Goal: Information Seeking & Learning: Learn about a topic

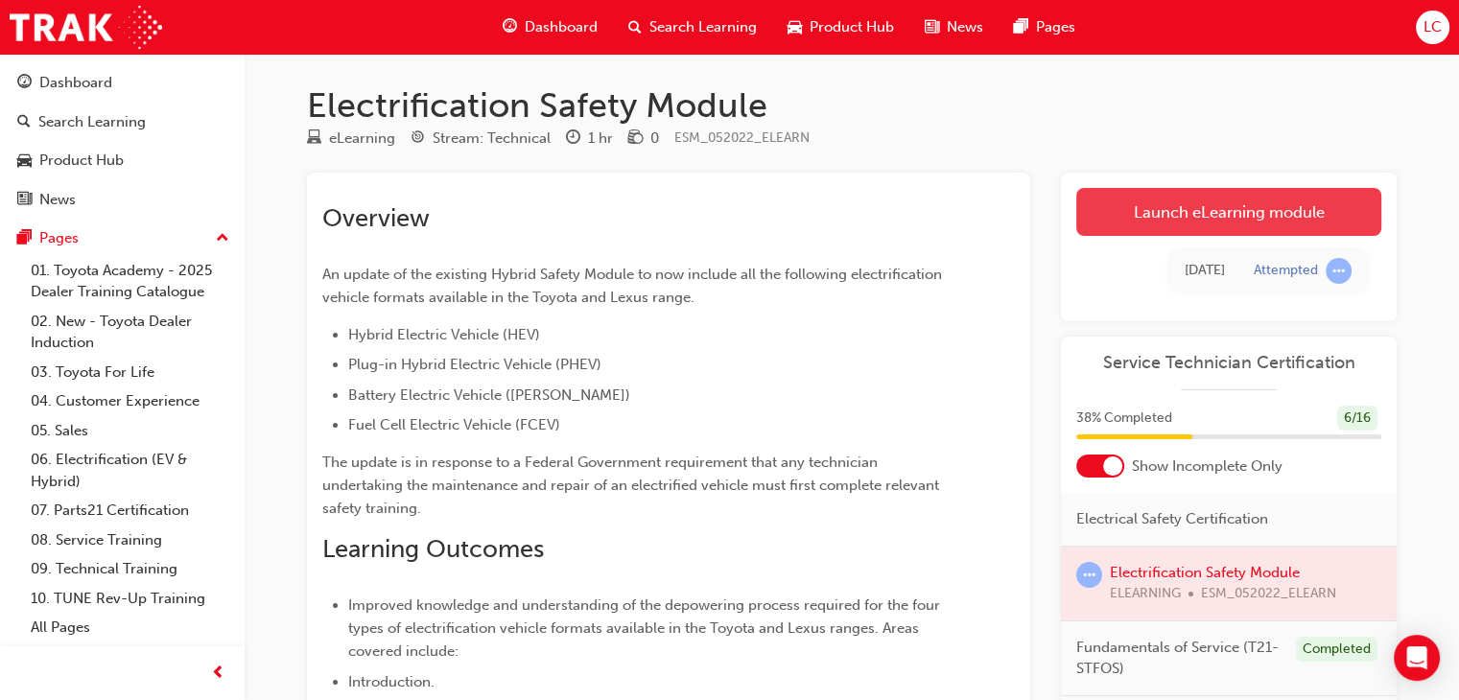
click at [1234, 223] on link "Launch eLearning module" at bounding box center [1228, 212] width 305 height 48
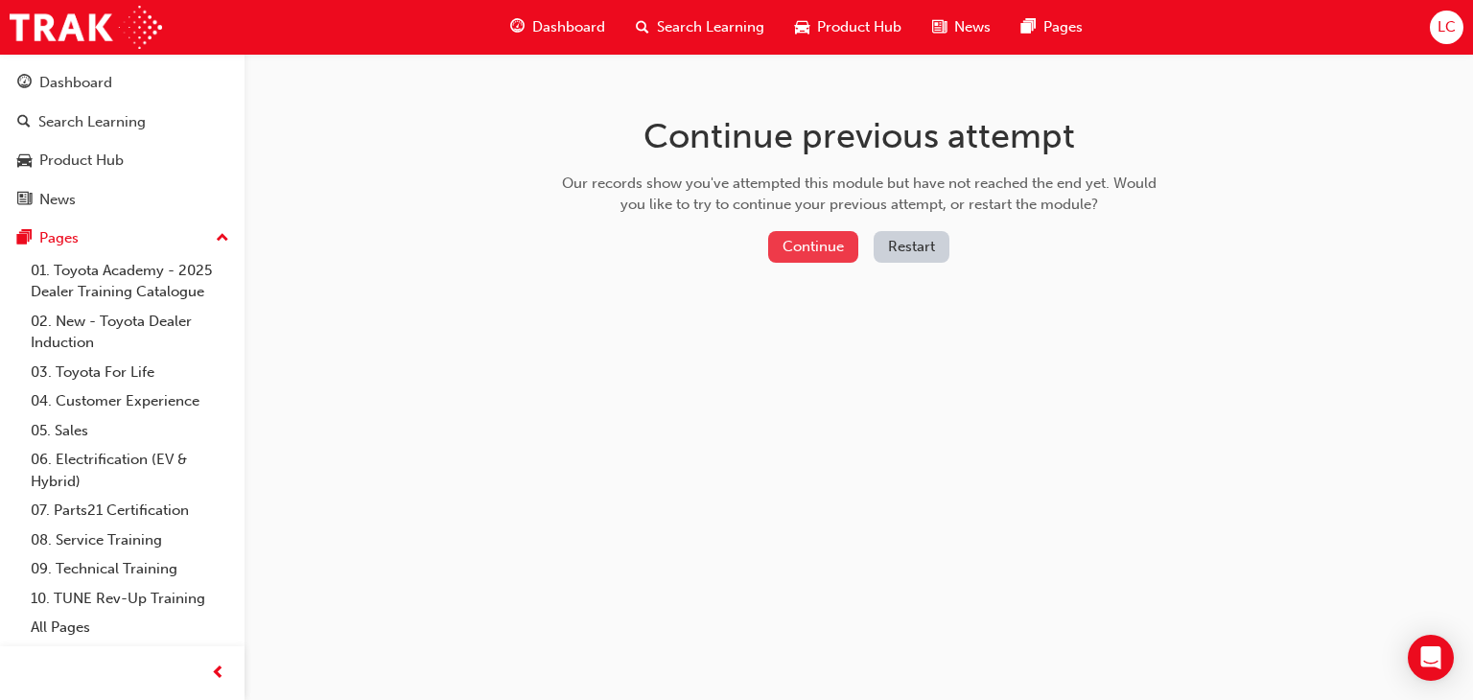
click at [825, 247] on button "Continue" at bounding box center [813, 247] width 90 height 32
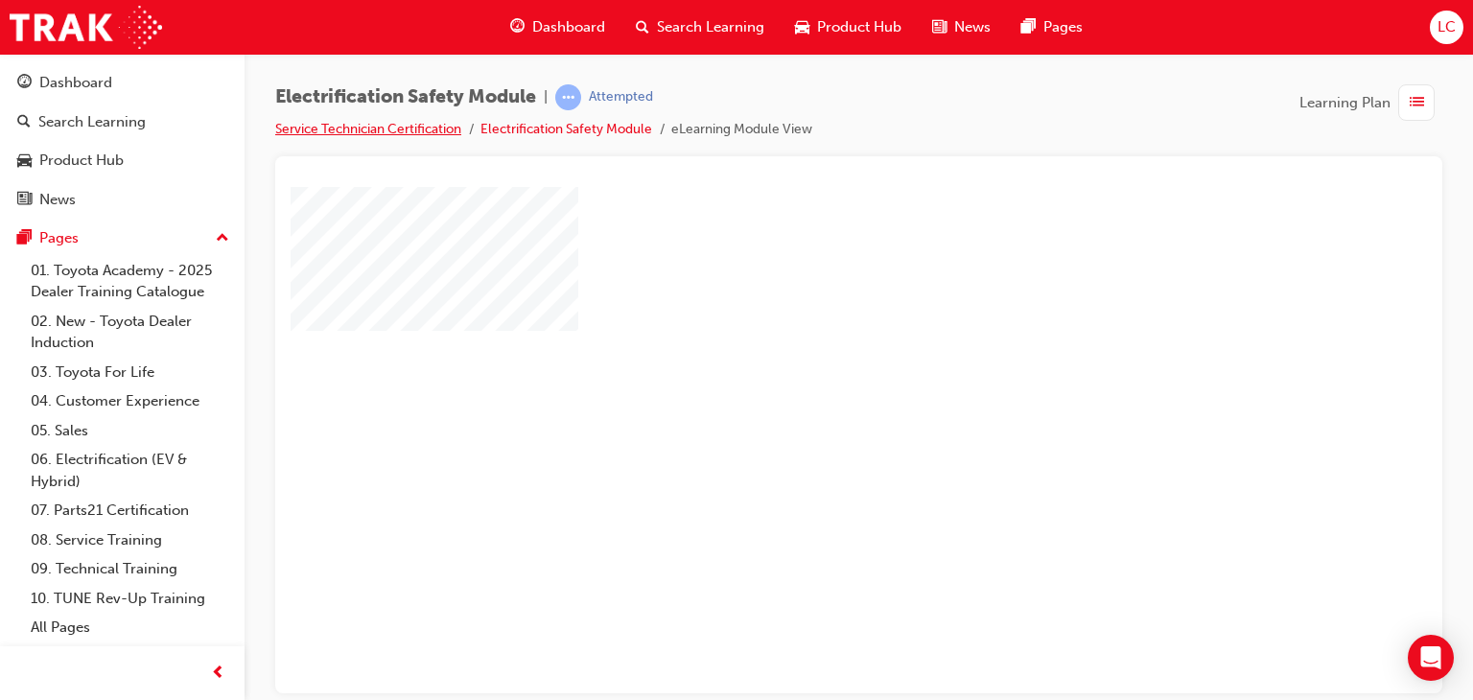
click at [361, 129] on link "Service Technician Certification" at bounding box center [368, 129] width 186 height 16
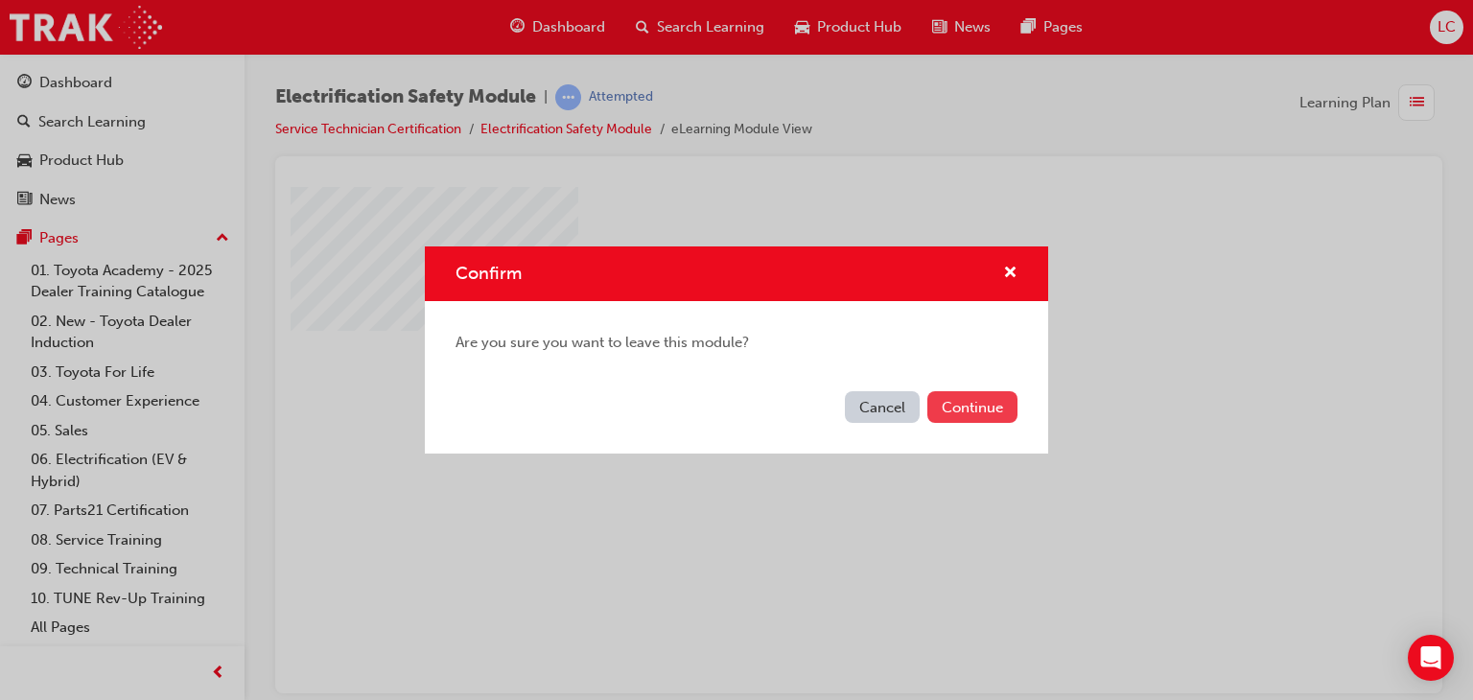
click at [987, 408] on button "Continue" at bounding box center [972, 407] width 90 height 32
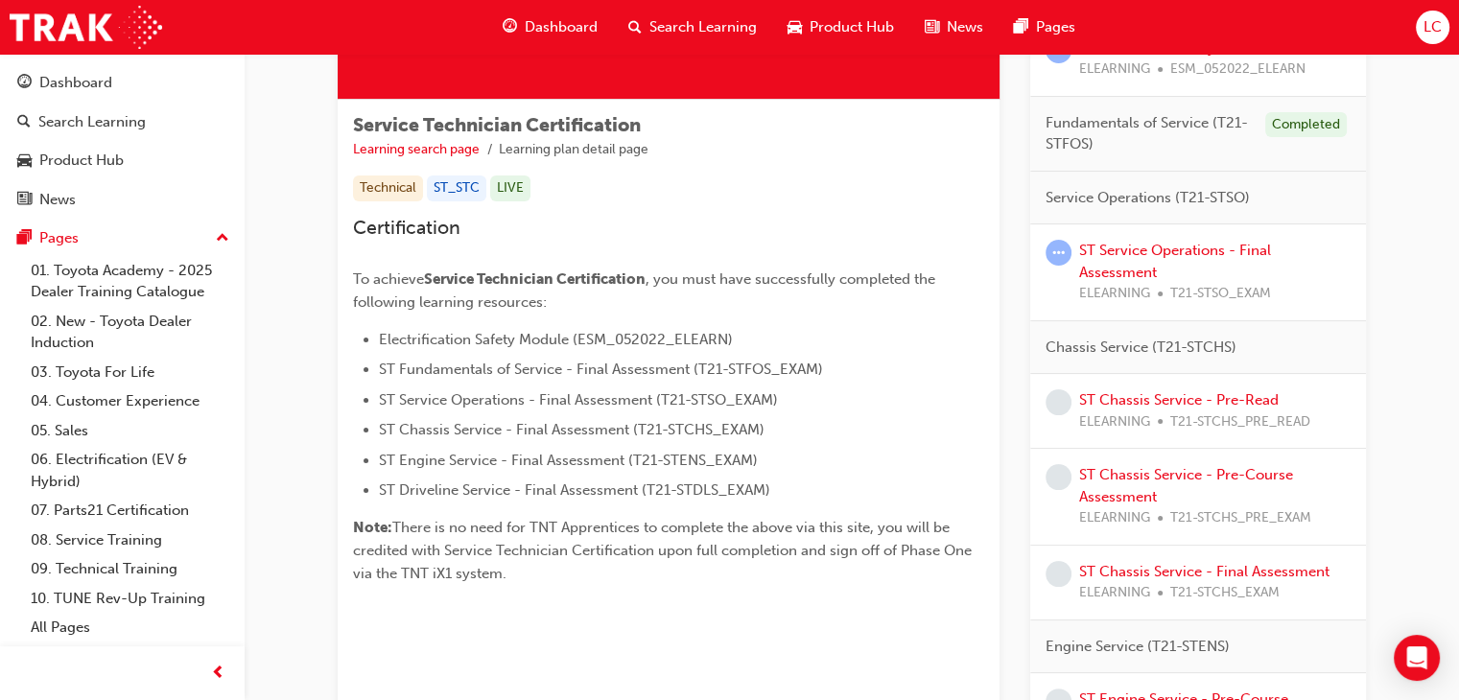
scroll to position [671, 0]
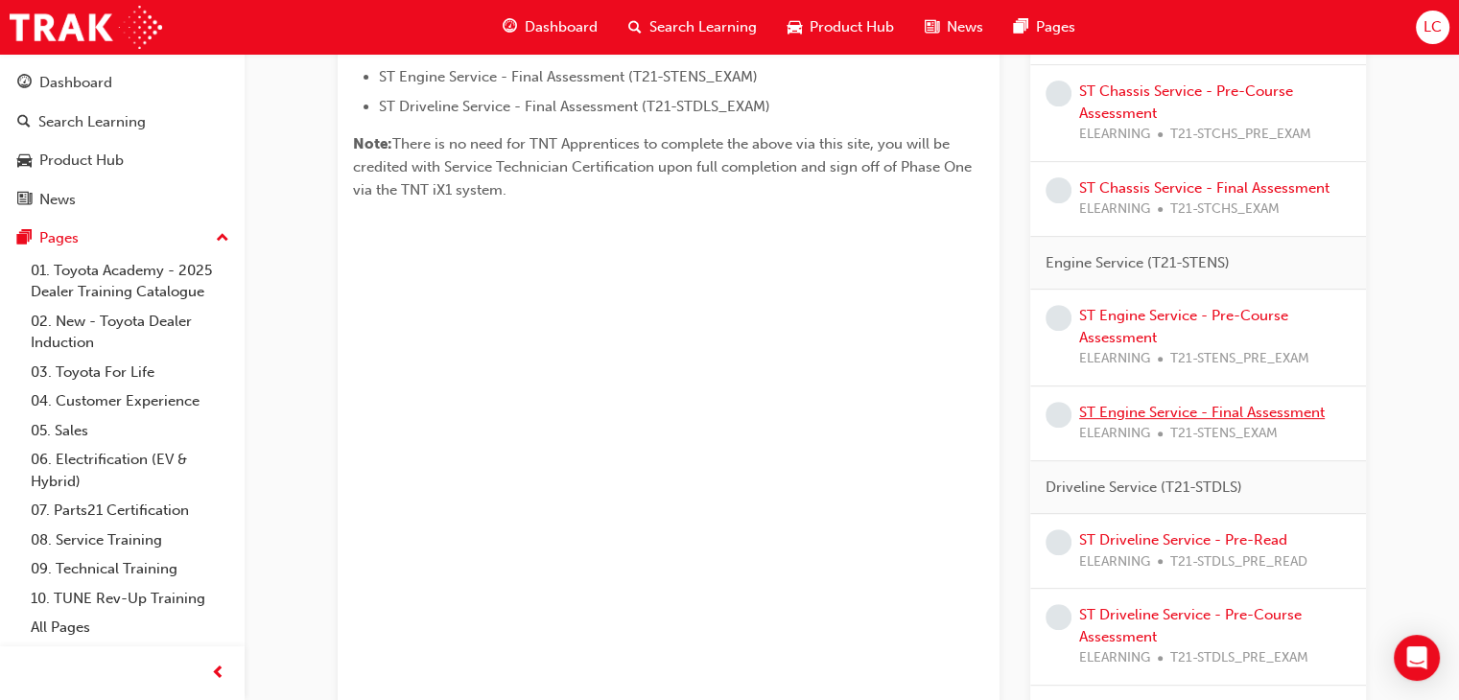
click at [1187, 404] on link "ST Engine Service - Final Assessment" at bounding box center [1202, 412] width 246 height 17
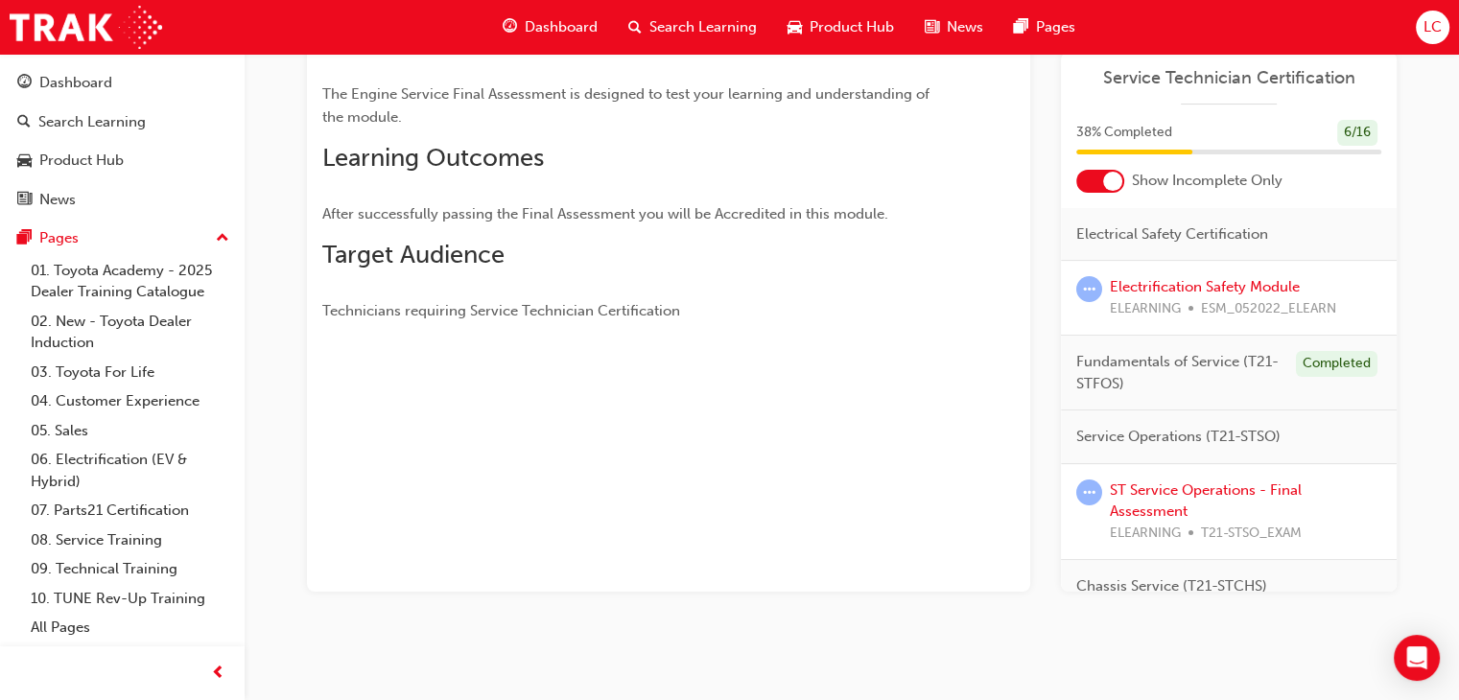
scroll to position [96, 0]
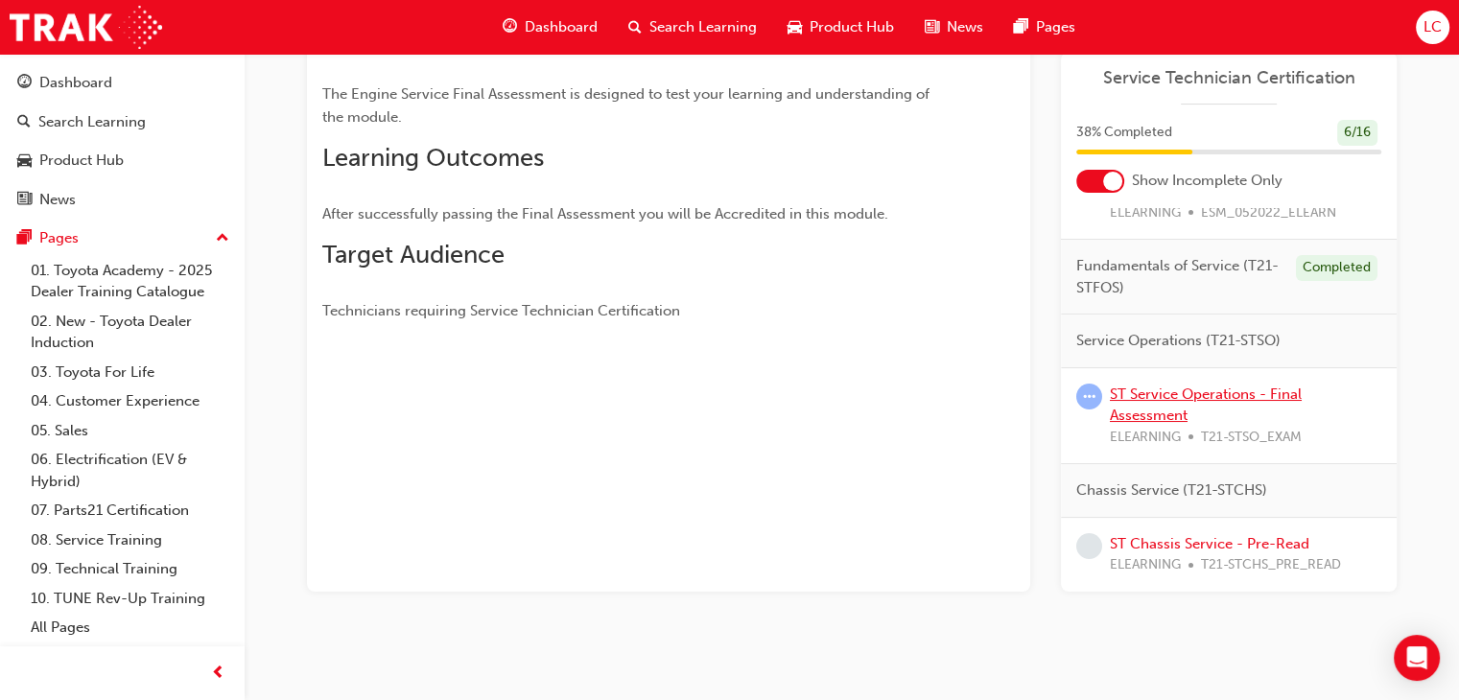
click at [1216, 389] on link "ST Service Operations - Final Assessment" at bounding box center [1206, 405] width 192 height 39
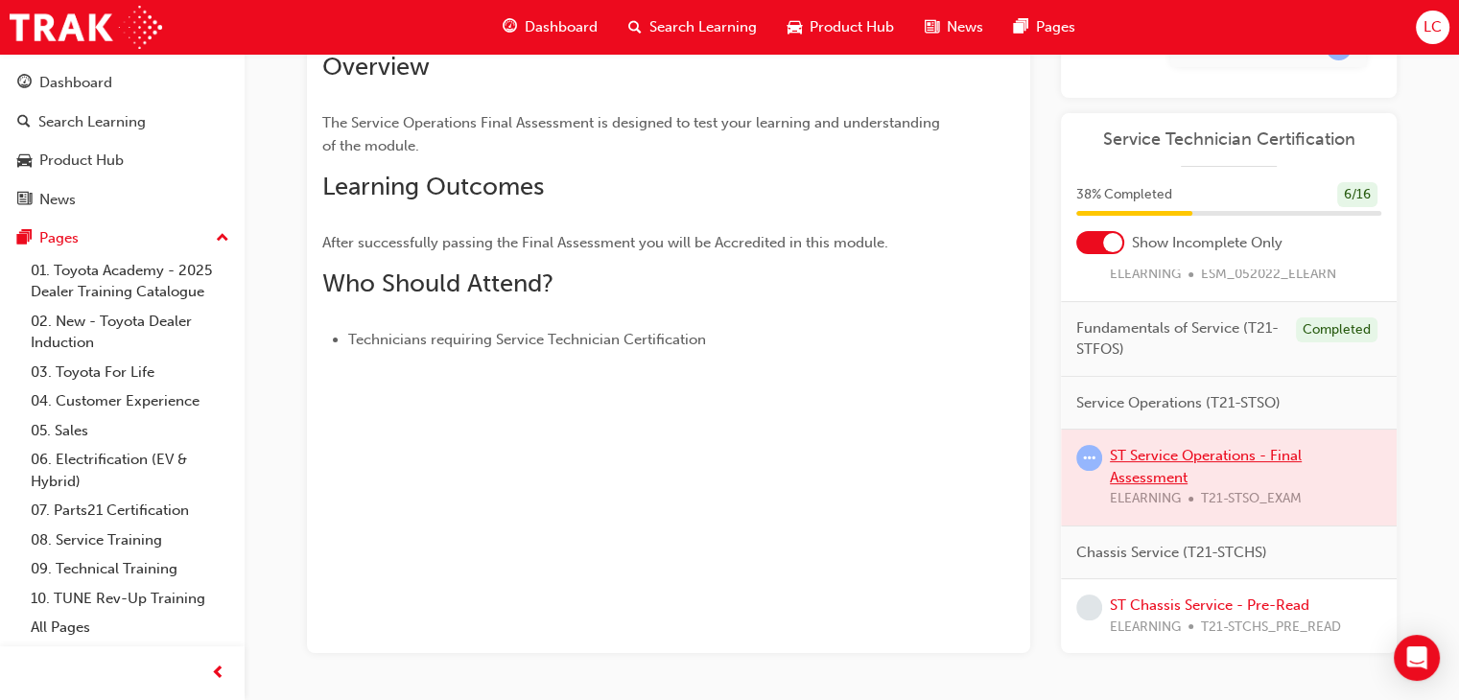
scroll to position [252, 0]
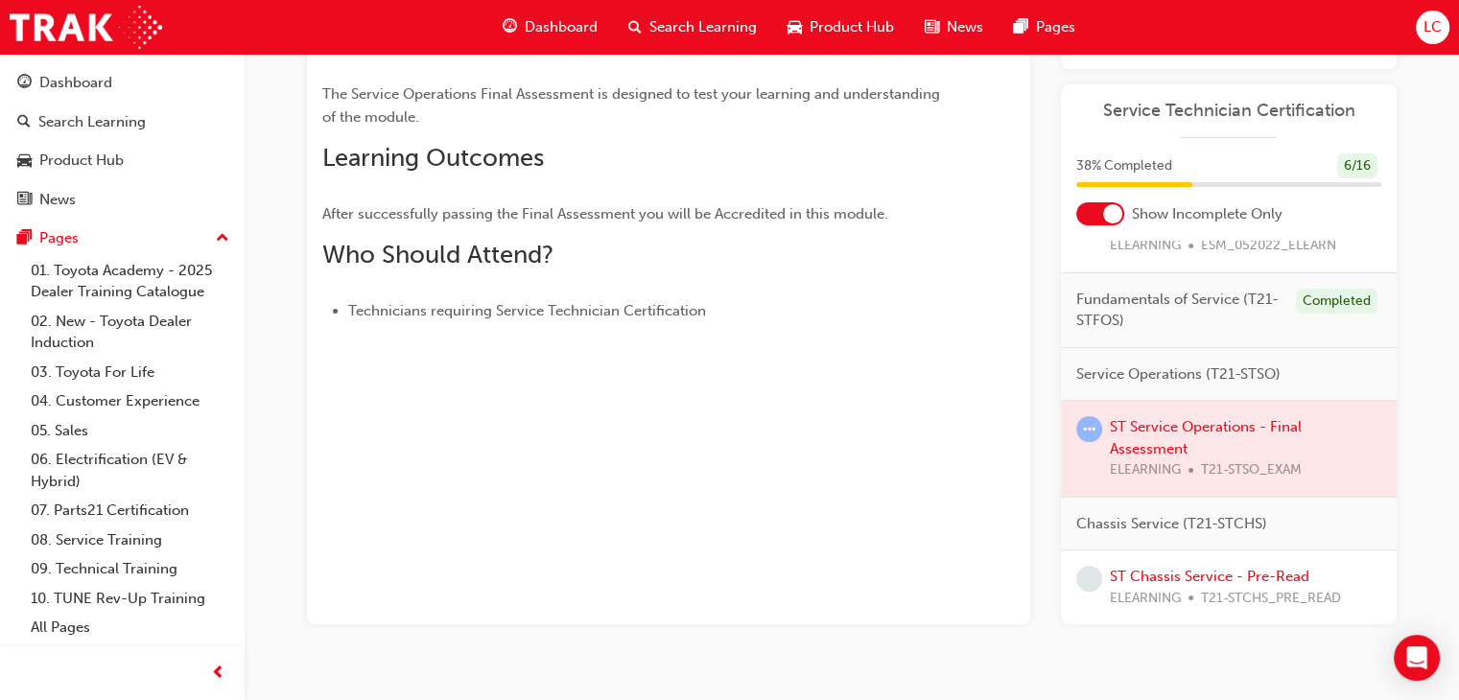
click at [1174, 430] on div at bounding box center [1229, 449] width 336 height 96
click at [1187, 425] on div at bounding box center [1229, 449] width 336 height 96
click at [1187, 424] on div at bounding box center [1229, 449] width 336 height 96
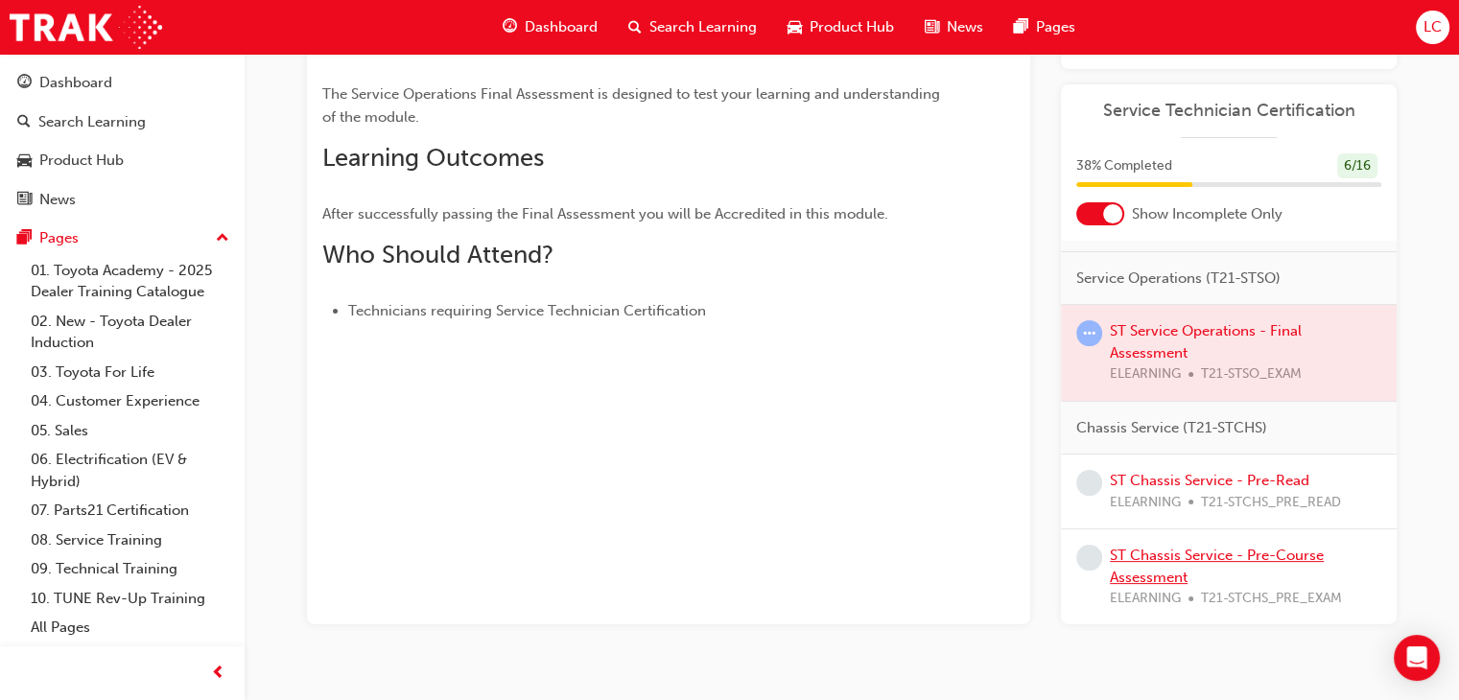
click at [1122, 551] on link "ST Chassis Service - Pre-Course Assessment" at bounding box center [1217, 566] width 214 height 39
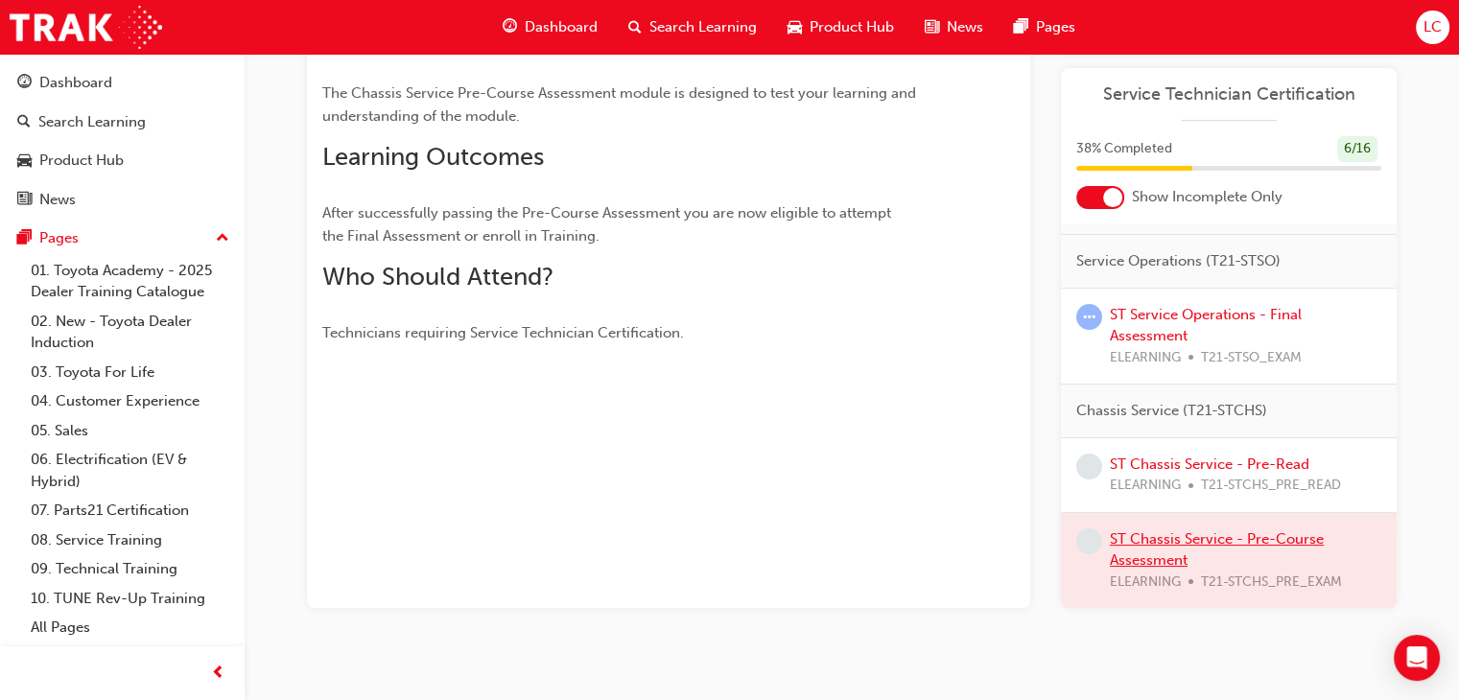
scroll to position [575, 0]
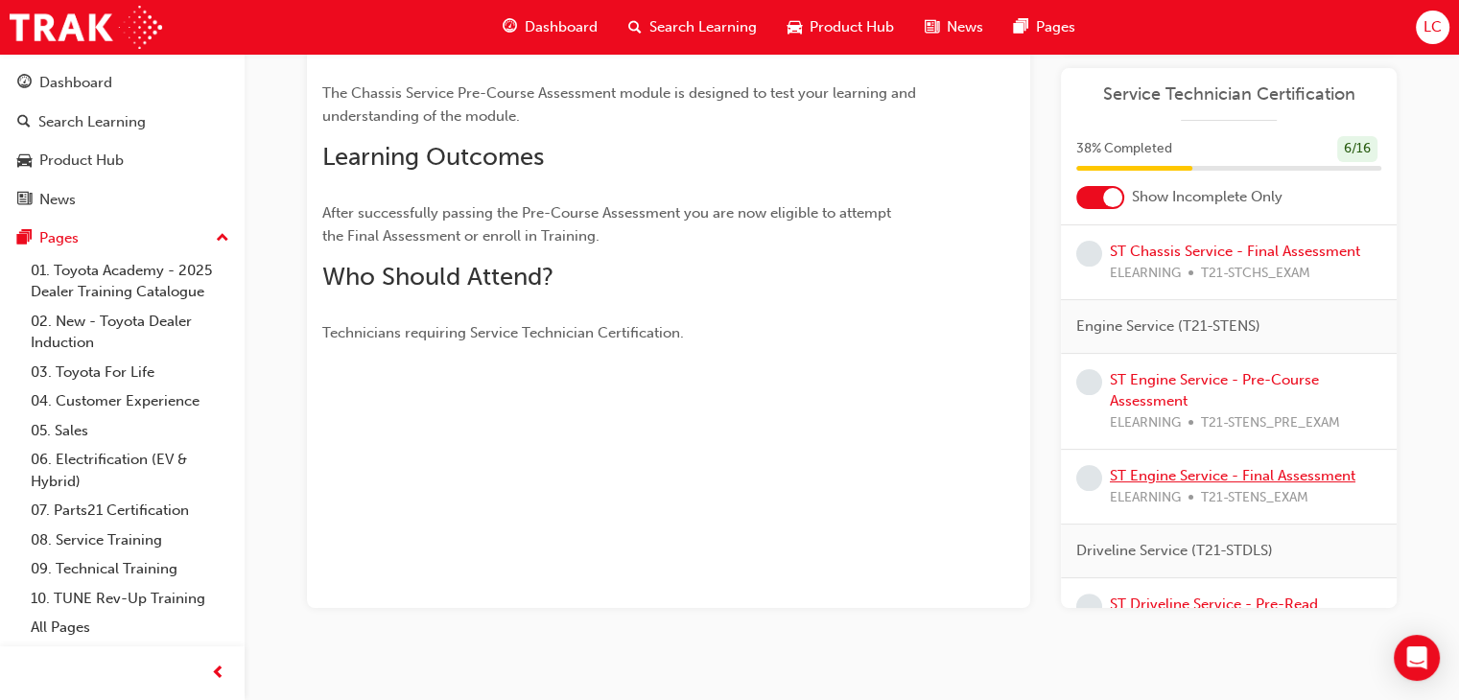
click at [1263, 480] on link "ST Engine Service - Final Assessment" at bounding box center [1233, 475] width 246 height 17
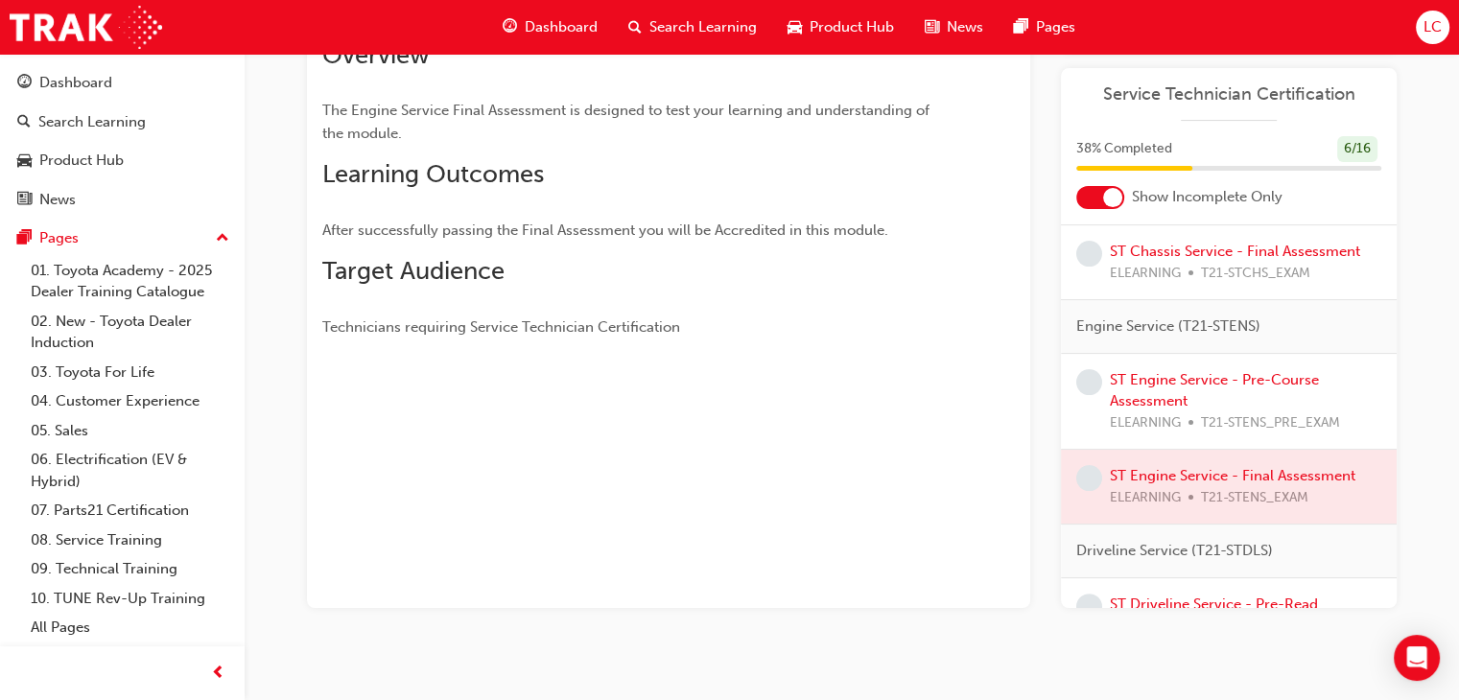
click at [1263, 480] on div at bounding box center [1229, 487] width 336 height 74
click at [1265, 480] on div at bounding box center [1229, 487] width 336 height 74
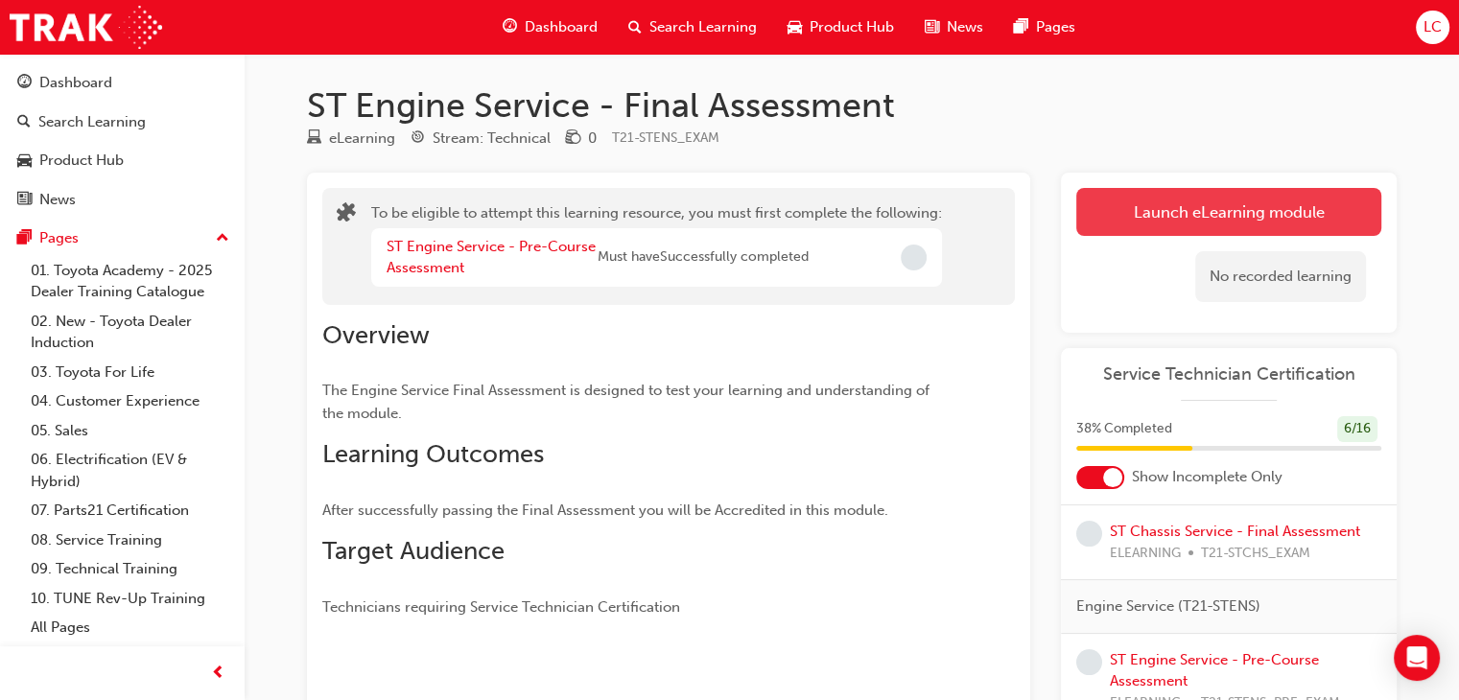
click at [1243, 192] on button "Launch eLearning module" at bounding box center [1228, 212] width 305 height 48
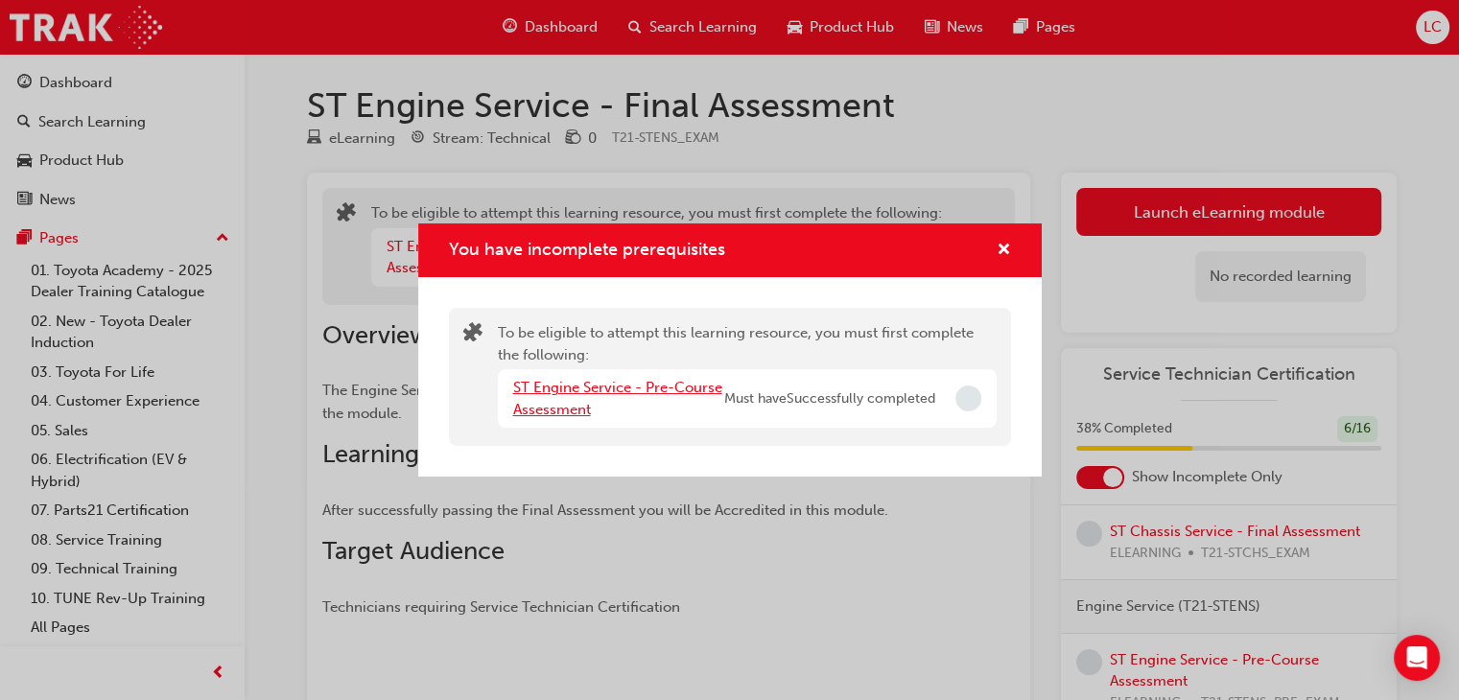
click at [671, 388] on link "ST Engine Service - Pre-Course Assessment" at bounding box center [617, 398] width 209 height 39
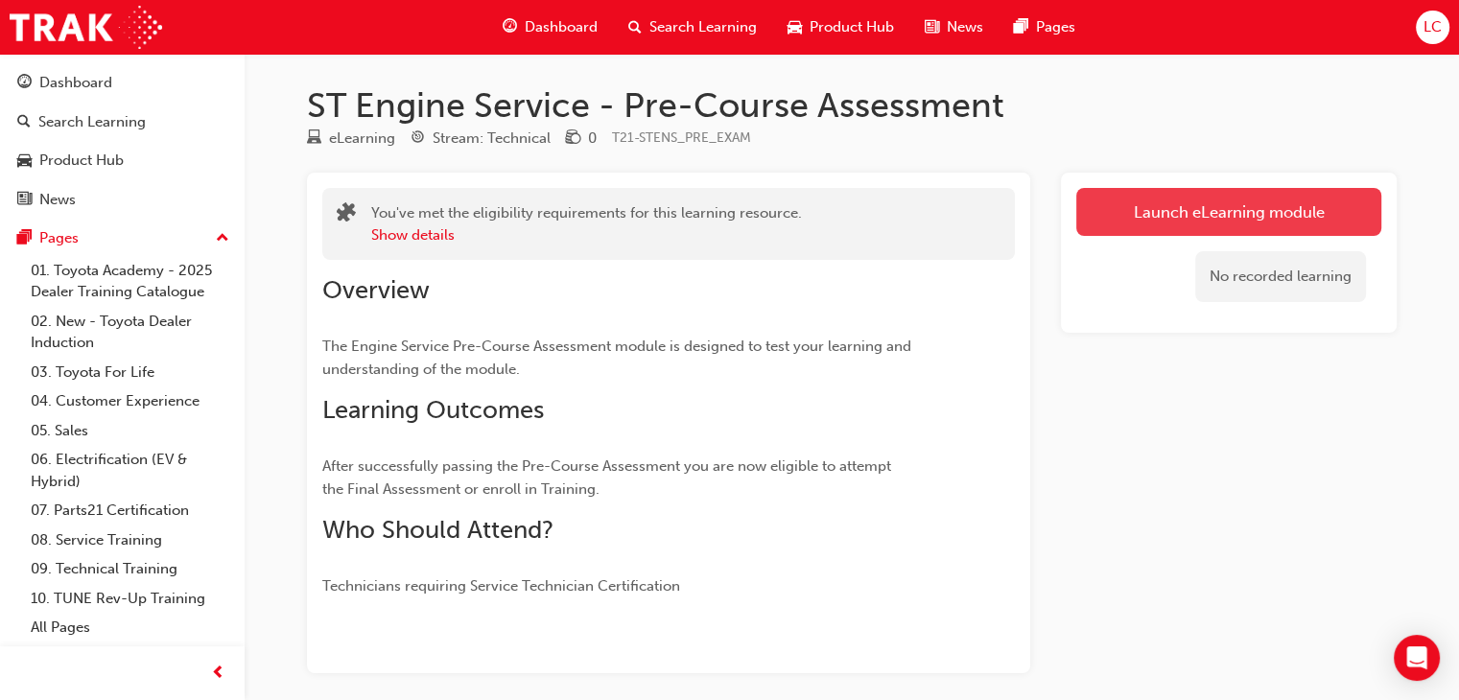
click at [1153, 213] on link "Launch eLearning module" at bounding box center [1228, 212] width 305 height 48
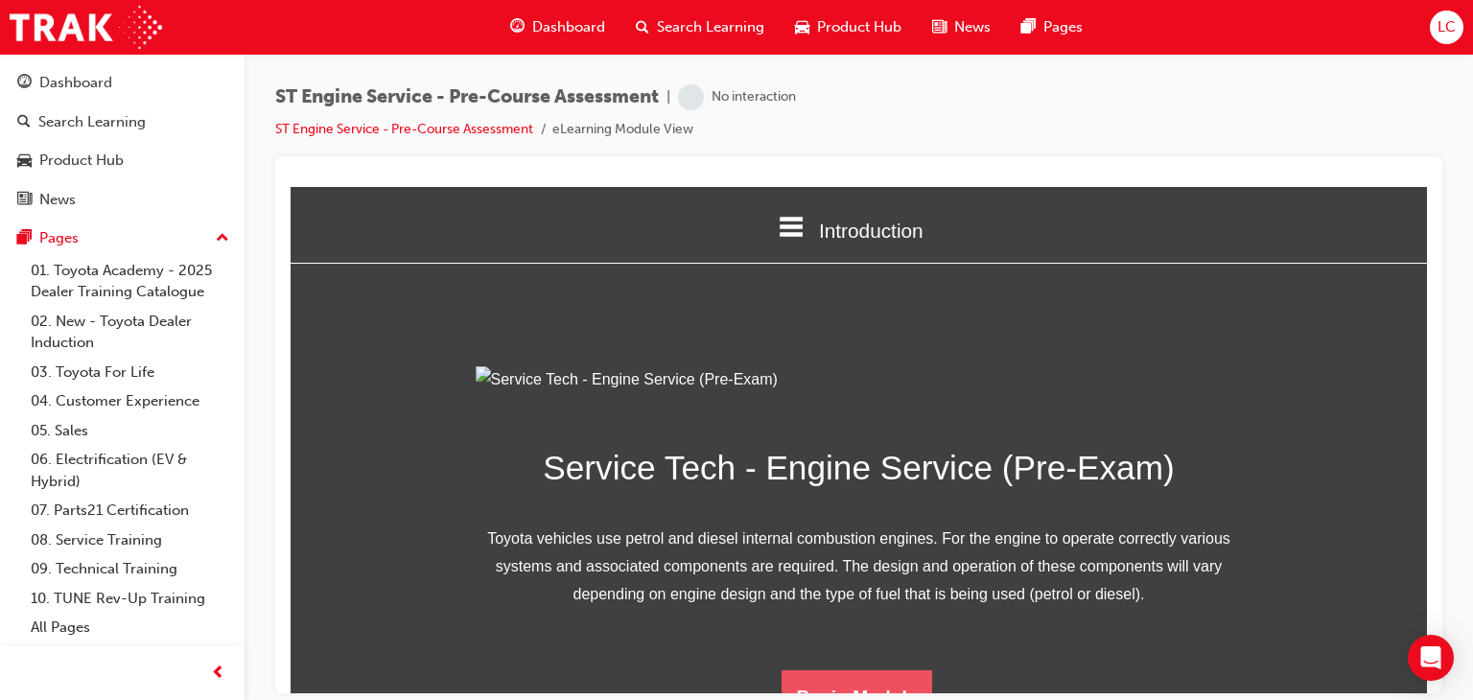
scroll to position [242, 0]
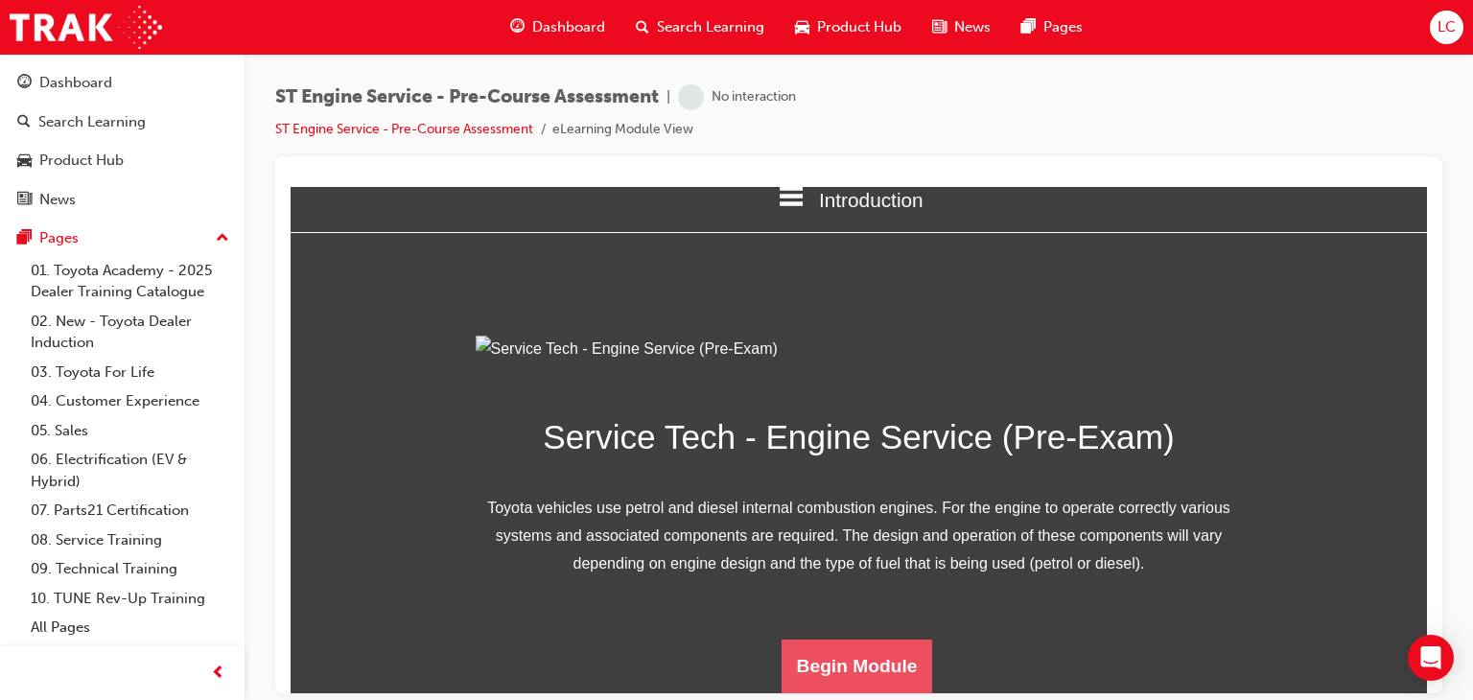
click at [838, 670] on button "Begin Module" at bounding box center [858, 666] width 152 height 54
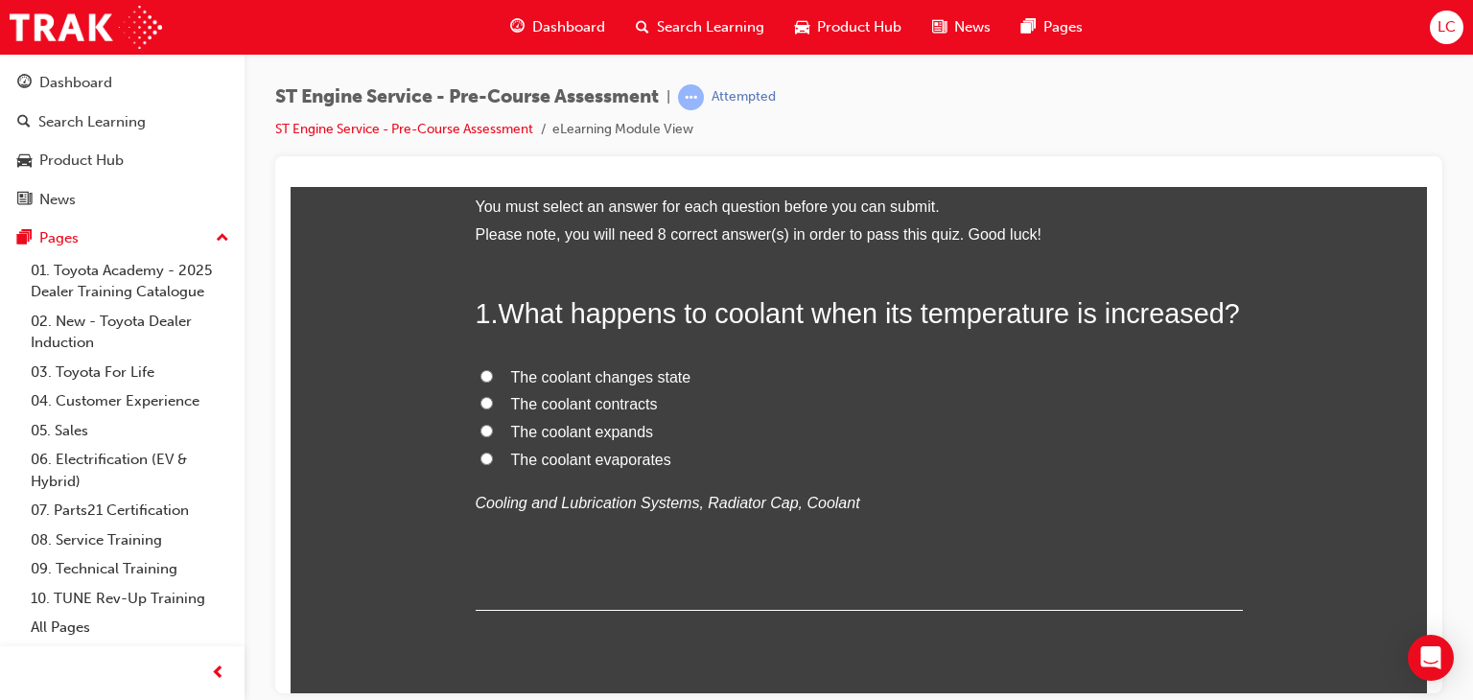
scroll to position [0, 0]
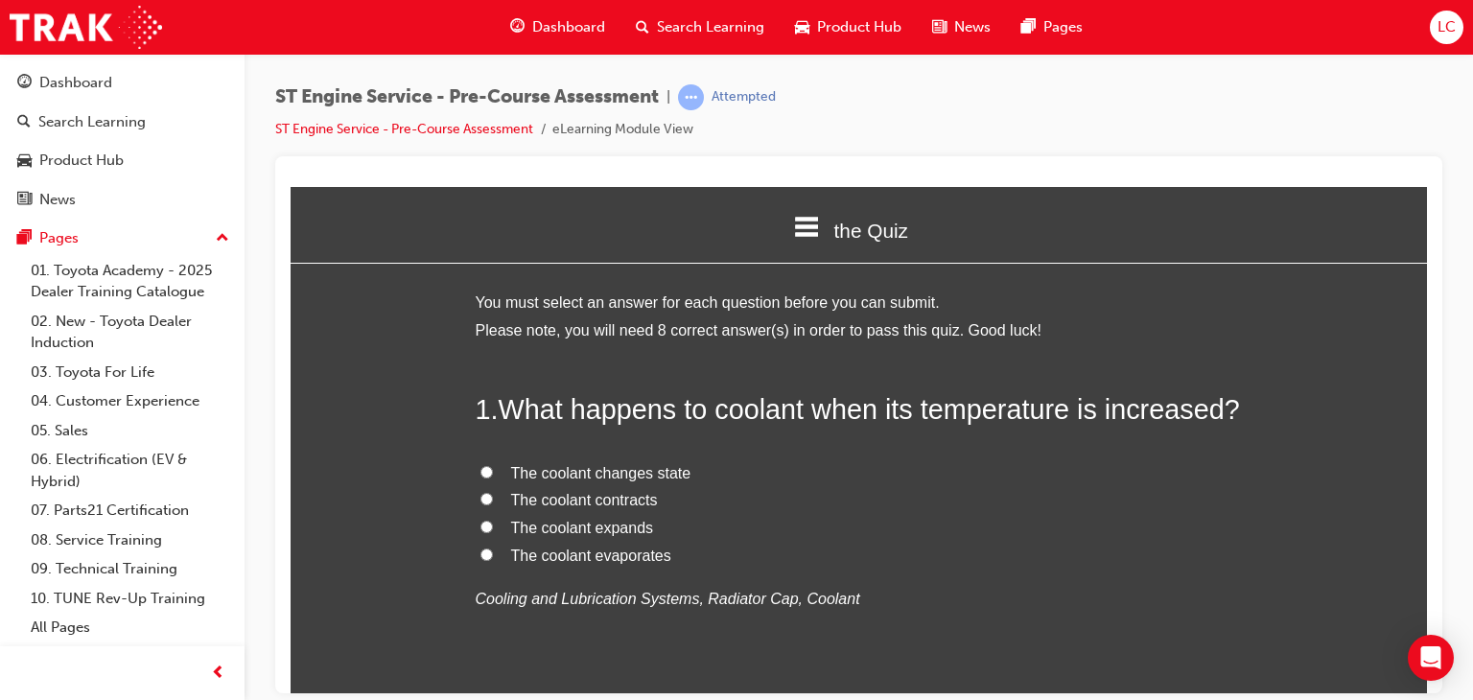
click at [480, 523] on input "The coolant expands" at bounding box center [486, 526] width 12 height 12
radio input "true"
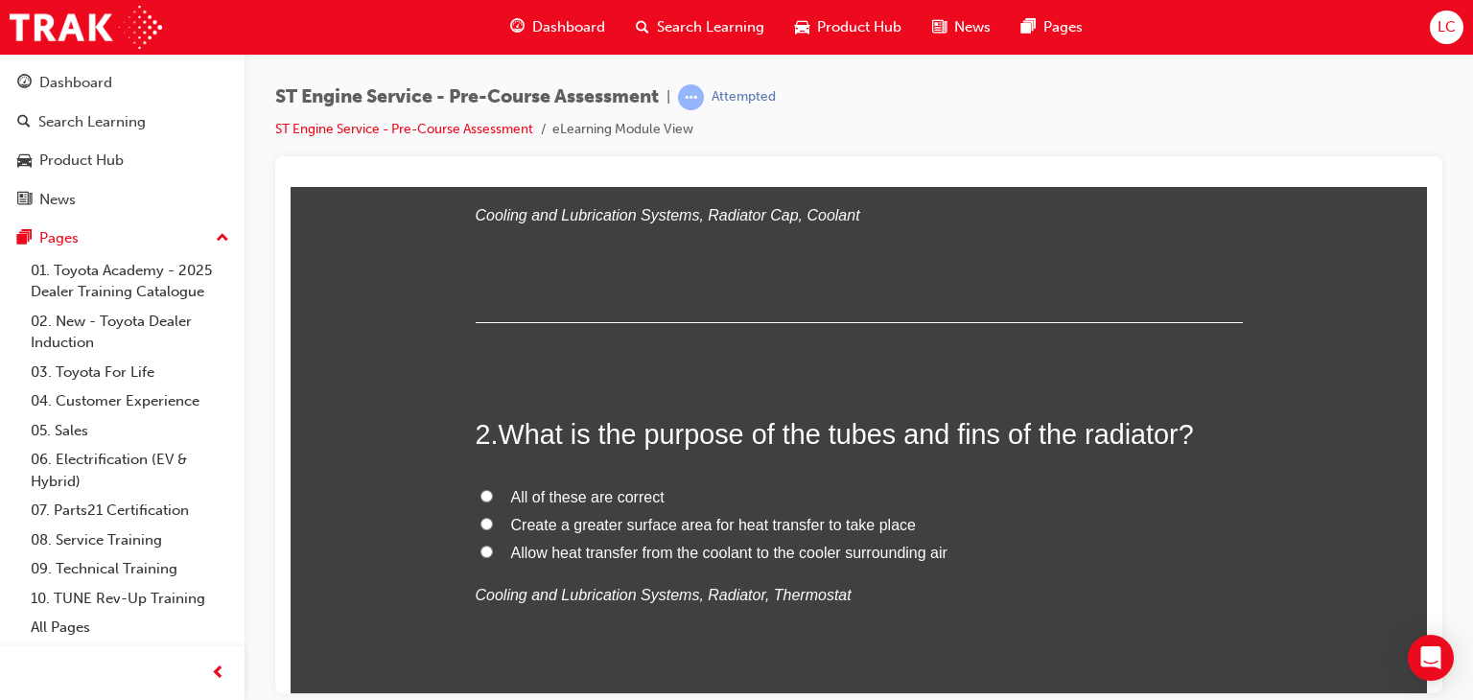
scroll to position [480, 0]
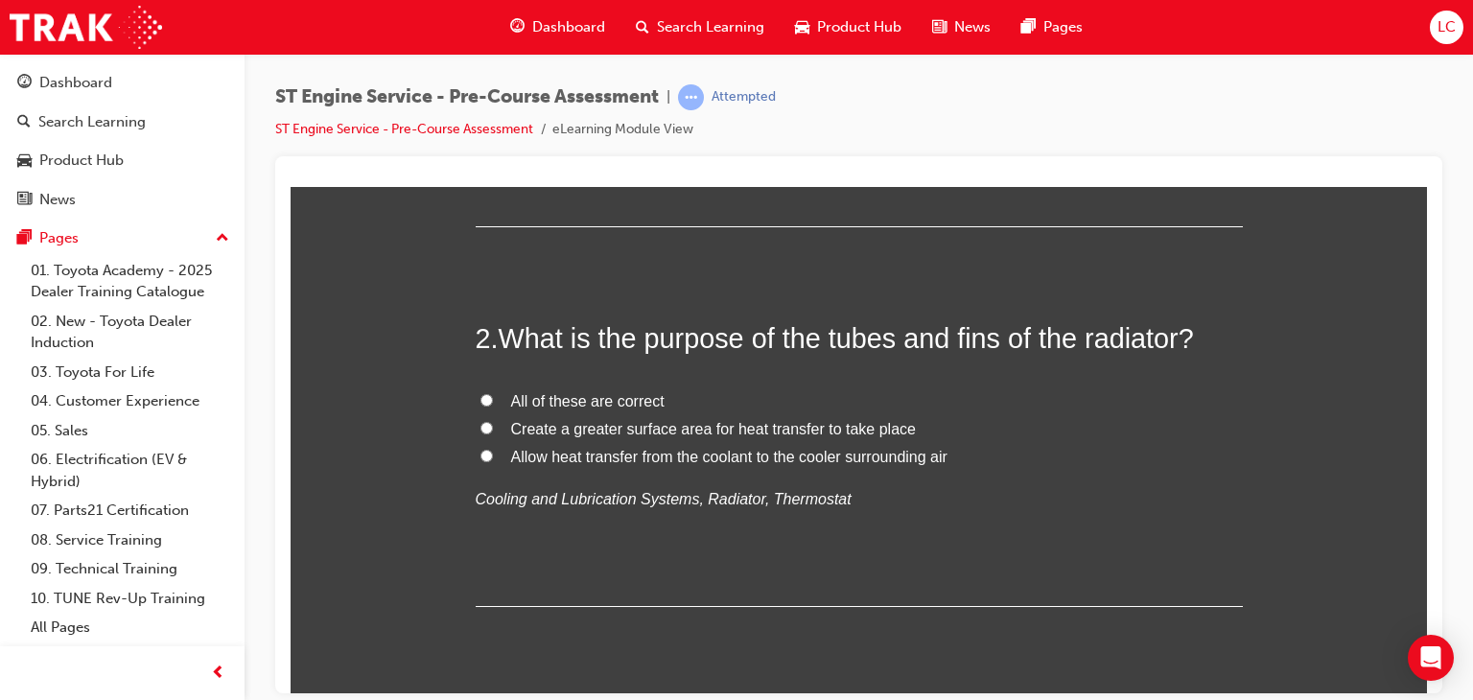
click at [484, 402] on input "All of these are correct" at bounding box center [486, 399] width 12 height 12
radio input "true"
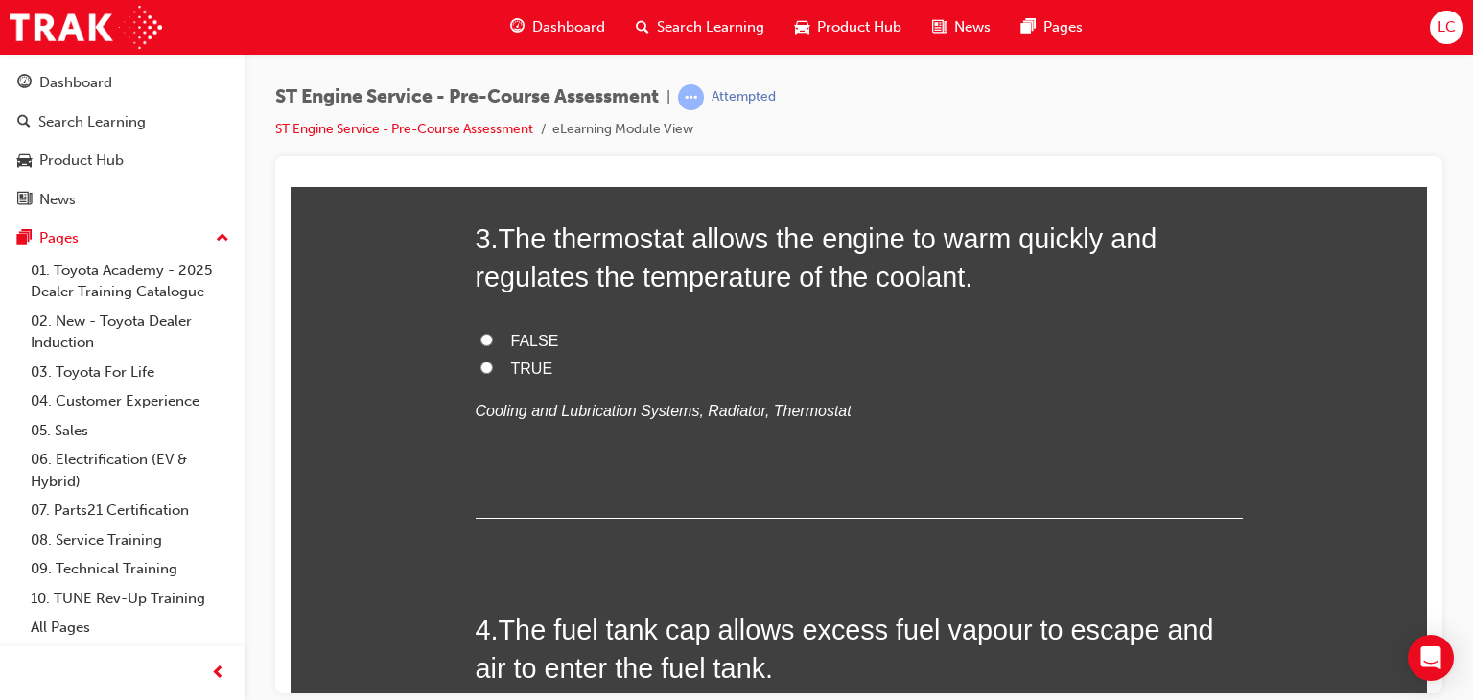
scroll to position [863, 0]
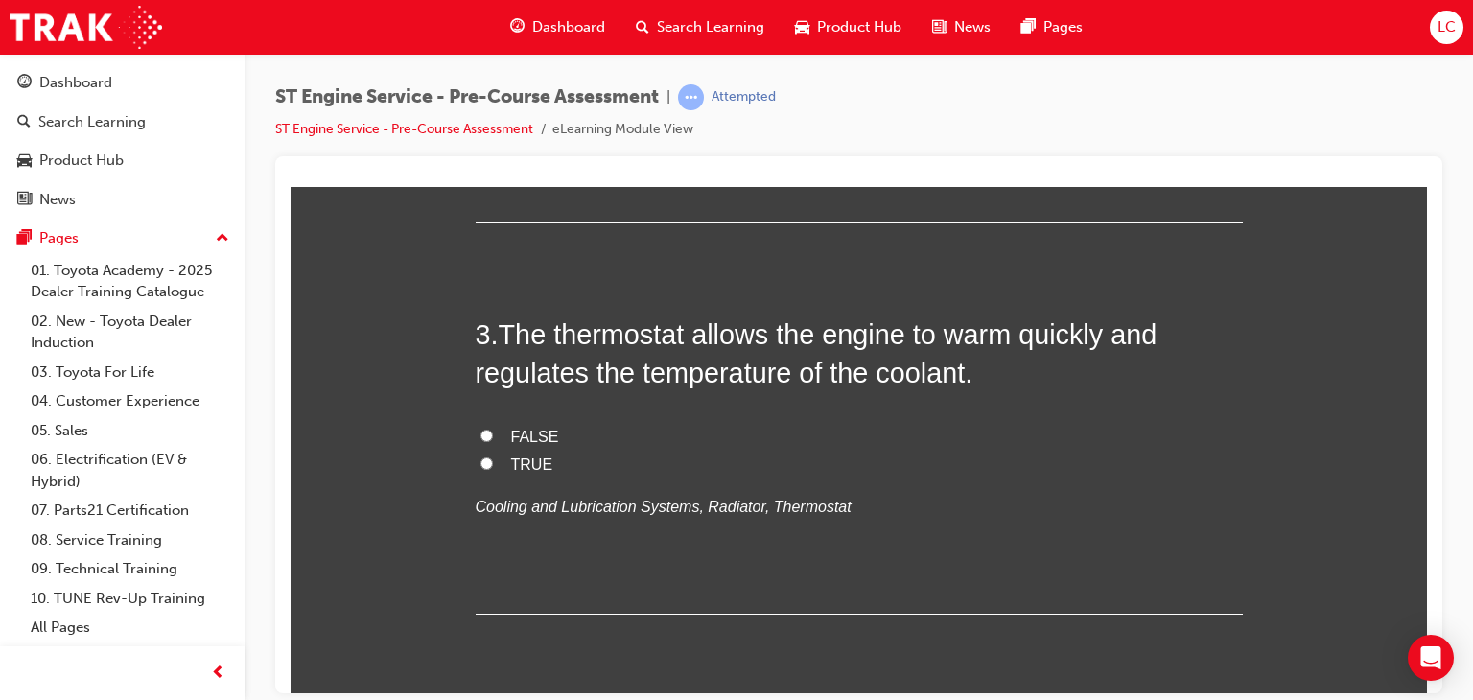
drag, startPoint x: 481, startPoint y: 462, endPoint x: 506, endPoint y: 450, distance: 27.9
click at [481, 462] on input "TRUE" at bounding box center [486, 463] width 12 height 12
radio input "true"
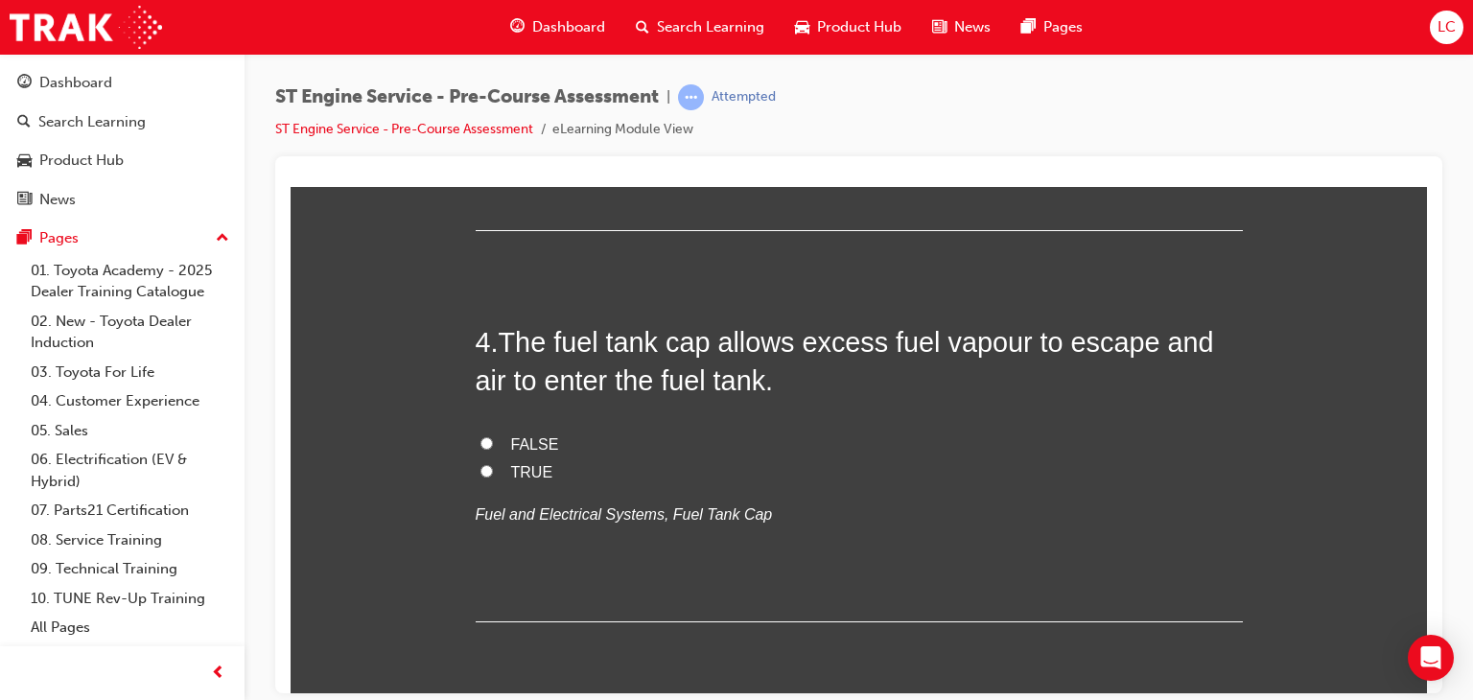
click at [482, 472] on input "TRUE" at bounding box center [486, 470] width 12 height 12
radio input "true"
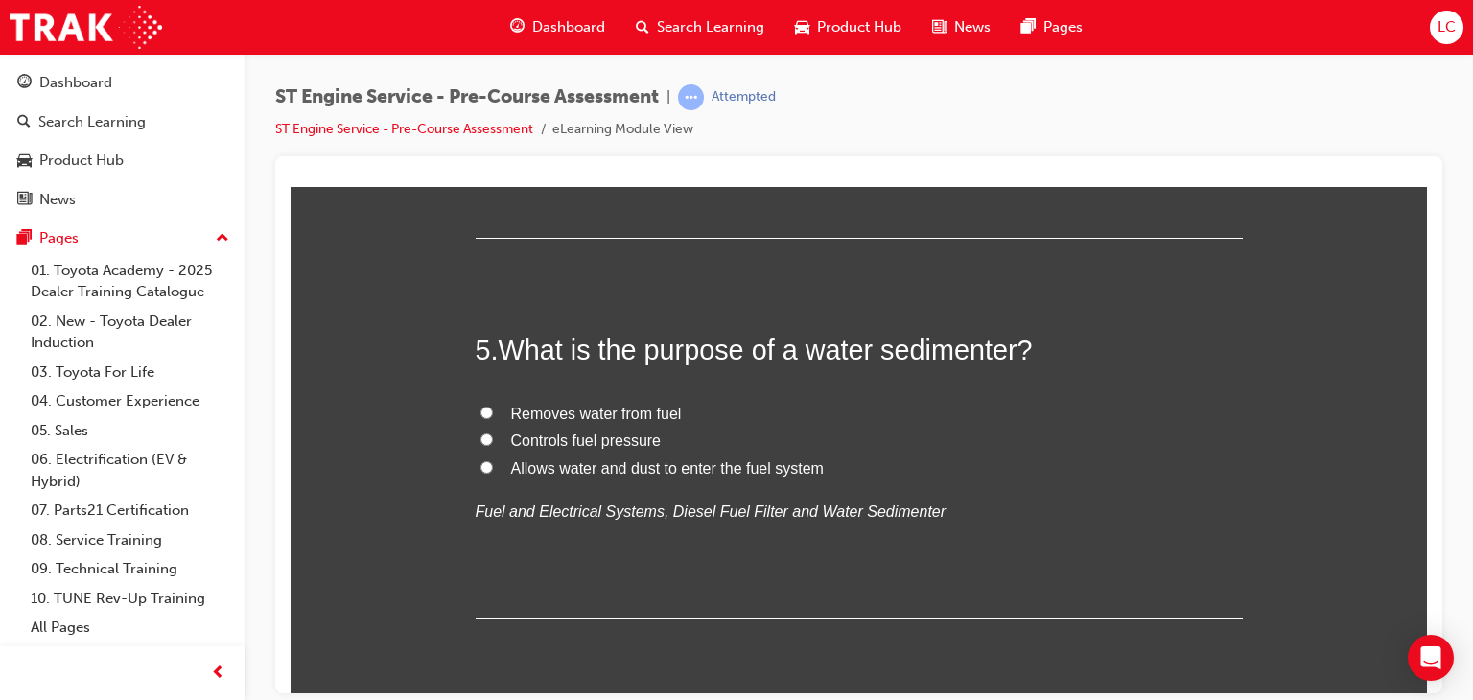
click at [476, 407] on label "Removes water from fuel" at bounding box center [859, 414] width 767 height 28
click at [480, 407] on input "Removes water from fuel" at bounding box center [486, 412] width 12 height 12
radio input "true"
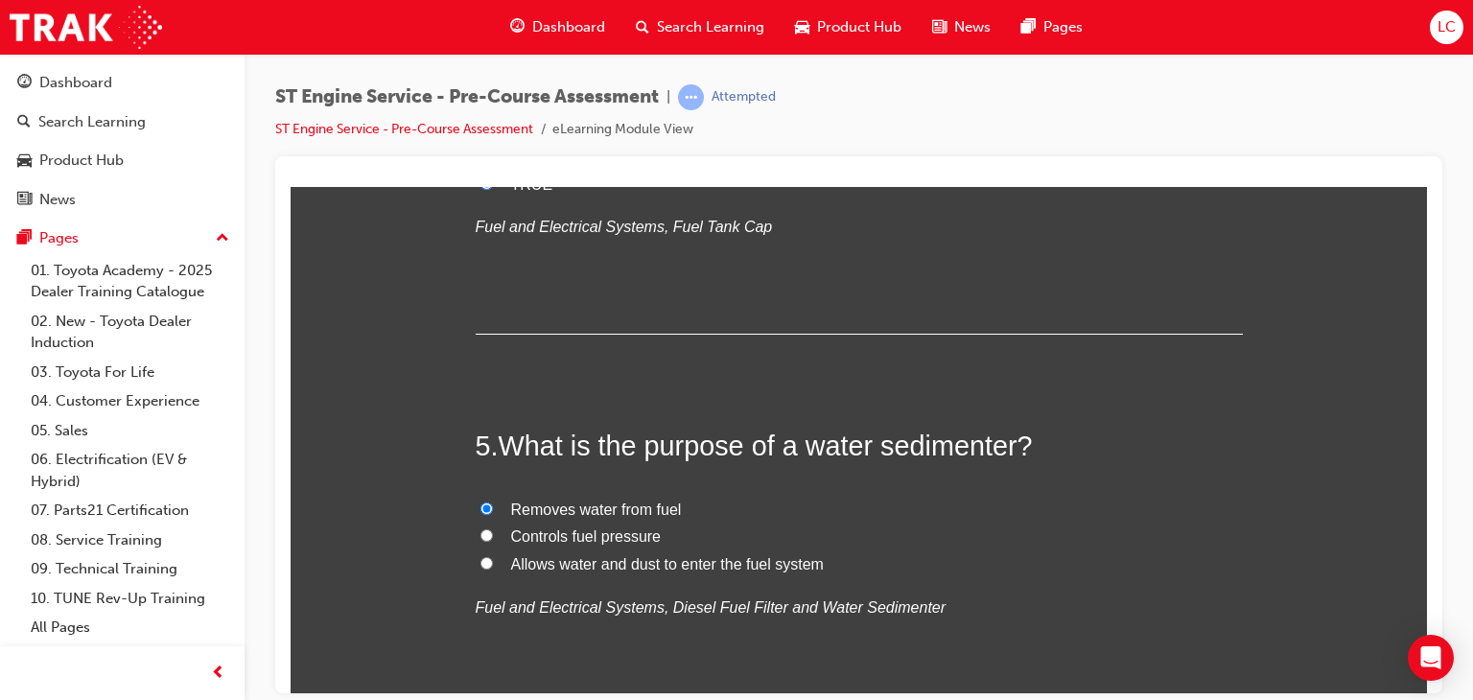
scroll to position [1343, 0]
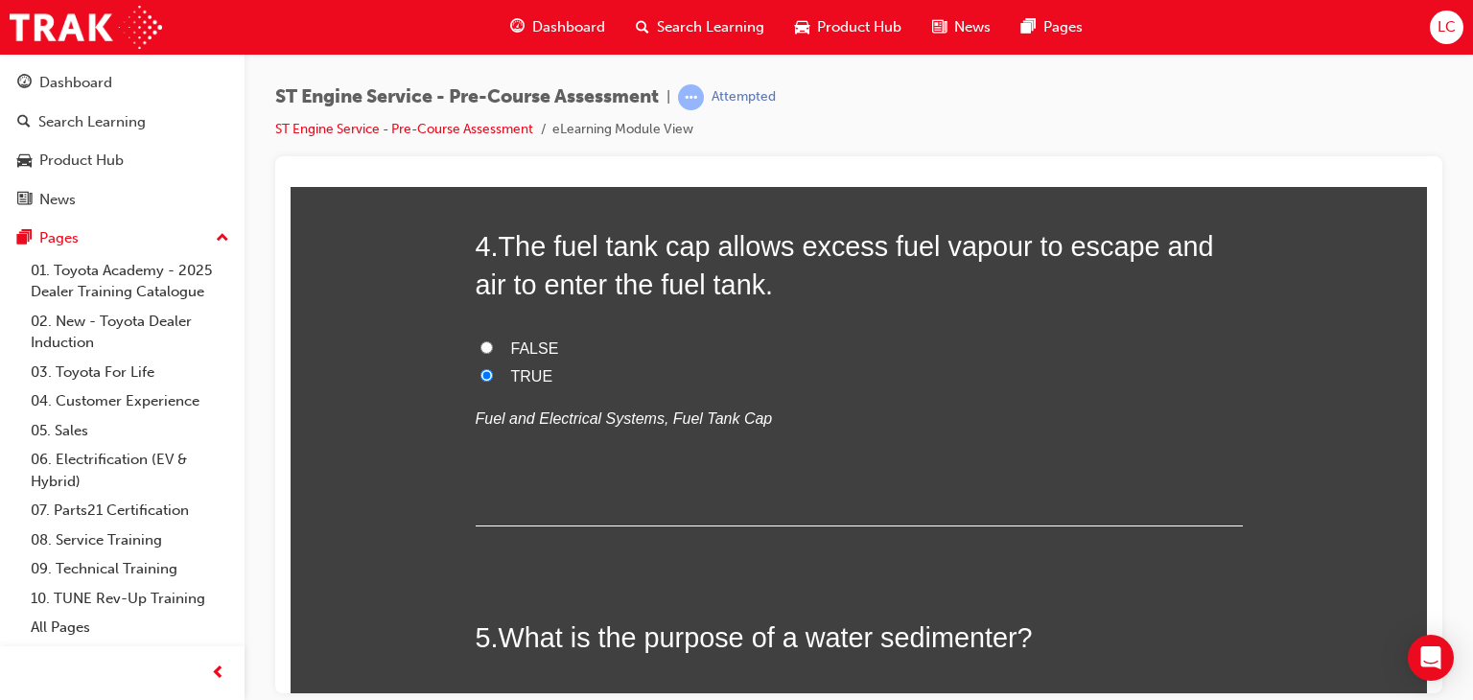
click at [480, 343] on input "FALSE" at bounding box center [486, 346] width 12 height 12
radio input "true"
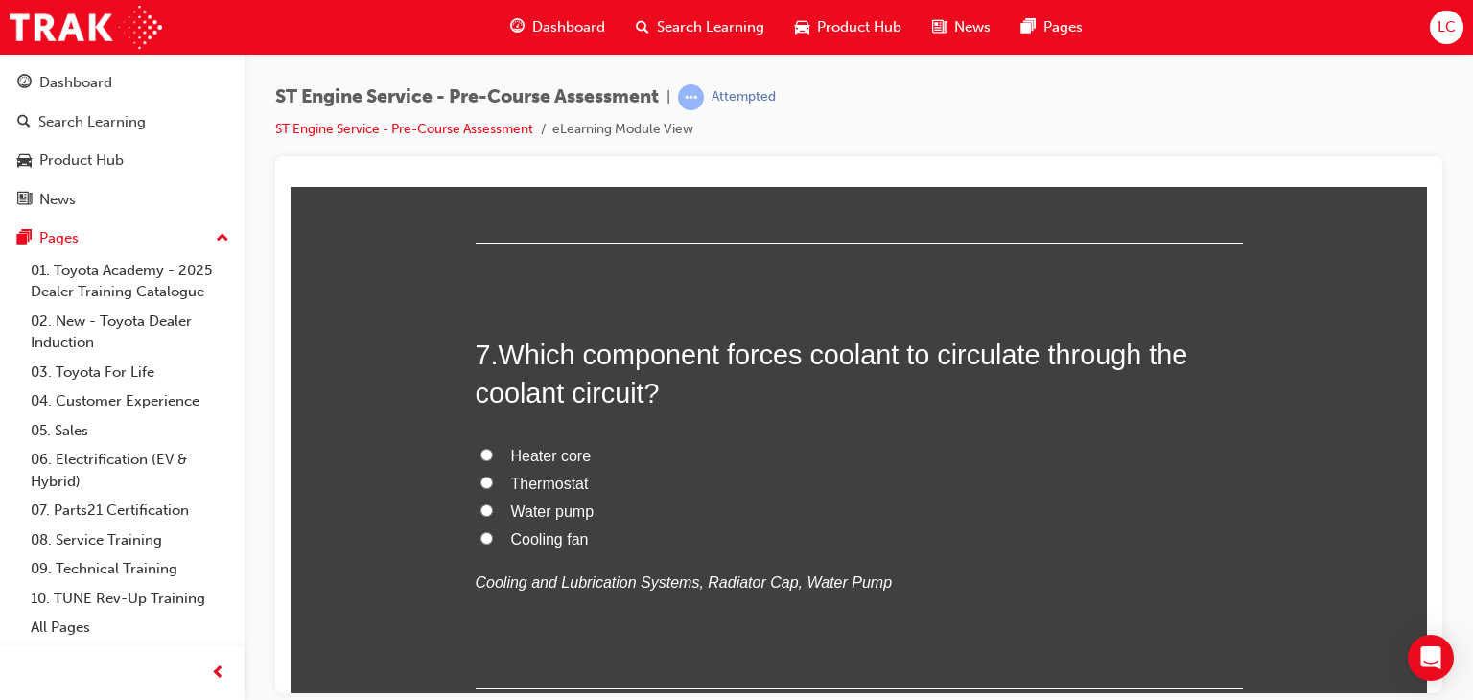
scroll to position [2110, 0]
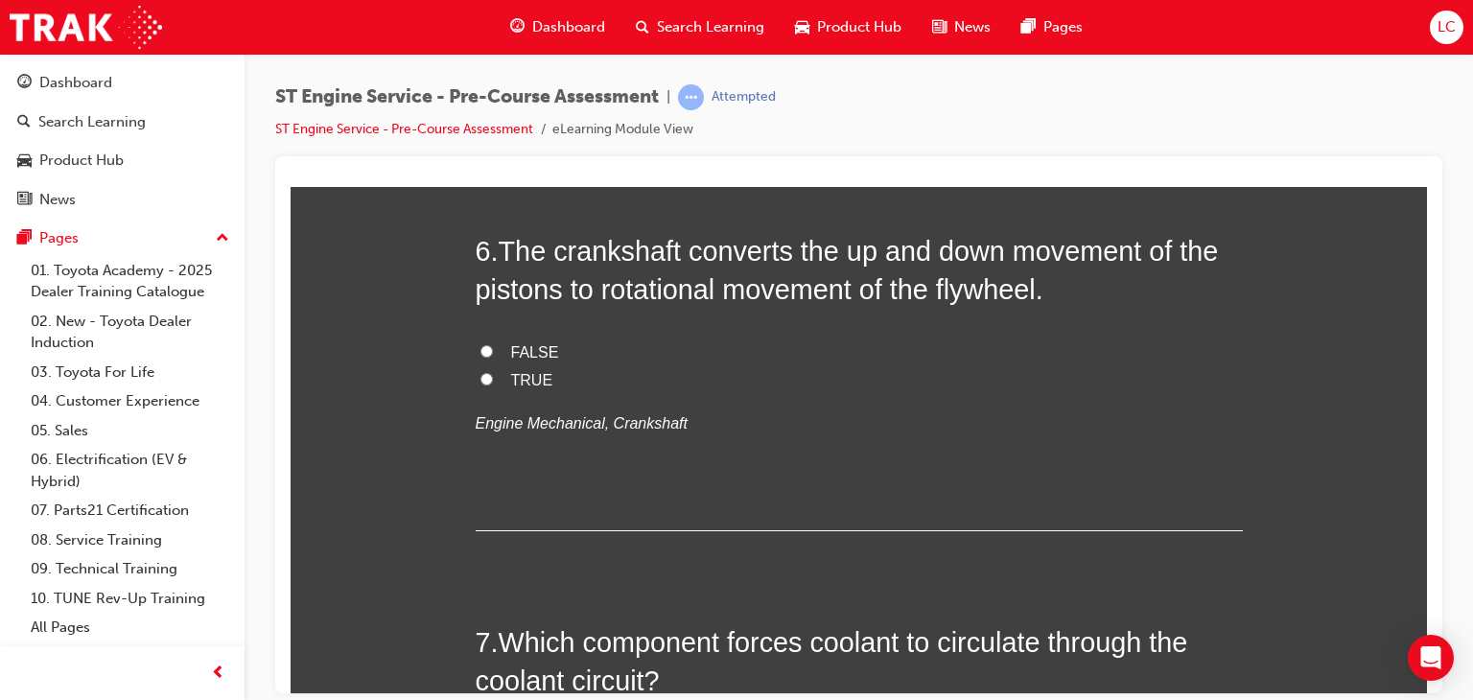
click at [480, 375] on input "TRUE" at bounding box center [486, 378] width 12 height 12
radio input "true"
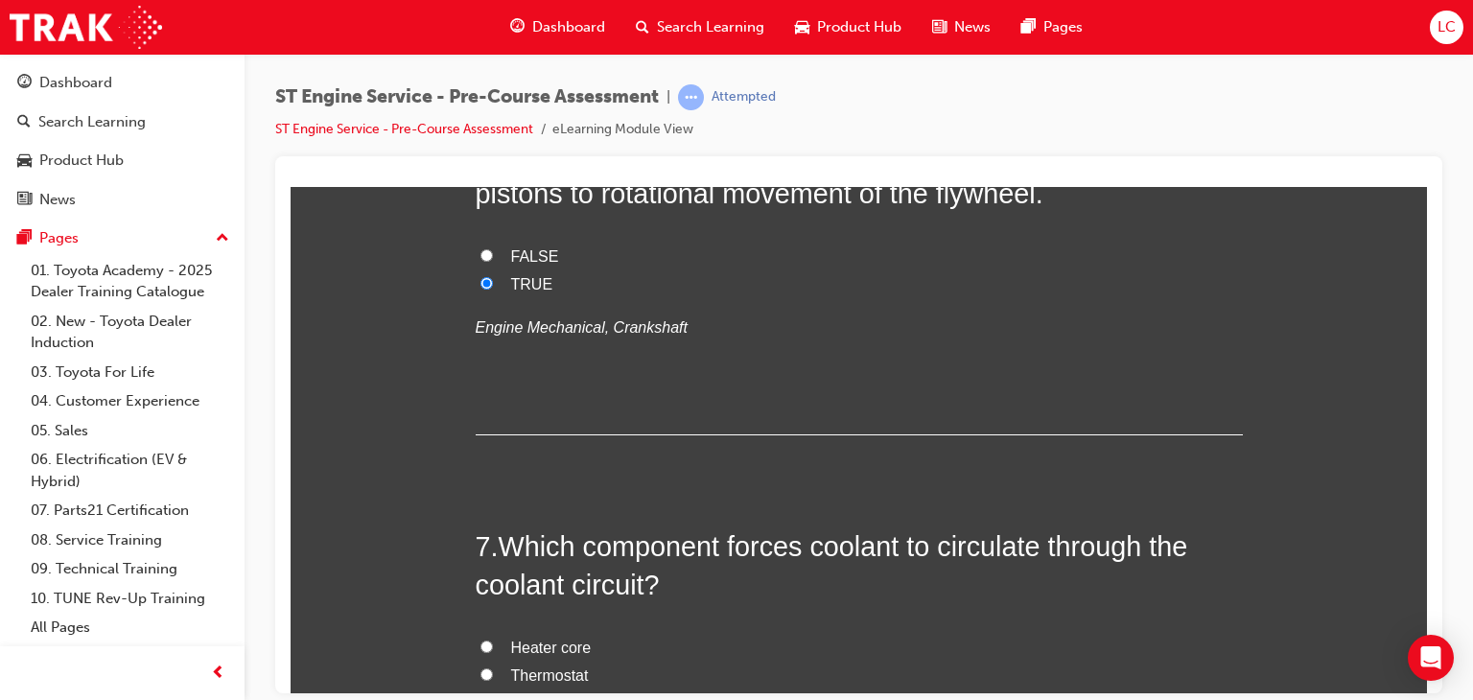
scroll to position [2398, 0]
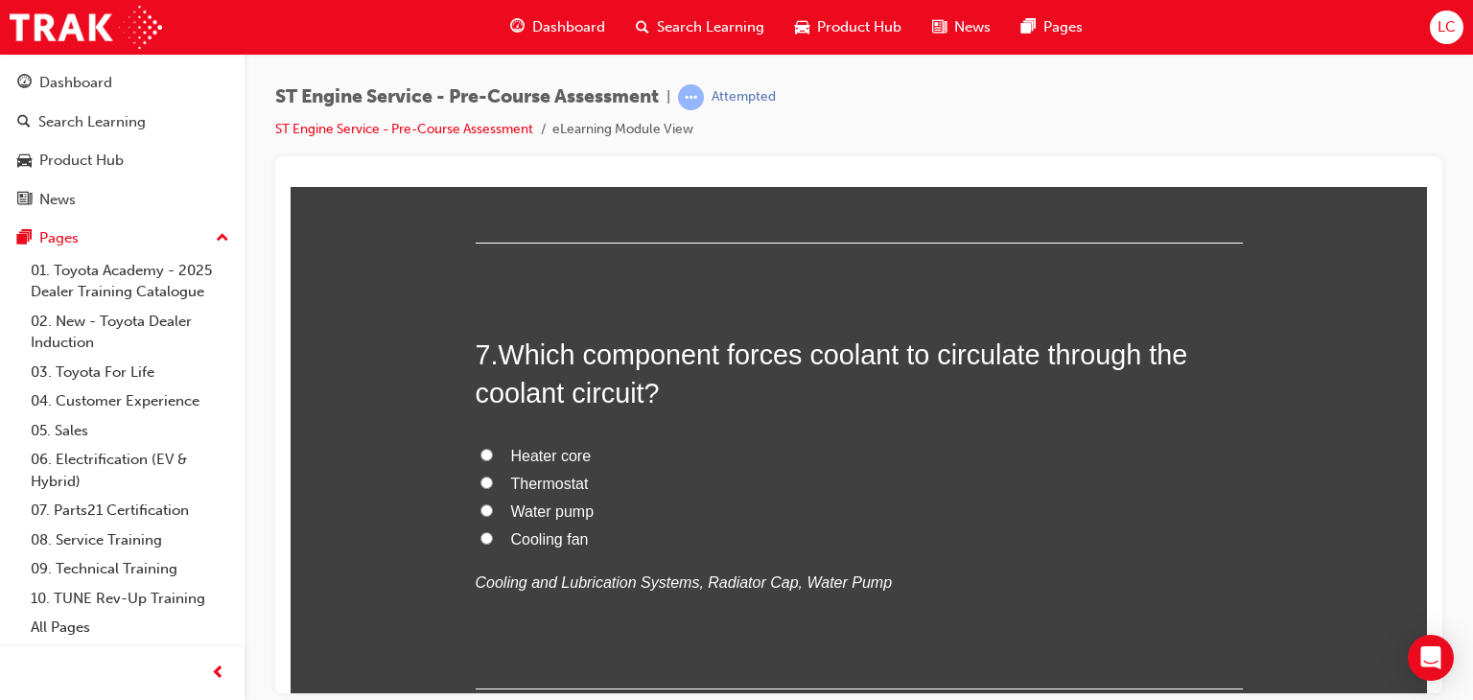
click at [480, 508] on input "Water pump" at bounding box center [486, 510] width 12 height 12
radio input "true"
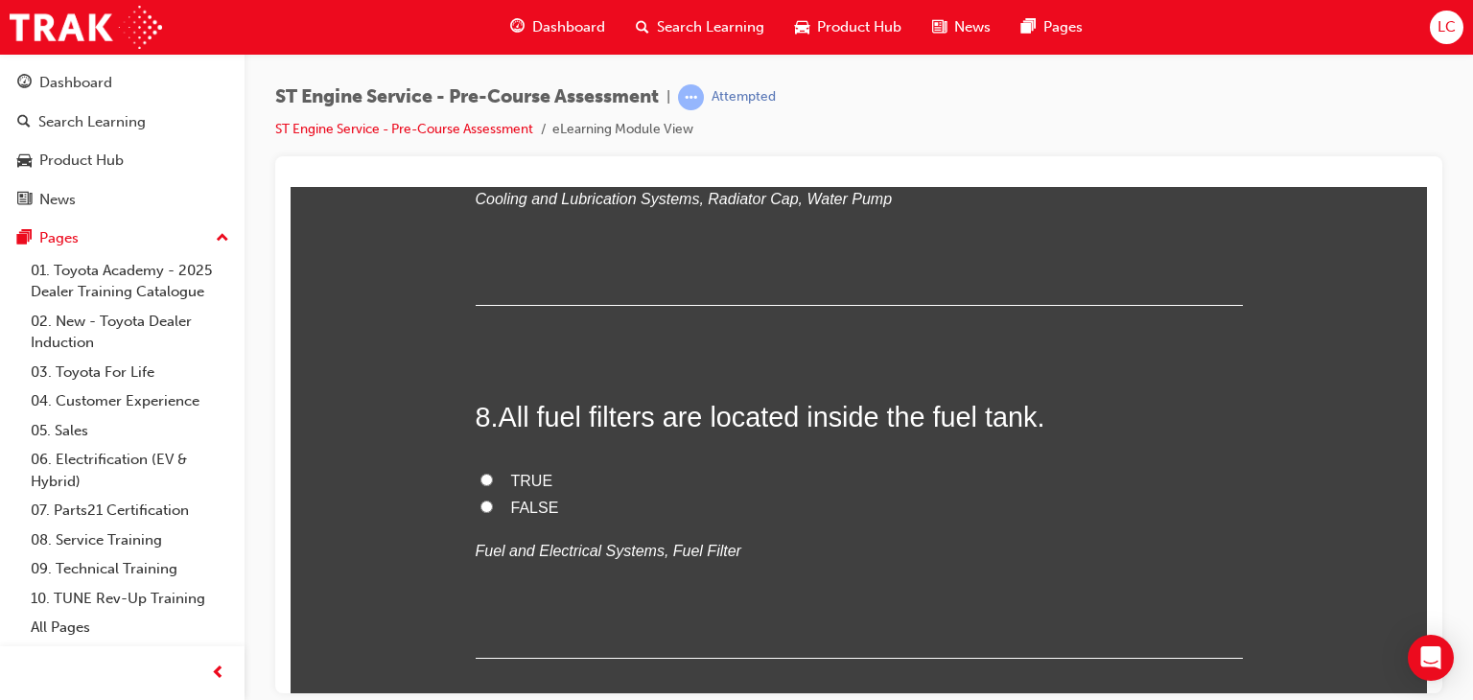
click at [481, 500] on input "FALSE" at bounding box center [486, 506] width 12 height 12
radio input "true"
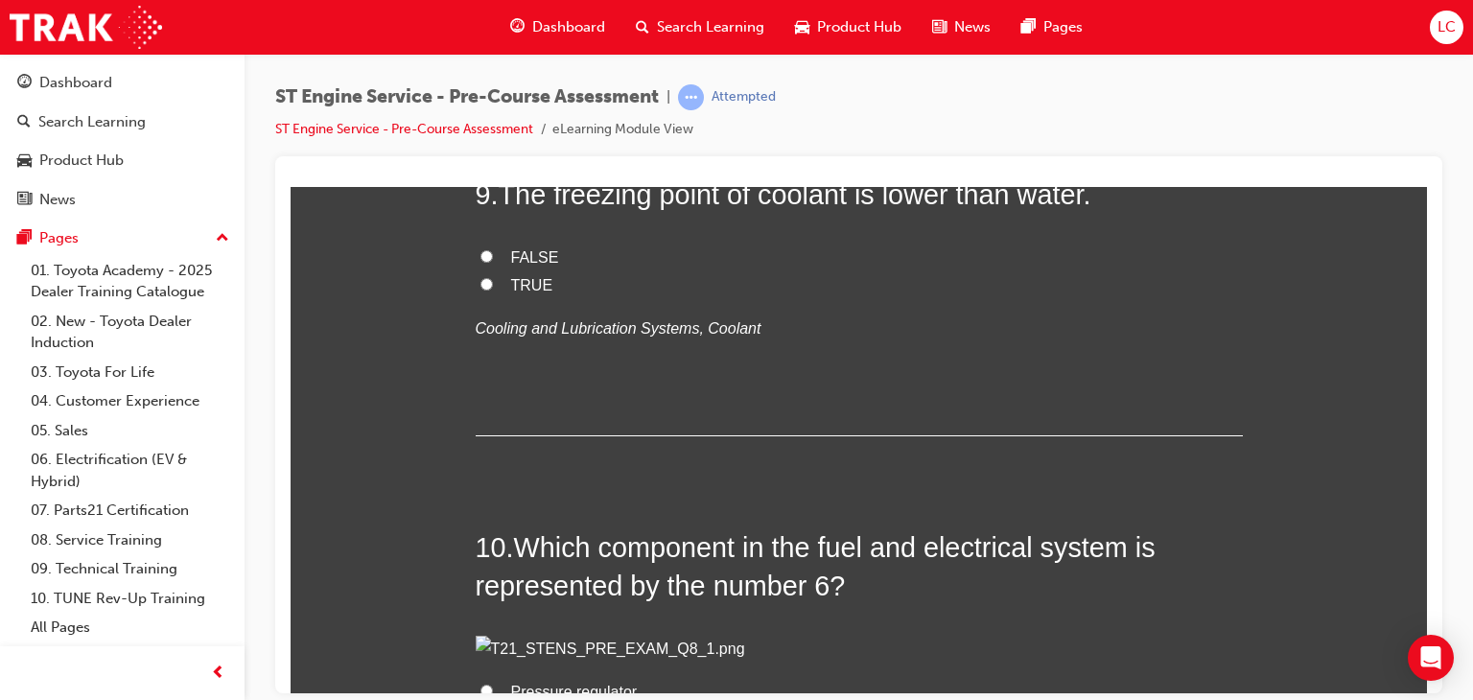
scroll to position [3261, 0]
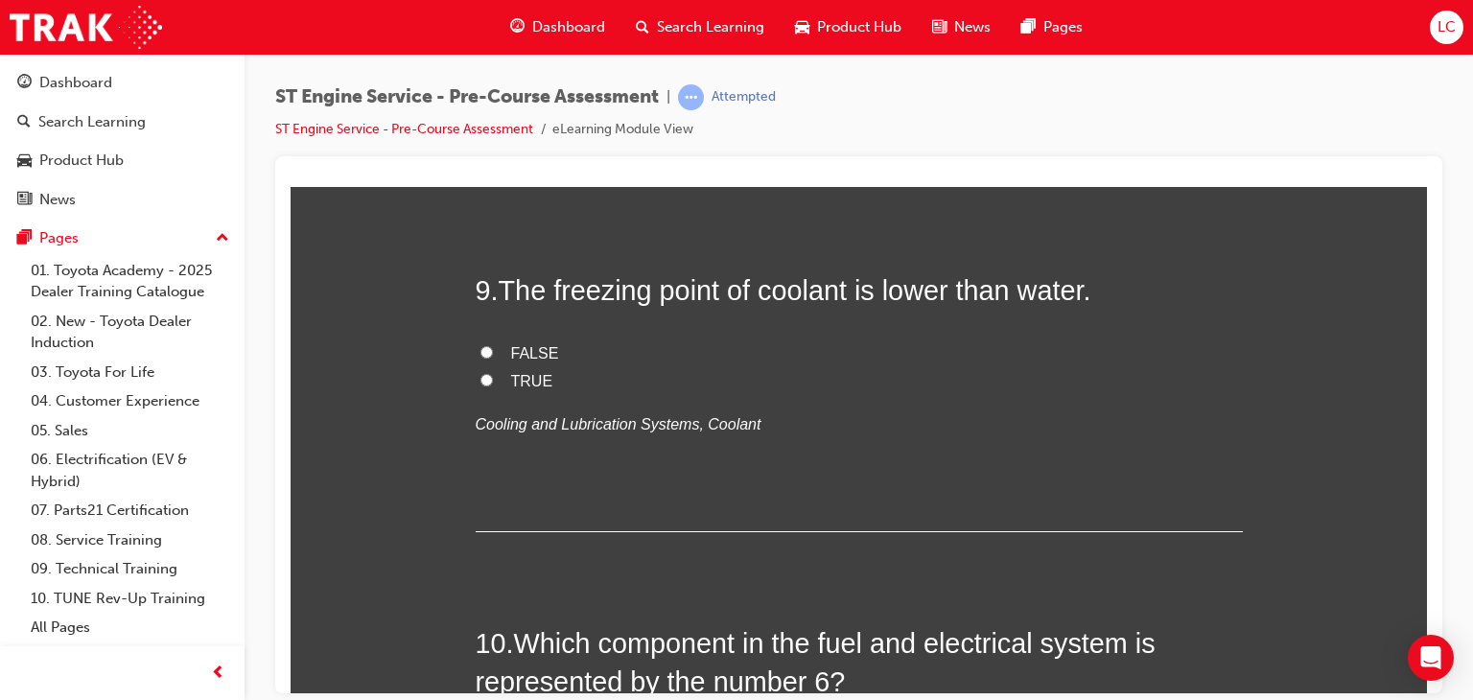
click at [480, 375] on input "TRUE" at bounding box center [486, 379] width 12 height 12
radio input "true"
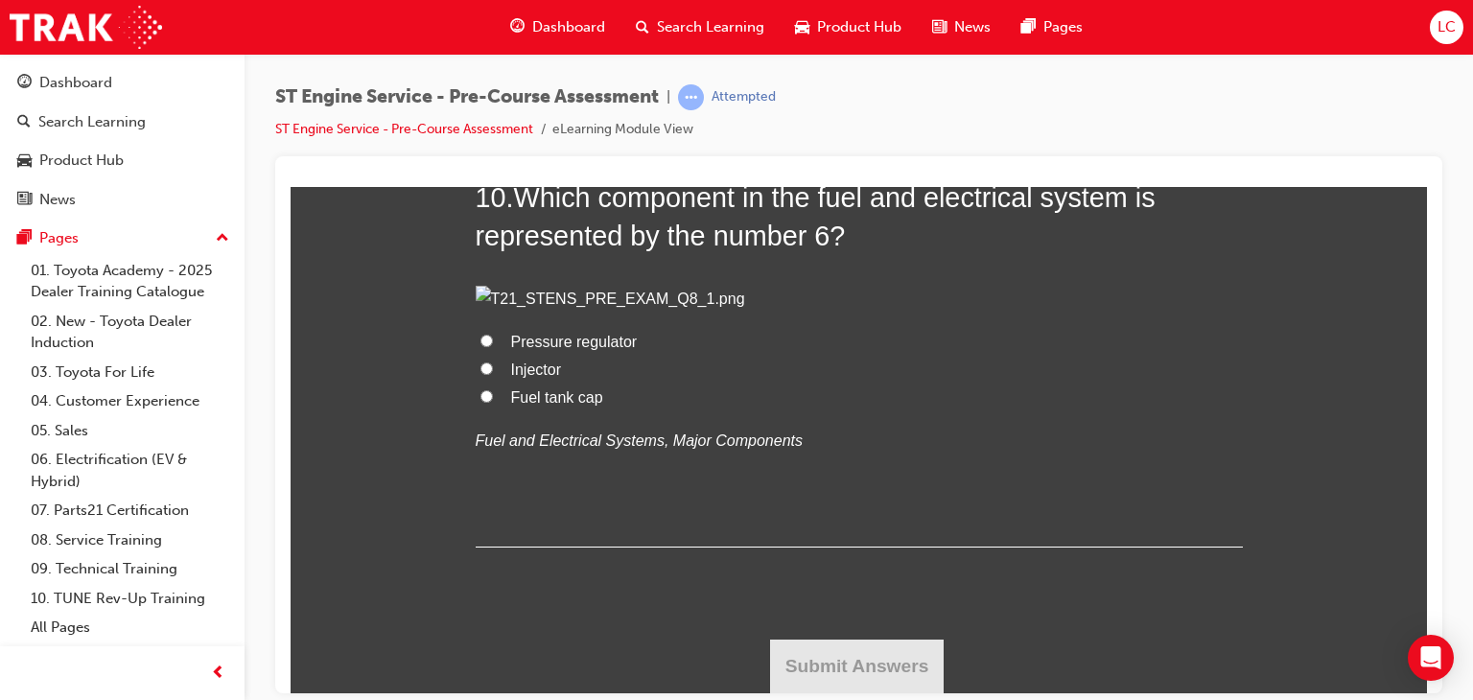
scroll to position [4201, 0]
click at [480, 394] on input "Fuel tank cap" at bounding box center [486, 395] width 12 height 12
radio input "true"
click at [870, 665] on button "Submit Answers" at bounding box center [857, 666] width 175 height 54
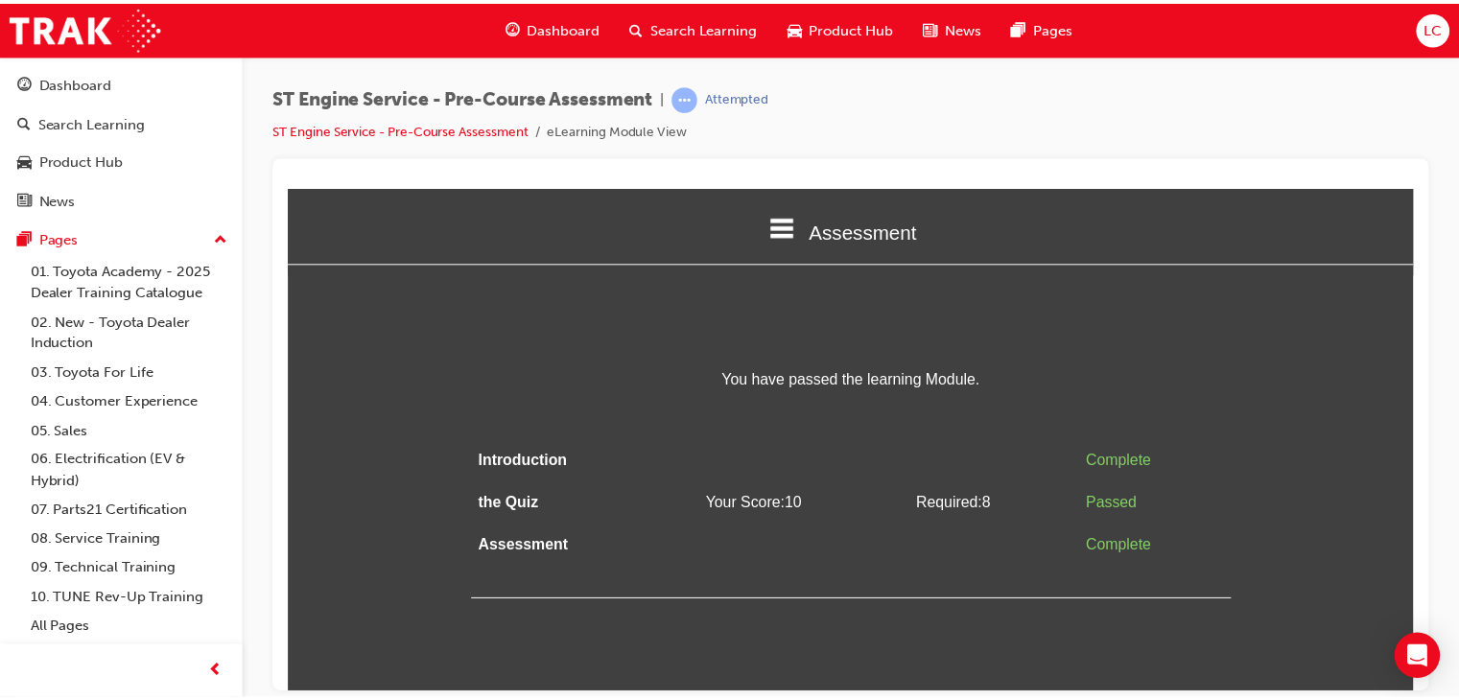
scroll to position [0, 0]
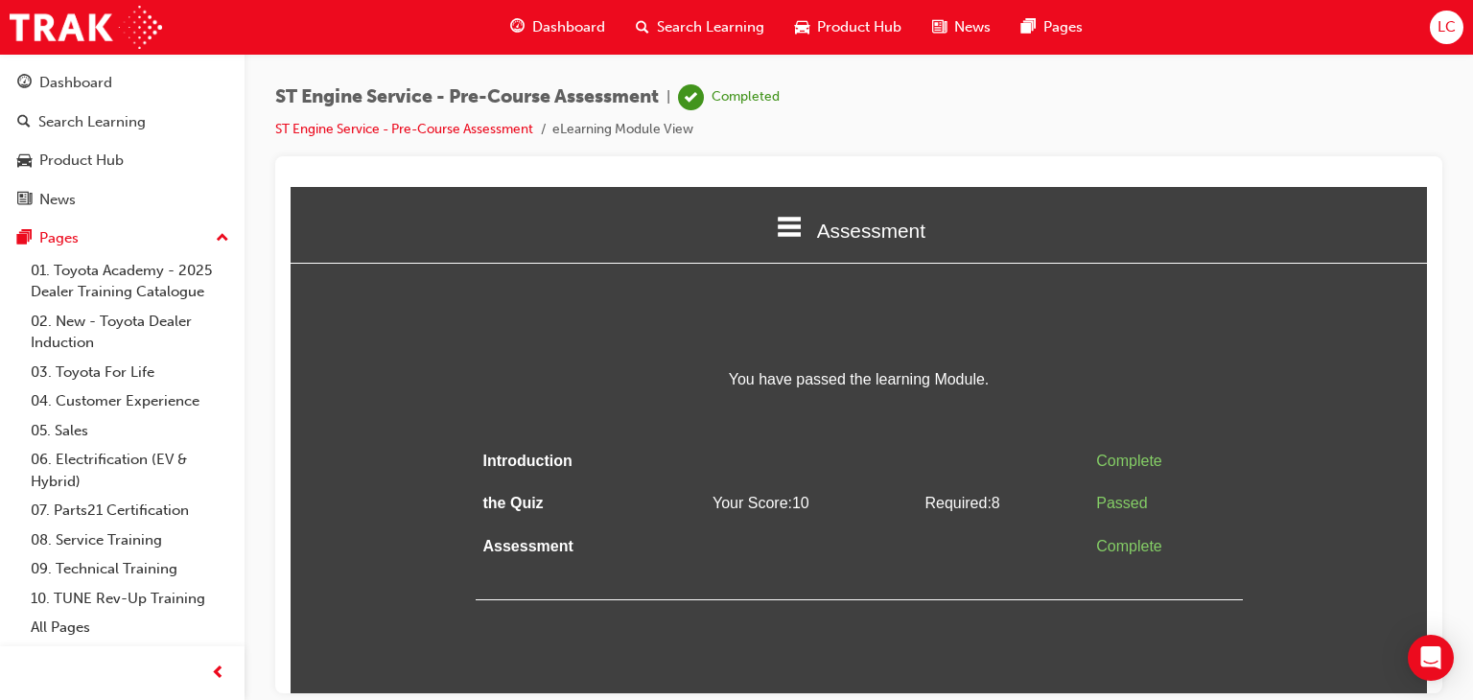
click at [845, 232] on span "Assessment" at bounding box center [871, 230] width 108 height 22
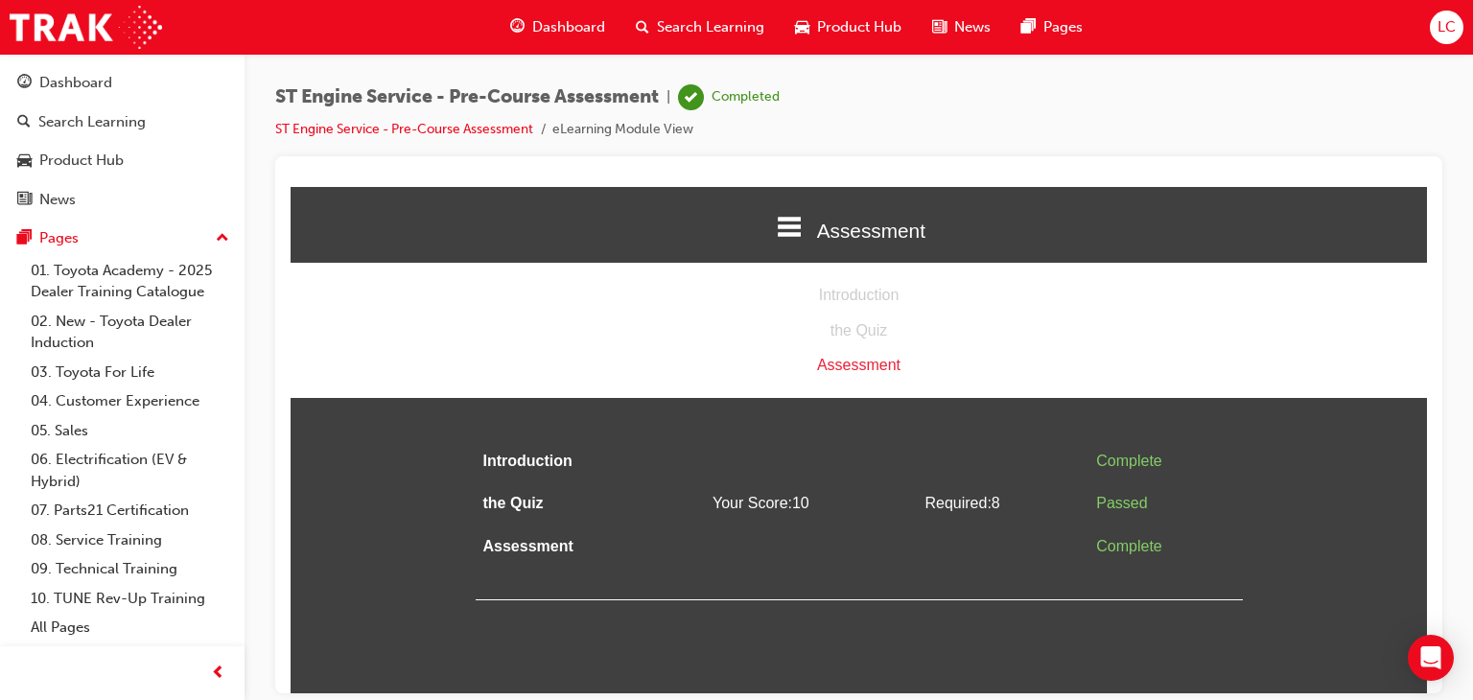
click at [873, 364] on div "Assessment" at bounding box center [859, 365] width 1136 height 28
click at [61, 79] on div "Dashboard" at bounding box center [75, 83] width 73 height 22
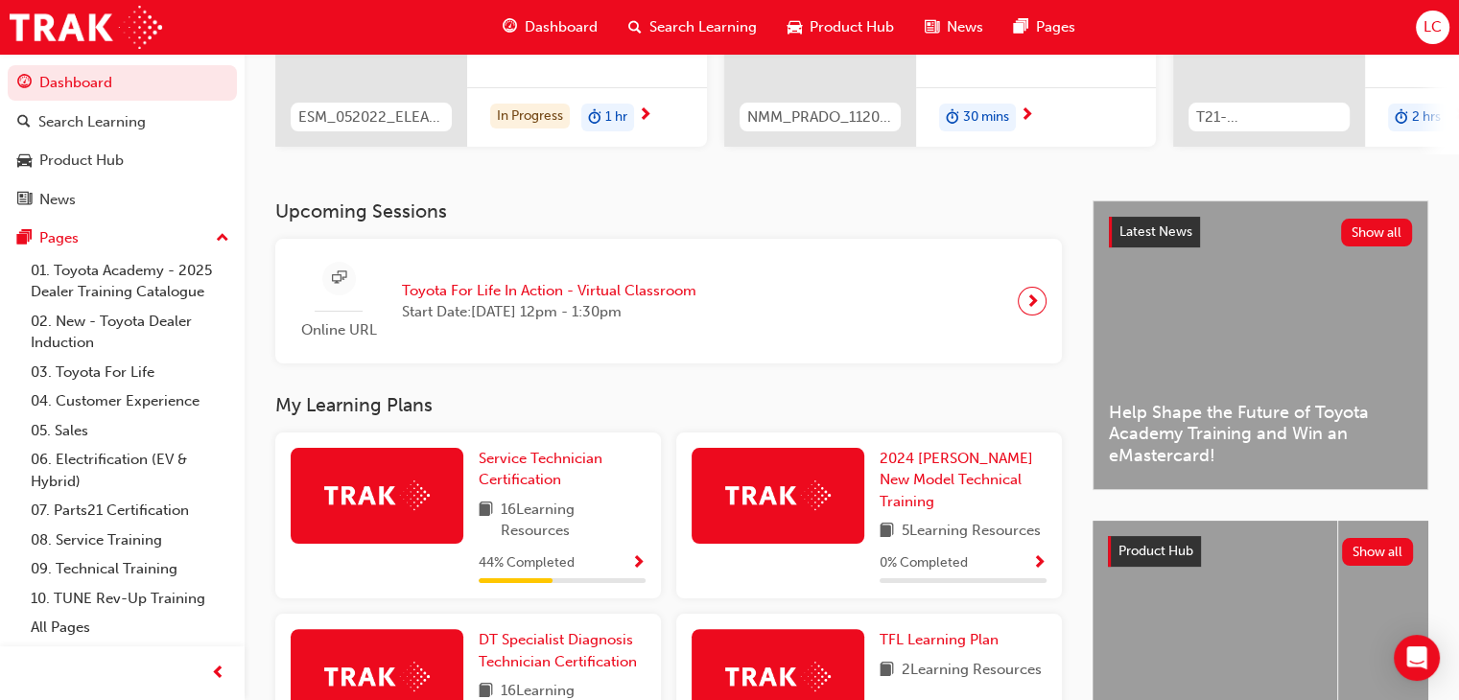
scroll to position [384, 0]
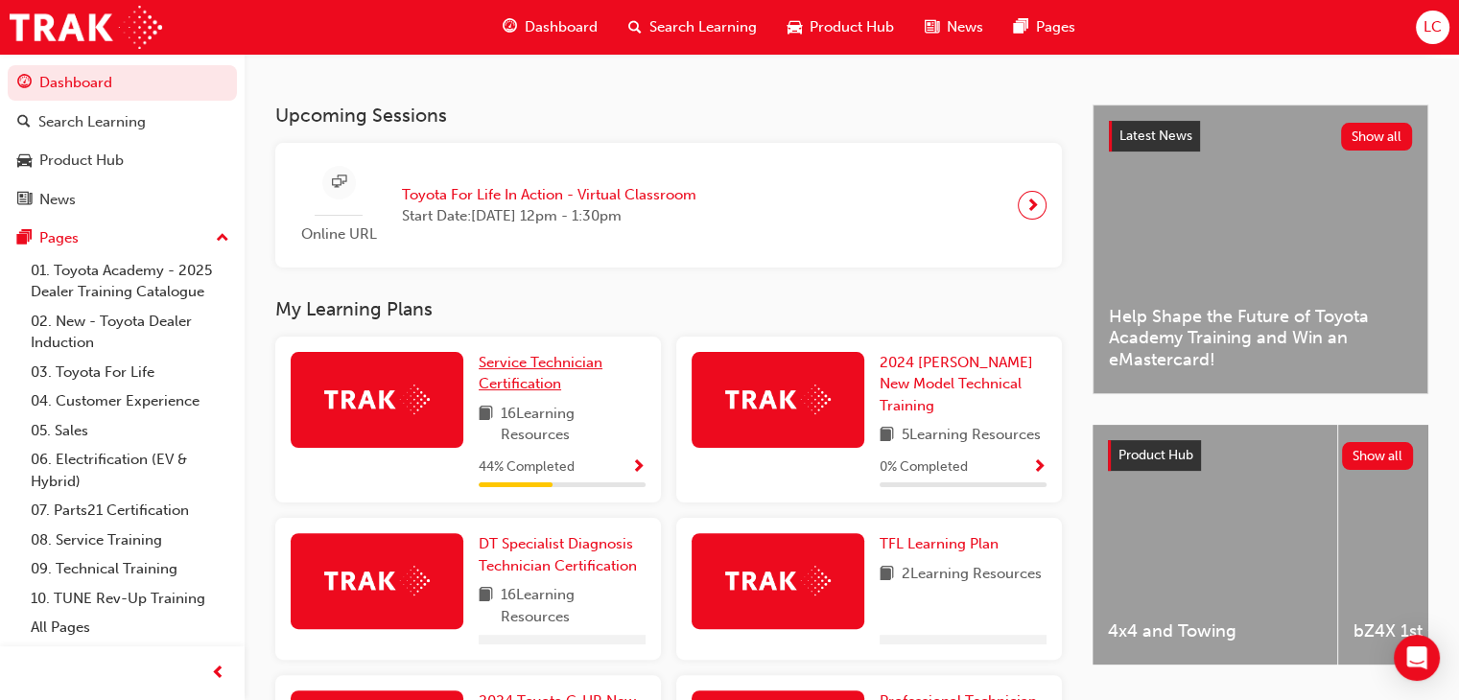
click at [529, 378] on link "Service Technician Certification" at bounding box center [562, 373] width 167 height 43
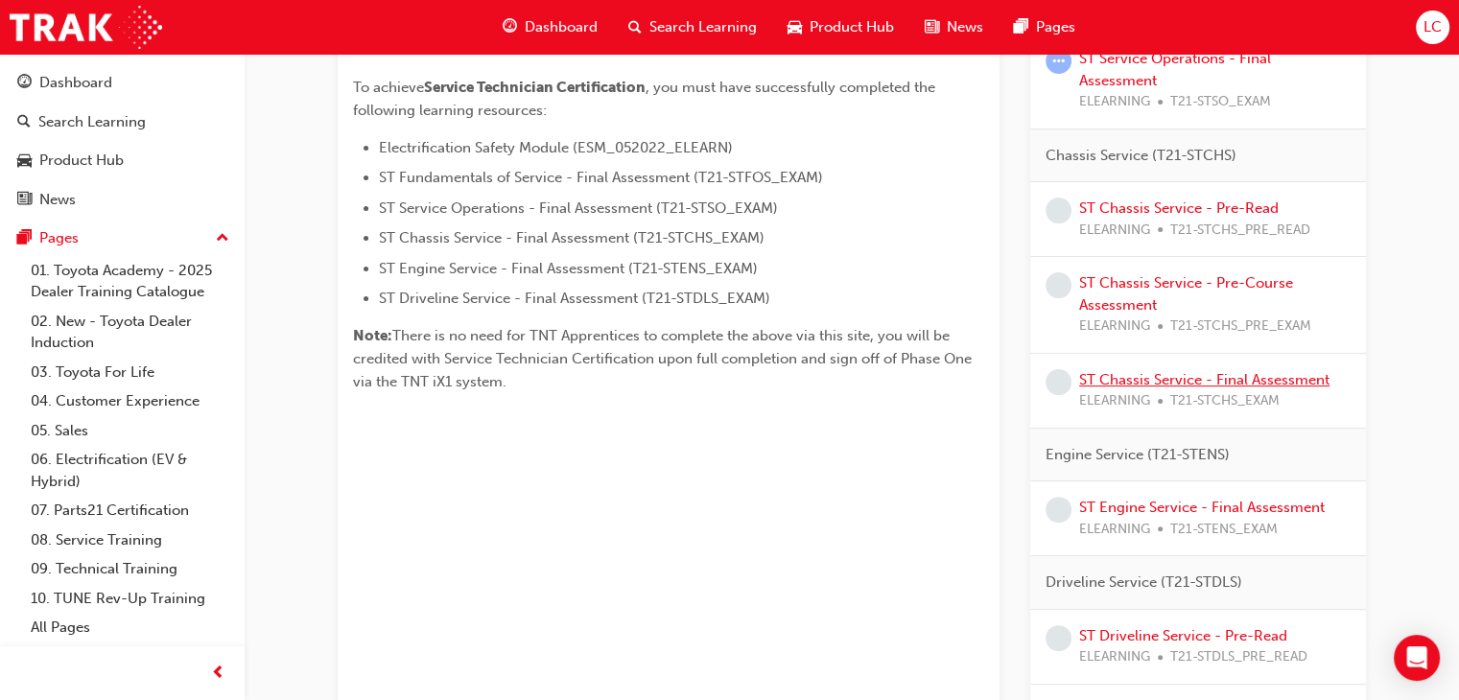
scroll to position [96, 0]
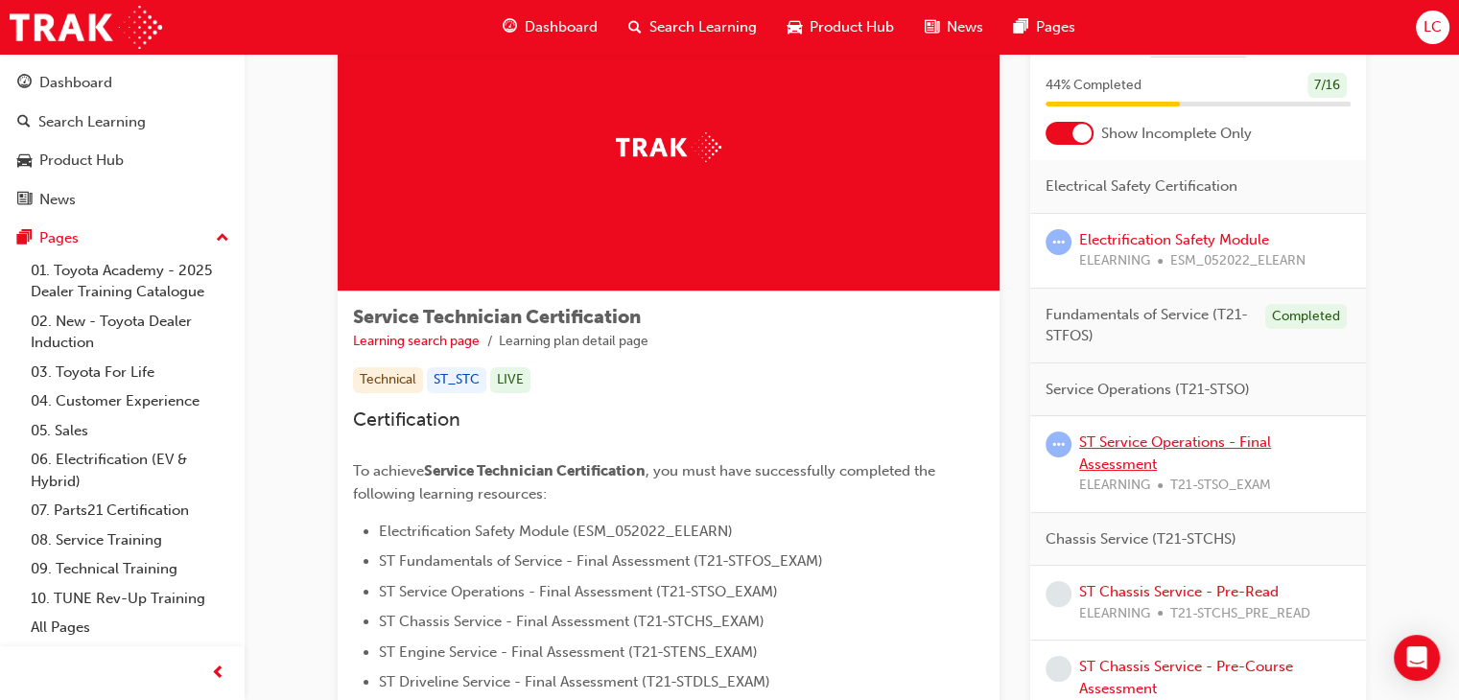
click at [1157, 446] on link "ST Service Operations - Final Assessment" at bounding box center [1175, 452] width 192 height 39
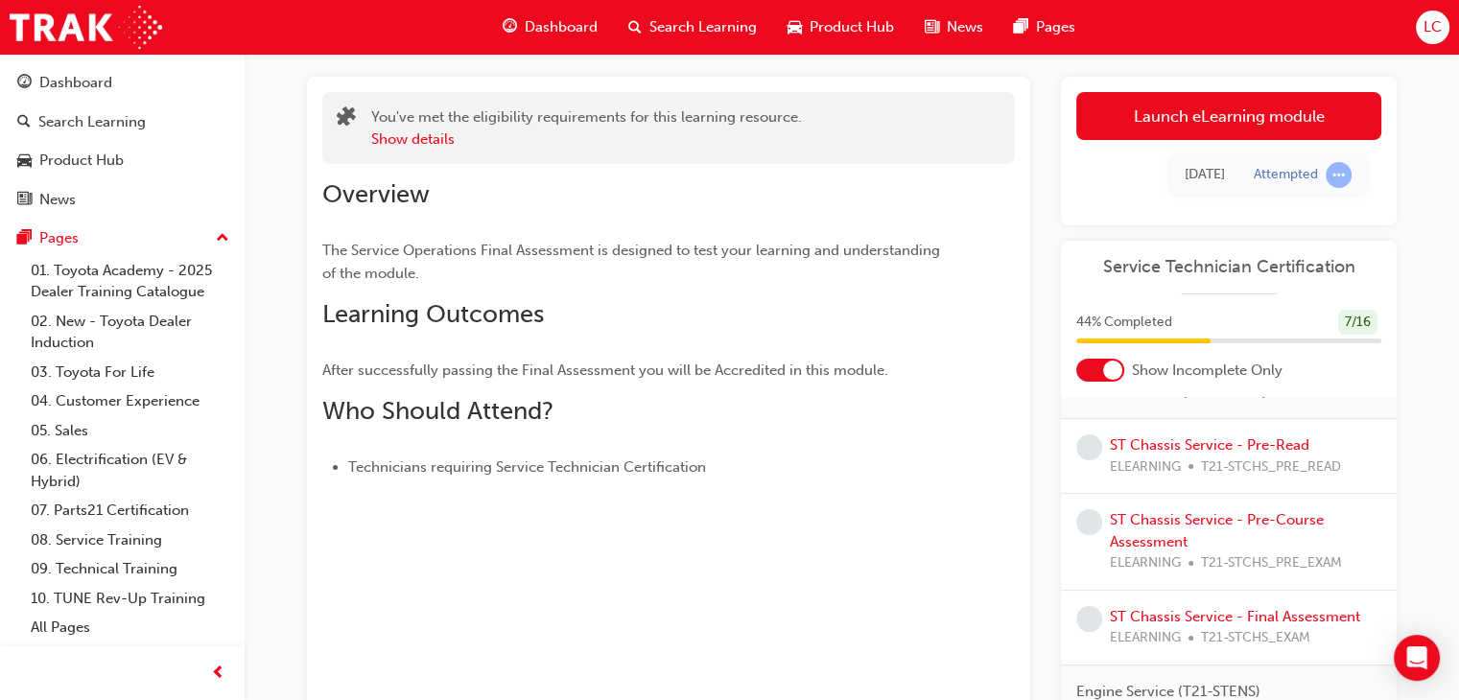
scroll to position [192, 0]
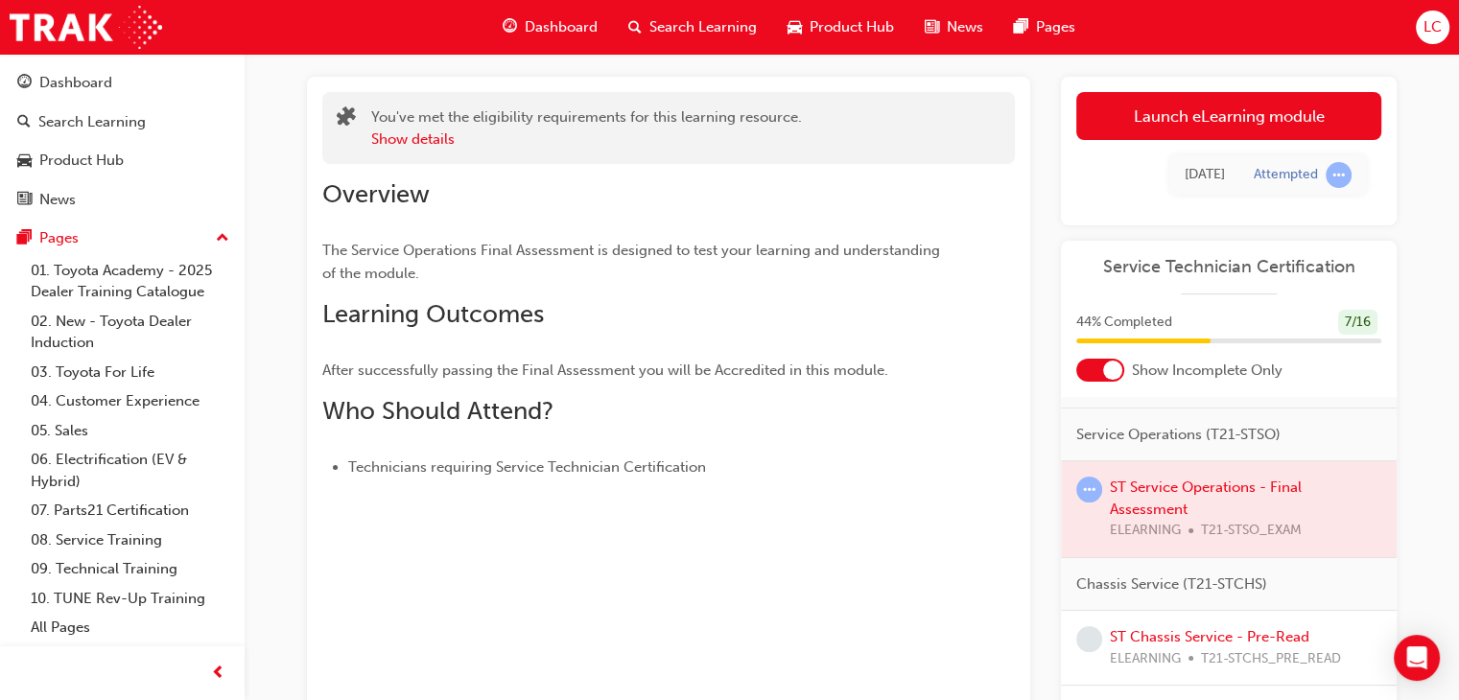
click at [1266, 488] on div at bounding box center [1229, 509] width 336 height 96
click at [1270, 484] on div at bounding box center [1229, 509] width 336 height 96
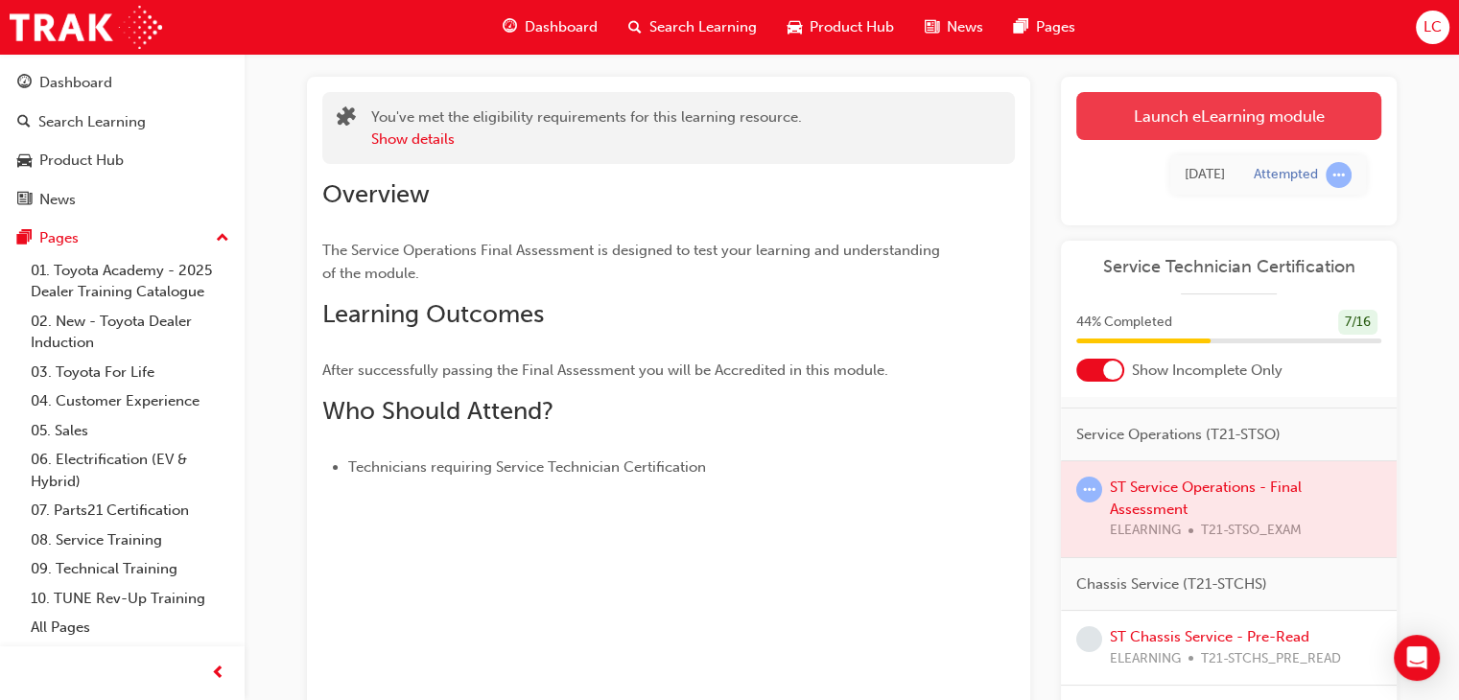
click at [1230, 120] on link "Launch eLearning module" at bounding box center [1228, 116] width 305 height 48
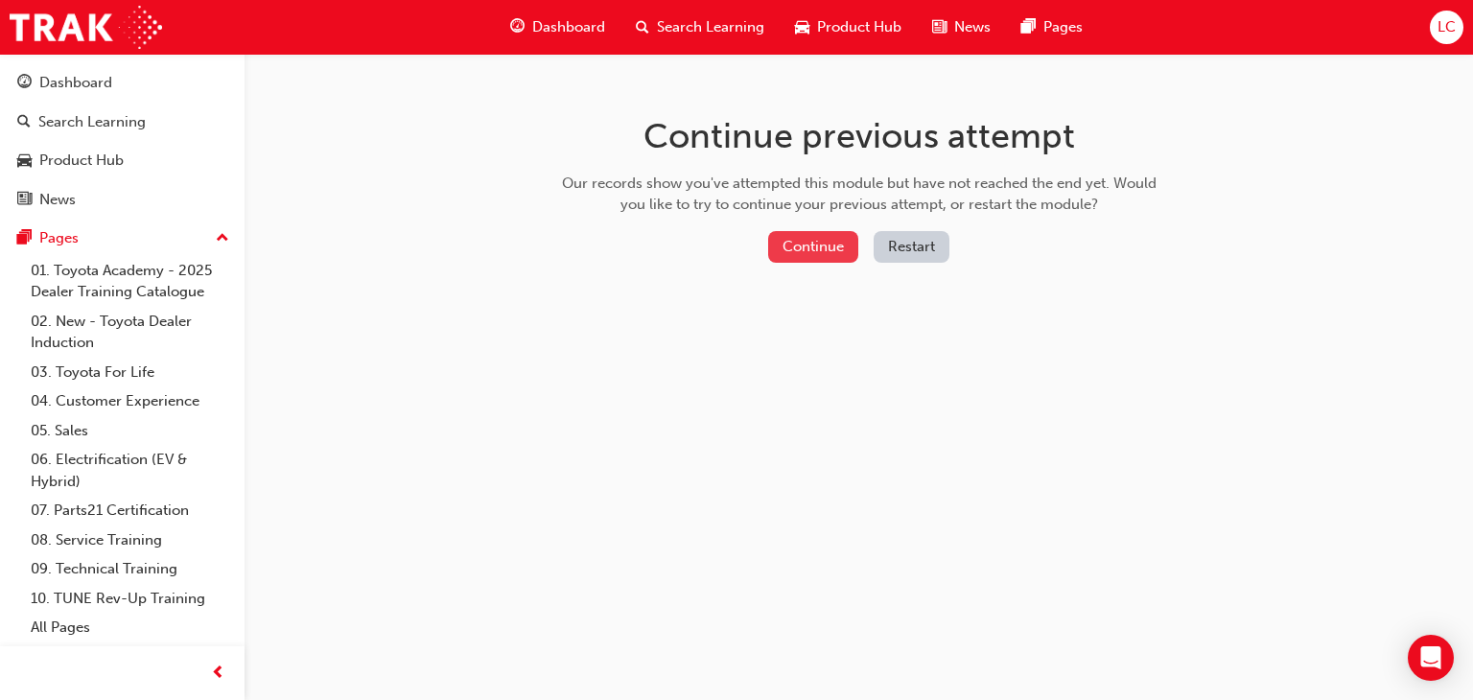
click at [835, 254] on button "Continue" at bounding box center [813, 247] width 90 height 32
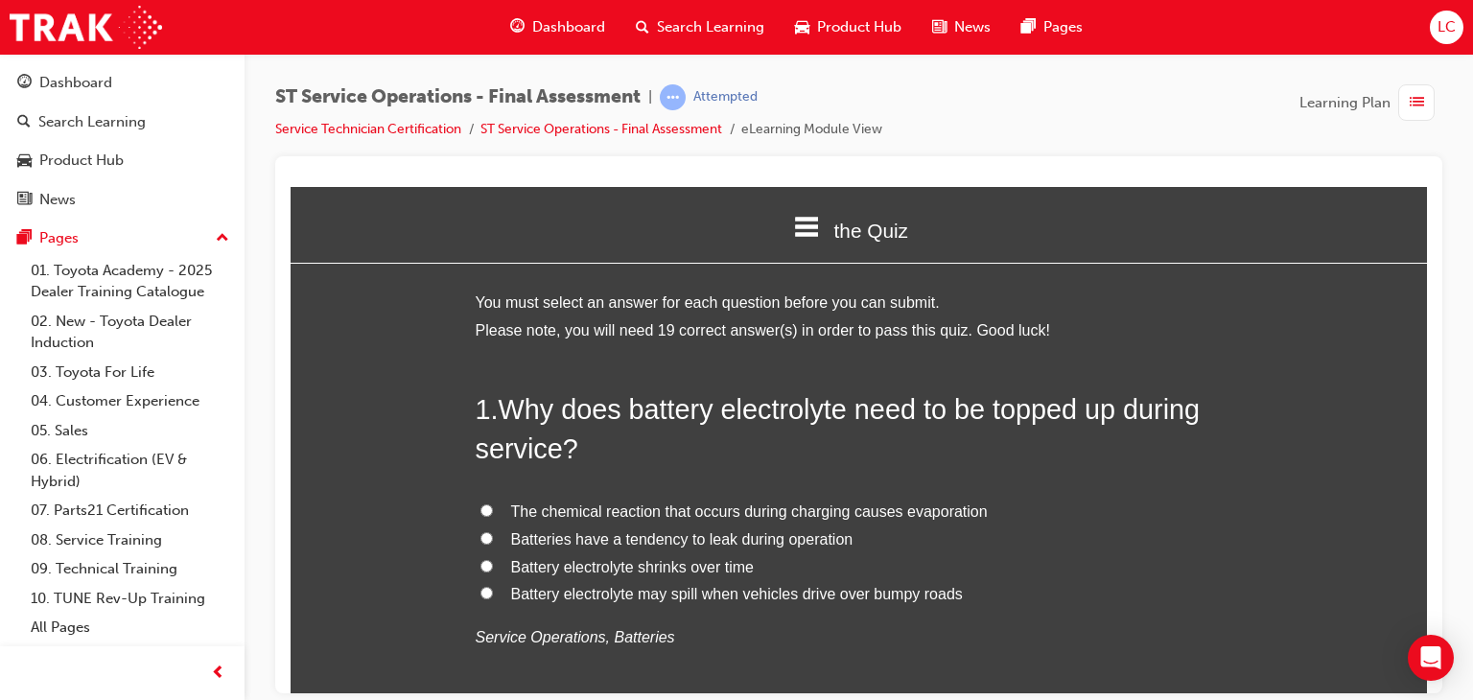
click at [483, 509] on input "The chemical reaction that occurs during charging causes evaporation" at bounding box center [486, 510] width 12 height 12
radio input "true"
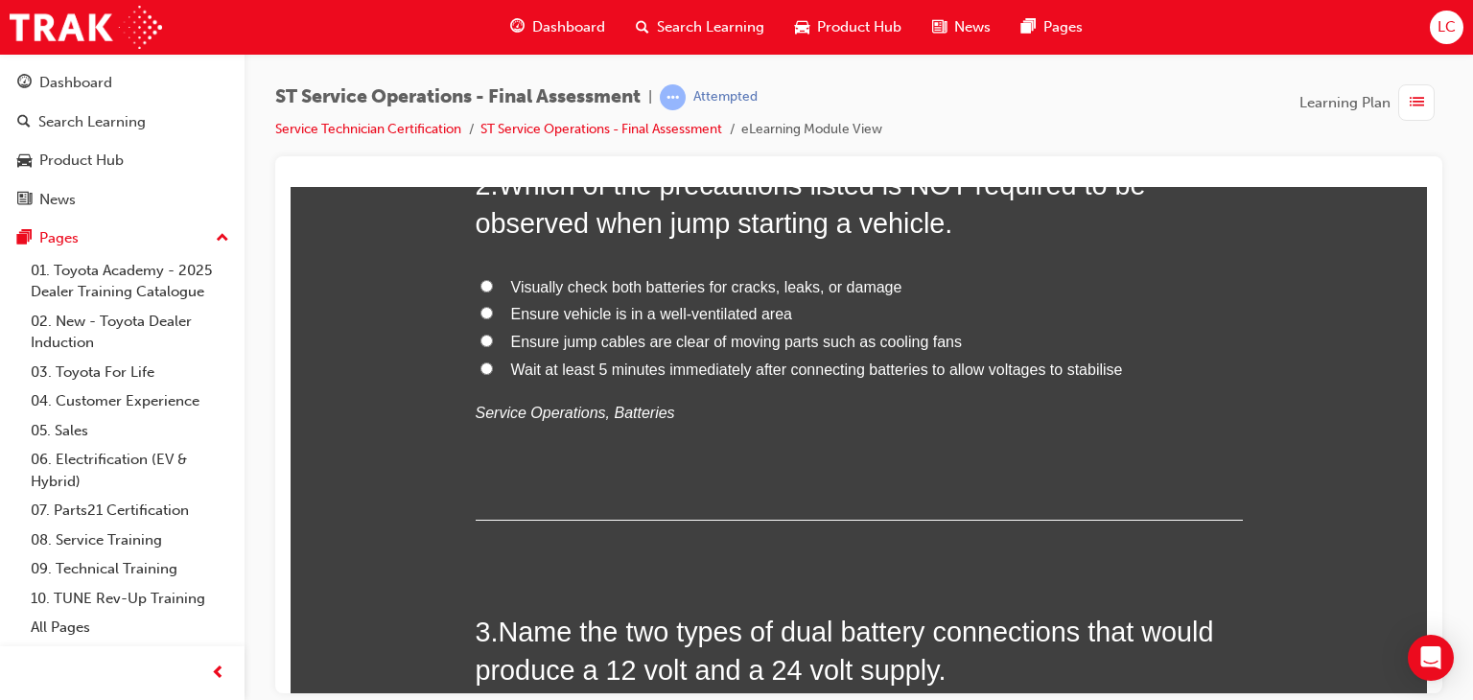
scroll to position [575, 0]
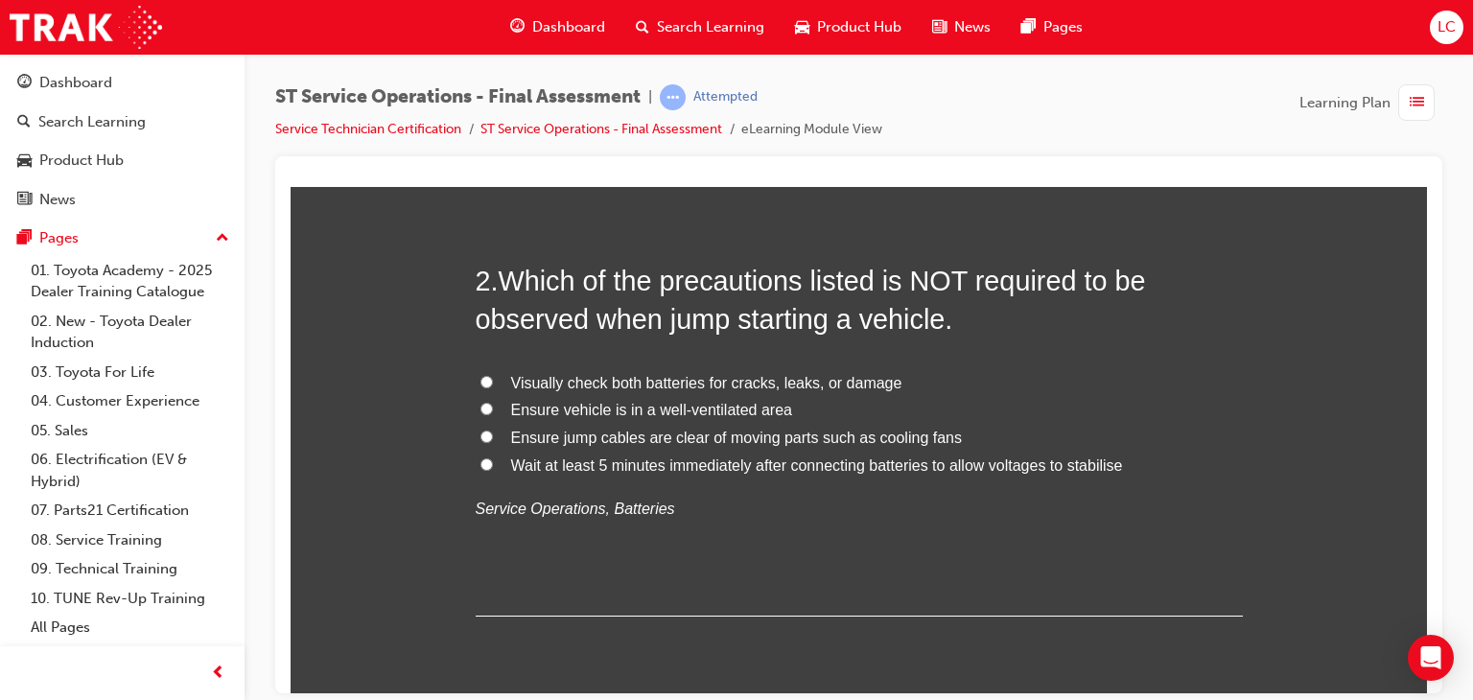
click at [480, 410] on input "Ensure vehicle is in a well-ventilated area" at bounding box center [486, 408] width 12 height 12
radio input "true"
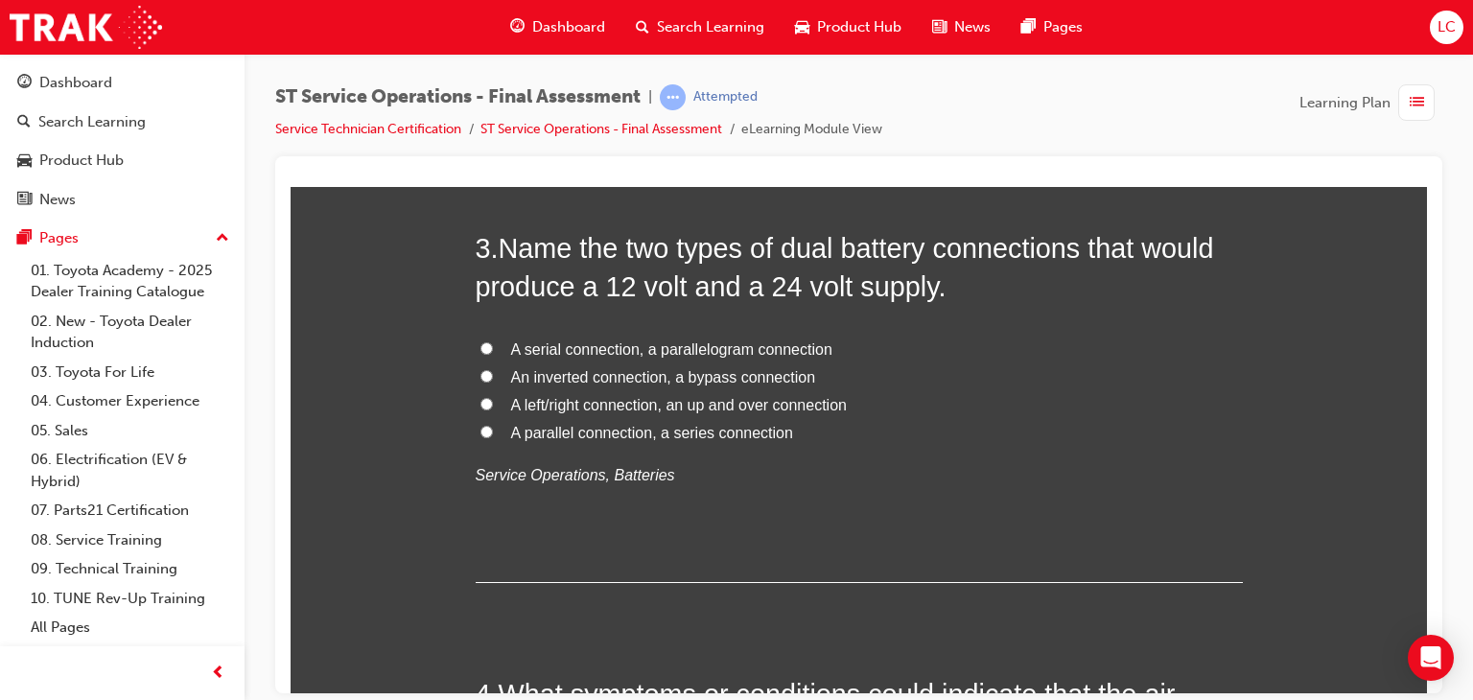
scroll to position [959, 0]
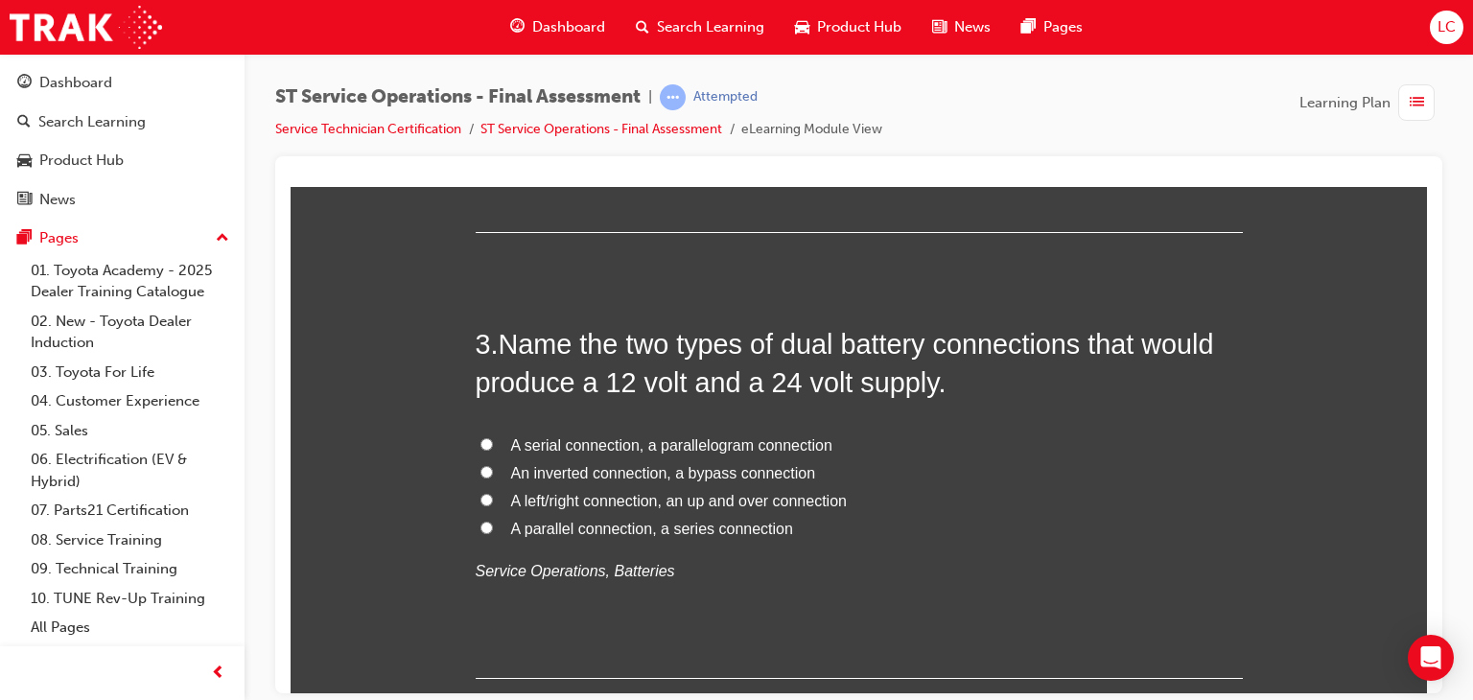
click at [481, 526] on input "A parallel connection, a series connection" at bounding box center [486, 527] width 12 height 12
radio input "true"
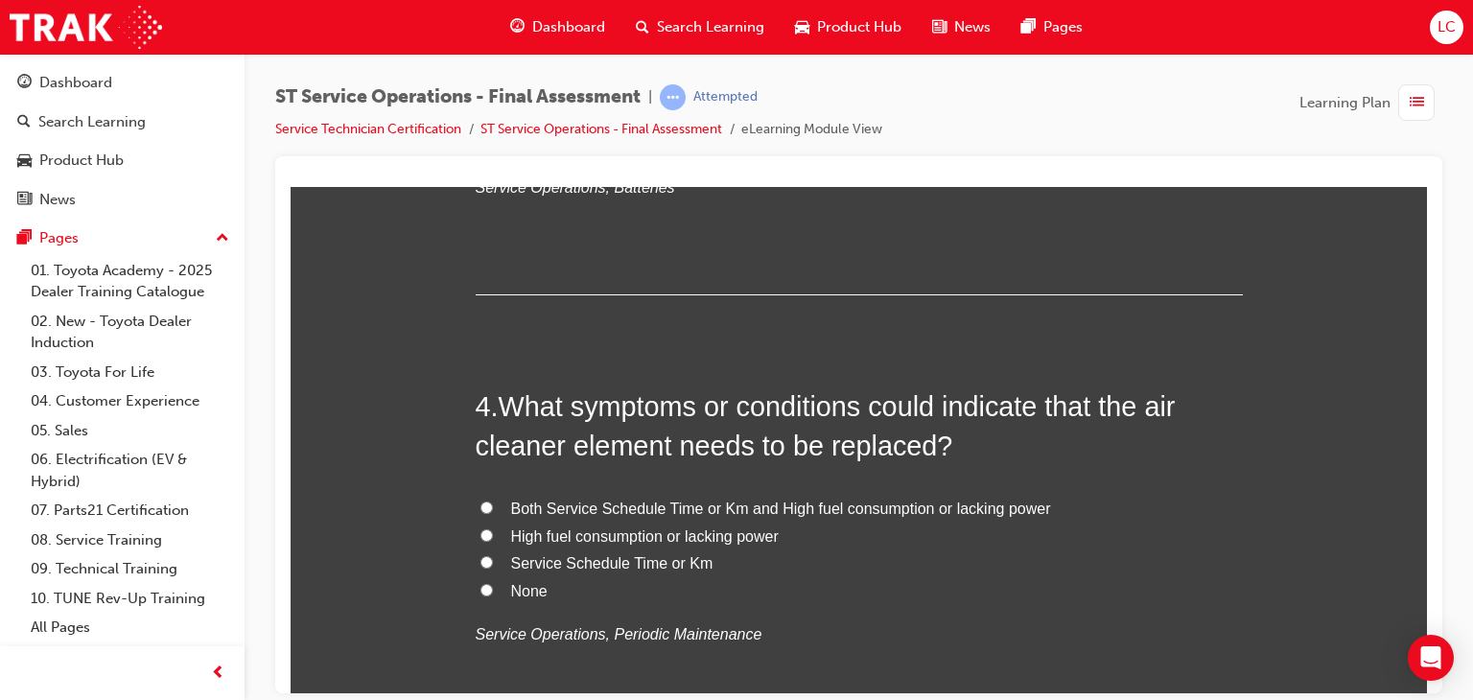
scroll to position [1439, 0]
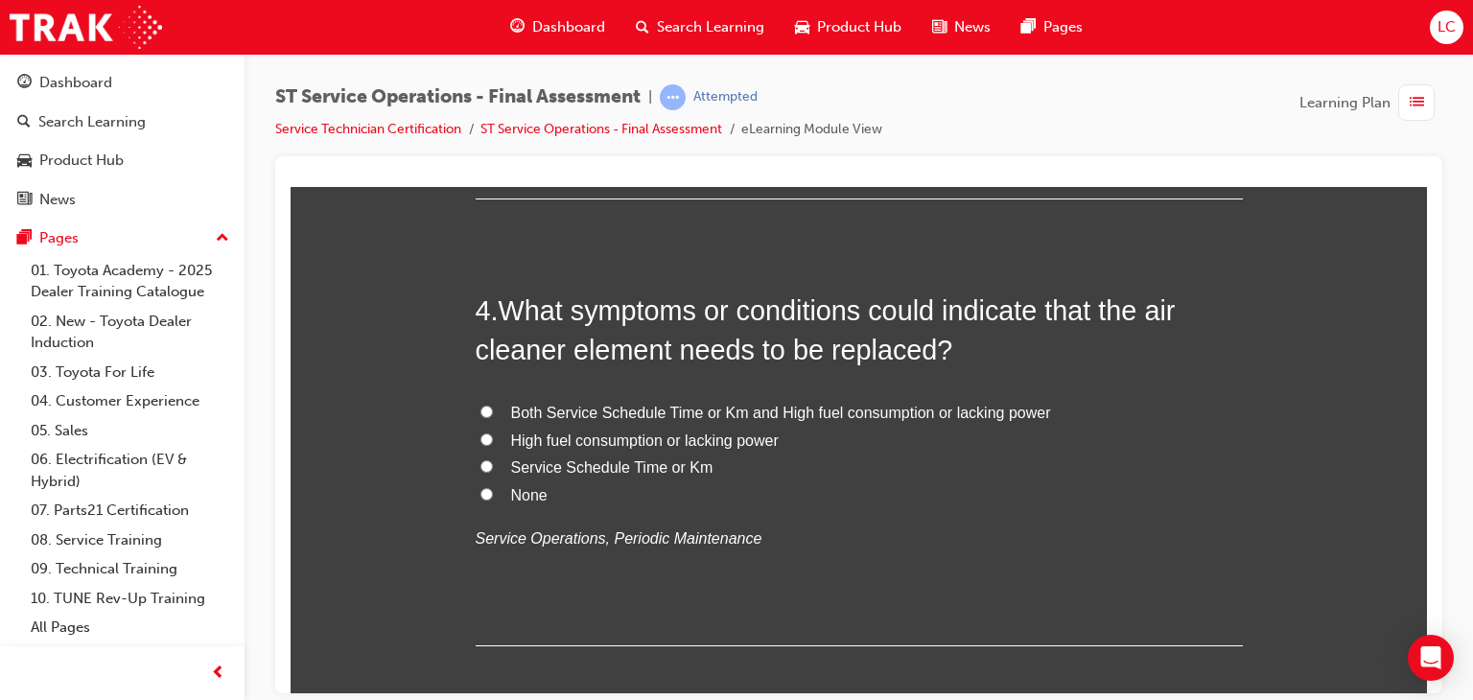
click at [480, 410] on input "Both Service Schedule Time or Km and High fuel consumption or lacking power" at bounding box center [486, 411] width 12 height 12
radio input "true"
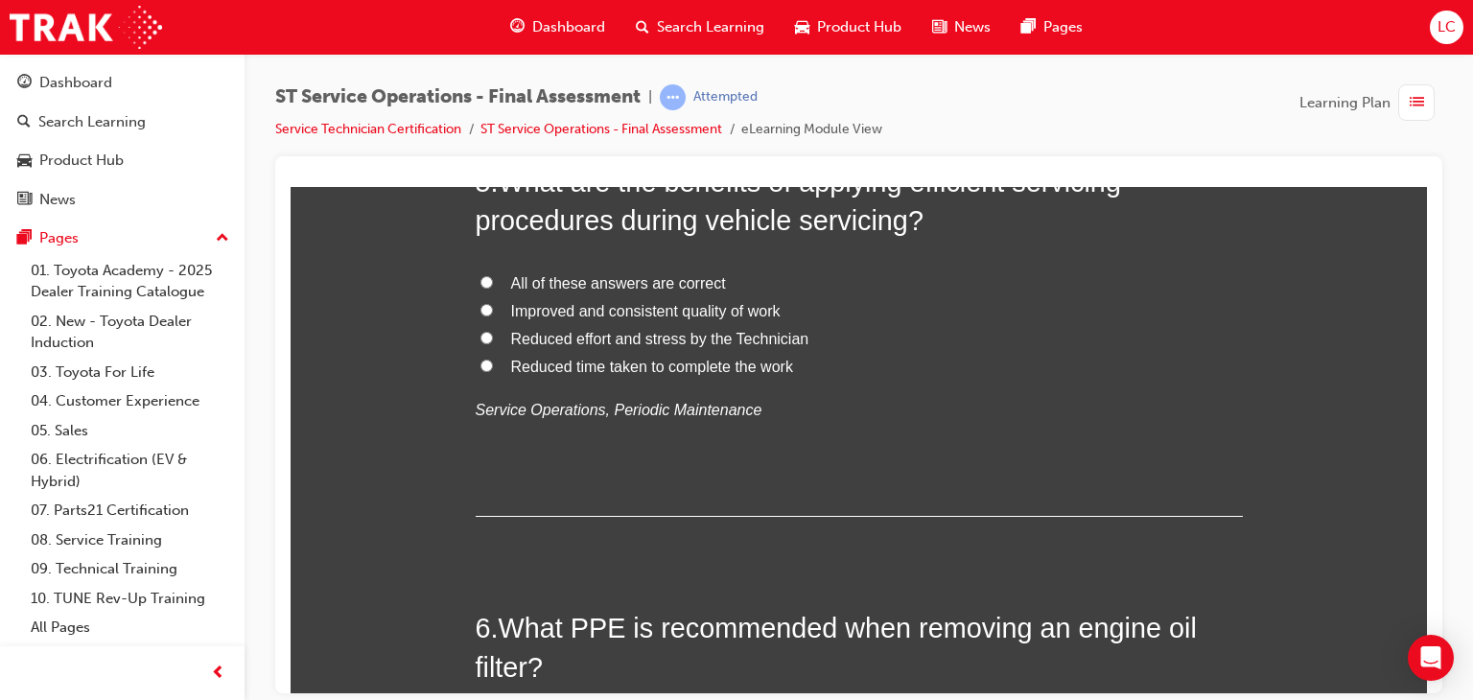
scroll to position [1918, 0]
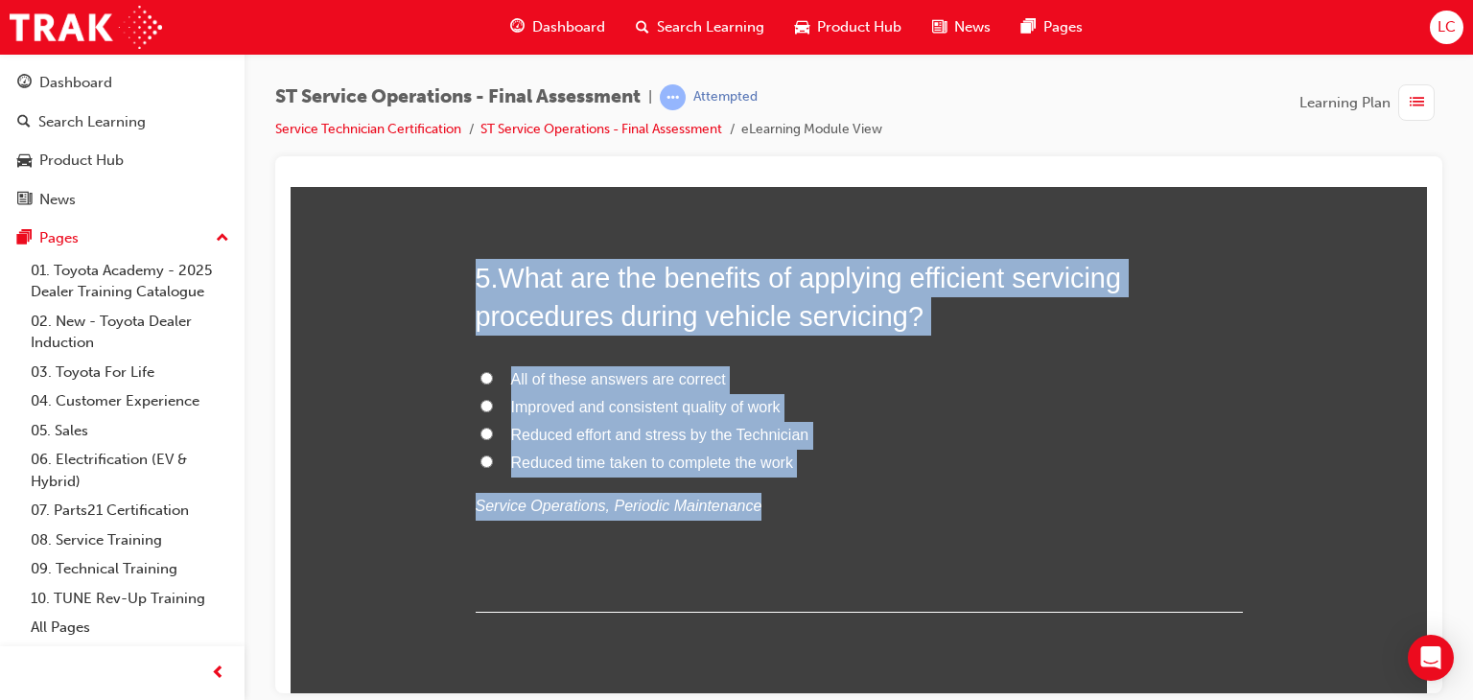
drag, startPoint x: 437, startPoint y: 258, endPoint x: 808, endPoint y: 491, distance: 437.5
copy div "5 . What are the benefits of applying efficient servicing procedures during veh…"
click at [480, 371] on input "All of these answers are correct" at bounding box center [486, 377] width 12 height 12
radio input "true"
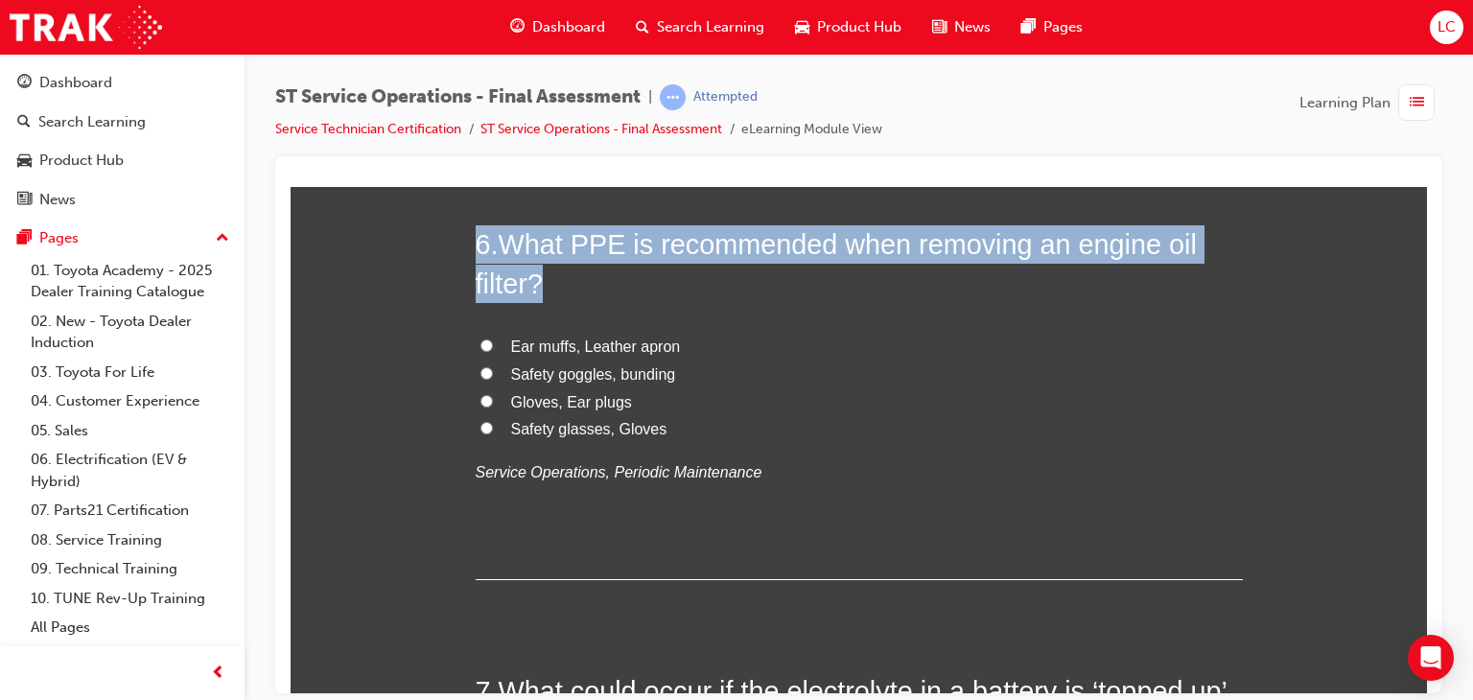
drag, startPoint x: 448, startPoint y: 234, endPoint x: 779, endPoint y: 486, distance: 416.1
copy h2 "6 . What PPE is recommended when removing an engine oil filter?"
click at [820, 363] on label "Safety goggles, bunding" at bounding box center [859, 375] width 767 height 28
click at [493, 366] on input "Safety goggles, bunding" at bounding box center [486, 372] width 12 height 12
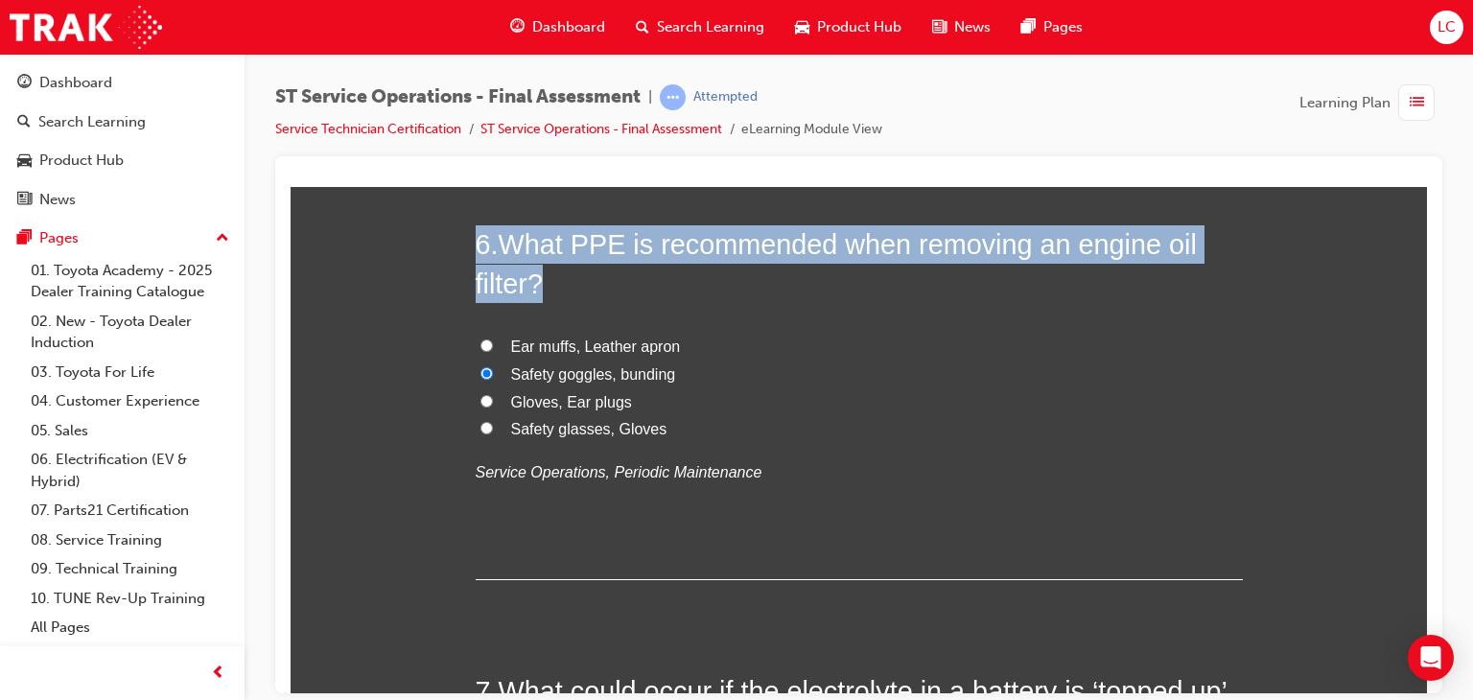
radio input "true"
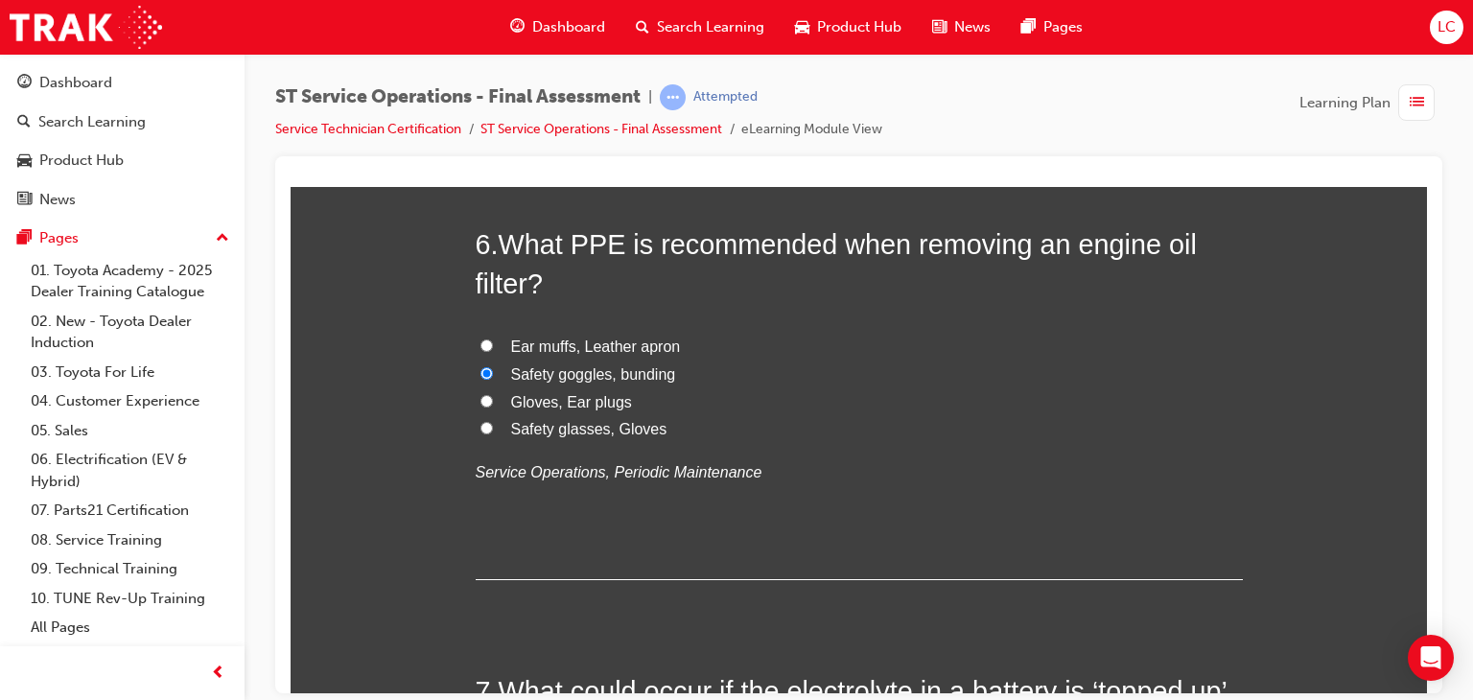
click at [511, 425] on span "Safety glasses, Gloves" at bounding box center [589, 428] width 156 height 16
click at [493, 425] on input "Safety glasses, Gloves" at bounding box center [486, 427] width 12 height 12
radio input "true"
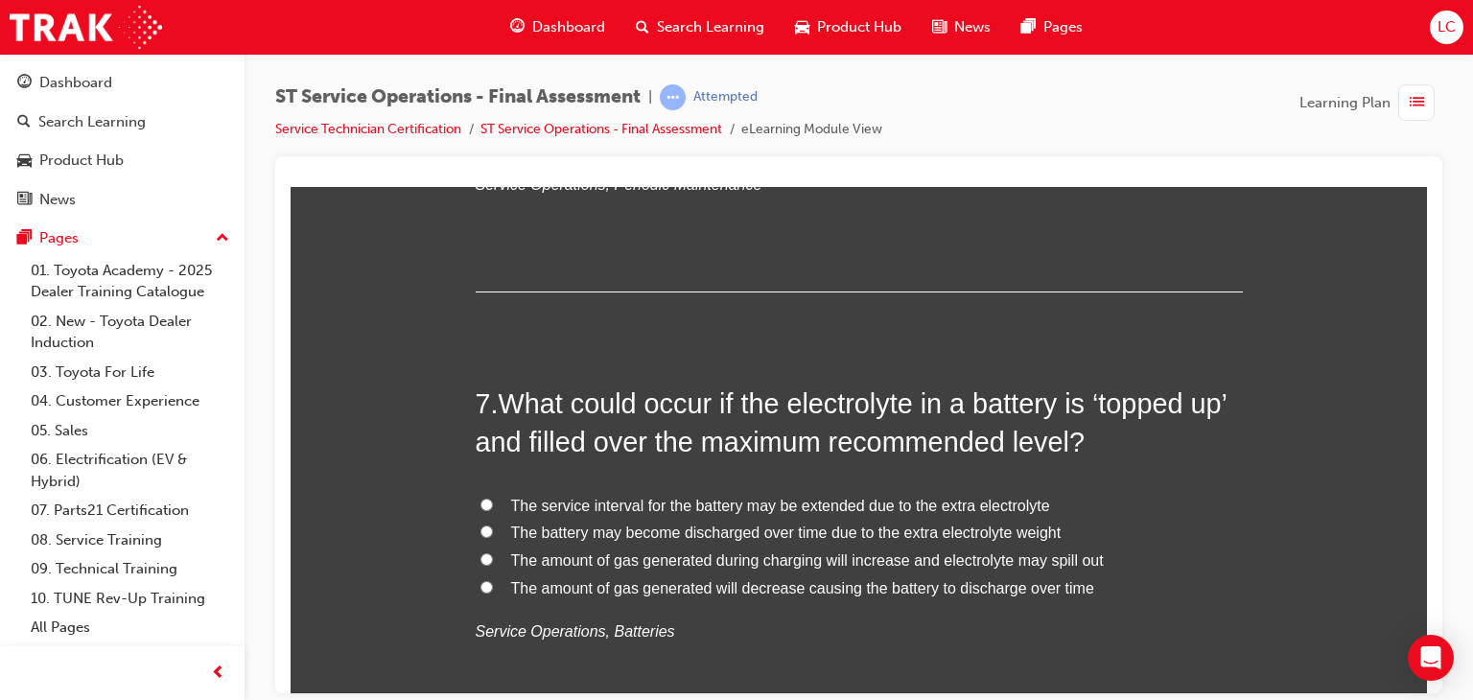
scroll to position [2781, 0]
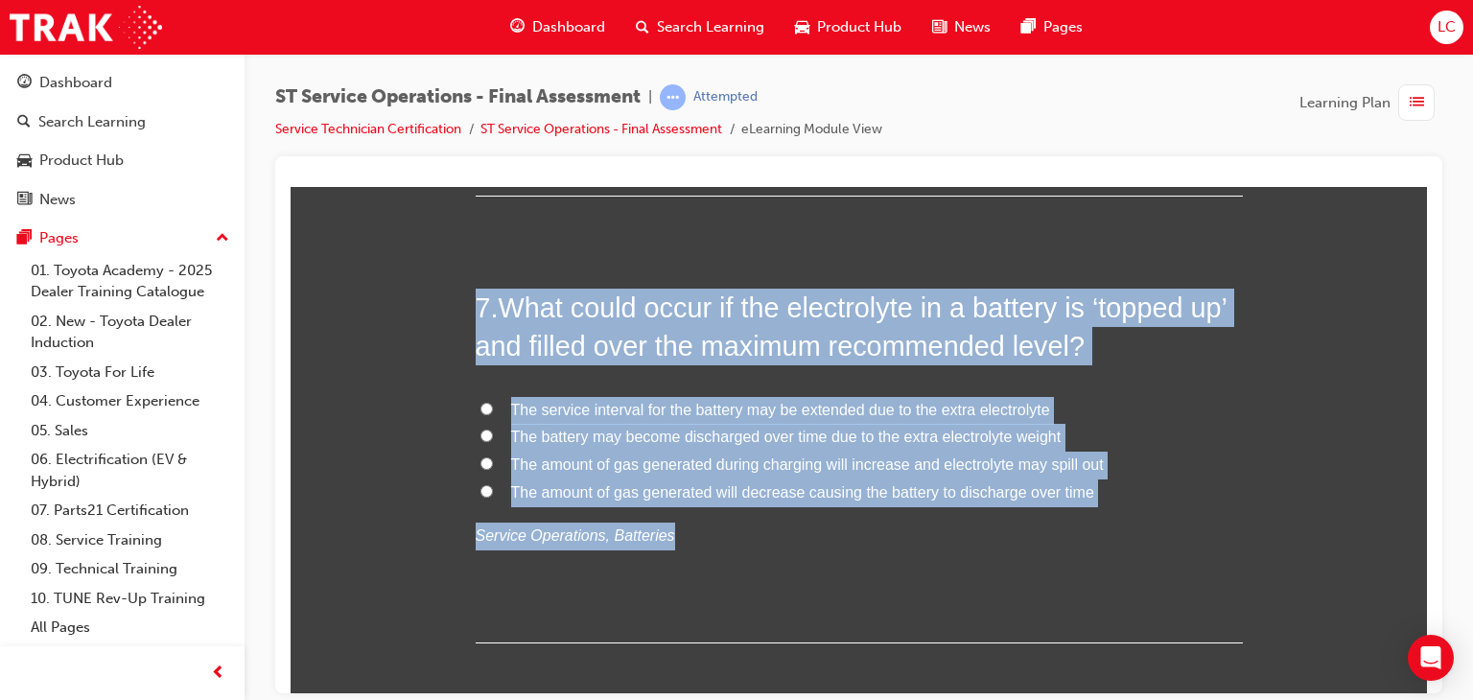
drag, startPoint x: 464, startPoint y: 294, endPoint x: 757, endPoint y: 528, distance: 374.6
copy div "7 . What could occur if the electrolyte in a battery is ‘topped up’ and filled …"
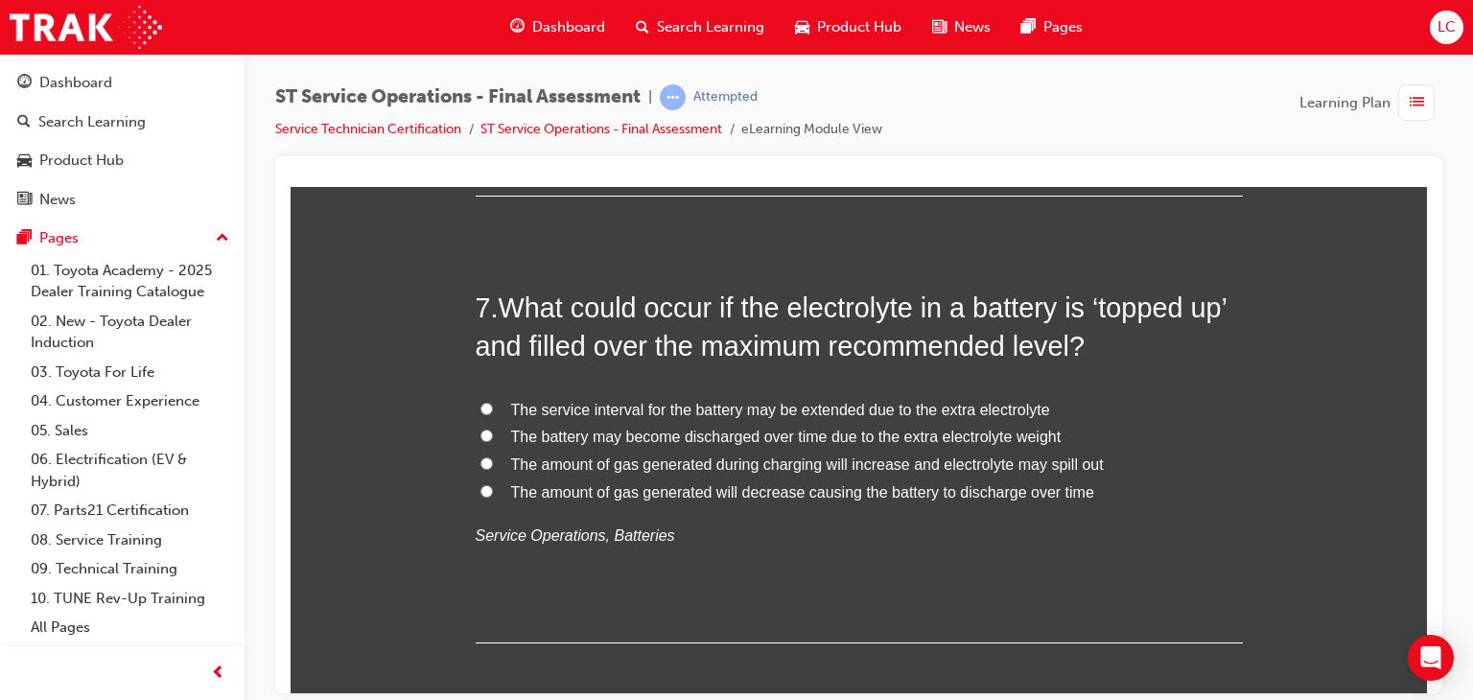
click at [704, 549] on div "7 . What could occur if the electrolyte in a battery is ‘topped up’ and filled …" at bounding box center [859, 465] width 767 height 355
click at [480, 457] on input "The amount of gas generated during charging will increase and electrolyte may s…" at bounding box center [486, 463] width 12 height 12
radio input "true"
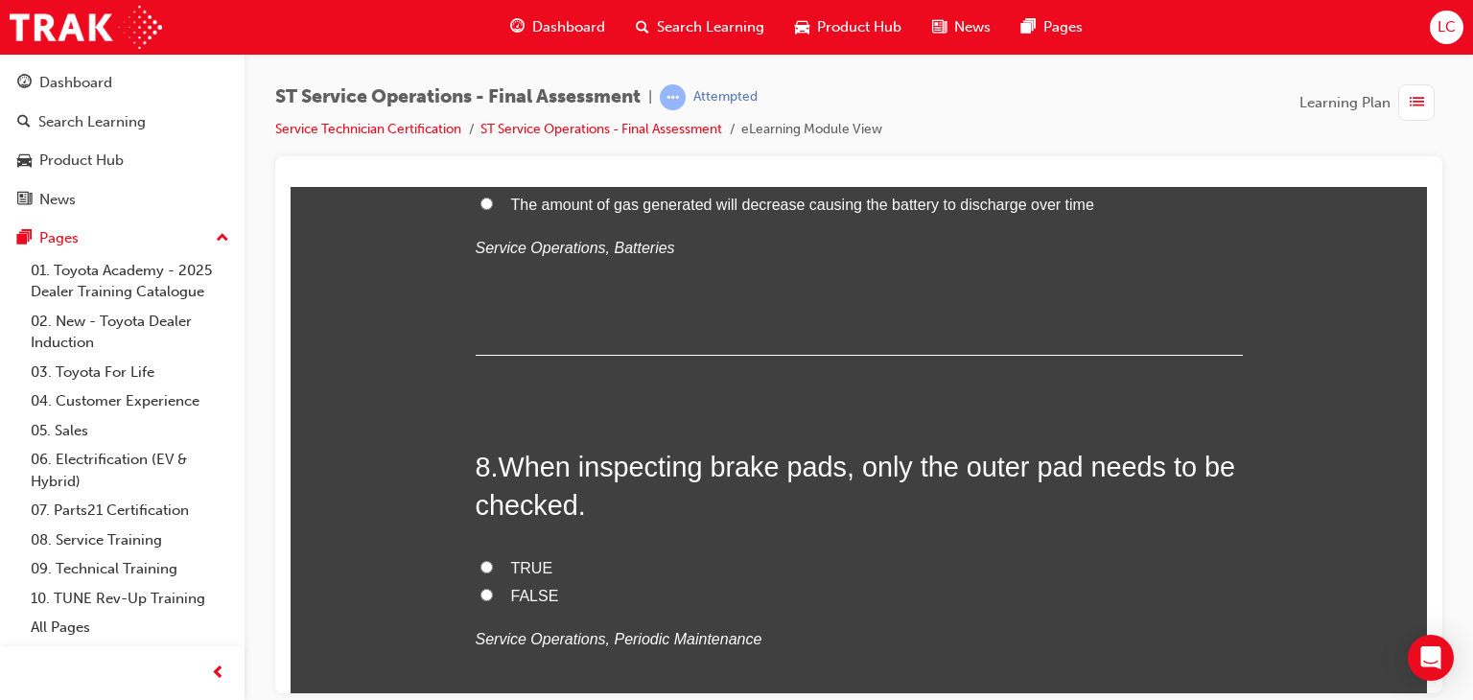
scroll to position [3165, 0]
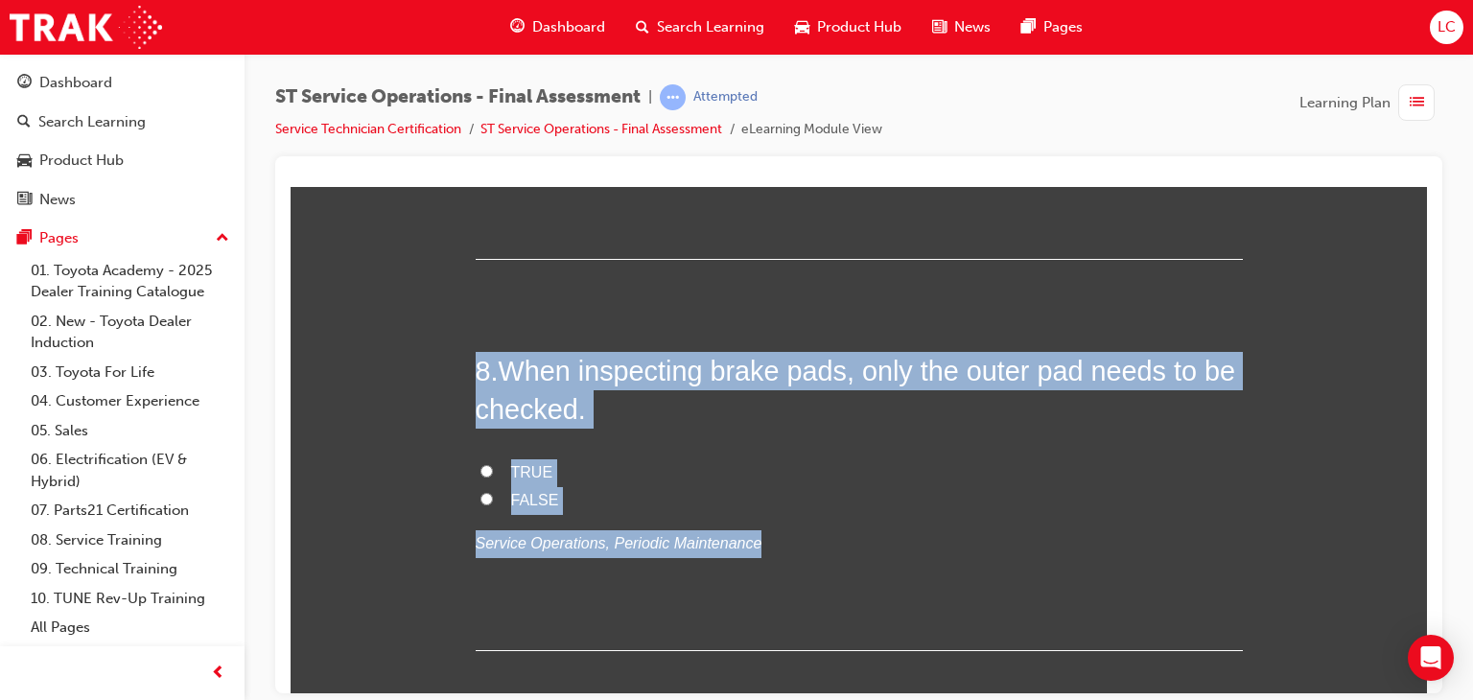
drag, startPoint x: 446, startPoint y: 356, endPoint x: 841, endPoint y: 540, distance: 435.9
copy div "8 . When inspecting brake pads, only the outer pad needs to be checked. TRUE FA…"
click at [482, 503] on label "FALSE" at bounding box center [859, 500] width 767 height 28
click at [482, 503] on input "FALSE" at bounding box center [486, 498] width 12 height 12
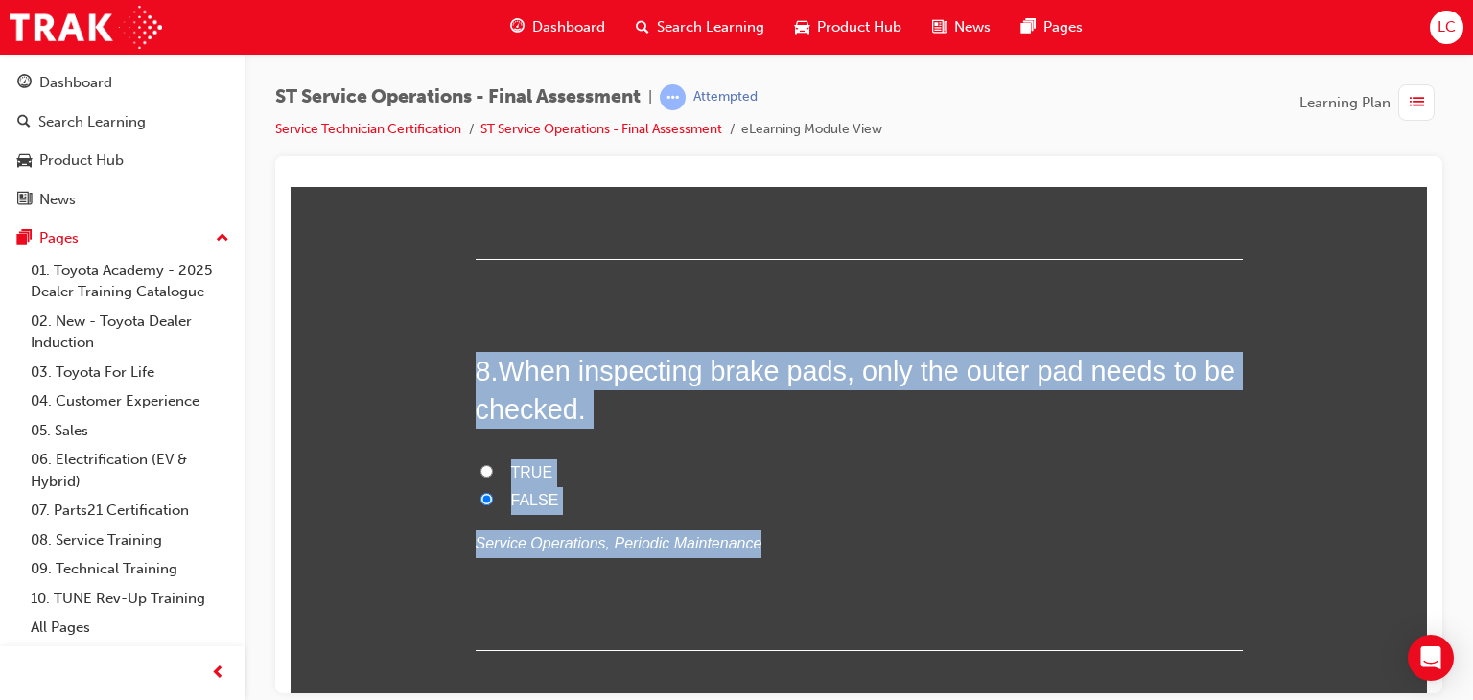
radio input "true"
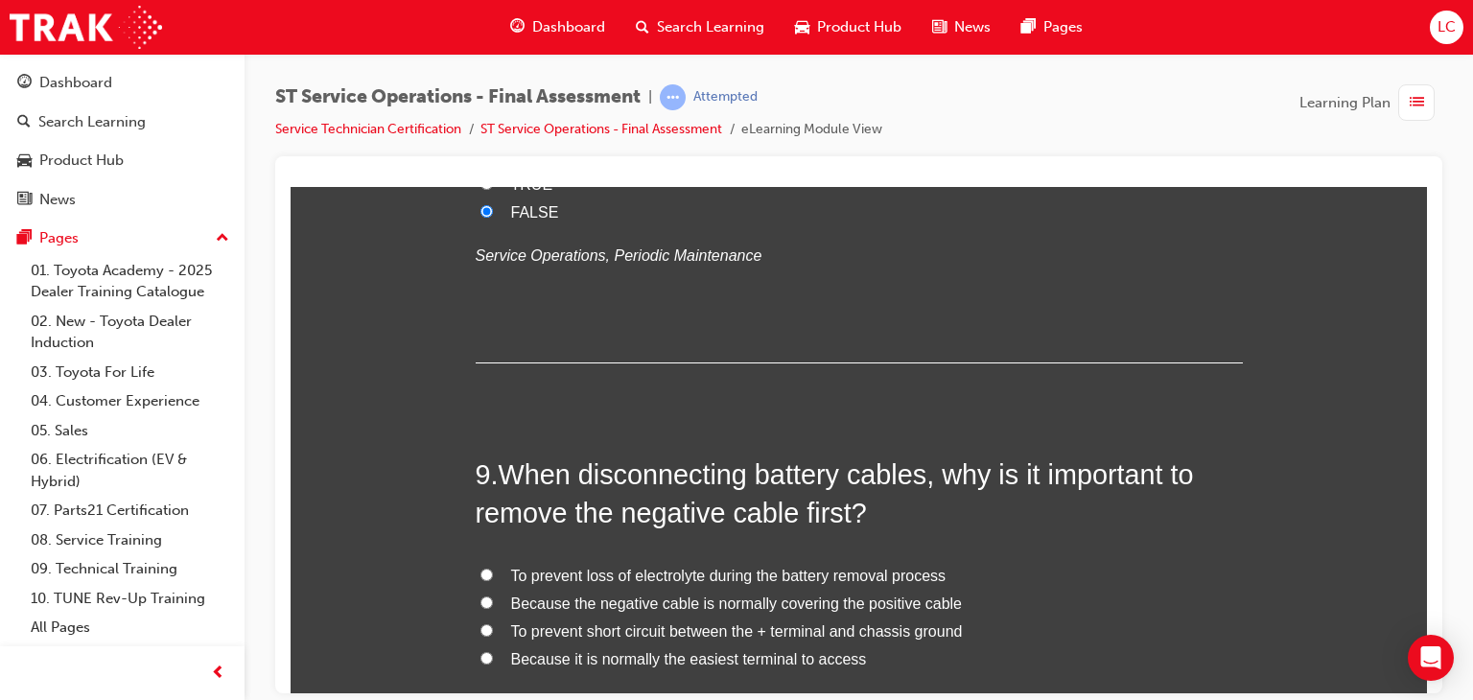
scroll to position [3549, 0]
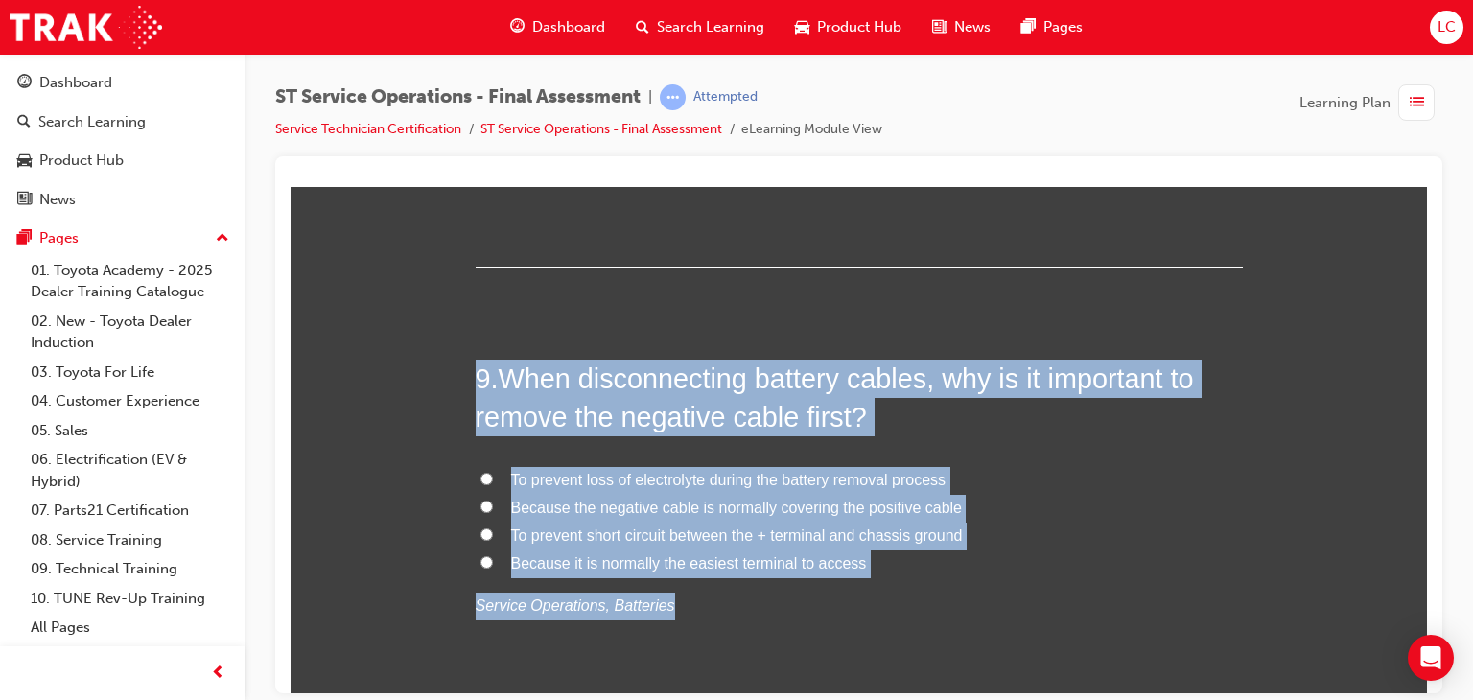
drag, startPoint x: 470, startPoint y: 370, endPoint x: 714, endPoint y: 588, distance: 326.7
click at [714, 588] on div "9 . When disconnecting battery cables, why is it important to remove the negati…" at bounding box center [859, 536] width 767 height 355
click at [744, 598] on p "Service Operations, Batteries" at bounding box center [859, 606] width 767 height 28
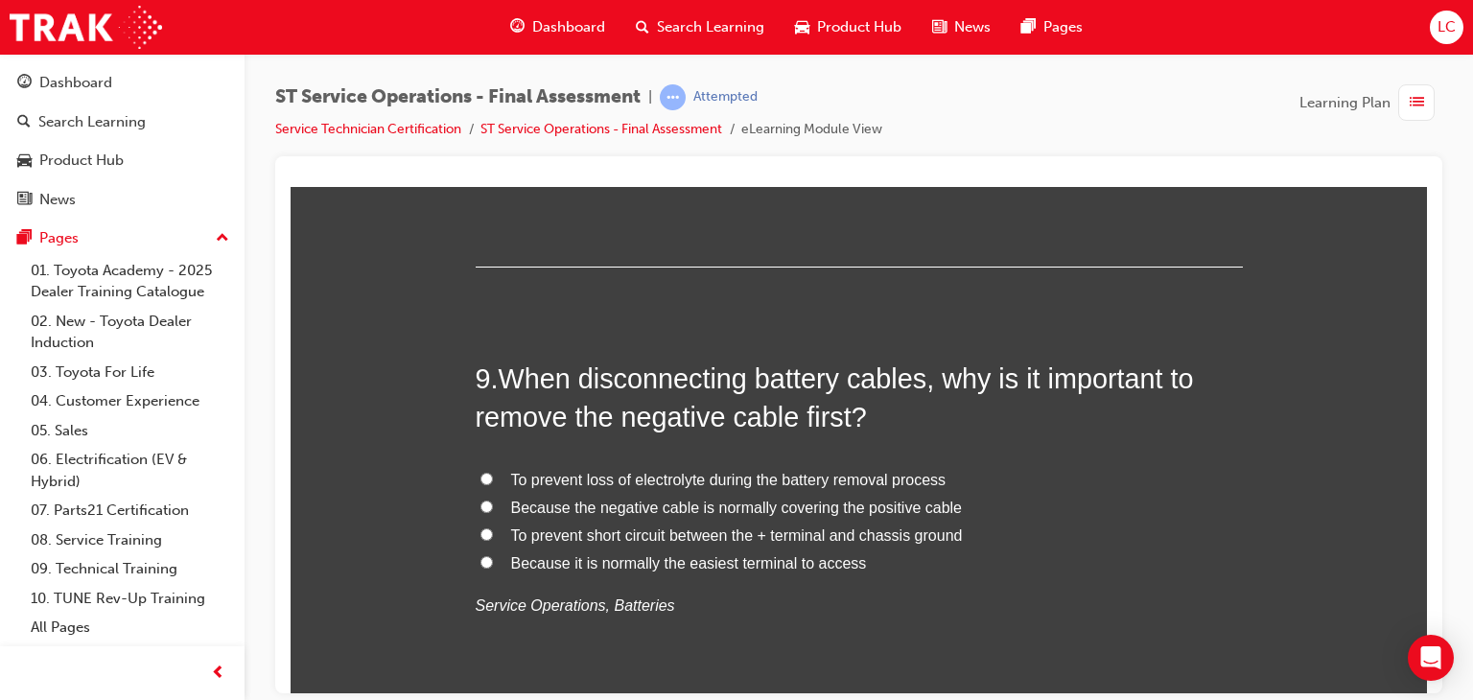
click at [480, 527] on input "To prevent short circuit between the + terminal and chassis ground" at bounding box center [486, 533] width 12 height 12
radio input "true"
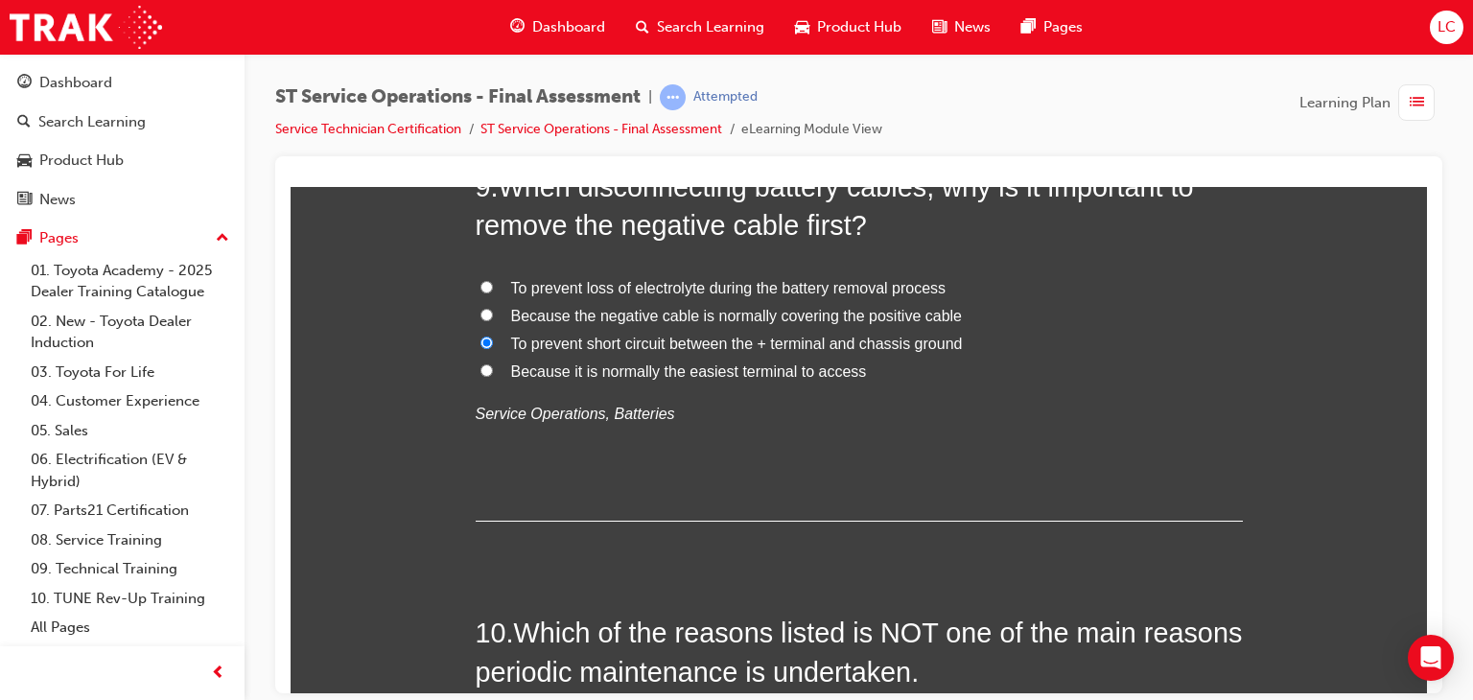
scroll to position [4028, 0]
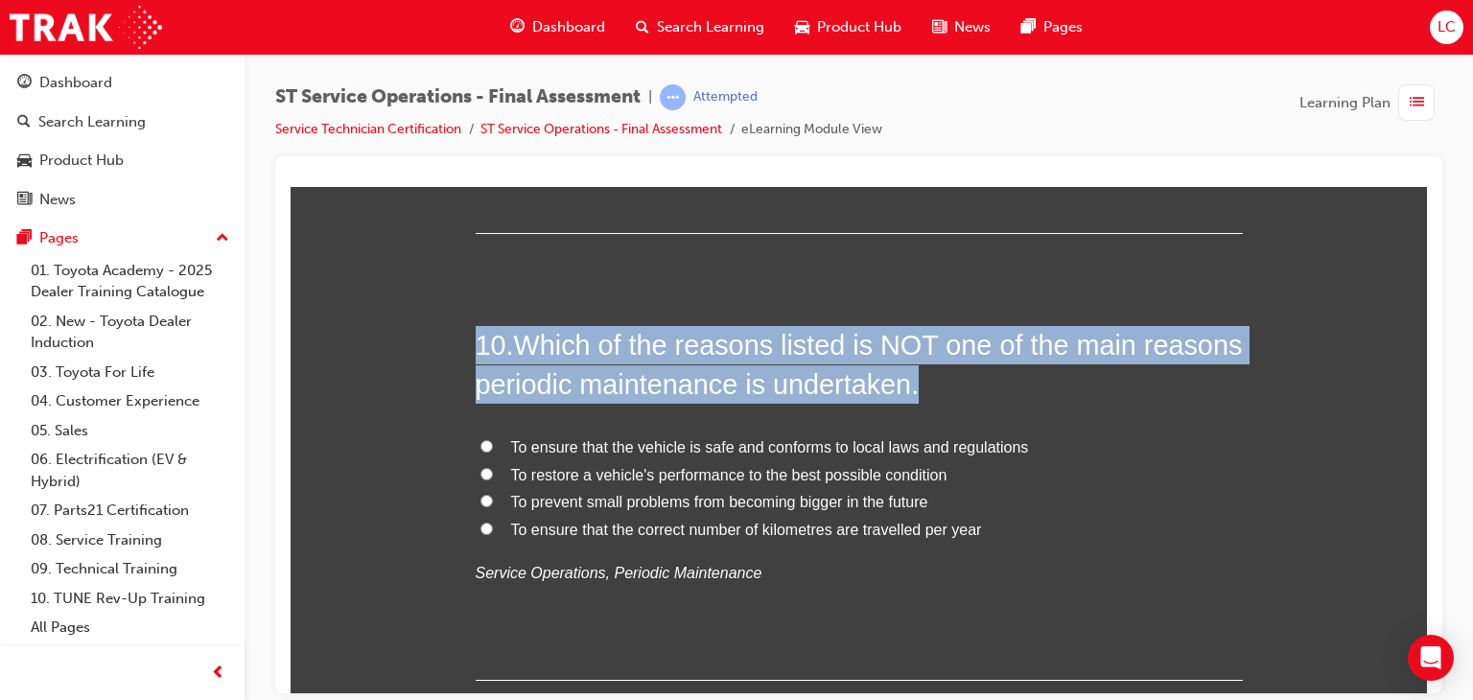
drag, startPoint x: 469, startPoint y: 317, endPoint x: 843, endPoint y: 628, distance: 486.3
copy h2 "10 . Which of the reasons listed is NOT one of the main reasons periodic mainte…"
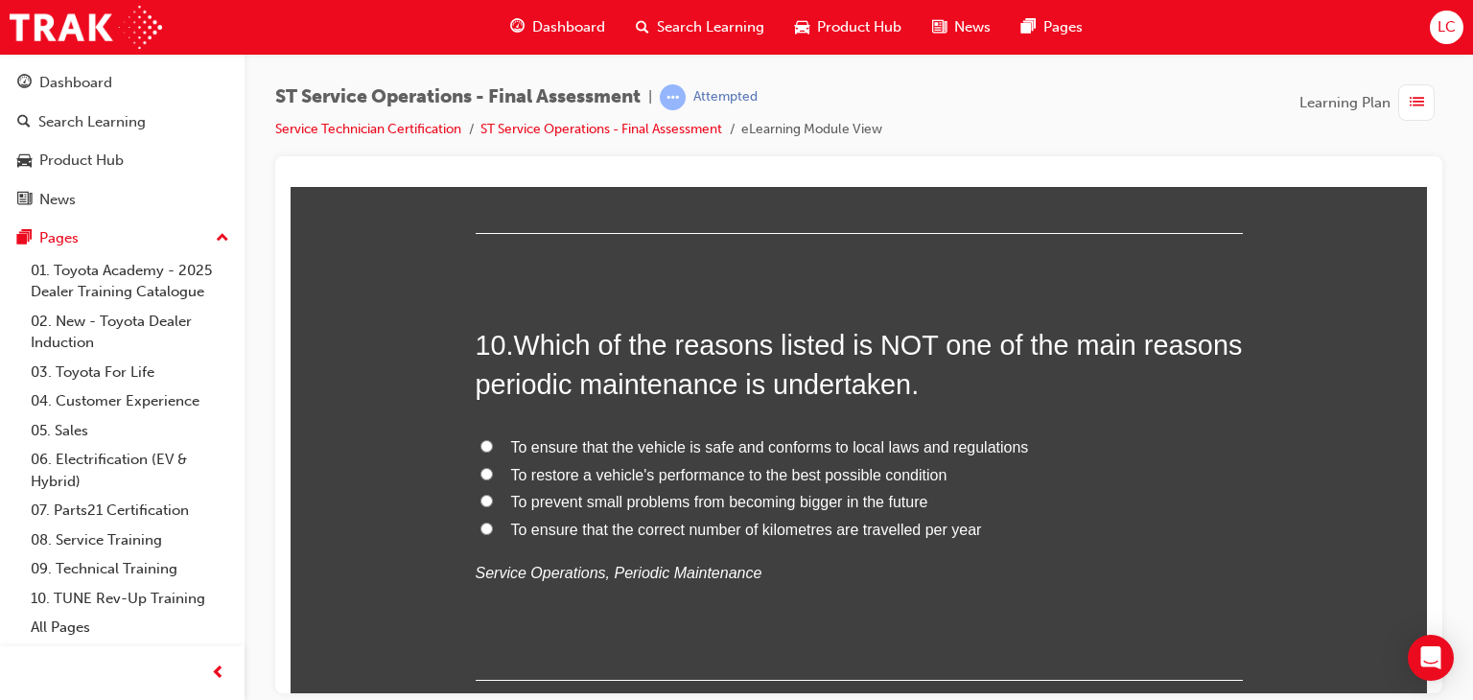
drag, startPoint x: 834, startPoint y: 620, endPoint x: 756, endPoint y: 617, distance: 78.7
click at [828, 620] on div "10 . Which of the reasons listed is NOT one of the main reasons periodic mainte…" at bounding box center [859, 502] width 767 height 355
click at [480, 528] on input "To ensure that the correct number of kilometres are travelled per year" at bounding box center [486, 528] width 12 height 12
radio input "true"
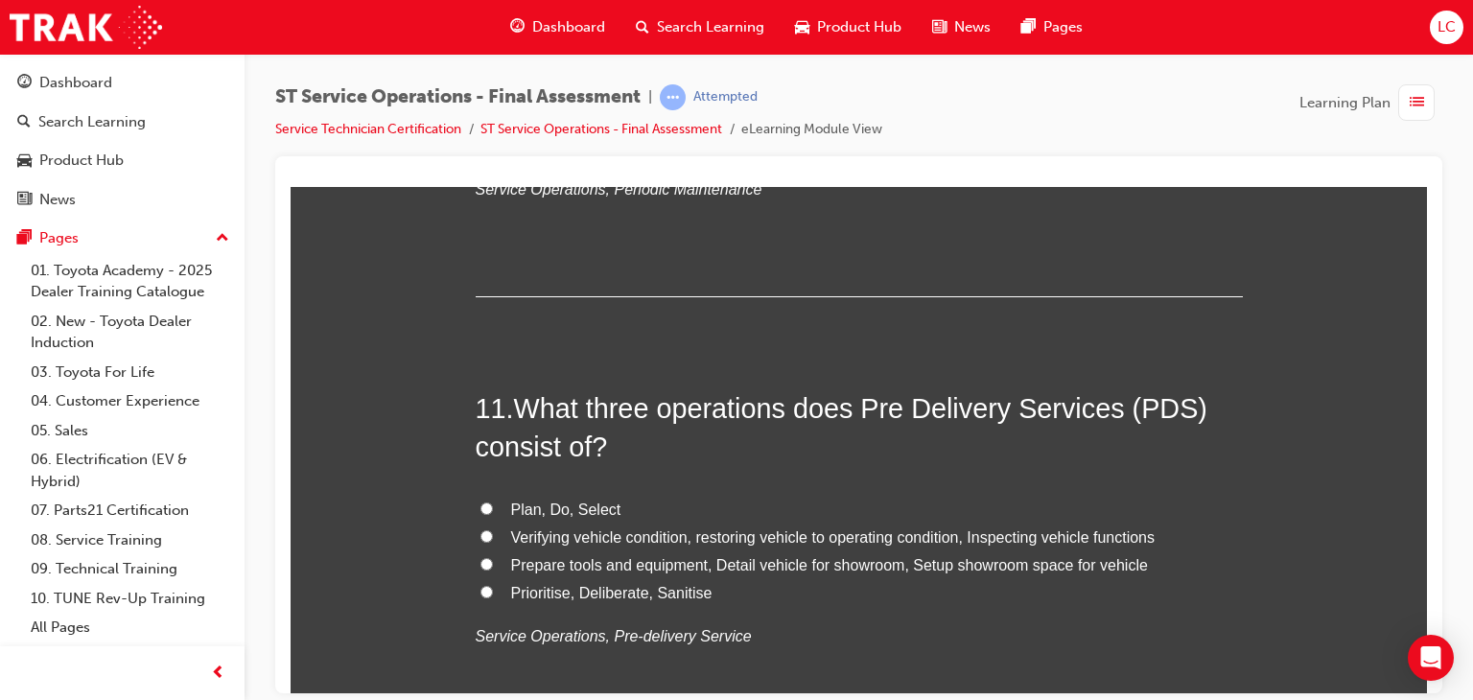
scroll to position [4508, 0]
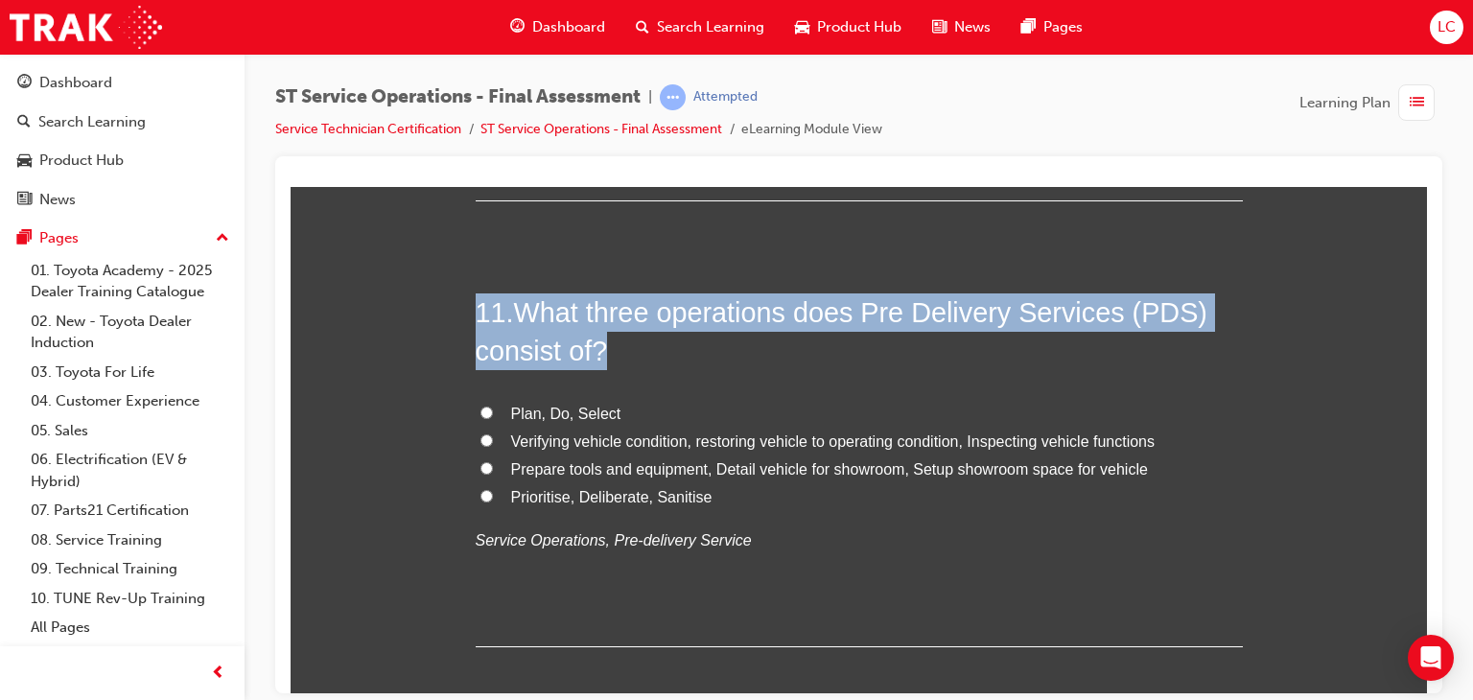
drag, startPoint x: 441, startPoint y: 311, endPoint x: 815, endPoint y: 585, distance: 463.8
copy h2 "11 . What three operations does Pre Delivery Services (PDS) consist of?"
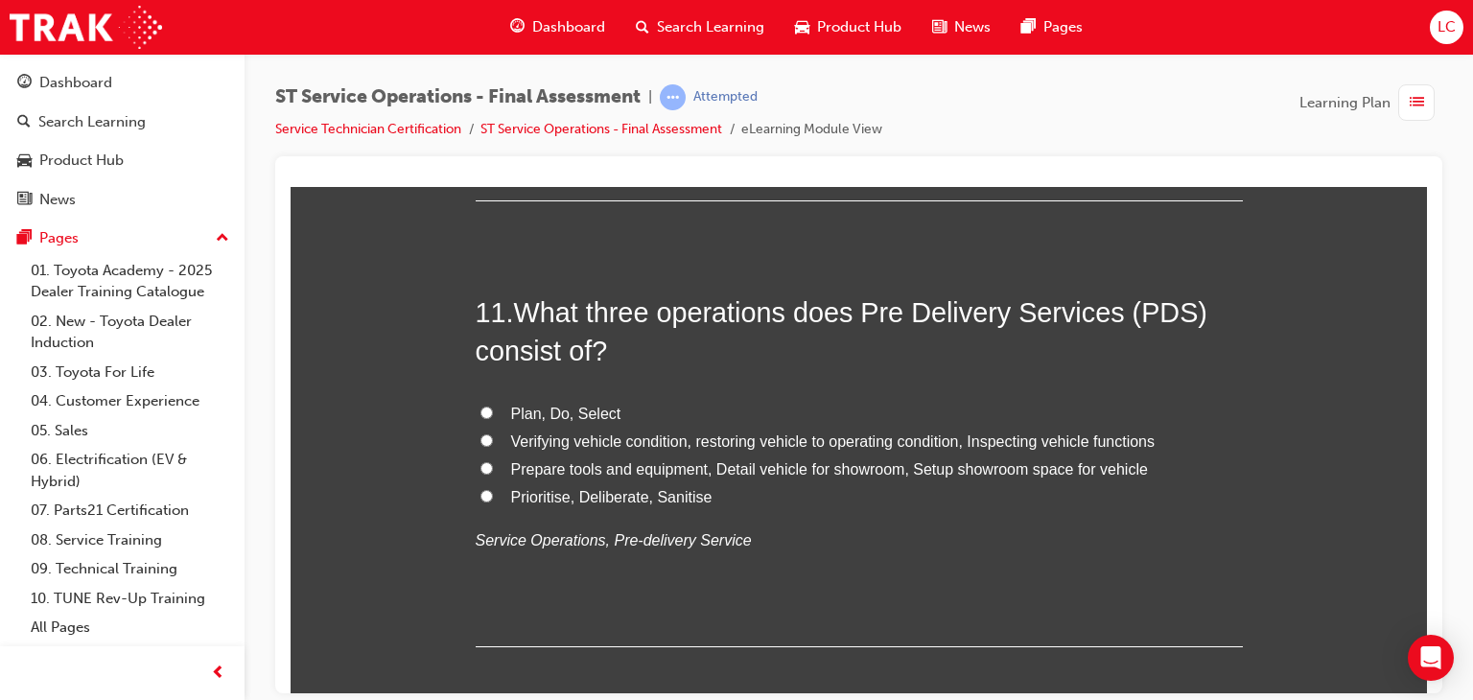
click at [819, 551] on div "11 . What three operations does Pre Delivery Services (PDS) consist of? Plan, D…" at bounding box center [859, 470] width 767 height 355
click at [481, 443] on input "Verifying vehicle condition, restoring vehicle to operating condition, Inspecti…" at bounding box center [486, 439] width 12 height 12
radio input "true"
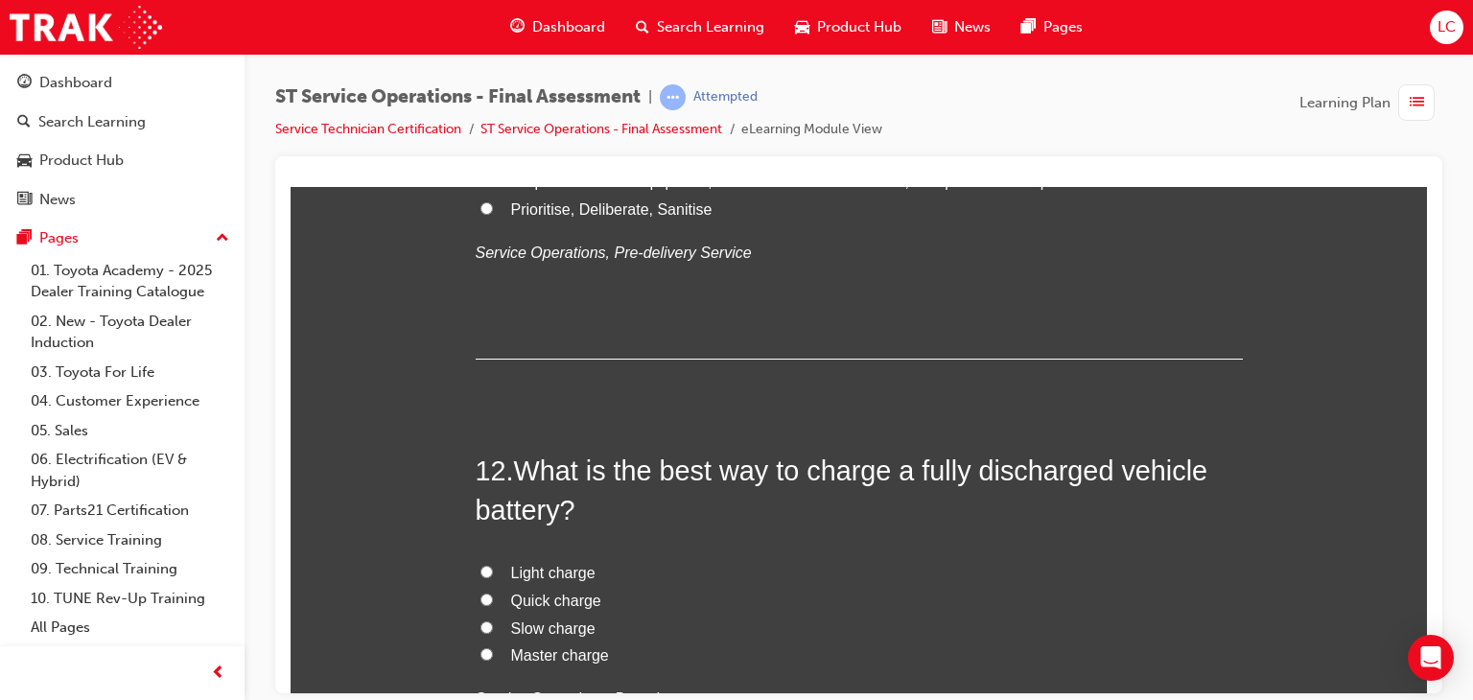
scroll to position [4891, 0]
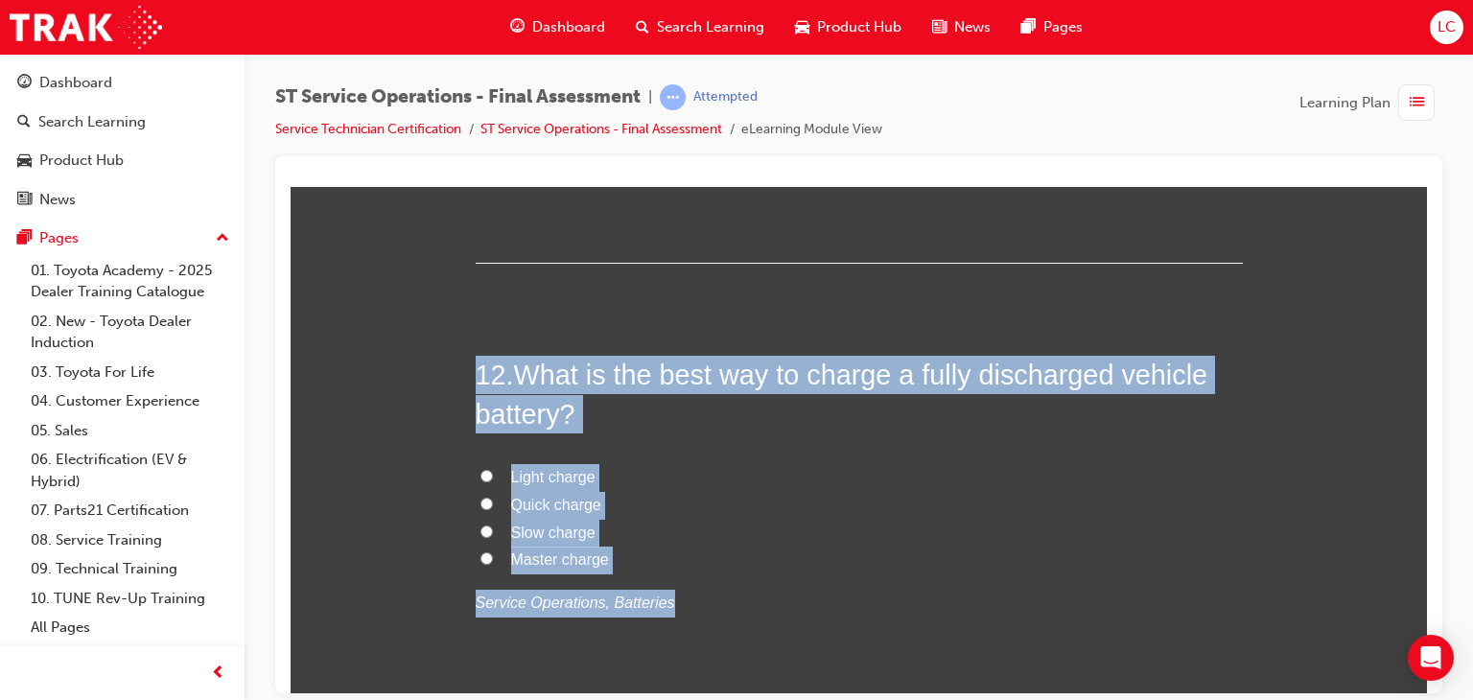
drag, startPoint x: 448, startPoint y: 348, endPoint x: 809, endPoint y: 598, distance: 439.2
copy div "12 . What is the best way to charge a fully discharged vehicle battery? Light c…"
click at [617, 548] on label "Master charge" at bounding box center [859, 560] width 767 height 28
click at [493, 551] on input "Master charge" at bounding box center [486, 557] width 12 height 12
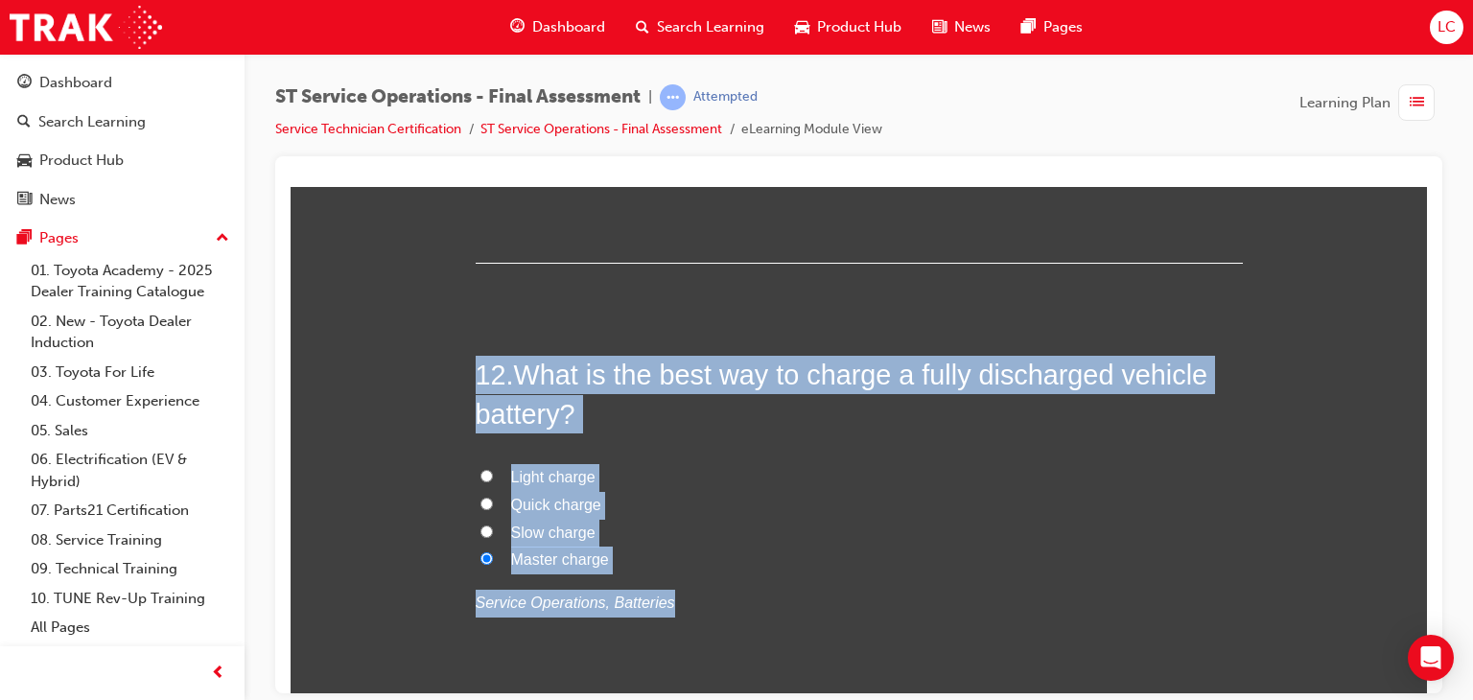
radio input "true"
click at [480, 525] on input "Slow charge" at bounding box center [486, 531] width 12 height 12
radio input "true"
click at [767, 551] on label "Master charge" at bounding box center [859, 560] width 767 height 28
click at [493, 551] on input "Master charge" at bounding box center [486, 557] width 12 height 12
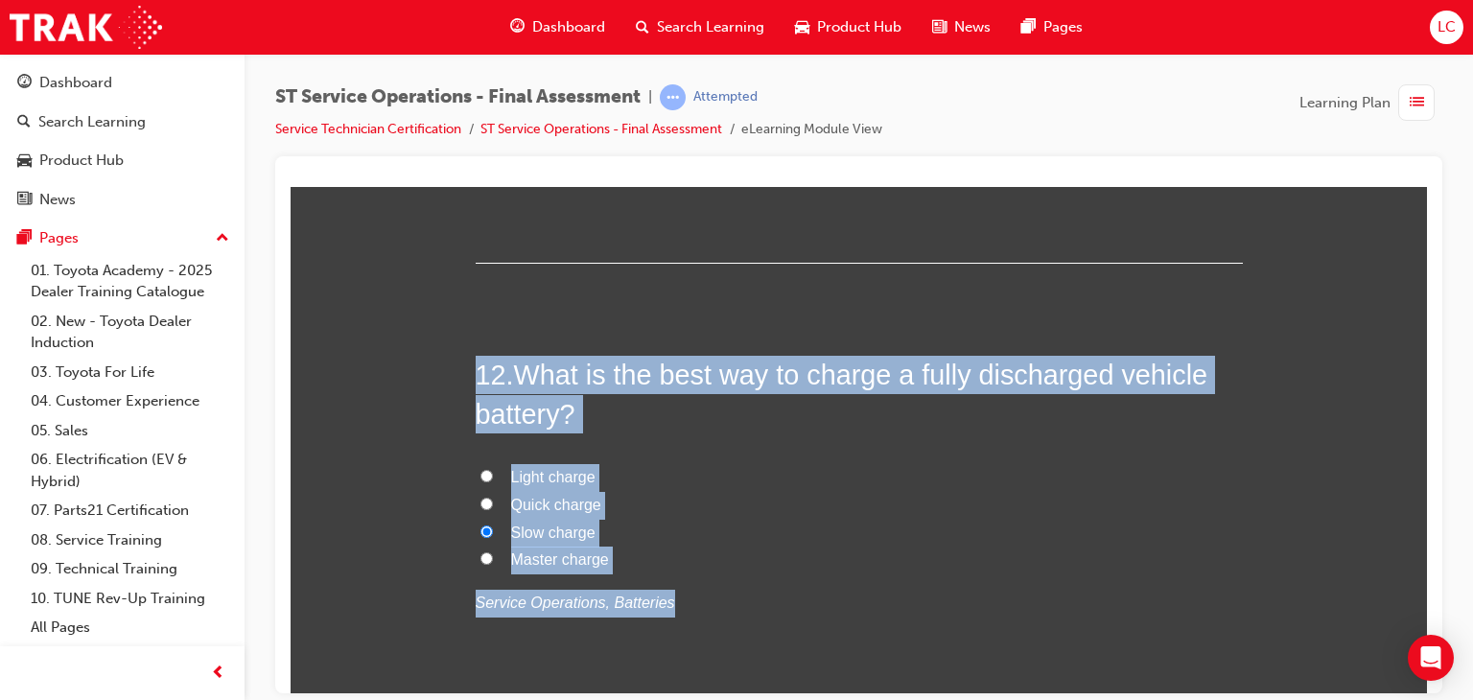
radio input "true"
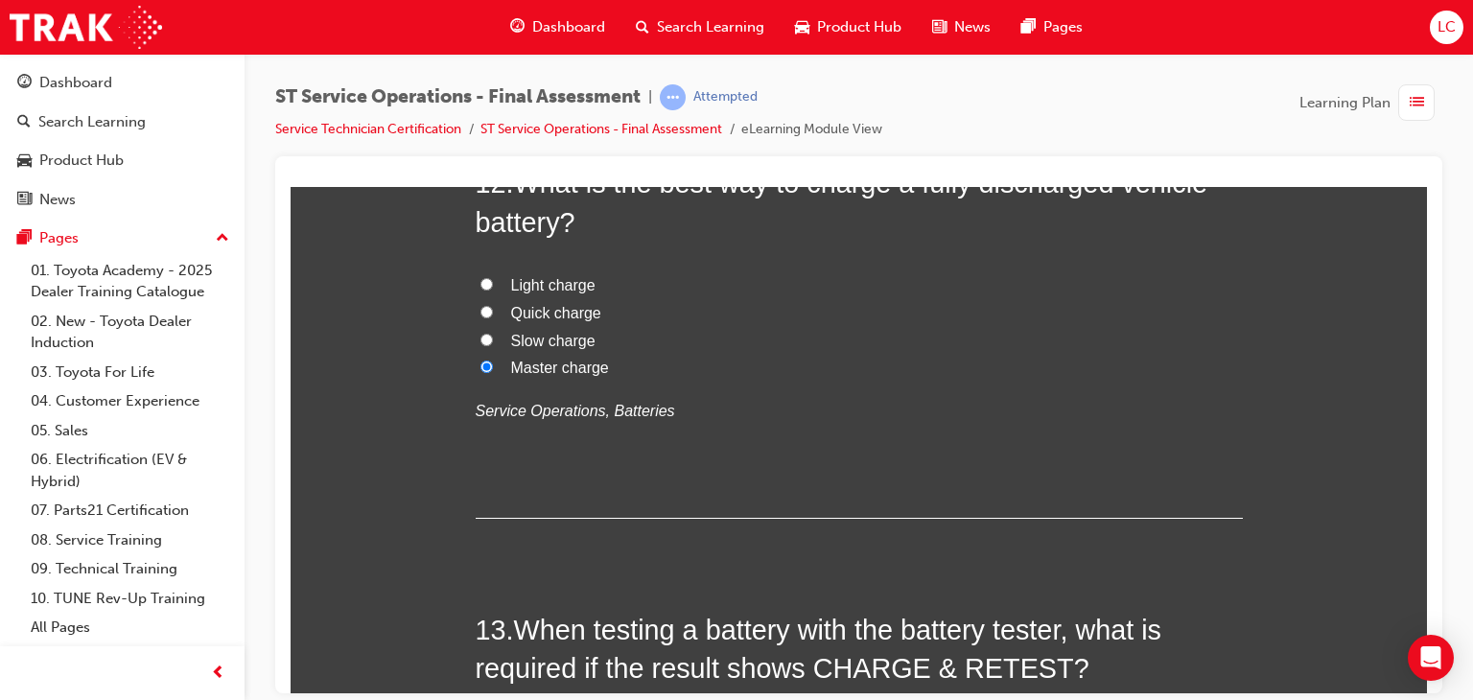
scroll to position [4987, 0]
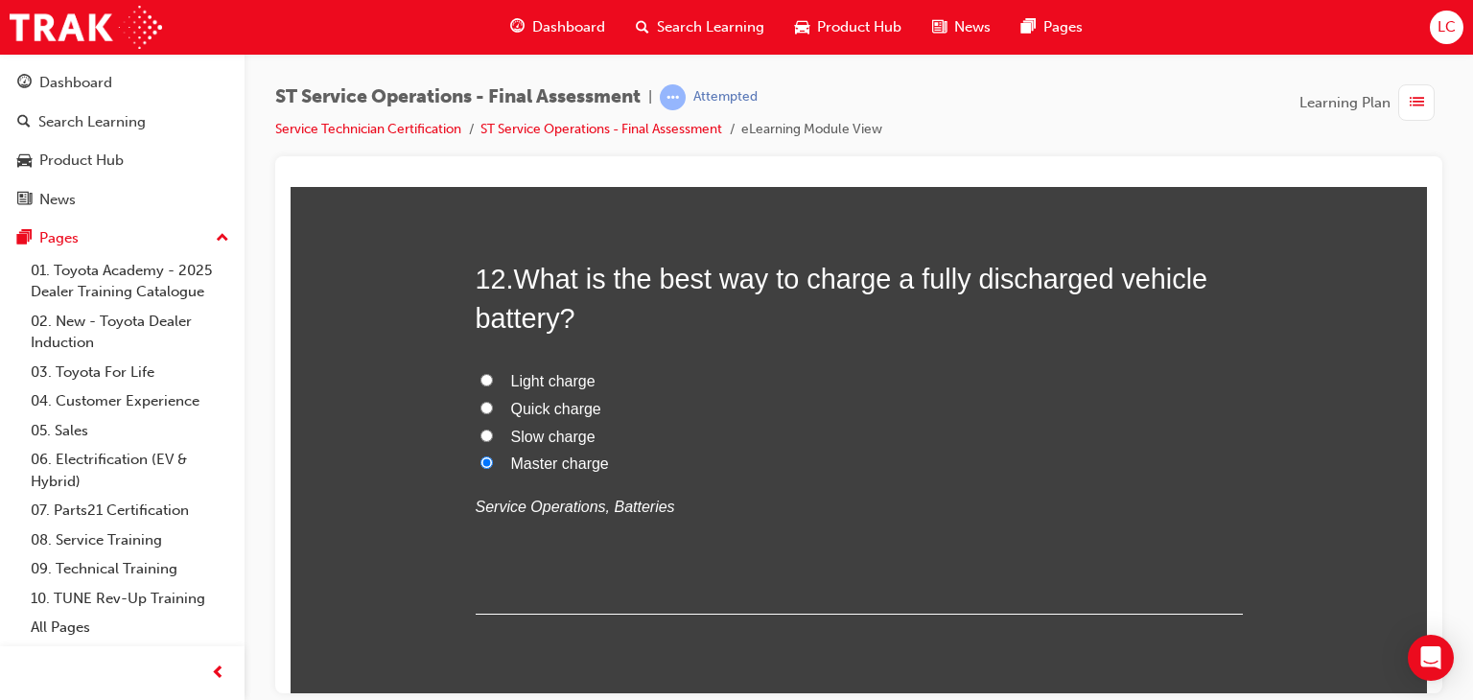
click at [480, 429] on input "Slow charge" at bounding box center [486, 435] width 12 height 12
radio input "true"
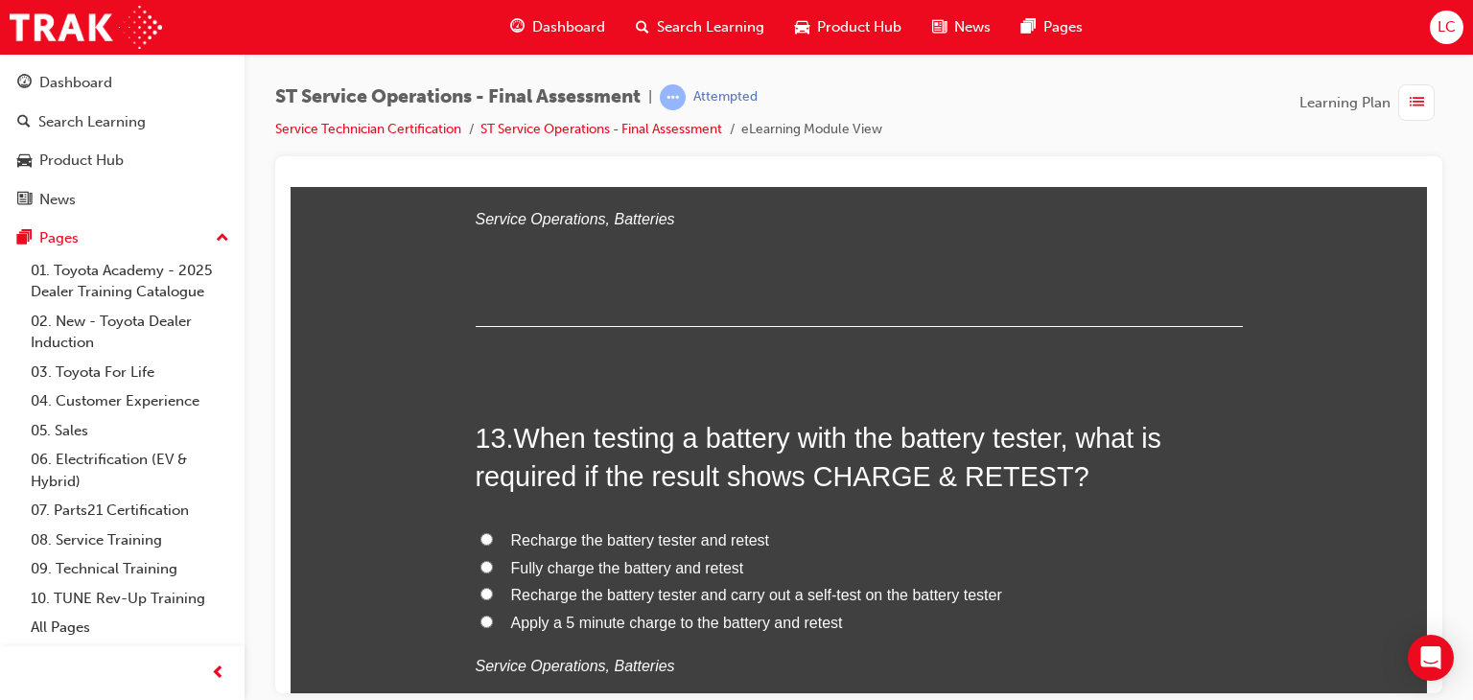
scroll to position [5371, 0]
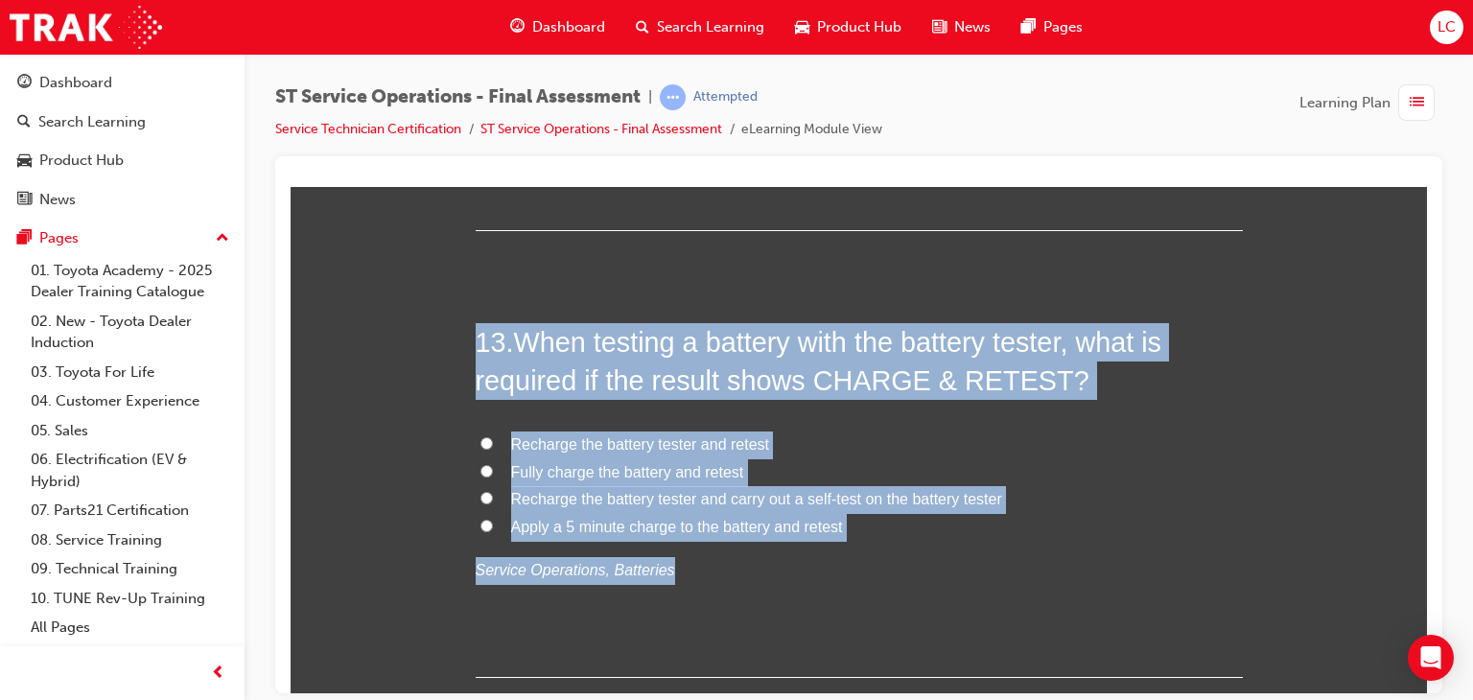
drag, startPoint x: 498, startPoint y: 356, endPoint x: 809, endPoint y: 555, distance: 370.1
click at [809, 555] on div "You must select an answer for each question before you can submit. Please note,…" at bounding box center [859, 301] width 1136 height 10767
click at [1113, 496] on label "Recharge the battery tester and carry out a self-test on the battery tester" at bounding box center [859, 499] width 767 height 28
click at [493, 496] on input "Recharge the battery tester and carry out a self-test on the battery tester" at bounding box center [486, 497] width 12 height 12
radio input "true"
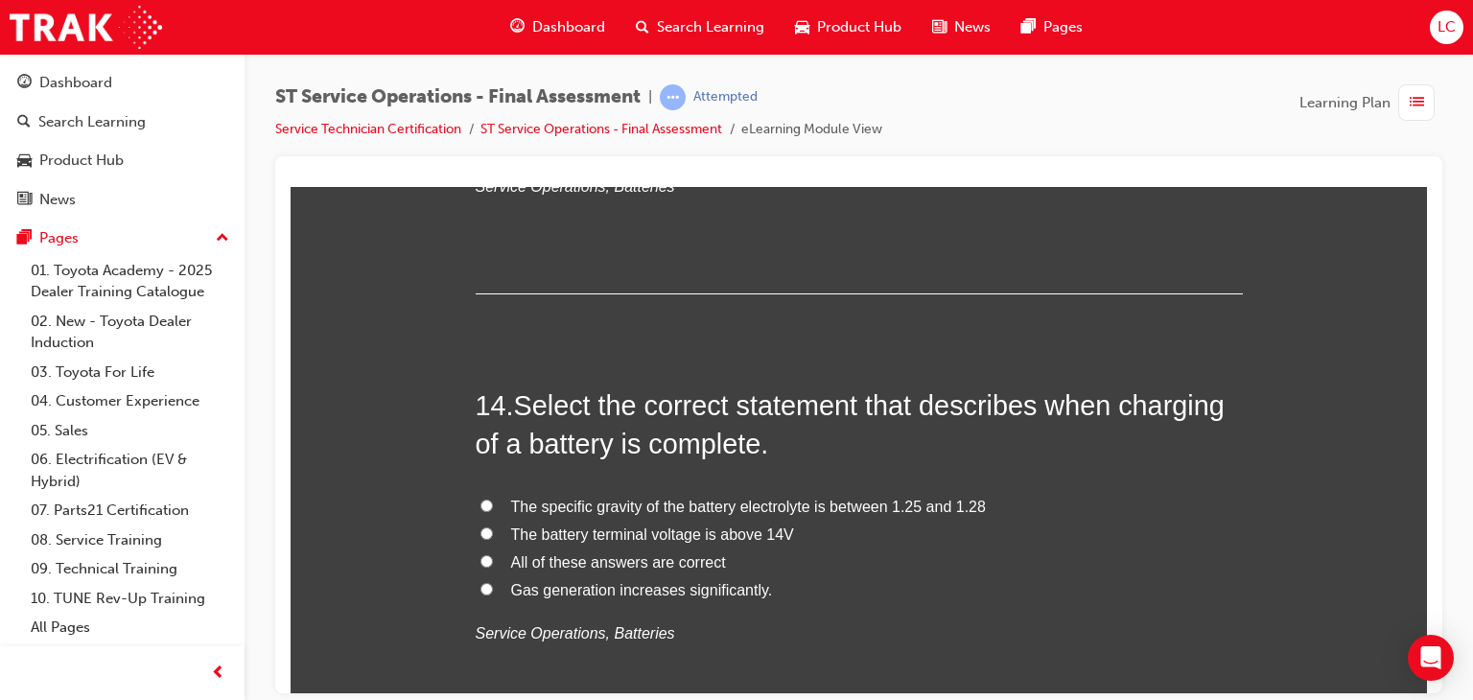
scroll to position [5467, 0]
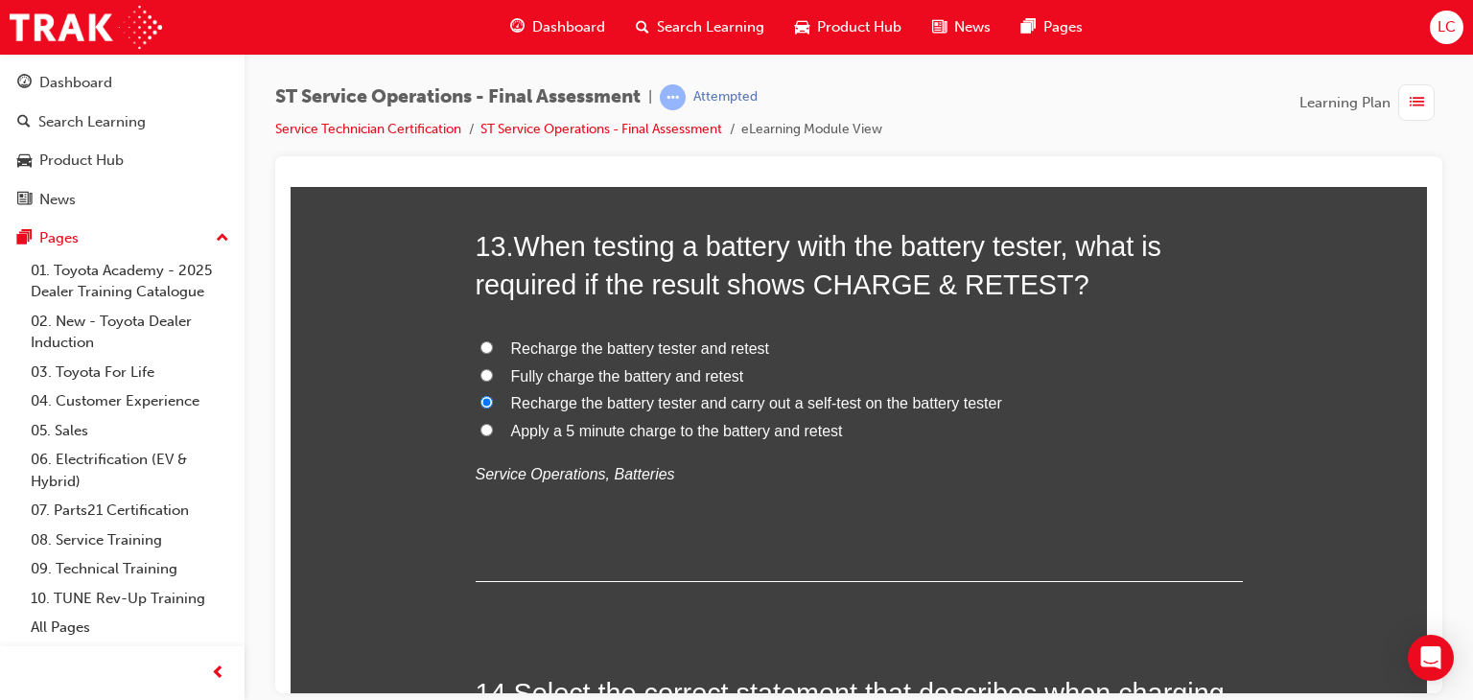
click at [476, 370] on label "Fully charge the battery and retest" at bounding box center [859, 377] width 767 height 28
click at [480, 370] on input "Fully charge the battery and retest" at bounding box center [486, 374] width 12 height 12
radio input "true"
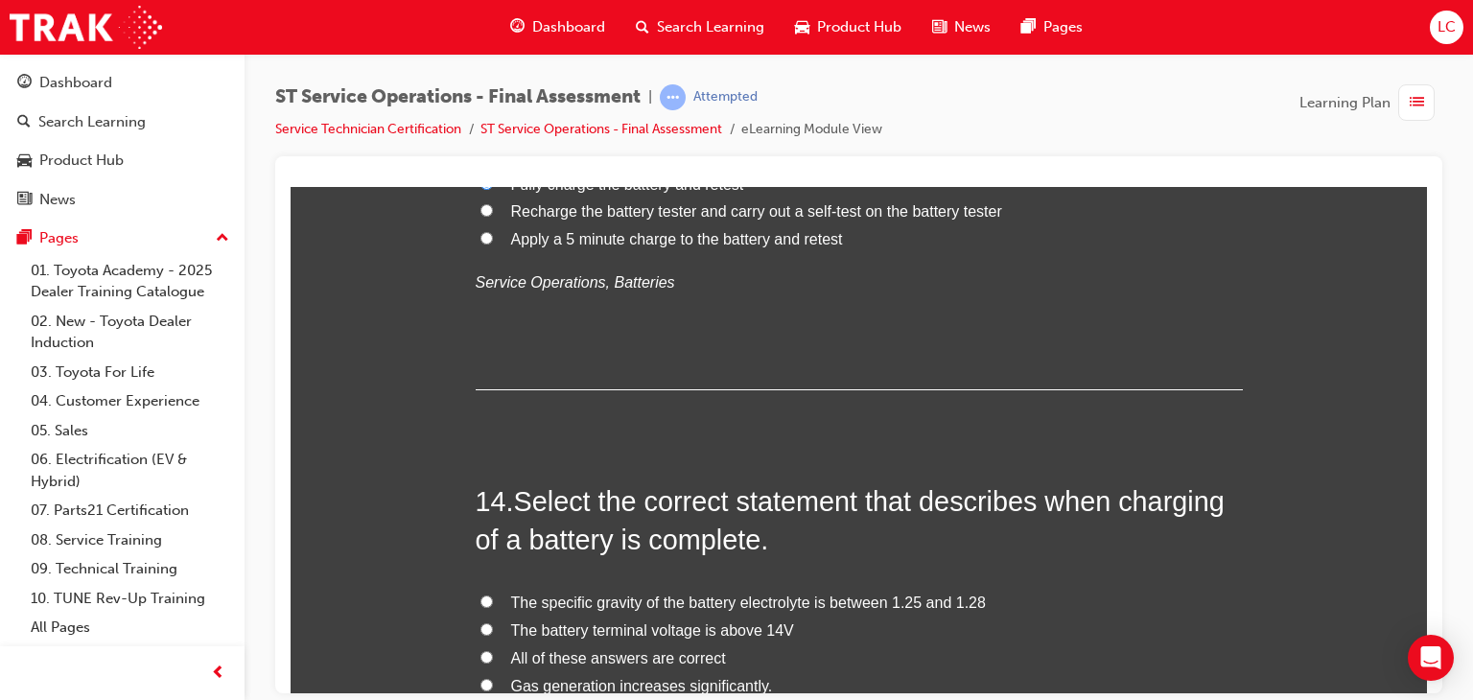
scroll to position [5754, 0]
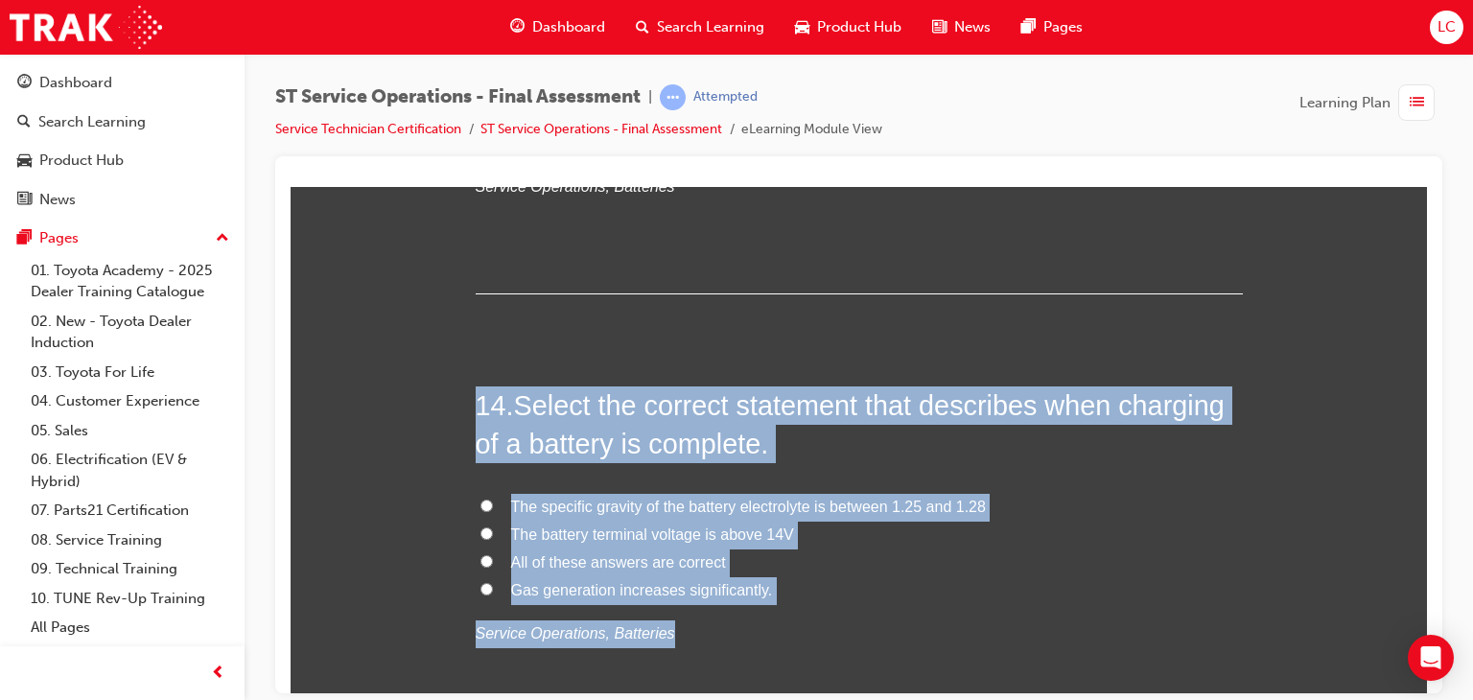
drag, startPoint x: 445, startPoint y: 375, endPoint x: 859, endPoint y: 621, distance: 481.6
copy div "14 . Select the correct statement that describes when charging of a battery is …"
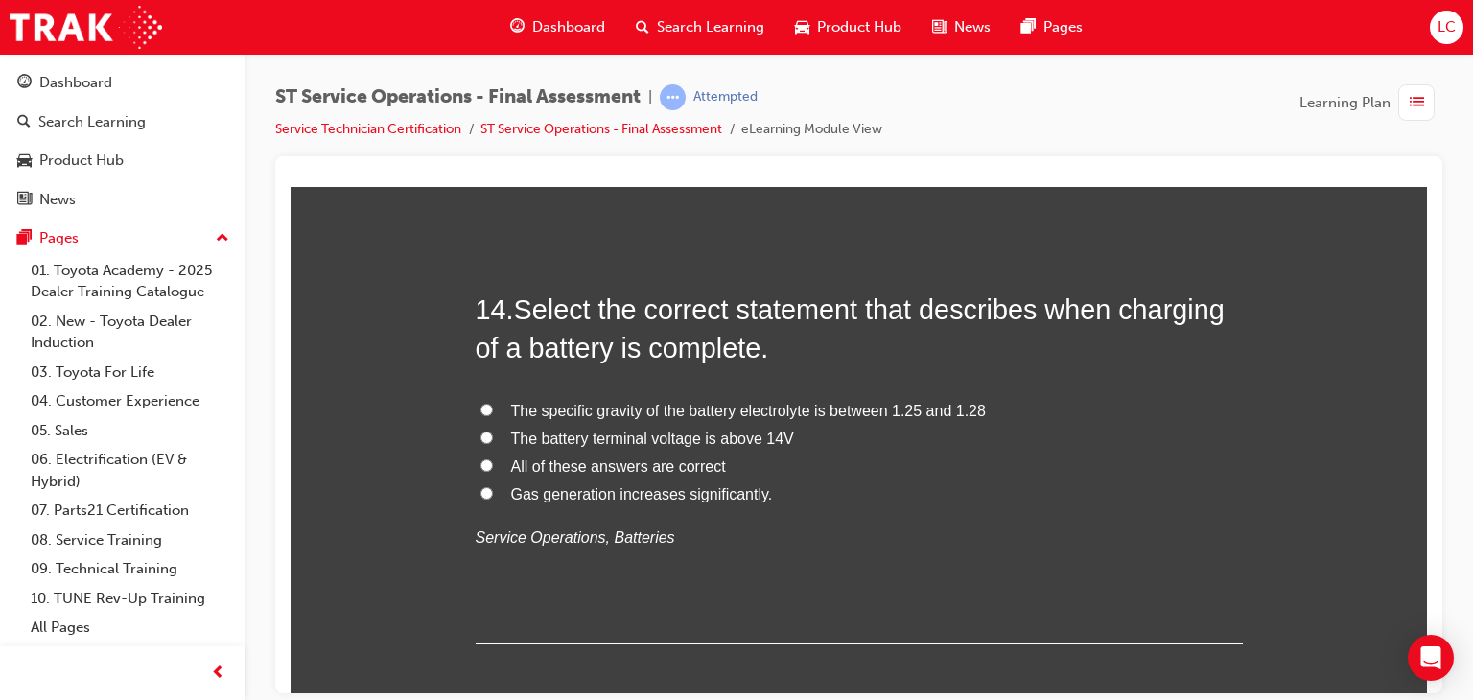
scroll to position [5946, 0]
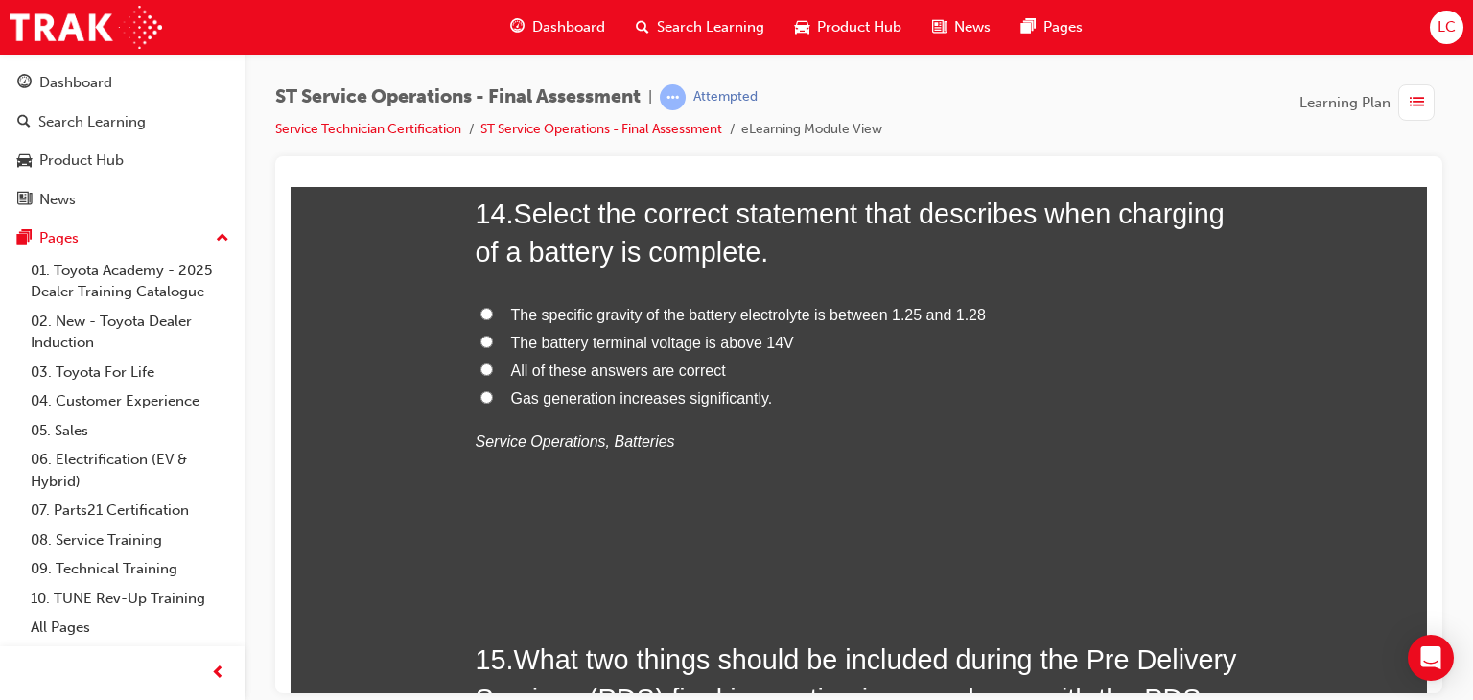
click at [511, 309] on span "The specific gravity of the battery electrolyte is between 1.25 and 1.28" at bounding box center [748, 314] width 475 height 16
click at [493, 309] on input "The specific gravity of the battery electrolyte is between 1.25 and 1.28" at bounding box center [486, 313] width 12 height 12
radio input "true"
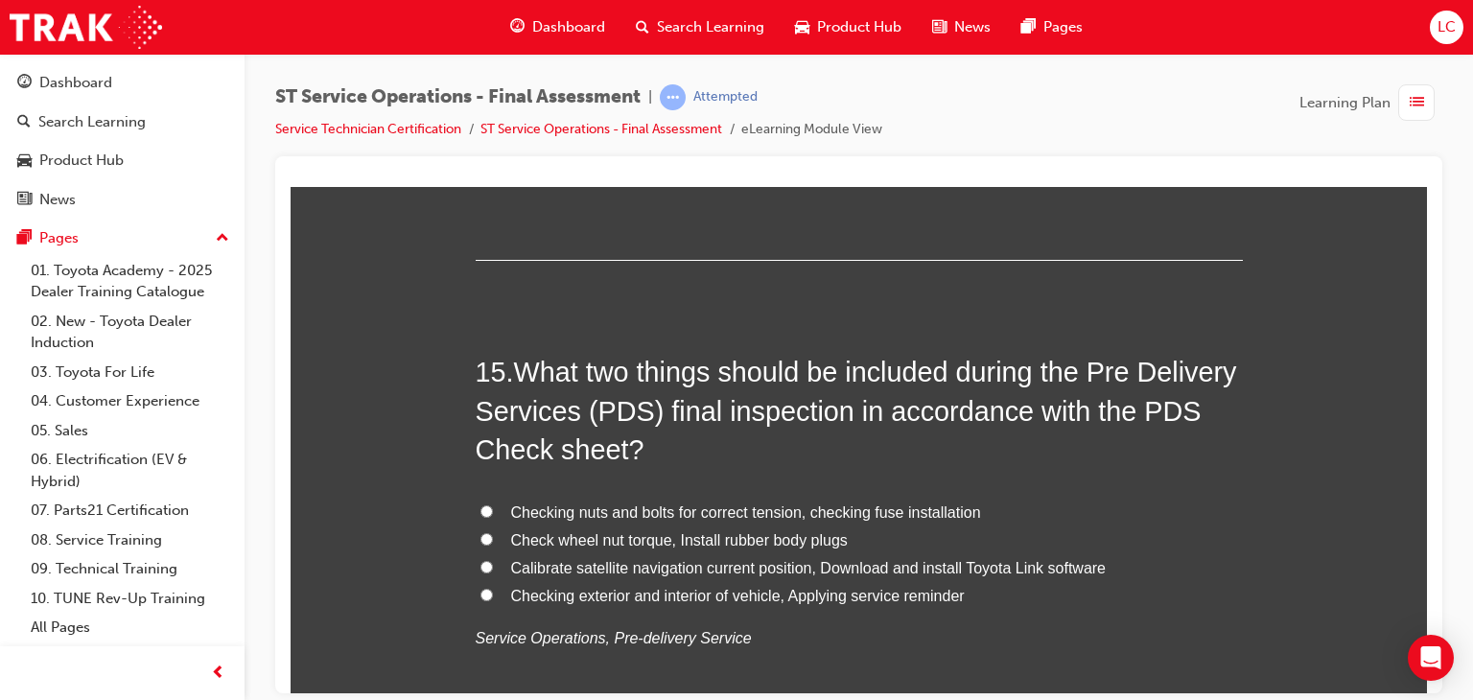
scroll to position [6330, 0]
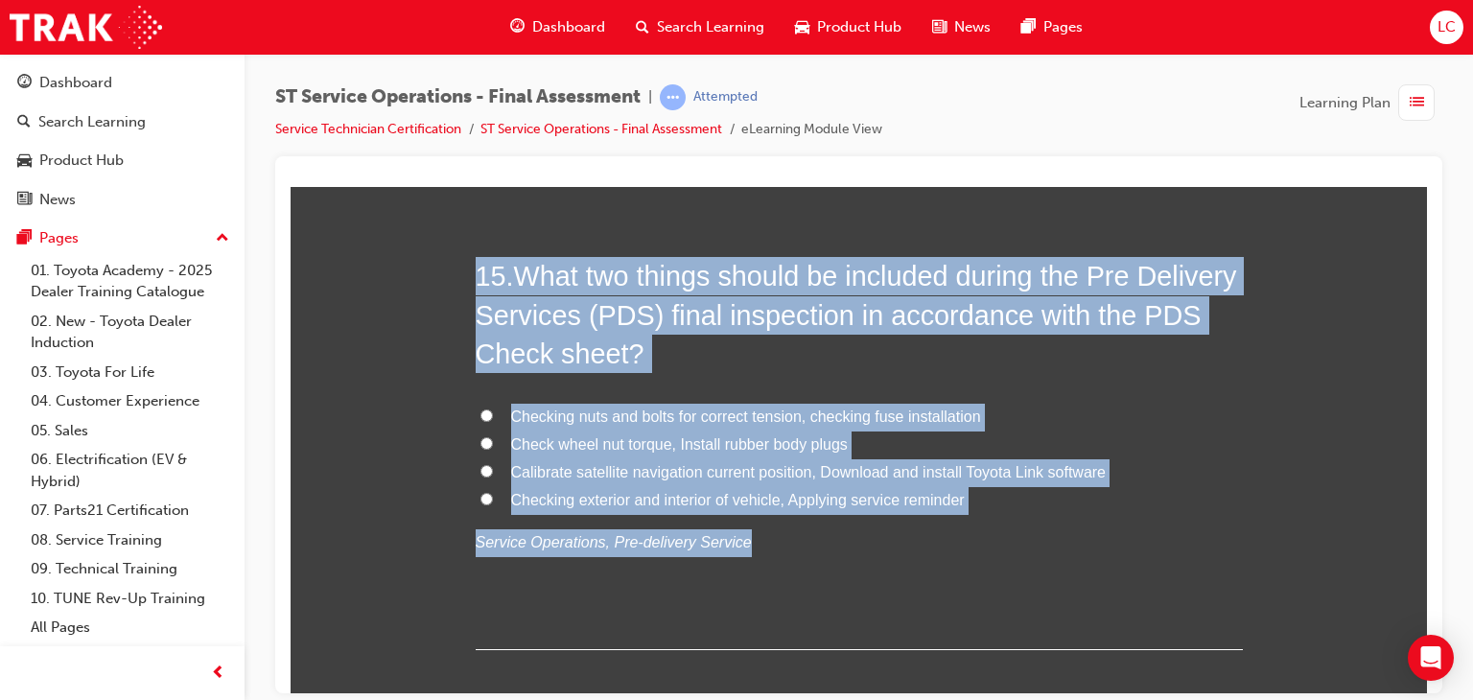
drag, startPoint x: 455, startPoint y: 263, endPoint x: 867, endPoint y: 538, distance: 495.8
copy div "15 . What two things should be included during the Pre Delivery Services (PDS) …"
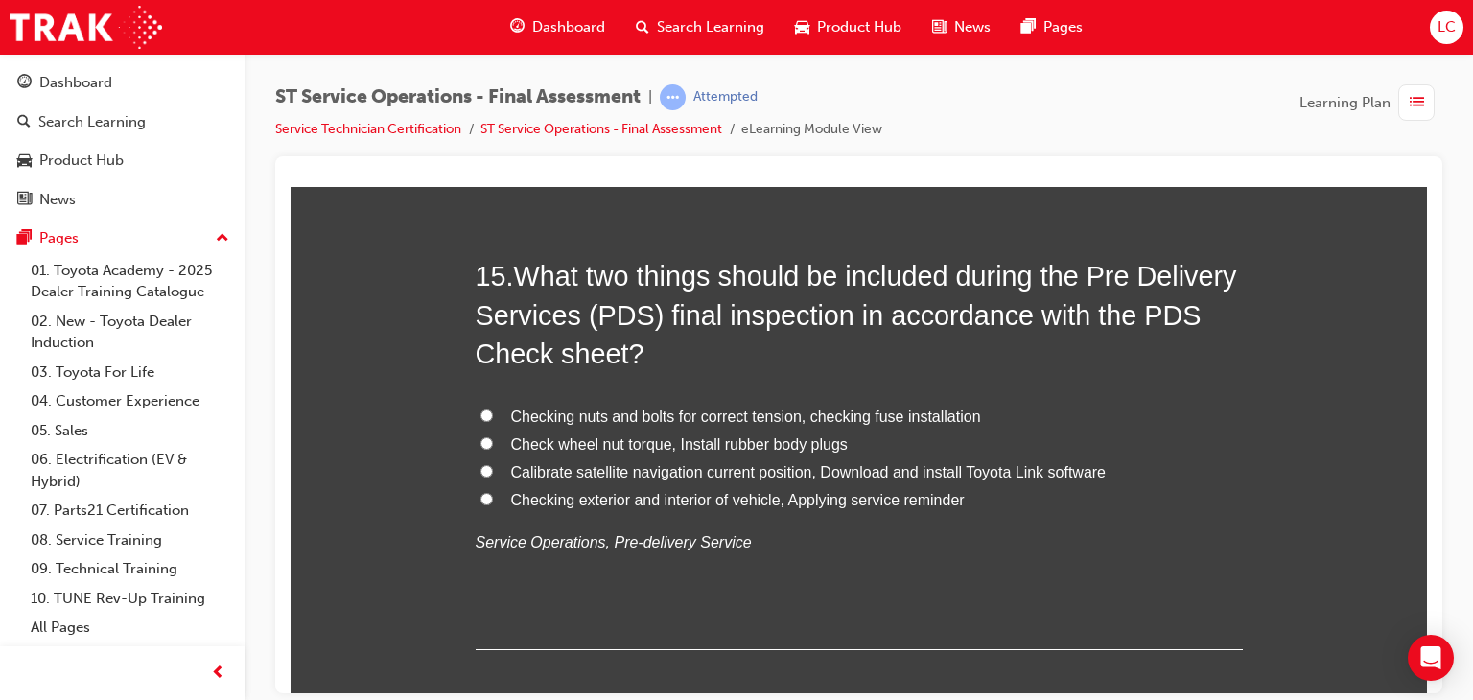
drag, startPoint x: 807, startPoint y: 578, endPoint x: 772, endPoint y: 572, distance: 35.2
click at [808, 578] on div "15 . What two things should be included during the Pre Delivery Services (PDS) …" at bounding box center [859, 452] width 767 height 393
click at [480, 494] on input "Checking exterior and interior of vehicle, Applying service reminder" at bounding box center [486, 498] width 12 height 12
radio input "true"
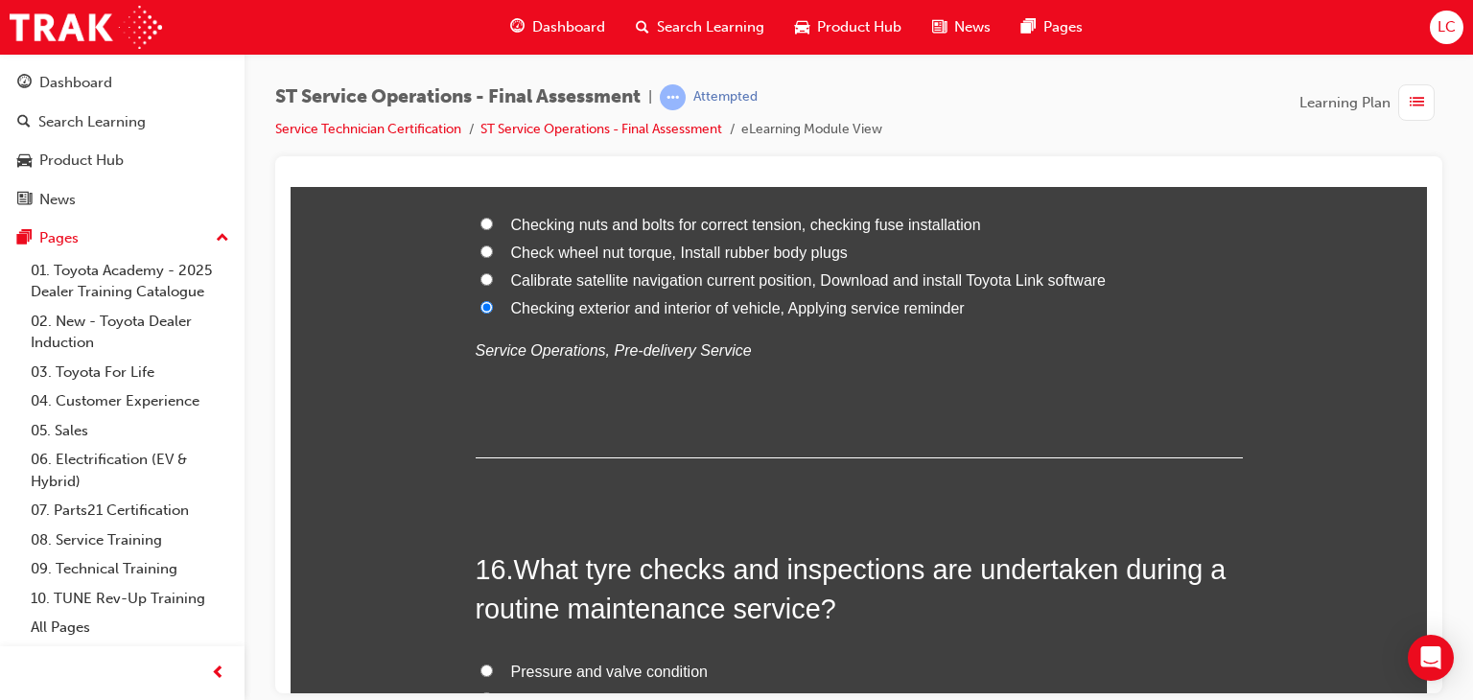
scroll to position [6713, 0]
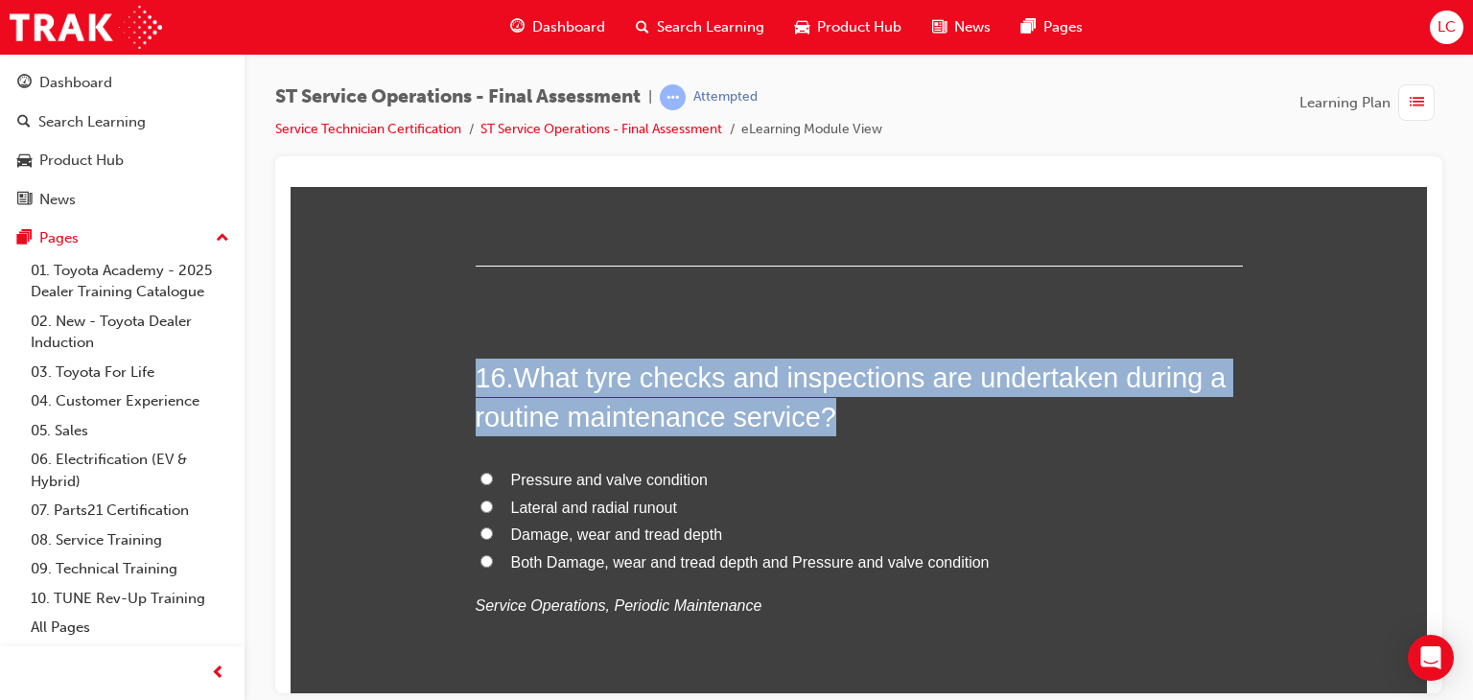
drag, startPoint x: 640, startPoint y: 421, endPoint x: 798, endPoint y: 621, distance: 255.4
copy h2 "16 . What tyre checks and inspections are undertaken during a routine maintenan…"
click at [859, 532] on label "Damage, wear and tread depth" at bounding box center [859, 535] width 767 height 28
click at [493, 532] on input "Damage, wear and tread depth" at bounding box center [486, 533] width 12 height 12
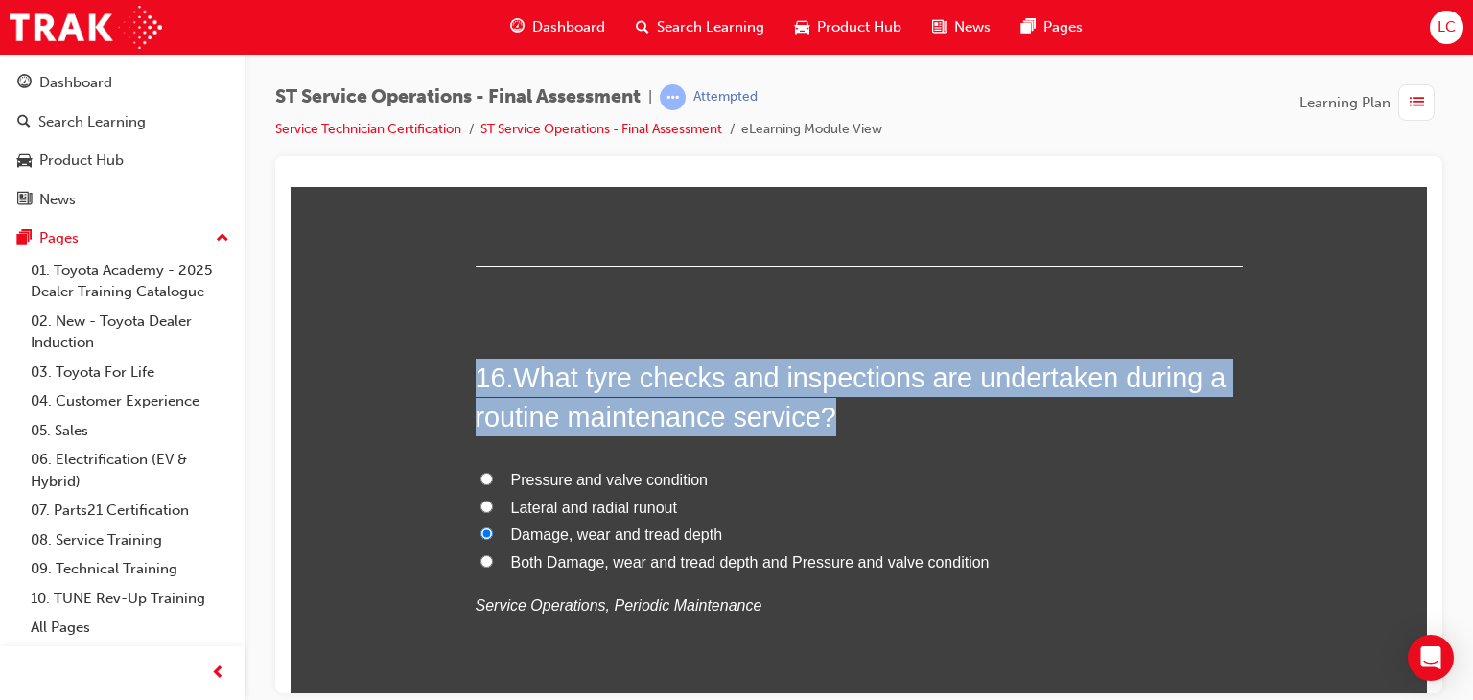
radio input "true"
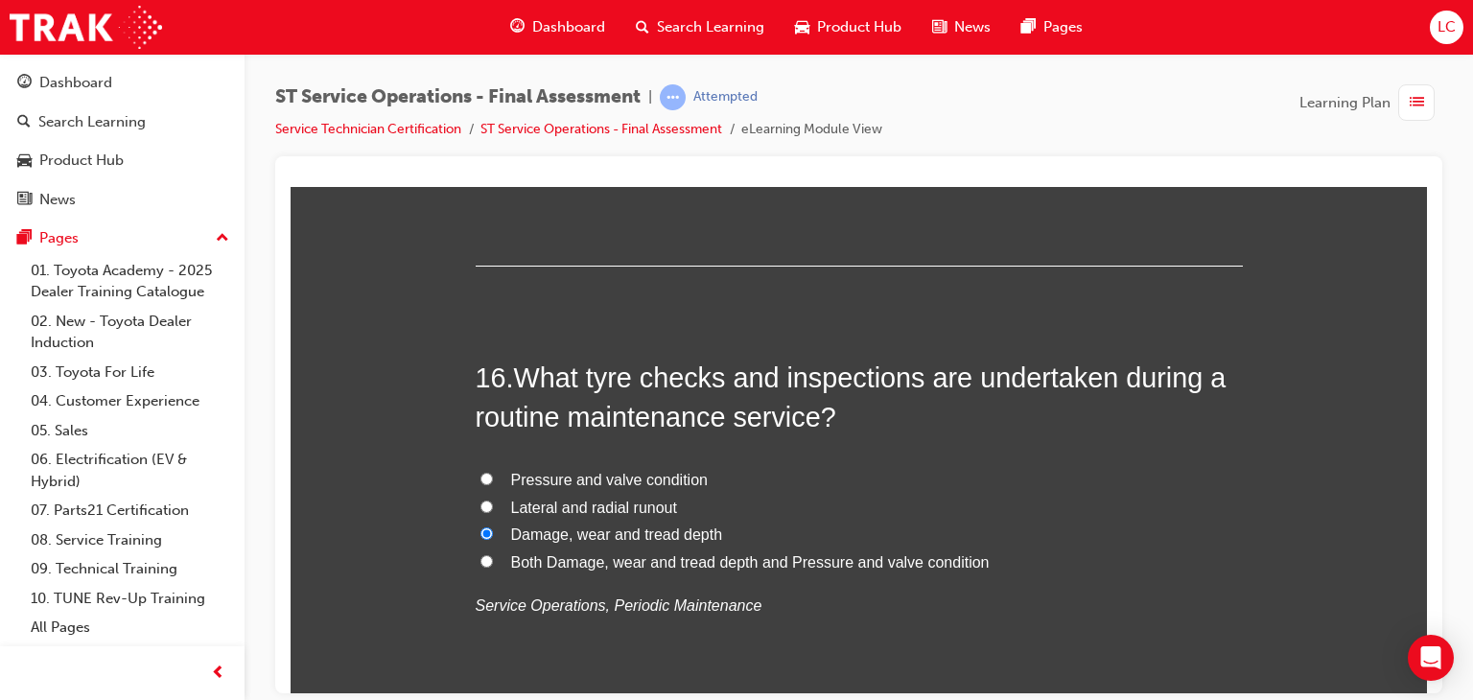
click at [480, 559] on input "Both Damage, wear and tread depth and Pressure and valve condition" at bounding box center [486, 560] width 12 height 12
radio input "true"
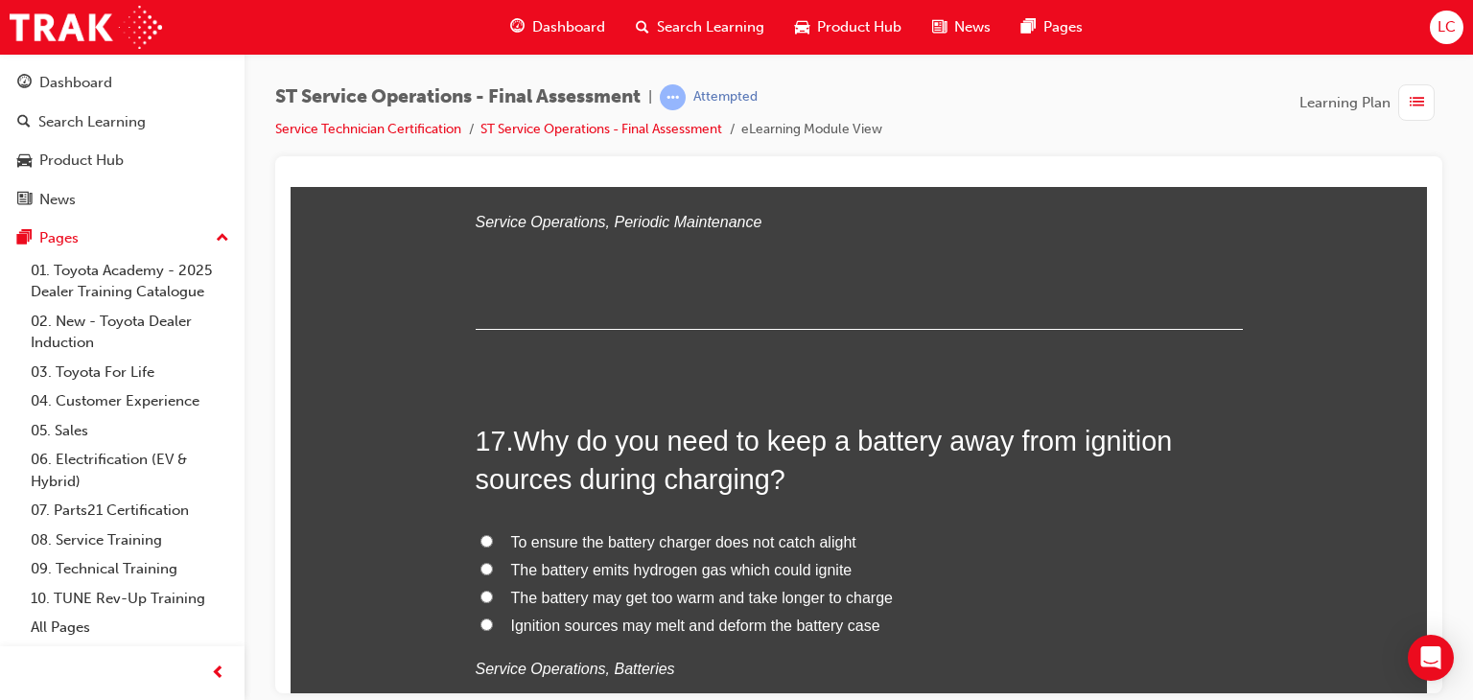
scroll to position [7193, 0]
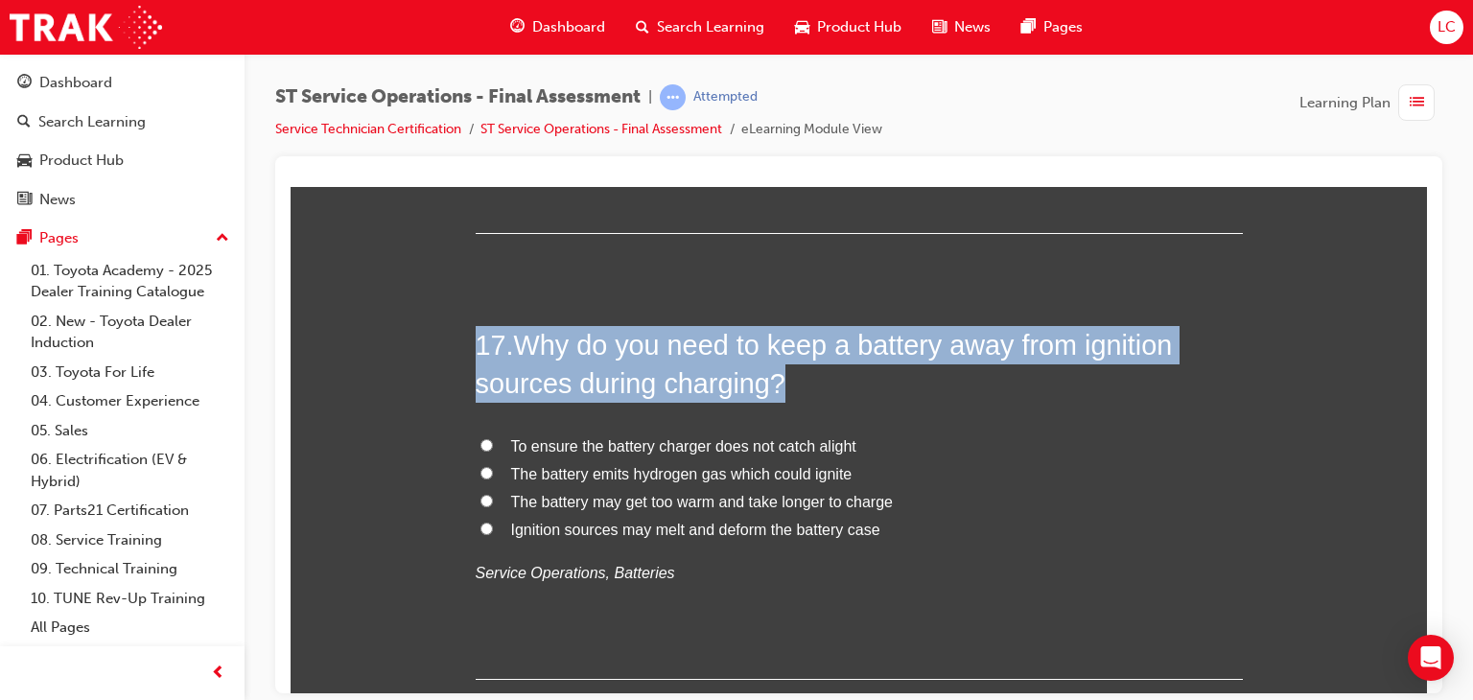
drag, startPoint x: 485, startPoint y: 338, endPoint x: 1040, endPoint y: 606, distance: 616.0
click at [1109, 522] on label "Ignition sources may melt and deform the battery case" at bounding box center [859, 530] width 767 height 28
click at [493, 522] on input "Ignition sources may melt and deform the battery case" at bounding box center [486, 528] width 12 height 12
radio input "true"
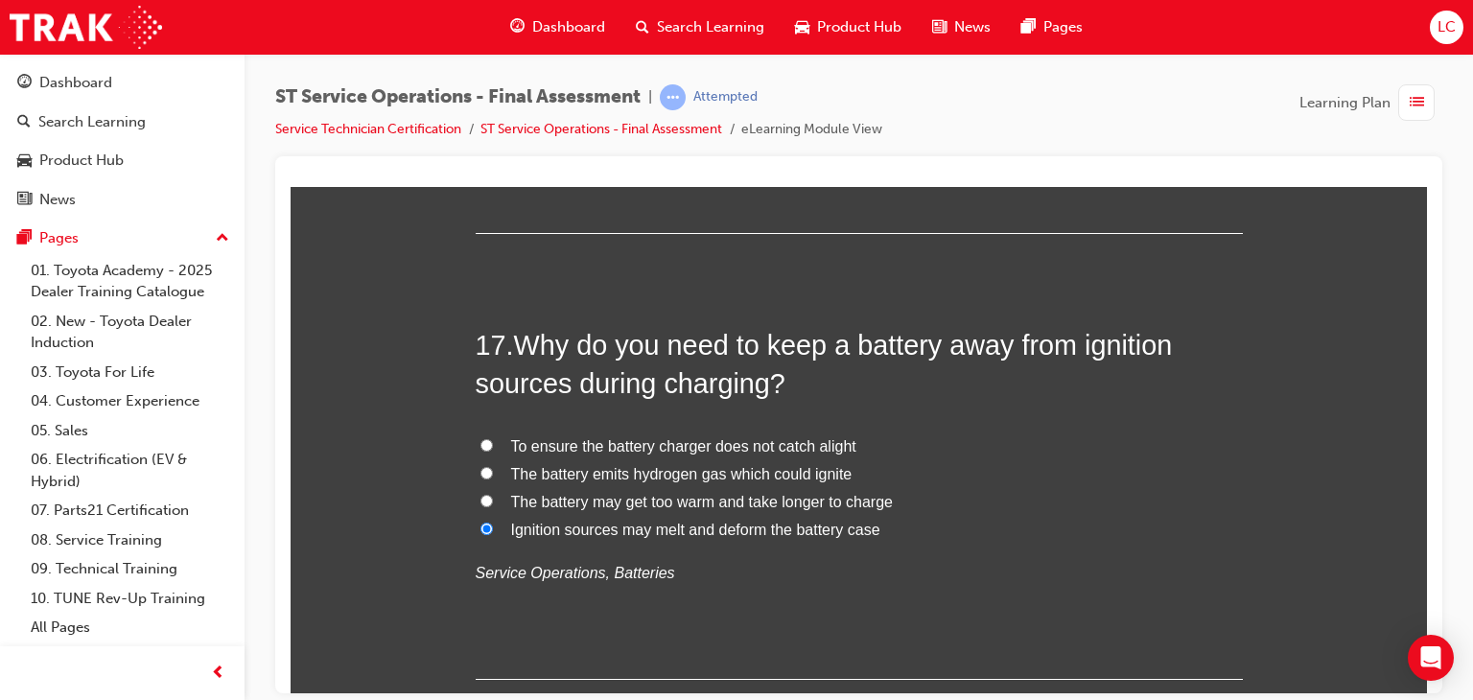
click at [887, 617] on div "17 . Why do you need to keep a battery away from ignition sources during chargi…" at bounding box center [859, 502] width 767 height 355
click at [476, 460] on label "The battery emits hydrogen gas which could ignite" at bounding box center [859, 474] width 767 height 28
click at [480, 466] on input "The battery emits hydrogen gas which could ignite" at bounding box center [486, 472] width 12 height 12
radio input "true"
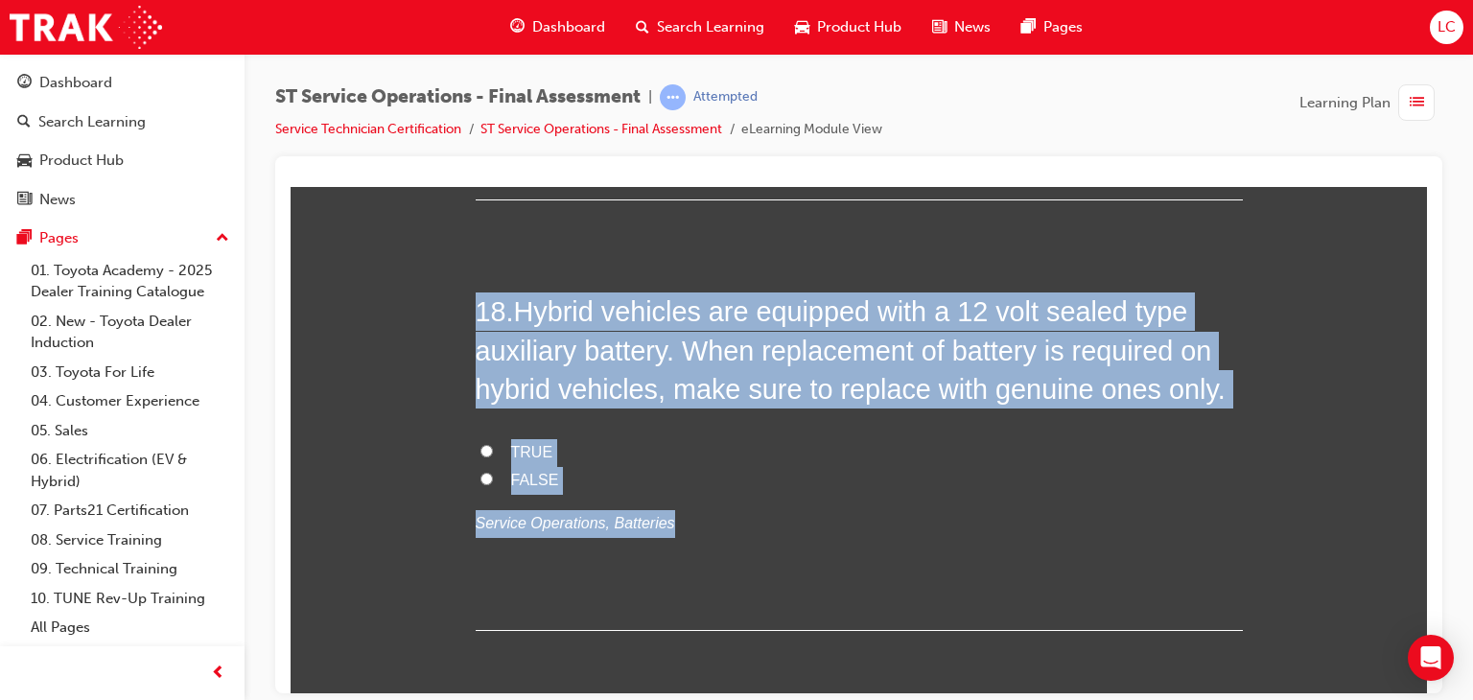
drag, startPoint x: 472, startPoint y: 306, endPoint x: 752, endPoint y: 515, distance: 349.5
click at [752, 515] on div "18 . Hybrid vehicles are equipped with a 12 volt sealed type auxiliary battery.…" at bounding box center [859, 461] width 767 height 338
click at [480, 444] on input "TRUE" at bounding box center [486, 450] width 12 height 12
radio input "true"
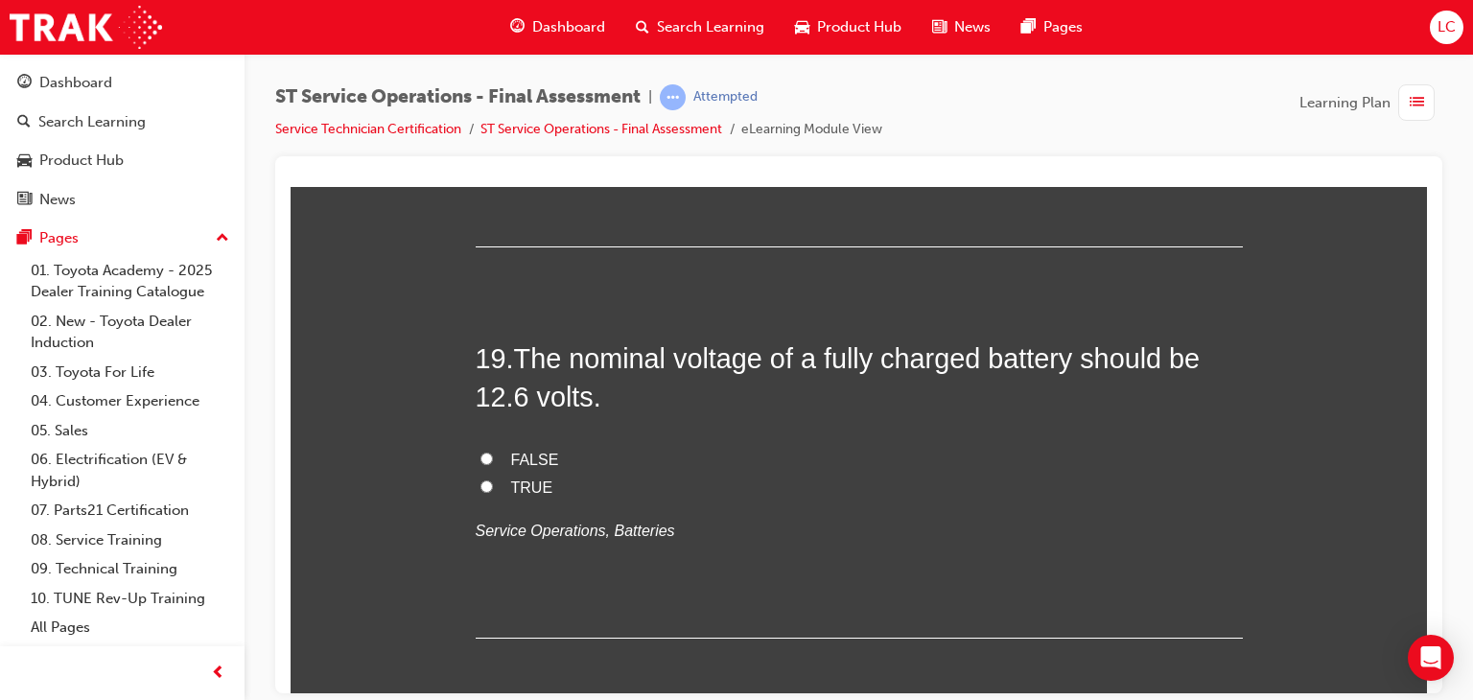
click at [825, 439] on div "19 . The nominal voltage of a fully charged battery should be 12.6 volts. FALSE…" at bounding box center [859, 488] width 767 height 299
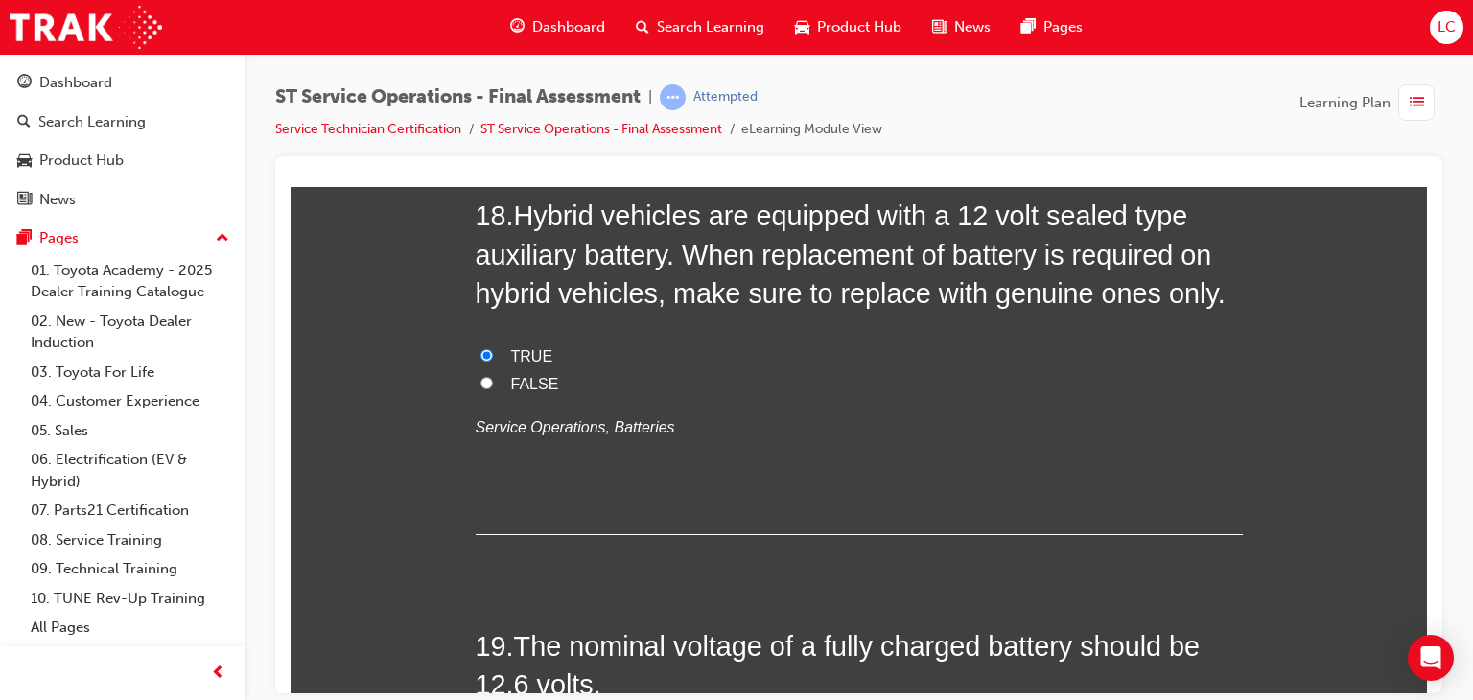
scroll to position [8152, 0]
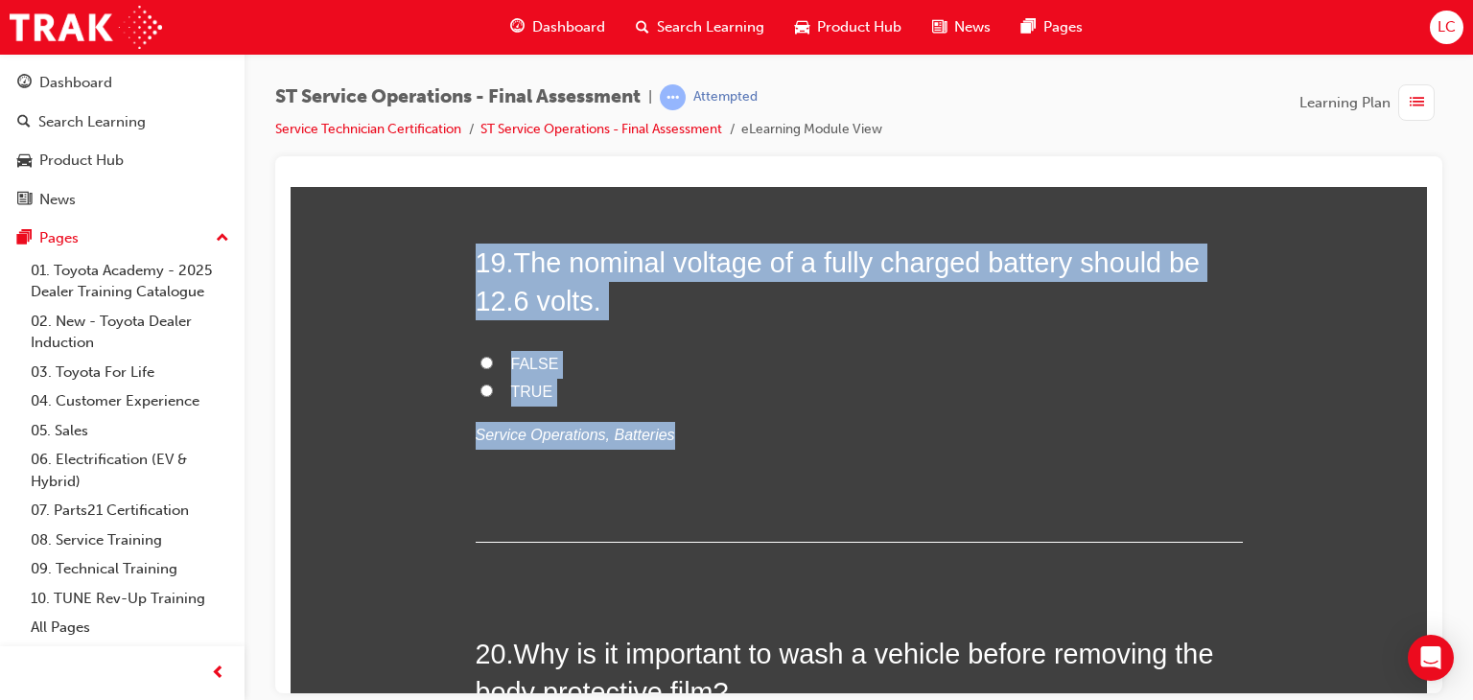
drag, startPoint x: 449, startPoint y: 229, endPoint x: 748, endPoint y: 440, distance: 366.1
click at [480, 384] on input "TRUE" at bounding box center [486, 390] width 12 height 12
radio input "true"
click at [878, 421] on p "Service Operations, Batteries" at bounding box center [859, 435] width 767 height 28
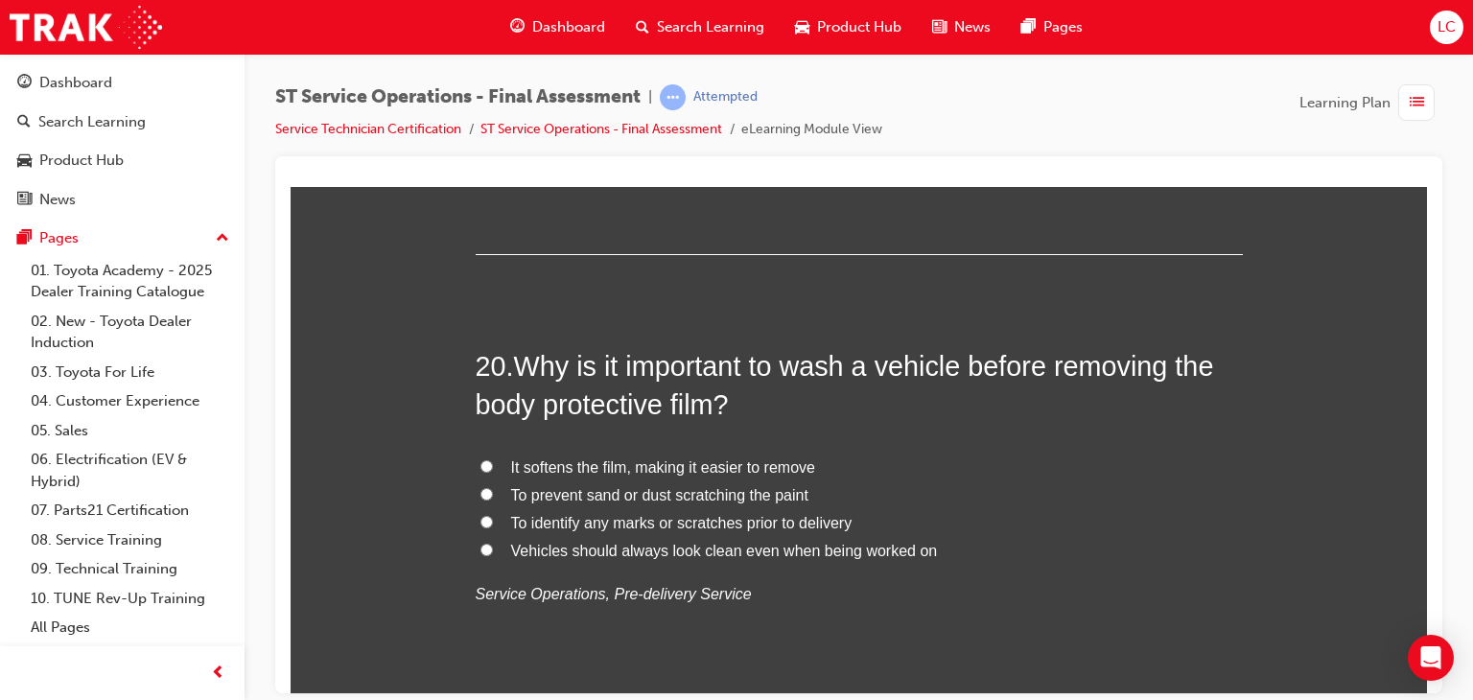
scroll to position [8536, 0]
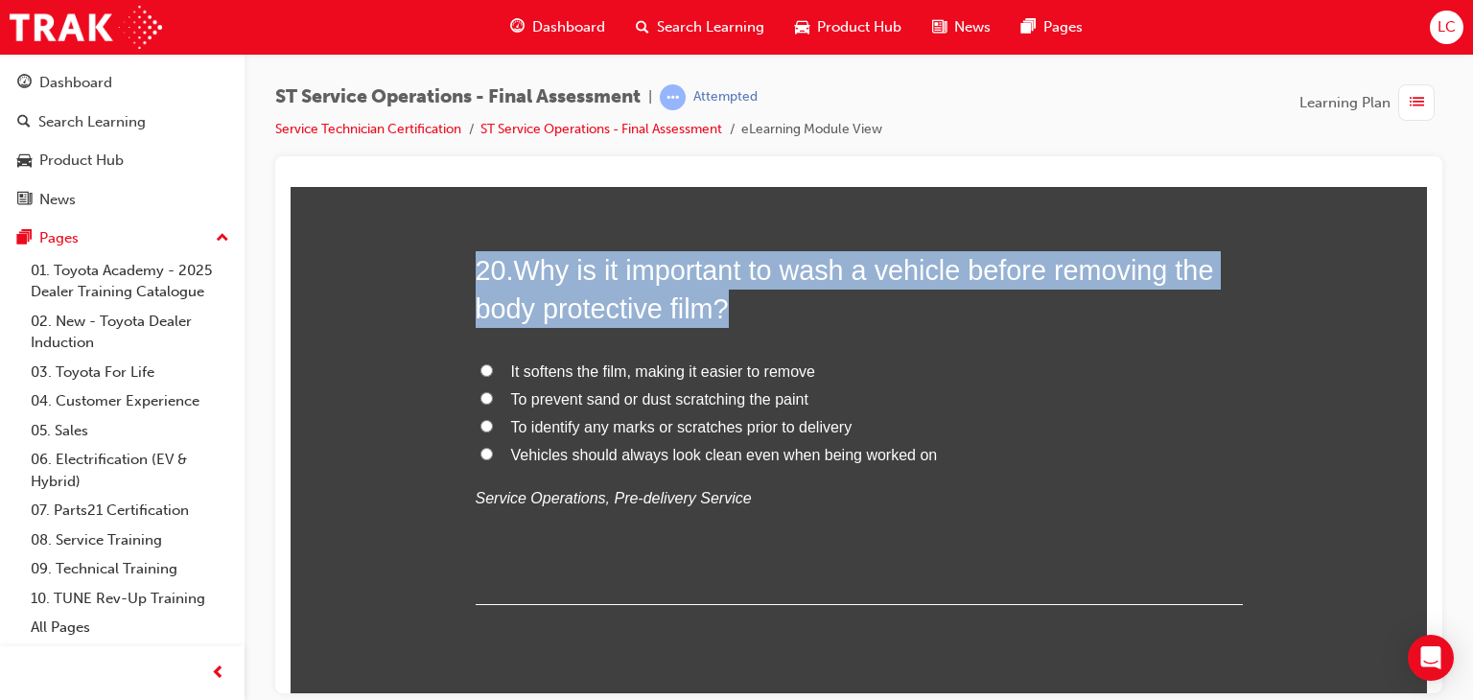
drag, startPoint x: 752, startPoint y: 419, endPoint x: 932, endPoint y: 533, distance: 213.4
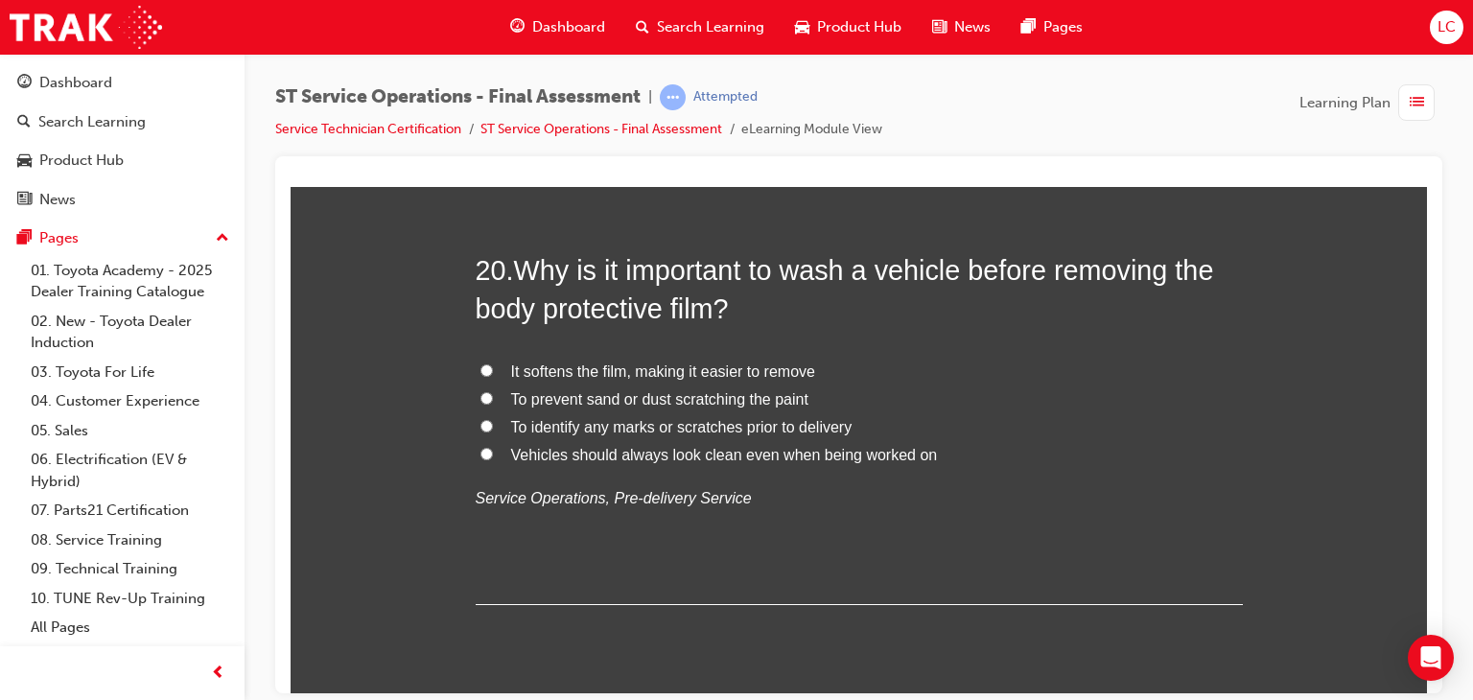
click at [859, 513] on div "20 . Why is it important to wash a vehicle before removing the body protective …" at bounding box center [859, 427] width 767 height 355
click at [480, 392] on input "To prevent sand or dust scratching the paint" at bounding box center [486, 397] width 12 height 12
radio input "true"
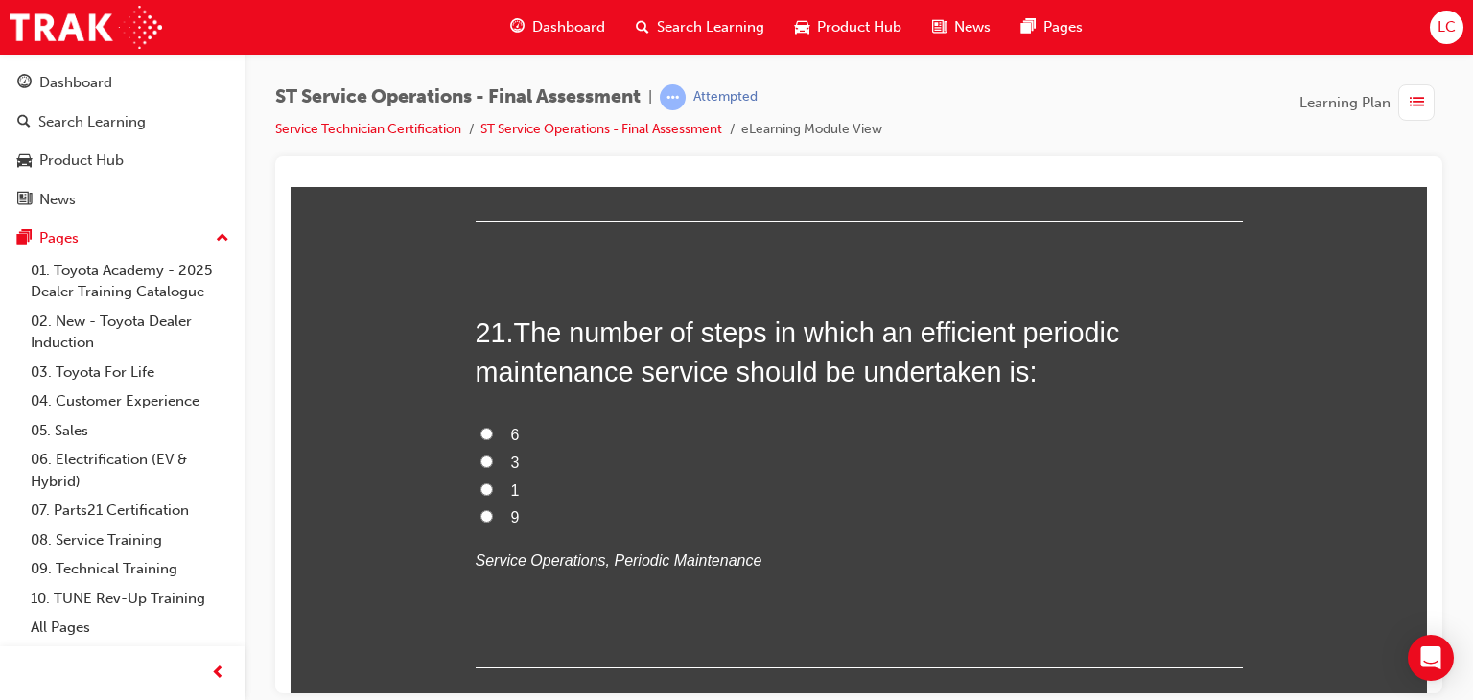
scroll to position [9015, 0]
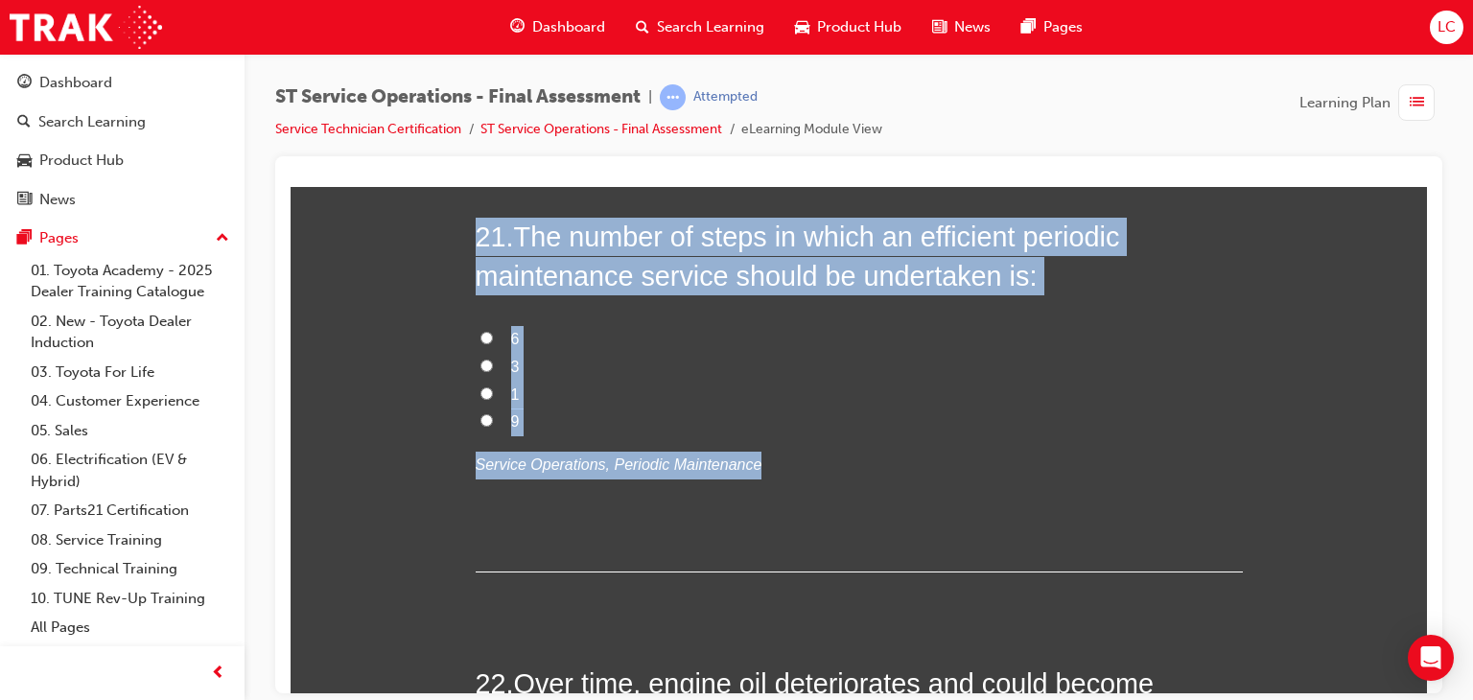
drag, startPoint x: 453, startPoint y: 231, endPoint x: 825, endPoint y: 474, distance: 444.2
click at [626, 353] on label "3" at bounding box center [859, 367] width 767 height 28
click at [493, 359] on input "3" at bounding box center [486, 365] width 12 height 12
radio input "true"
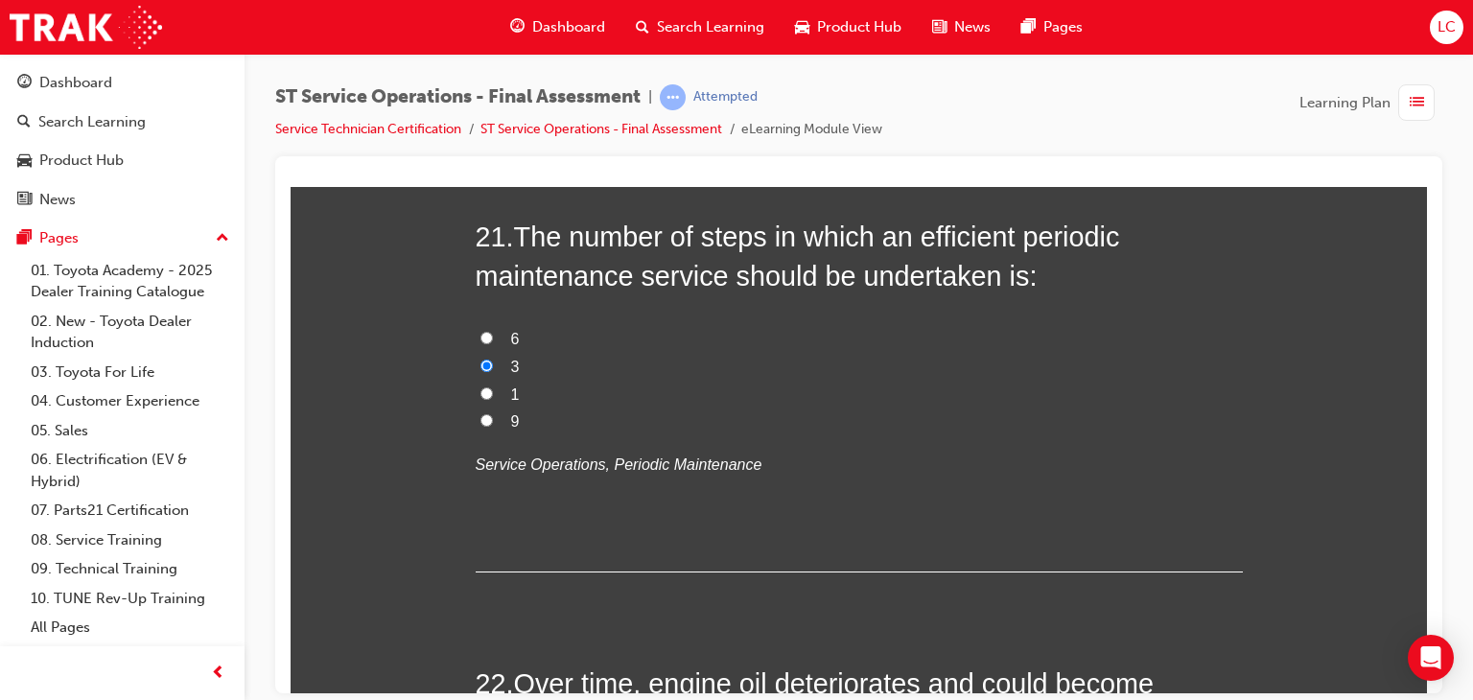
click at [476, 329] on label "6" at bounding box center [859, 339] width 767 height 28
click at [480, 331] on input "6" at bounding box center [486, 337] width 12 height 12
radio input "true"
click at [481, 331] on input "6" at bounding box center [486, 337] width 12 height 12
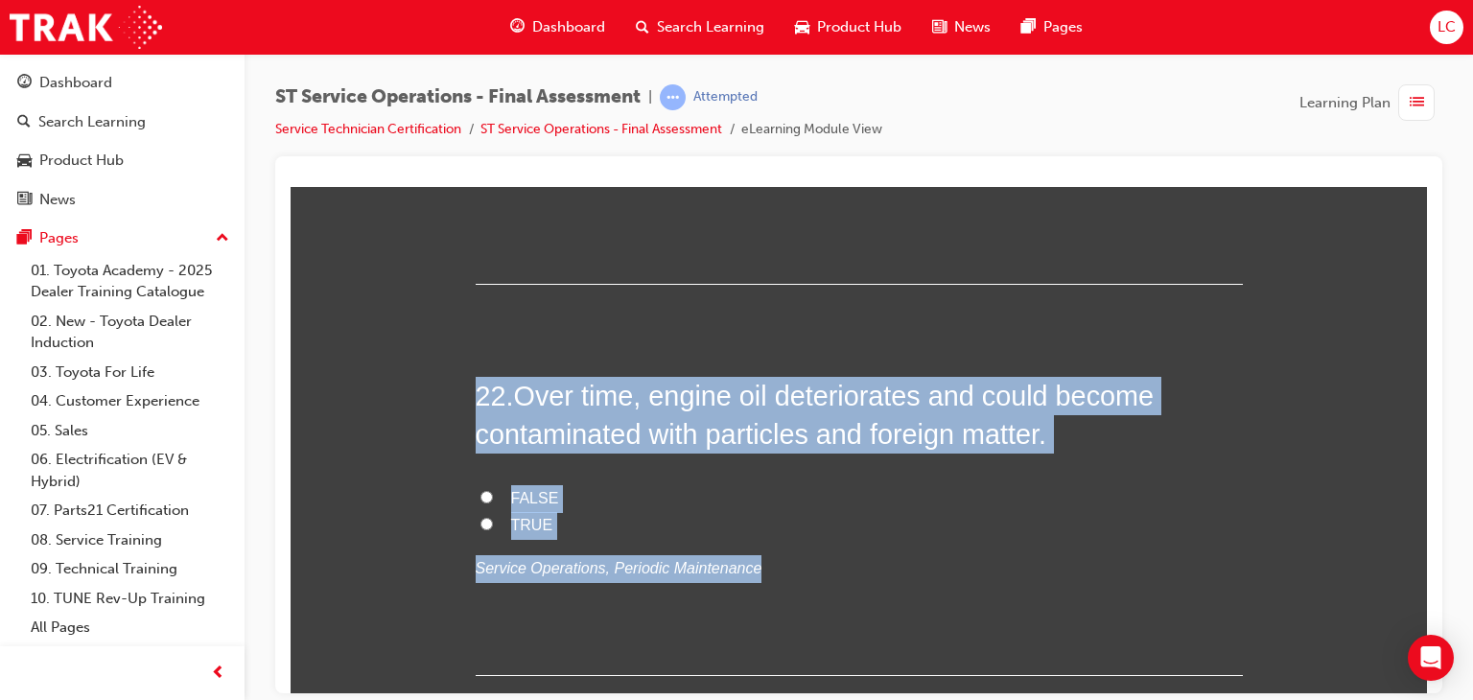
drag, startPoint x: 449, startPoint y: 381, endPoint x: 867, endPoint y: 540, distance: 447.4
click at [478, 511] on label "TRUE" at bounding box center [859, 525] width 767 height 28
click at [480, 517] on input "TRUE" at bounding box center [486, 523] width 12 height 12
radio input "true"
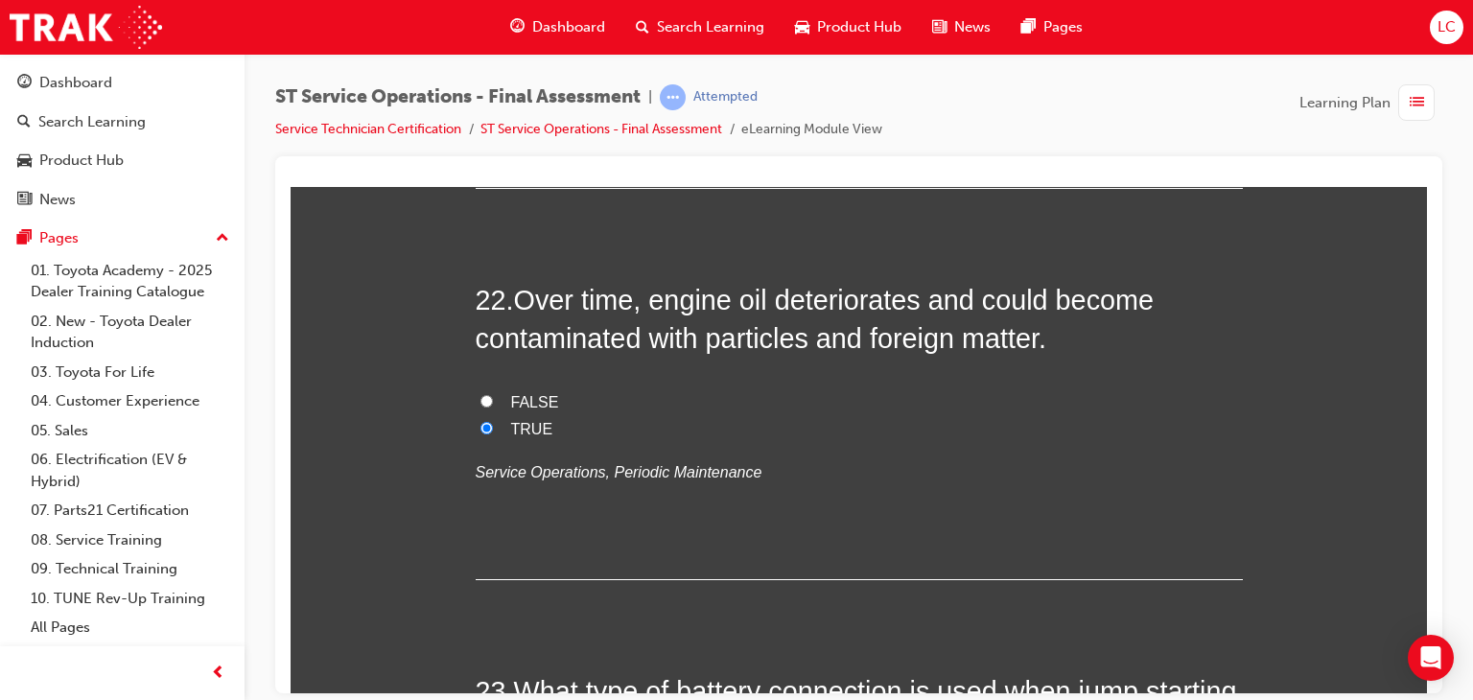
click at [771, 481] on div "22 . Over time, engine oil deteriorates and could become contaminated with part…" at bounding box center [859, 429] width 767 height 299
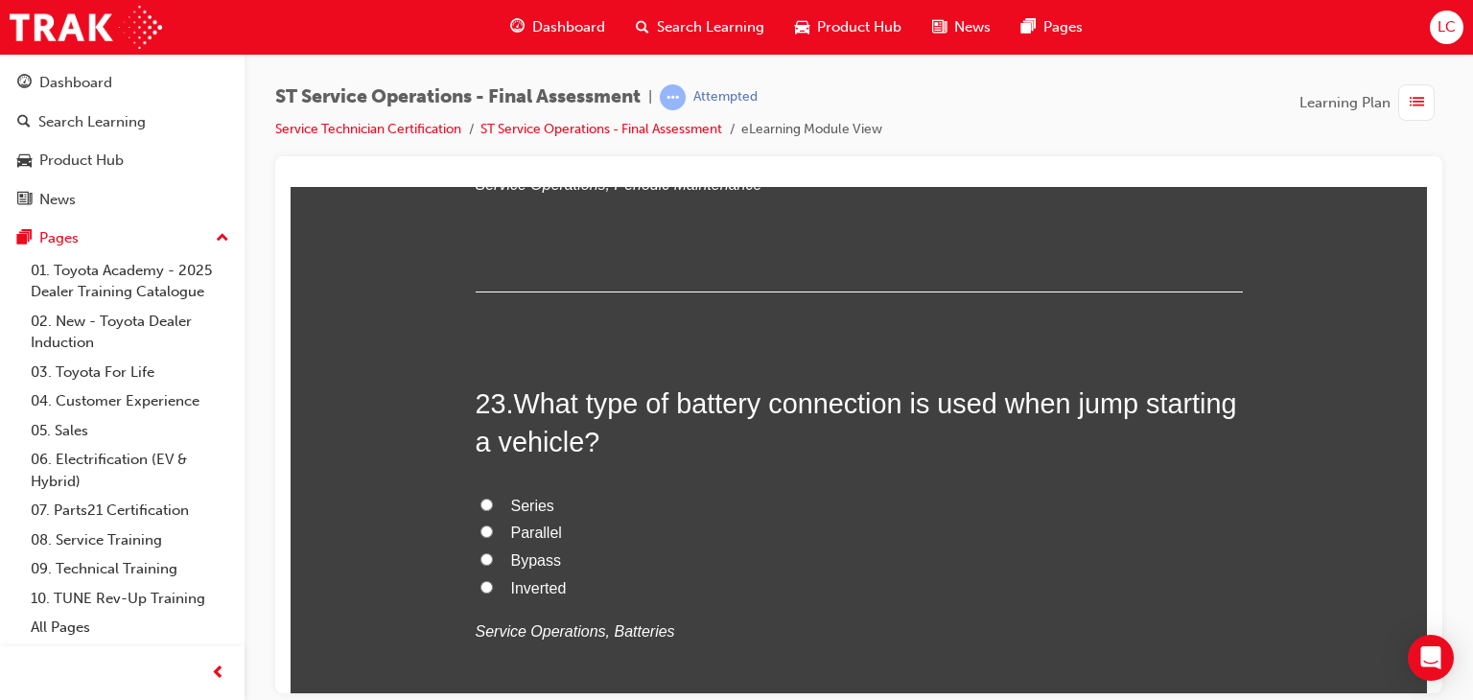
scroll to position [9878, 0]
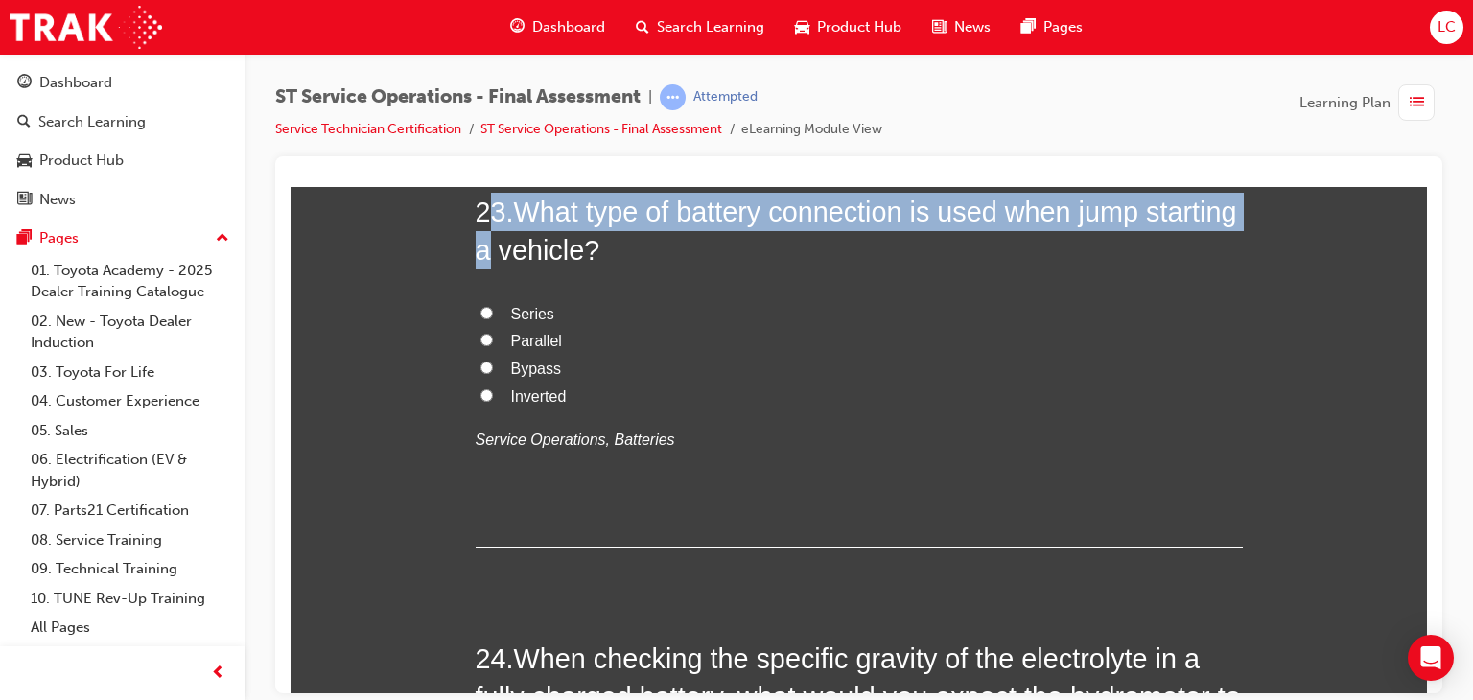
drag, startPoint x: 480, startPoint y: 199, endPoint x: 580, endPoint y: 237, distance: 107.4
click at [580, 237] on h2 "23 . What type of battery connection is used when jump starting a vehicle?" at bounding box center [859, 231] width 767 height 78
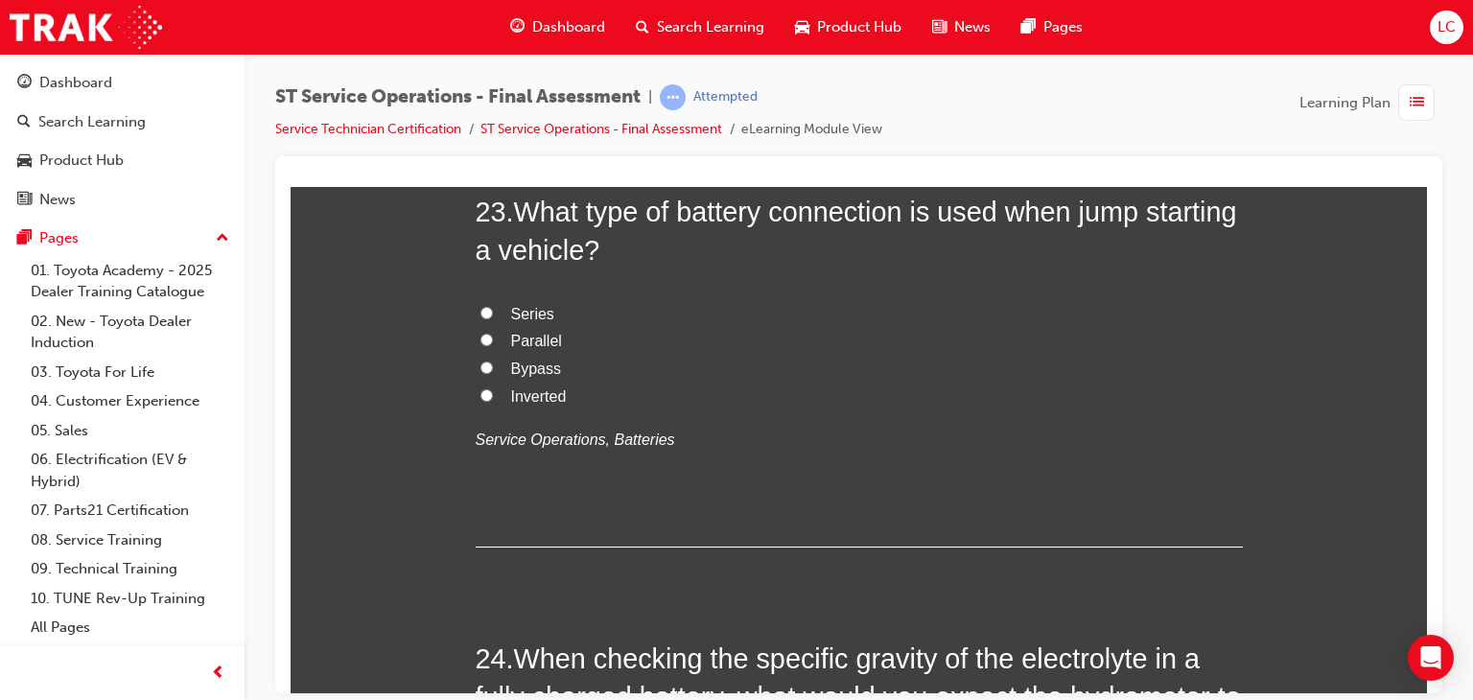
drag, startPoint x: 695, startPoint y: 348, endPoint x: 552, endPoint y: 318, distance: 146.0
click at [680, 348] on label "Parallel" at bounding box center [859, 341] width 767 height 28
click at [493, 345] on input "Parallel" at bounding box center [486, 339] width 12 height 12
radio input "true"
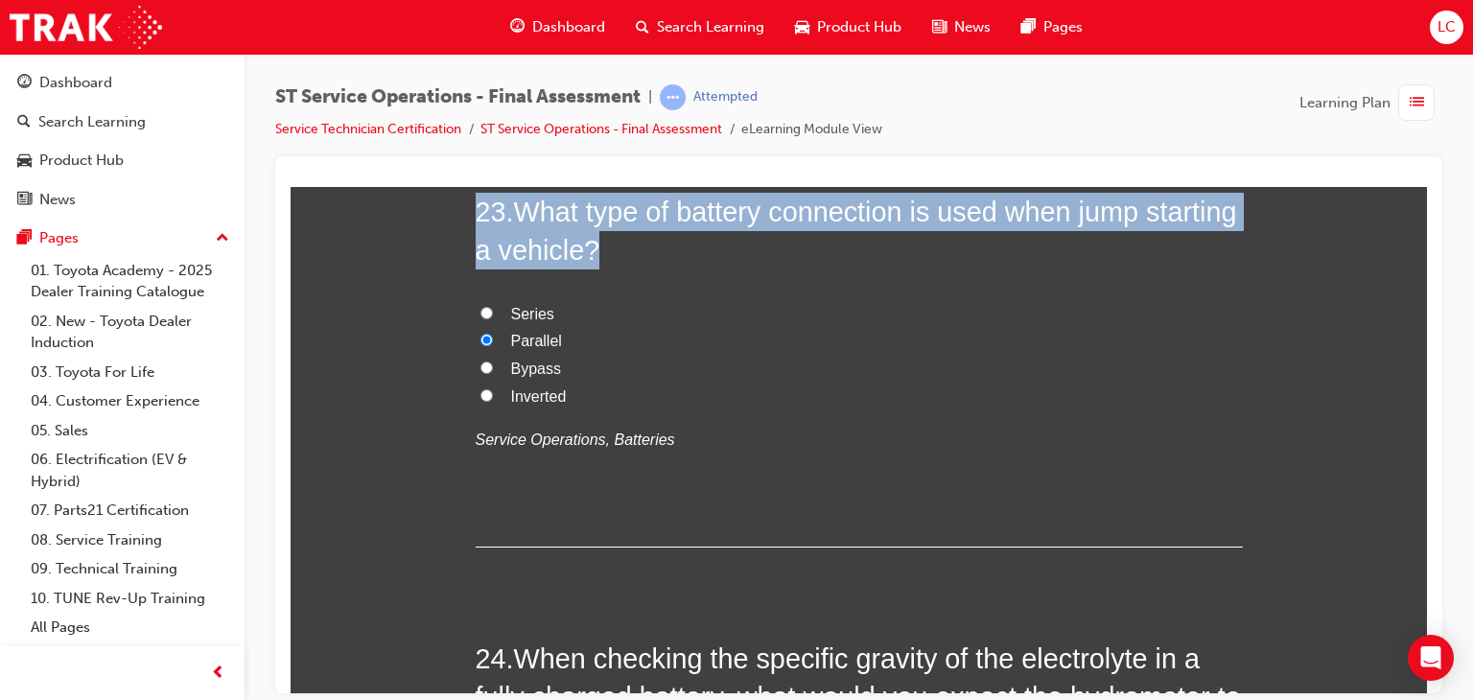
drag, startPoint x: 469, startPoint y: 202, endPoint x: 763, endPoint y: 460, distance: 391.5
click at [763, 460] on div "23 . What type of battery connection is used when jump starting a vehicle? Seri…" at bounding box center [859, 369] width 767 height 355
click at [480, 333] on input "Parallel" at bounding box center [486, 339] width 12 height 12
click at [480, 337] on input "Parallel" at bounding box center [486, 339] width 12 height 12
click at [912, 406] on div "Series Parallel Bypass Inverted Service Operations, Batteries" at bounding box center [859, 376] width 767 height 153
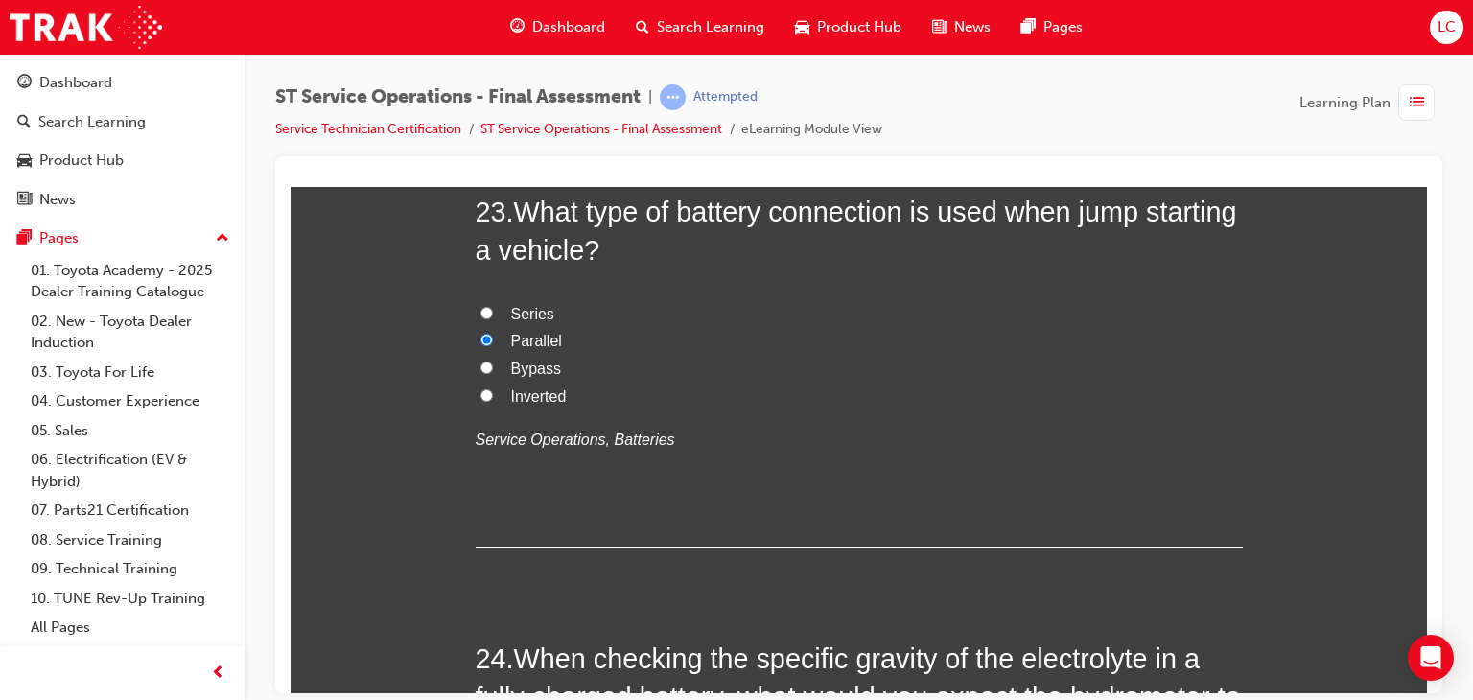
drag, startPoint x: 862, startPoint y: 479, endPoint x: 848, endPoint y: 486, distance: 16.3
click at [858, 484] on div "23 . What type of battery connection is used when jump starting a vehicle? Seri…" at bounding box center [859, 369] width 767 height 355
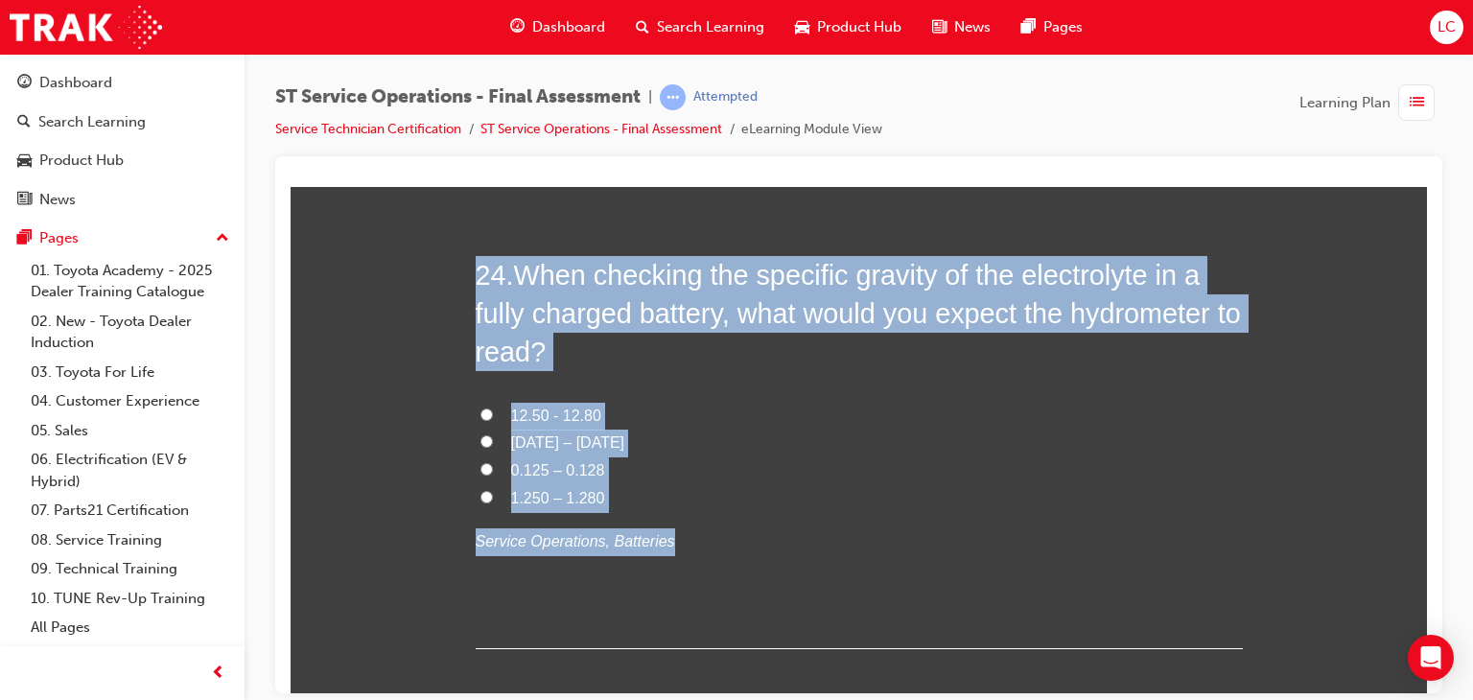
drag, startPoint x: 414, startPoint y: 262, endPoint x: 848, endPoint y: 535, distance: 512.5
click at [476, 406] on label "12.50 - 12.80" at bounding box center [859, 416] width 767 height 28
click at [480, 408] on input "12.50 - 12.80" at bounding box center [486, 414] width 12 height 12
radio input "true"
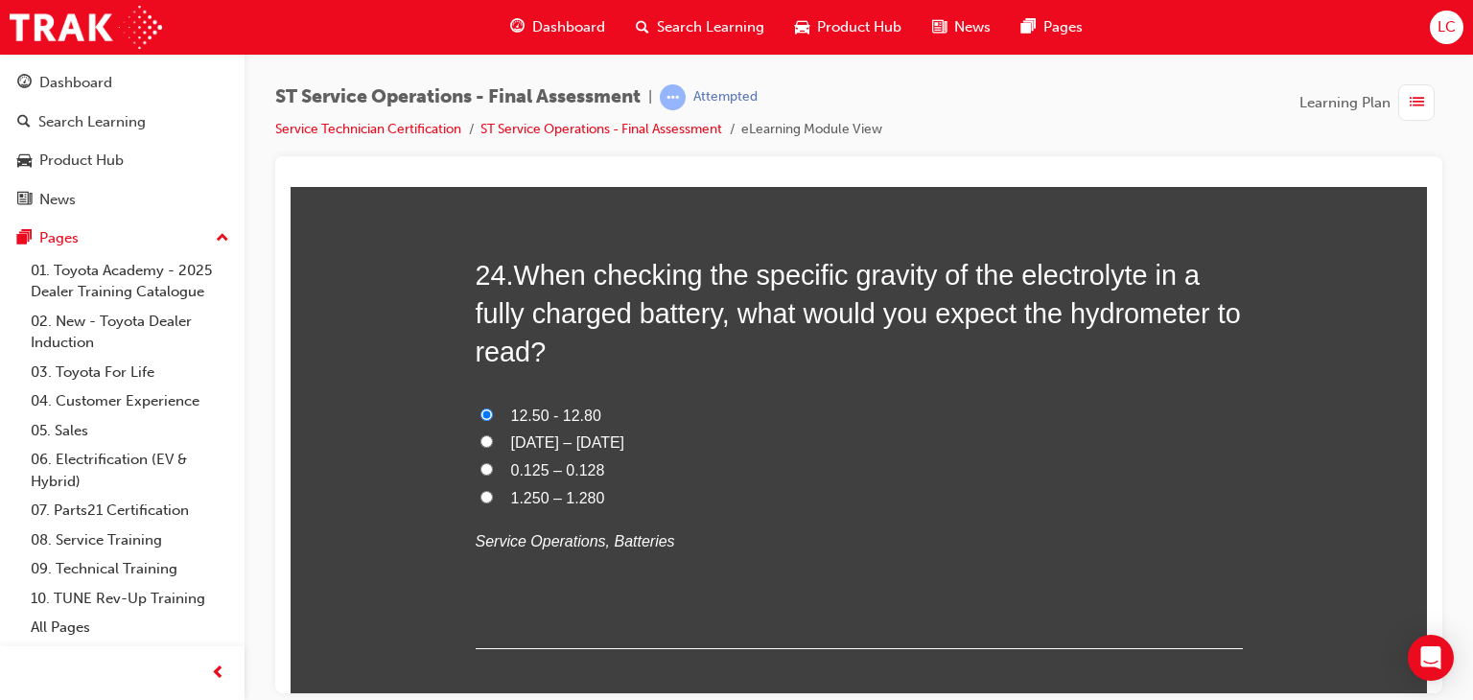
scroll to position [10358, 0]
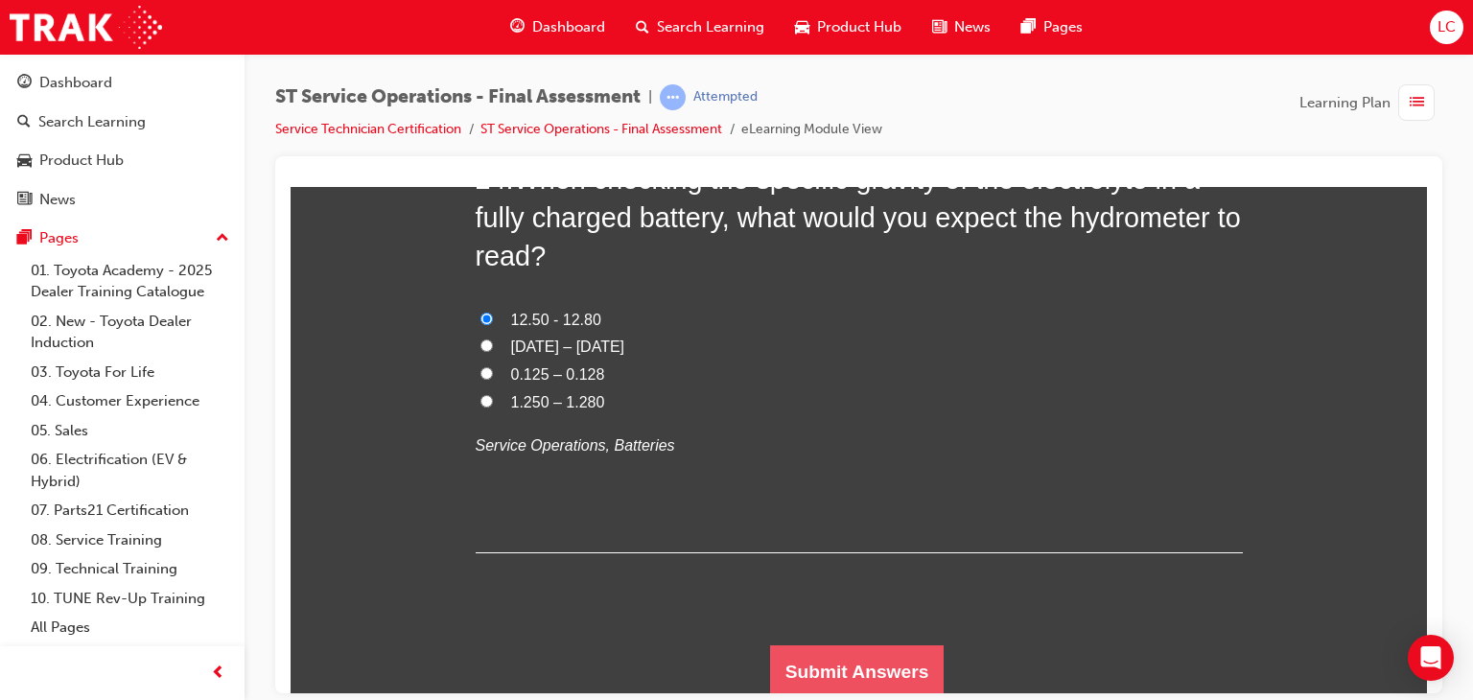
click at [837, 649] on button "Submit Answers" at bounding box center [857, 671] width 175 height 54
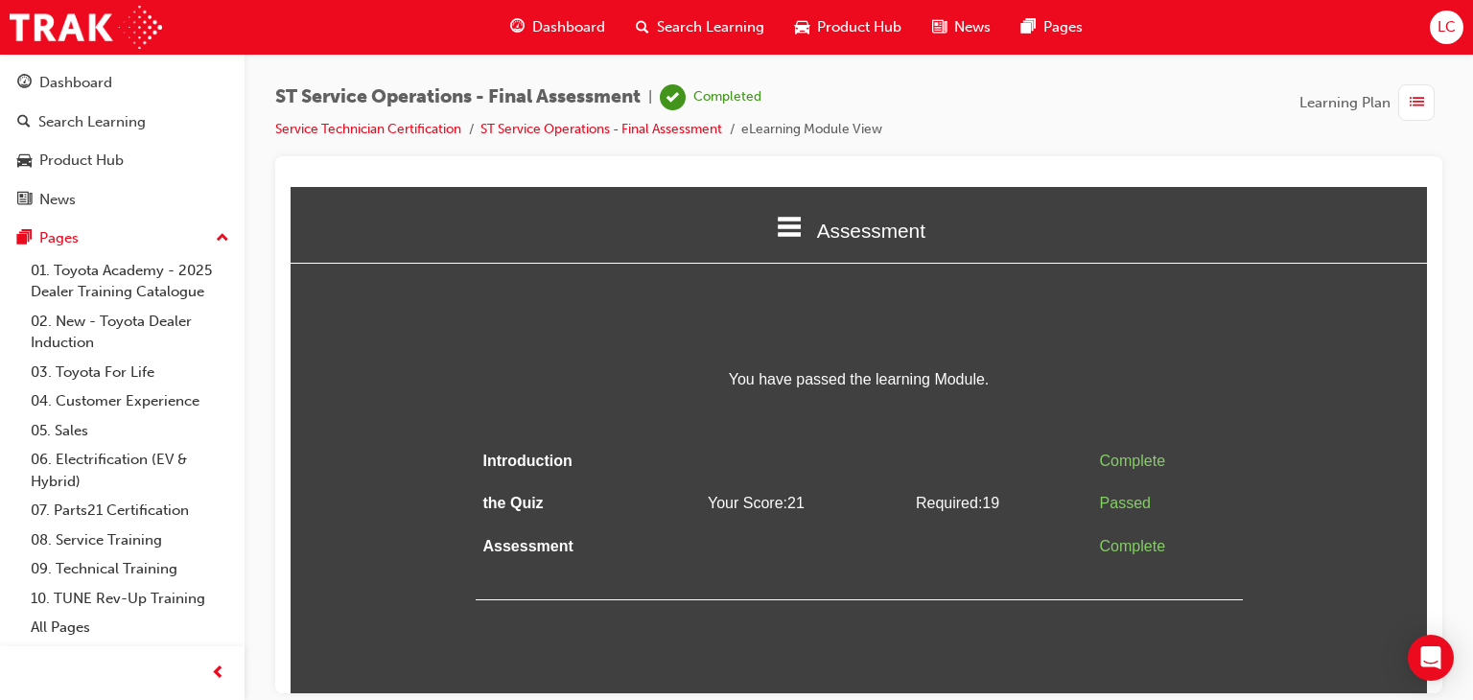
click at [1418, 100] on span "list-icon" at bounding box center [1417, 103] width 14 height 24
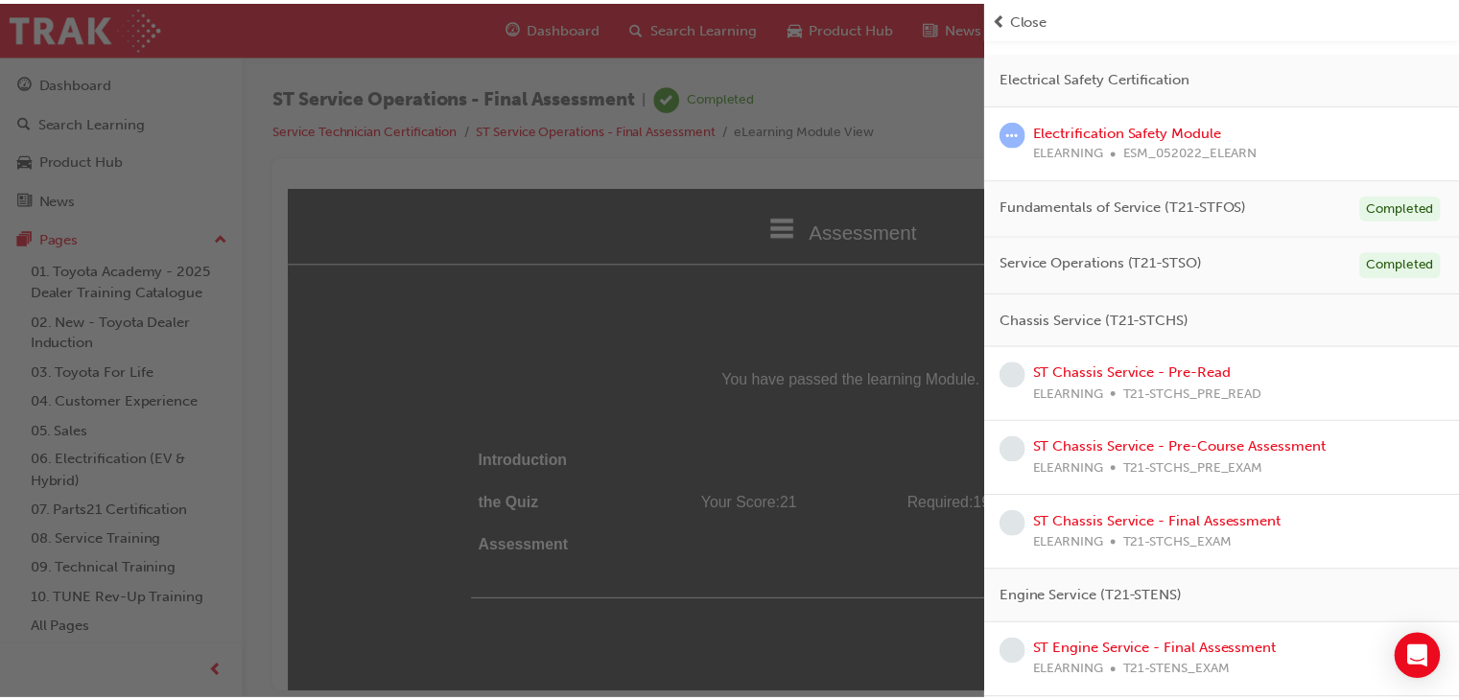
scroll to position [288, 0]
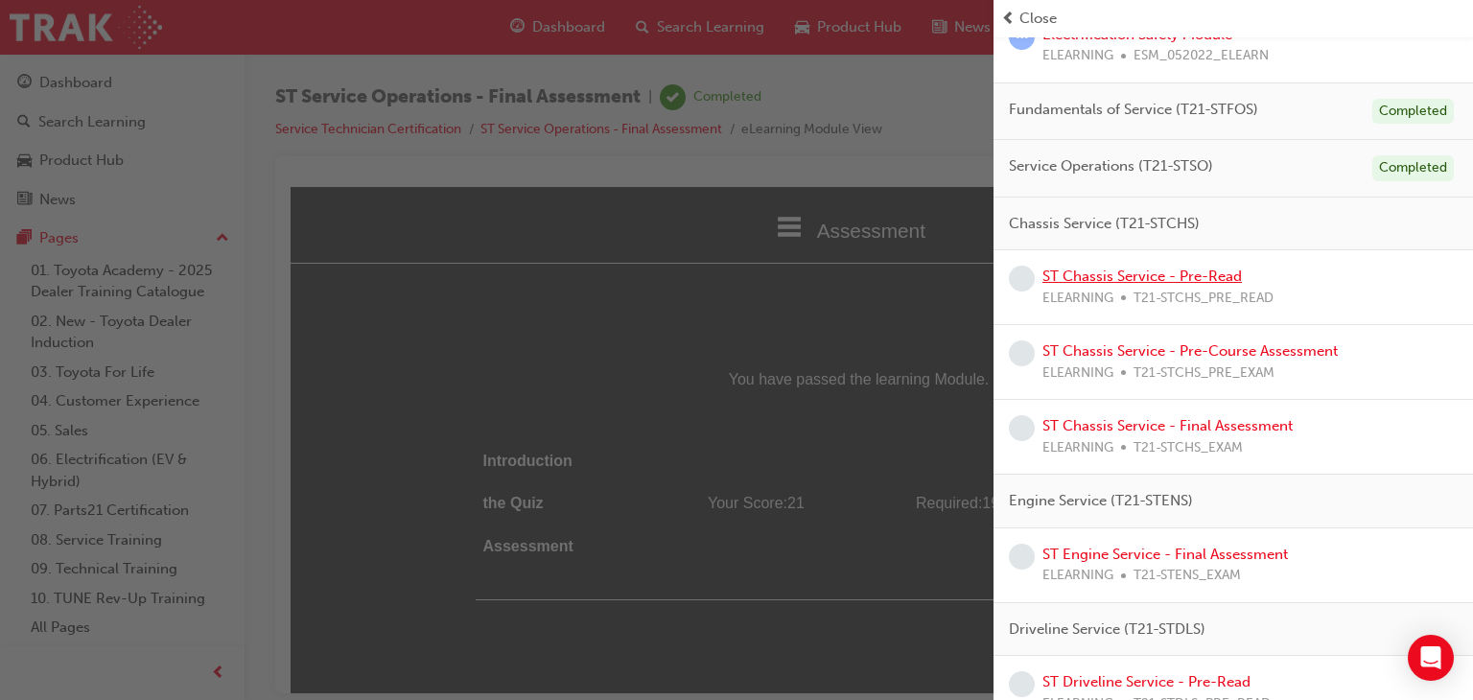
click at [1149, 270] on link "ST Chassis Service - Pre-Read" at bounding box center [1142, 276] width 199 height 17
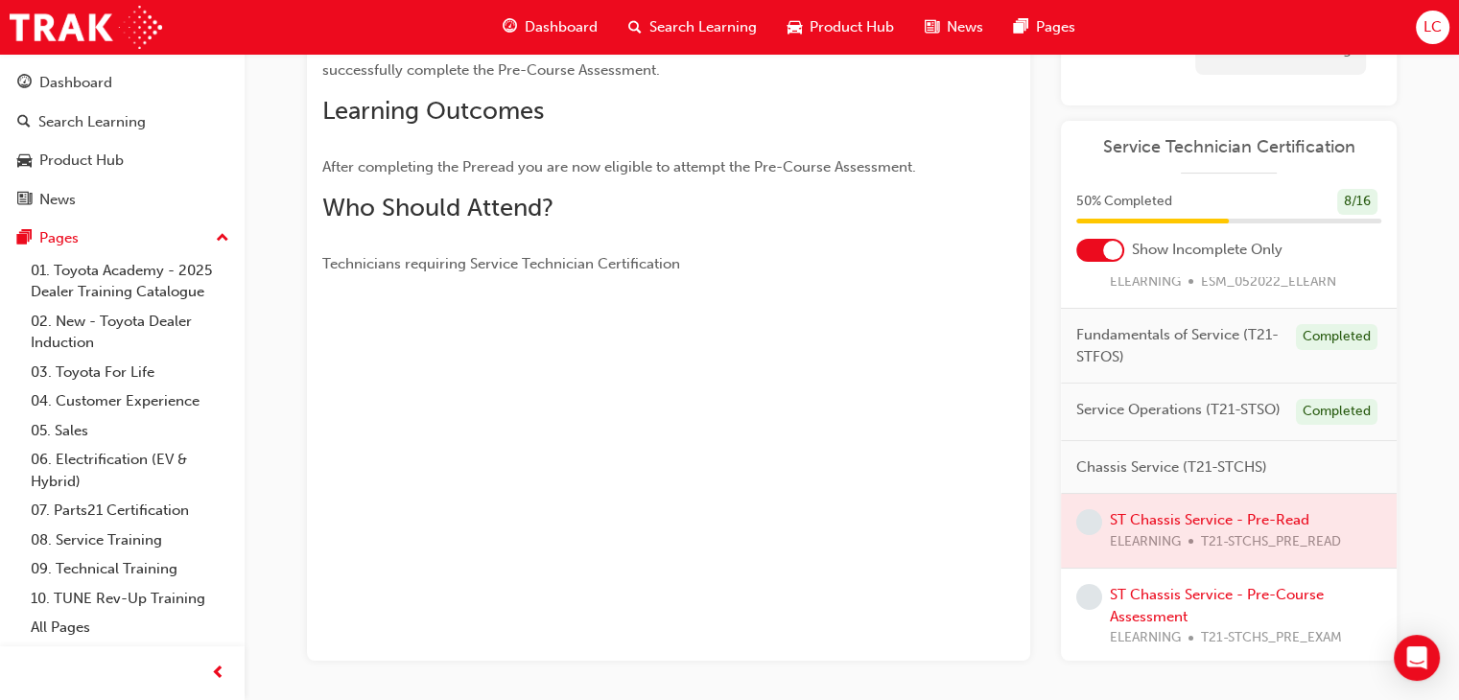
scroll to position [288, 0]
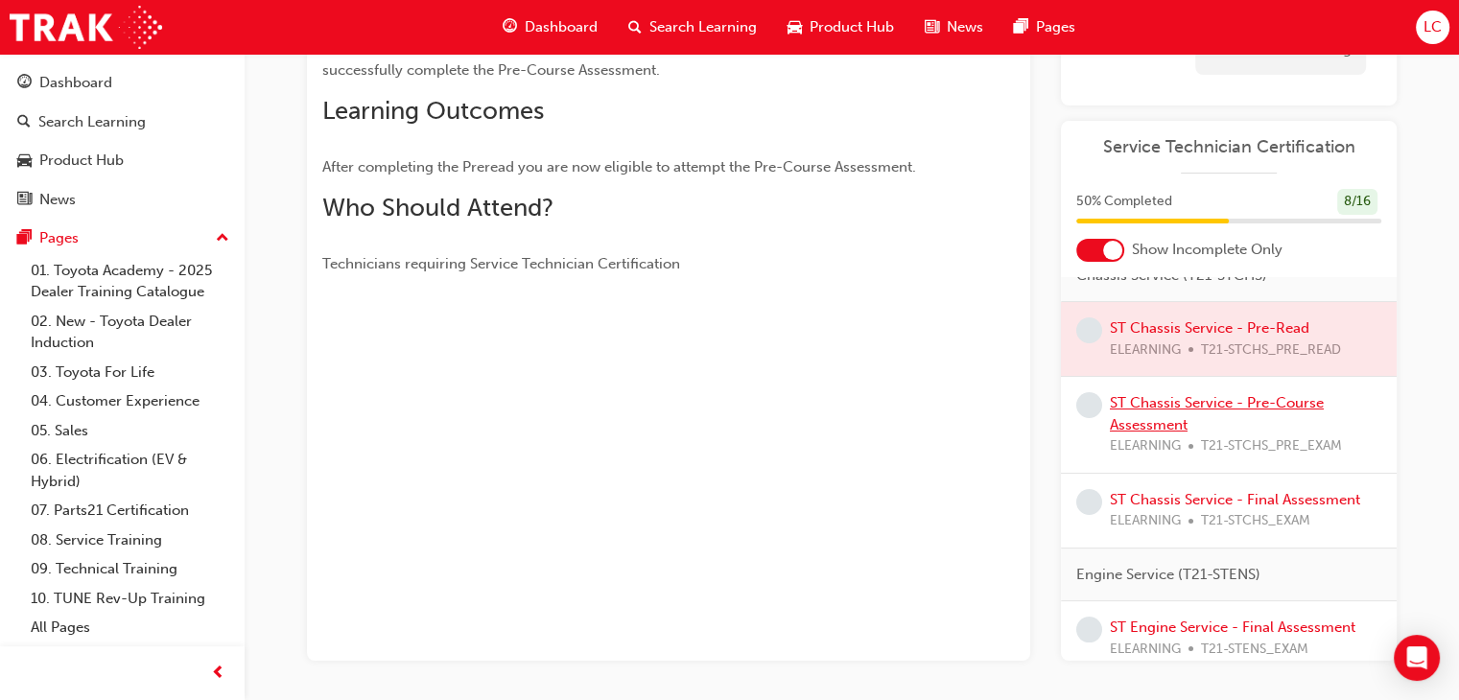
click at [1278, 412] on link "ST Chassis Service - Pre-Course Assessment" at bounding box center [1217, 413] width 214 height 39
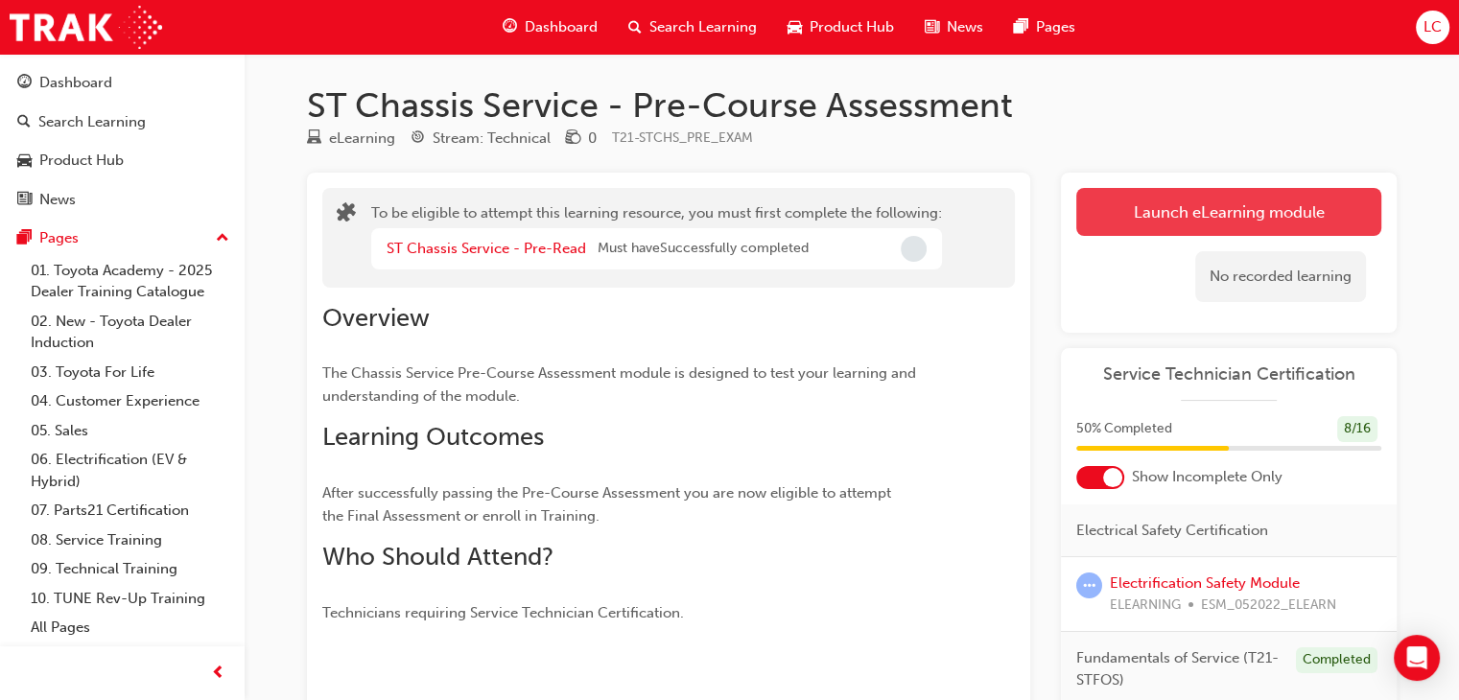
click at [1217, 225] on button "Launch eLearning module" at bounding box center [1228, 212] width 305 height 48
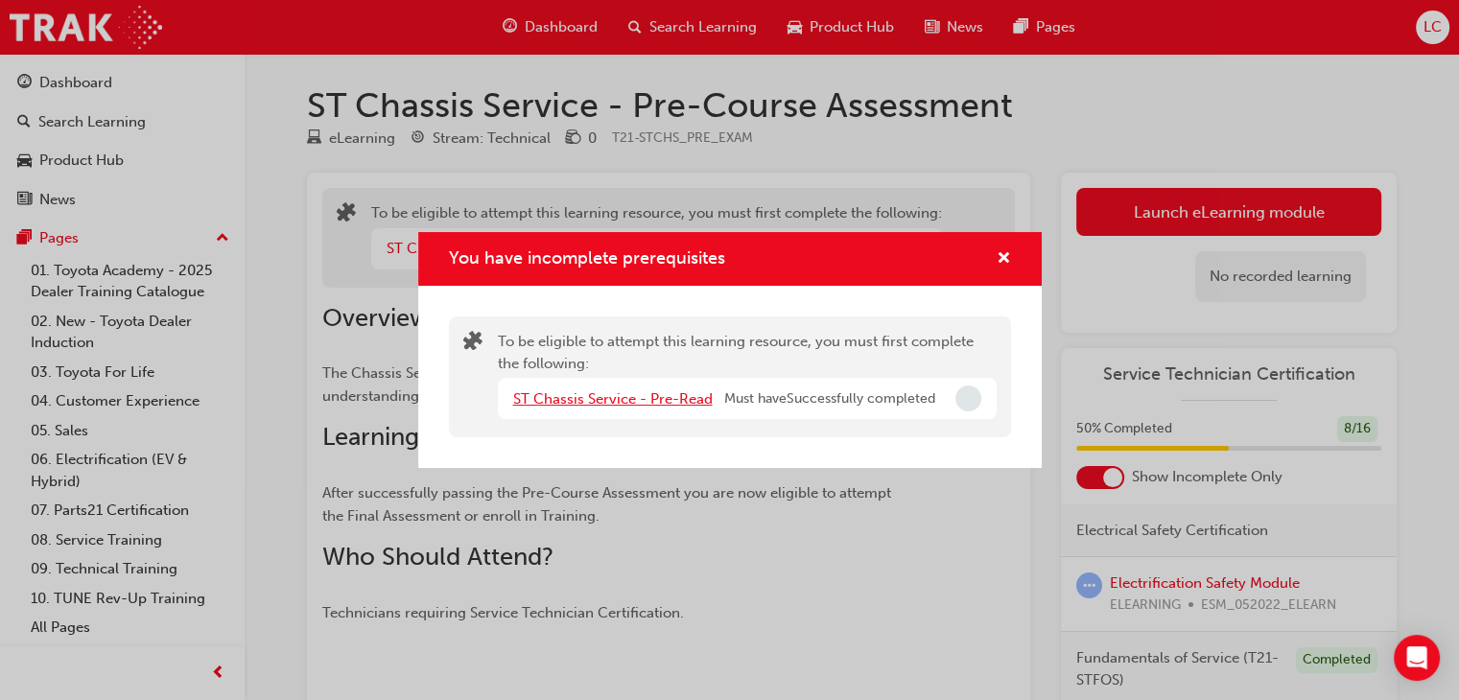
click at [639, 399] on link "ST Chassis Service - Pre-Read" at bounding box center [612, 398] width 199 height 17
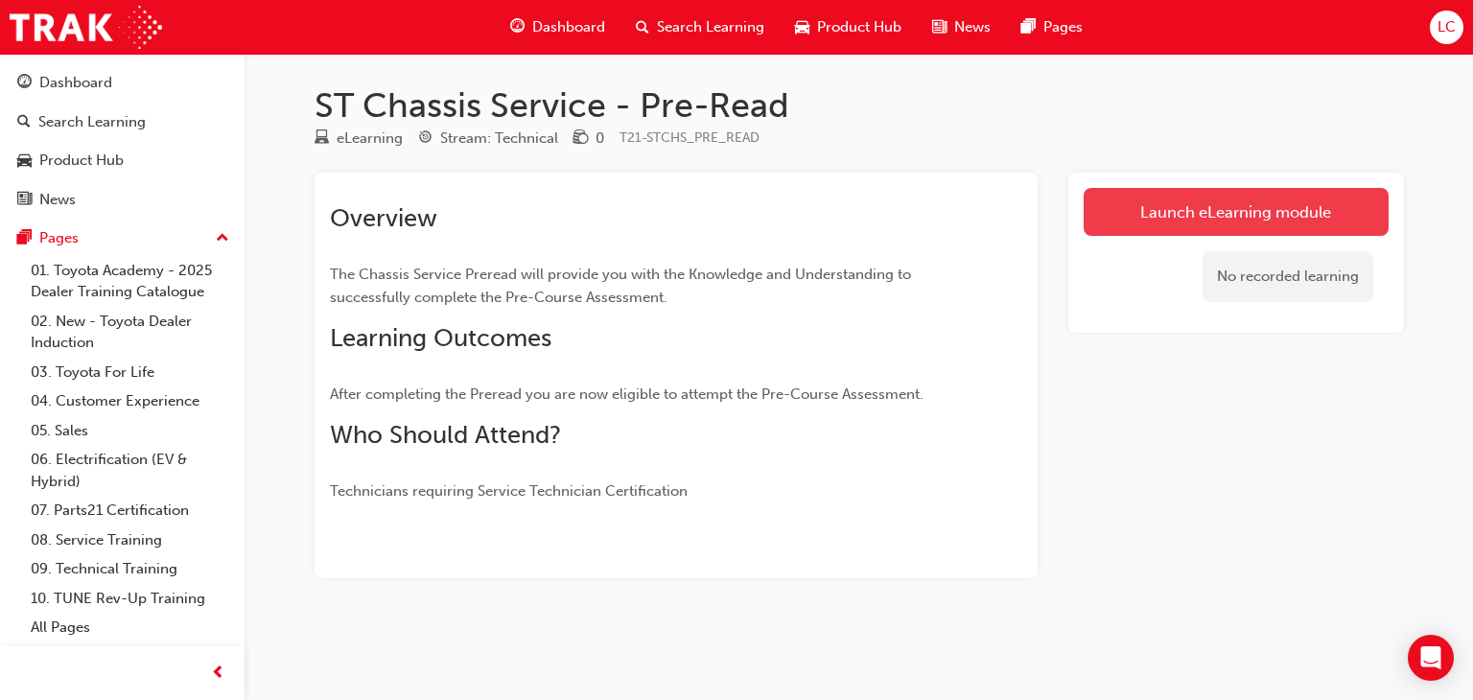
click at [1212, 217] on link "Launch eLearning module" at bounding box center [1236, 212] width 305 height 48
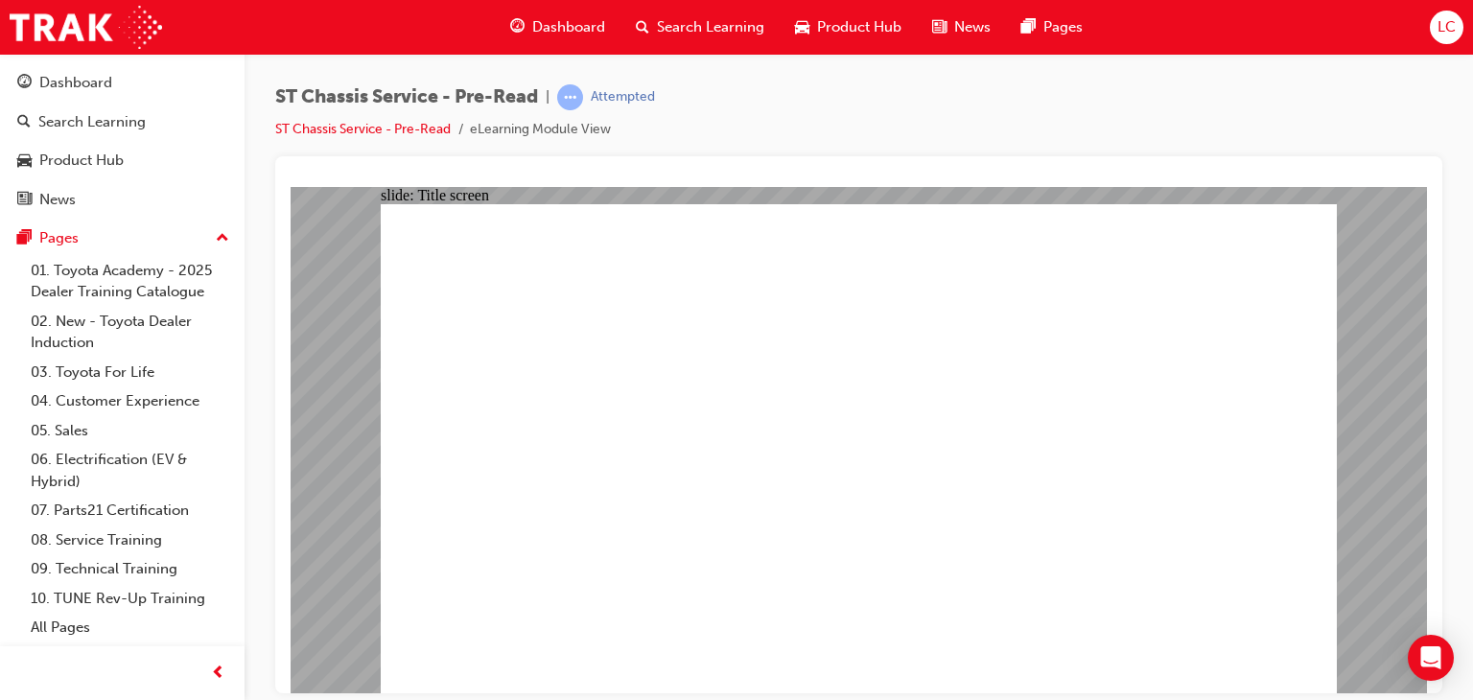
click at [559, 25] on span "Dashboard" at bounding box center [568, 27] width 73 height 22
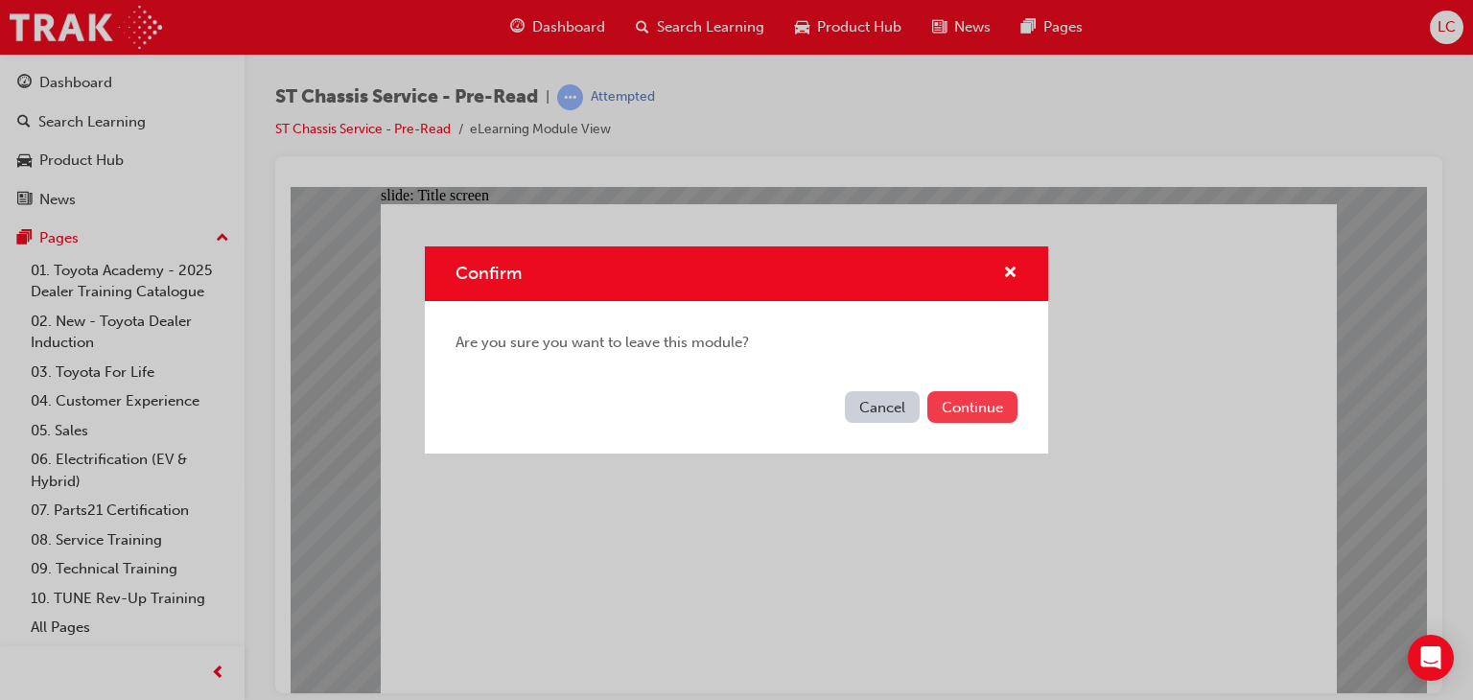
click at [967, 403] on button "Continue" at bounding box center [972, 407] width 90 height 32
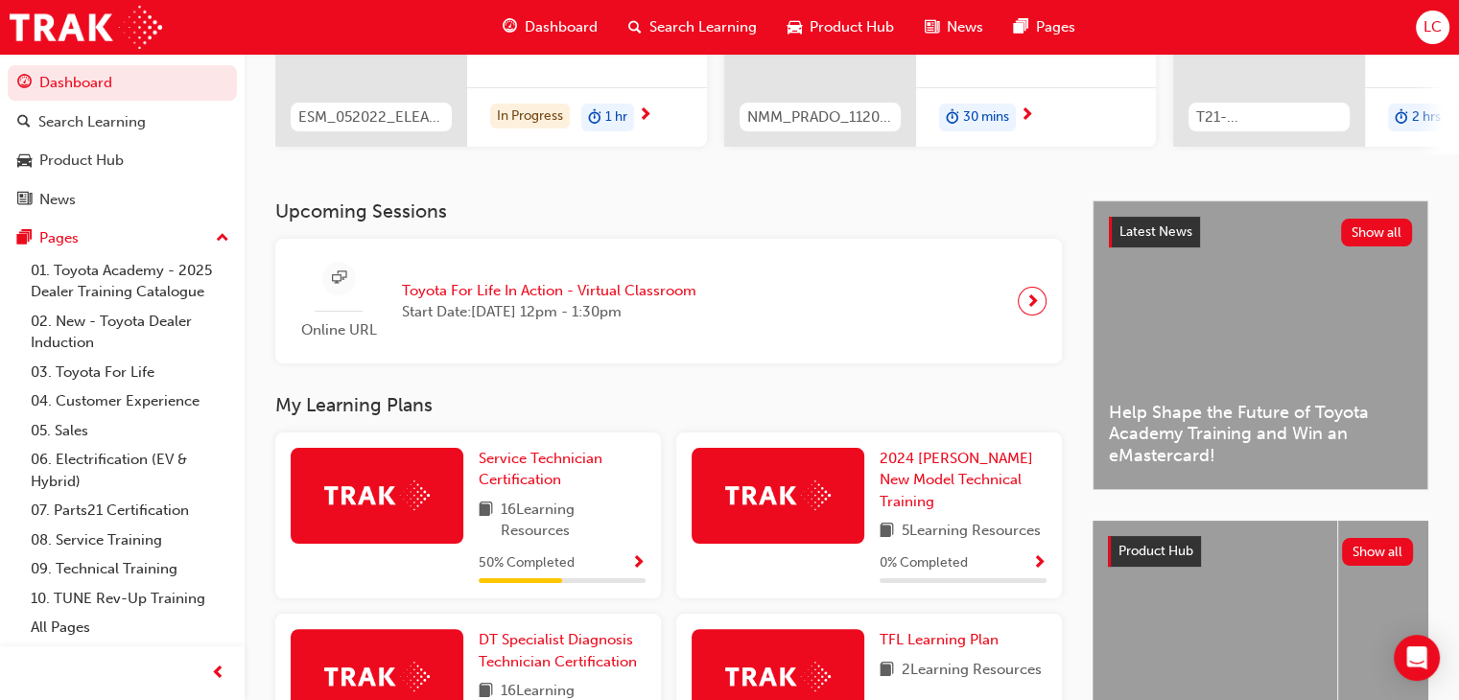
scroll to position [384, 0]
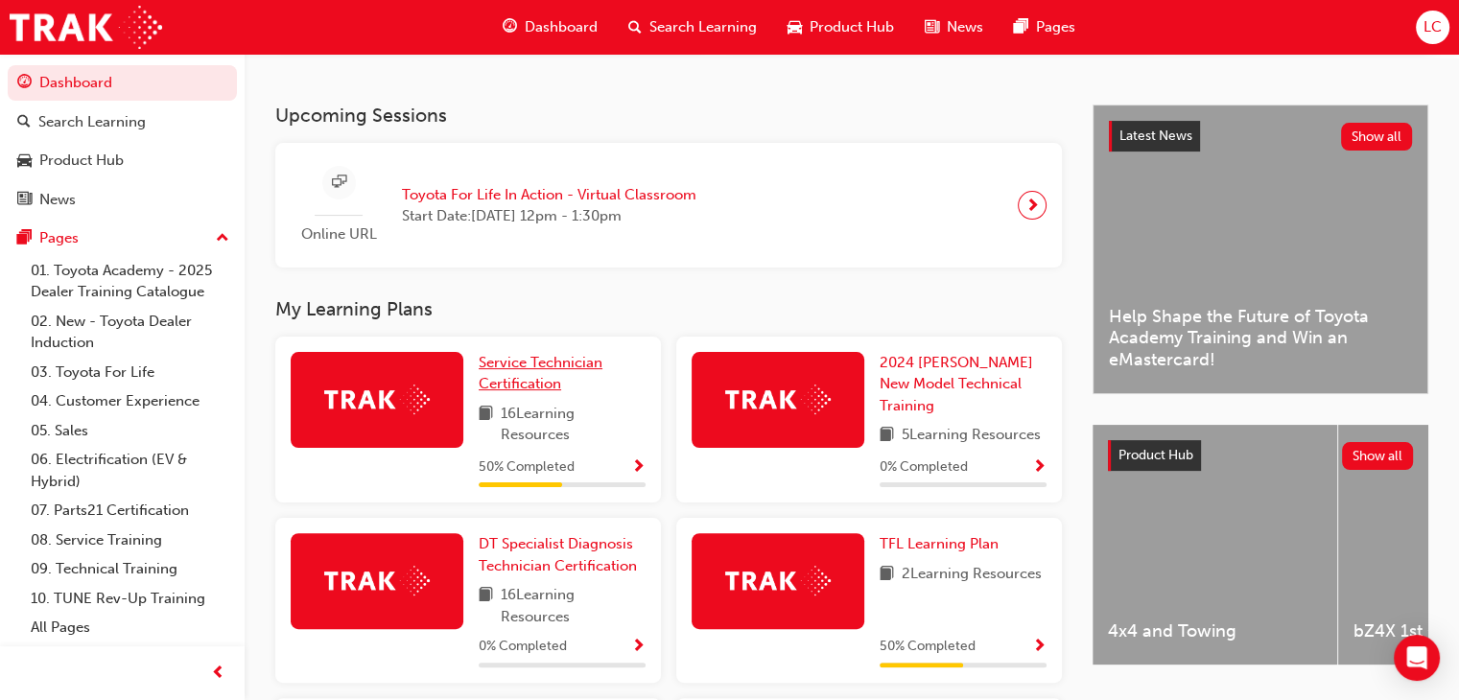
click at [527, 385] on span "Service Technician Certification" at bounding box center [541, 373] width 124 height 39
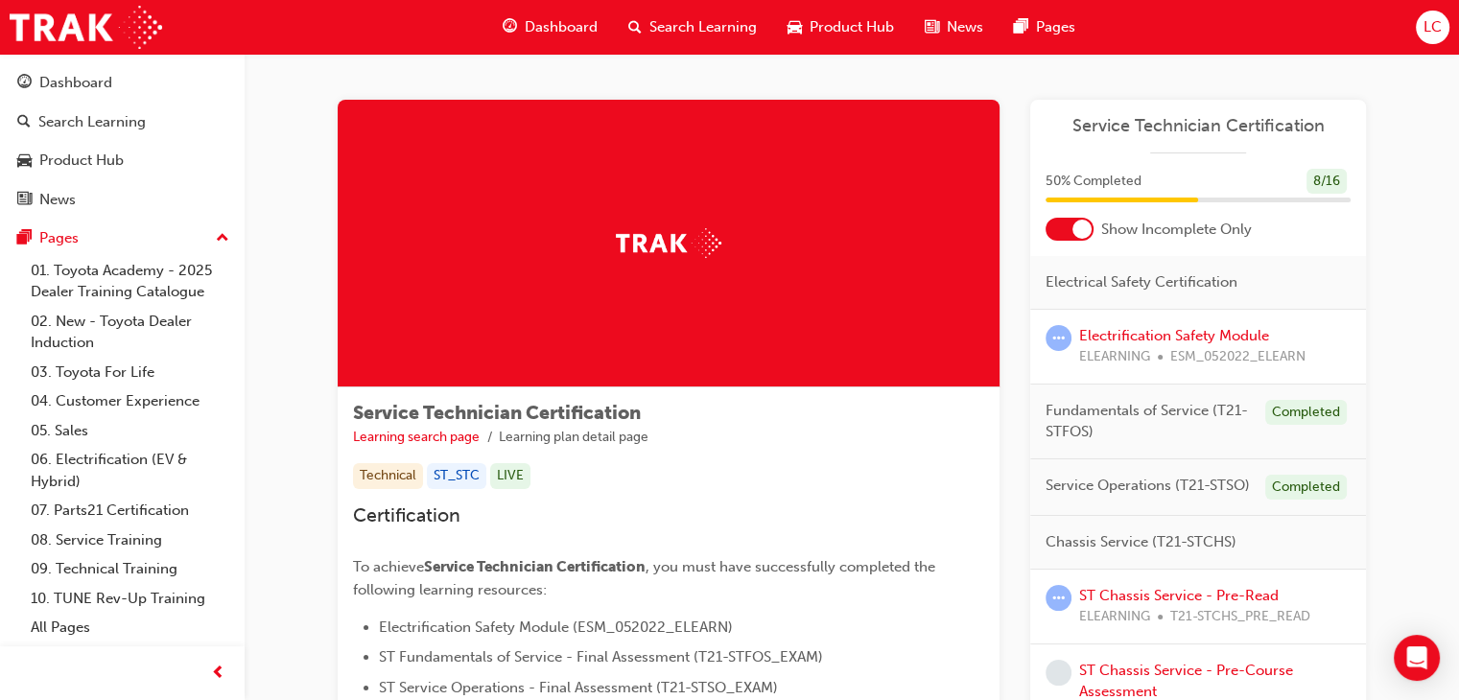
scroll to position [96, 0]
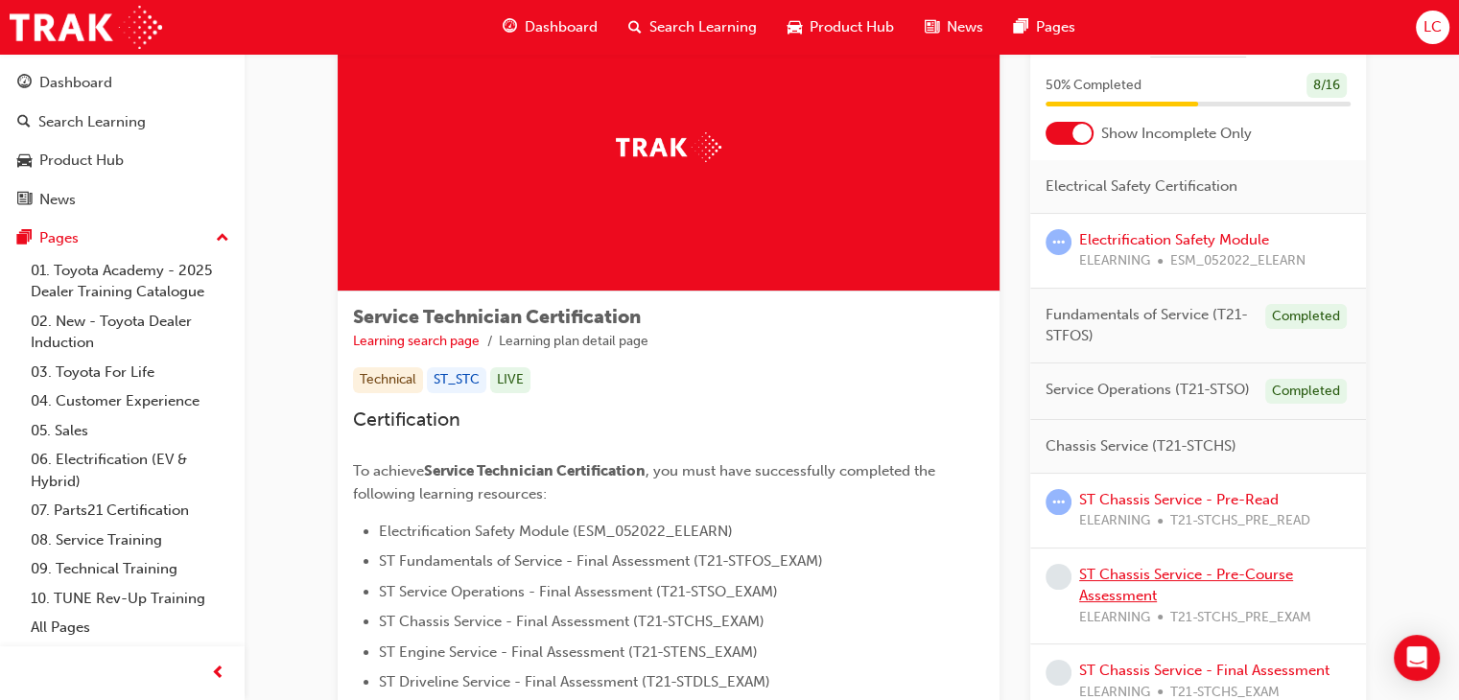
click at [1251, 568] on link "ST Chassis Service - Pre-Course Assessment" at bounding box center [1186, 585] width 214 height 39
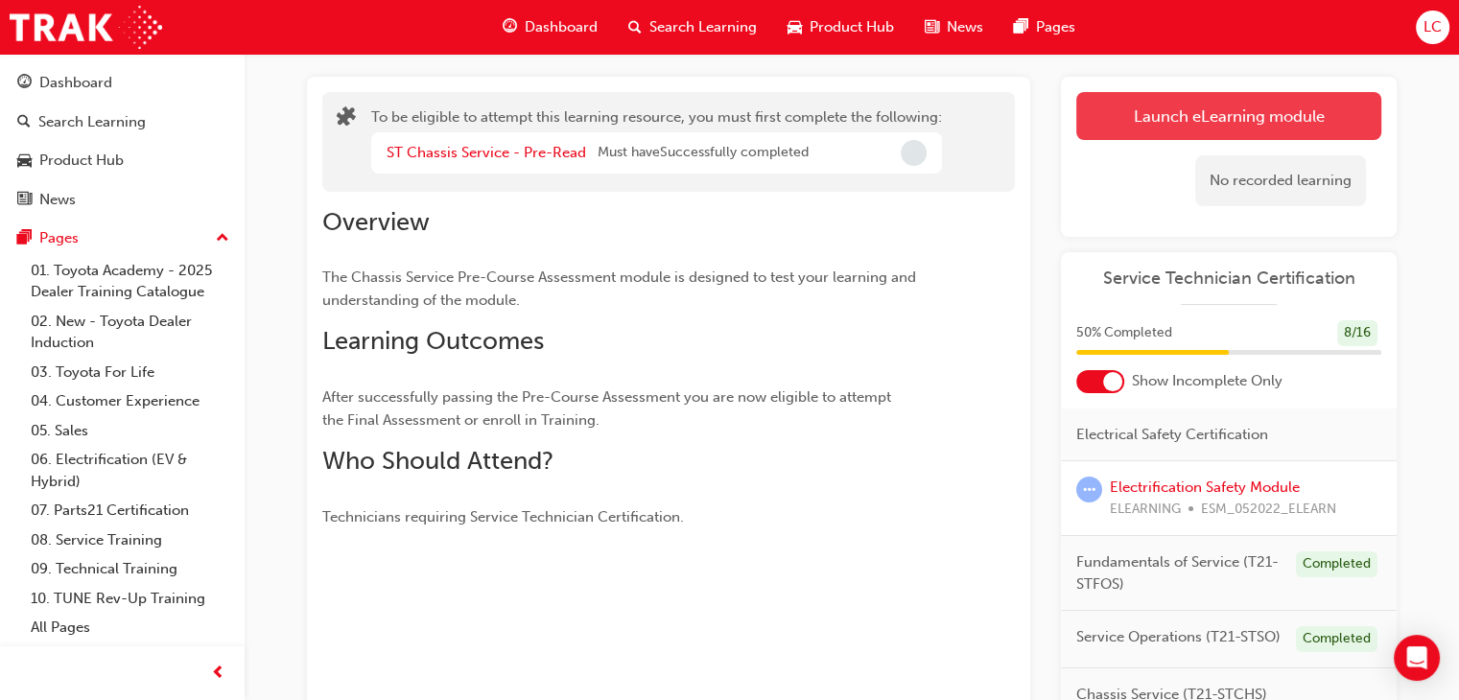
click at [1251, 93] on button "Launch eLearning module" at bounding box center [1228, 116] width 305 height 48
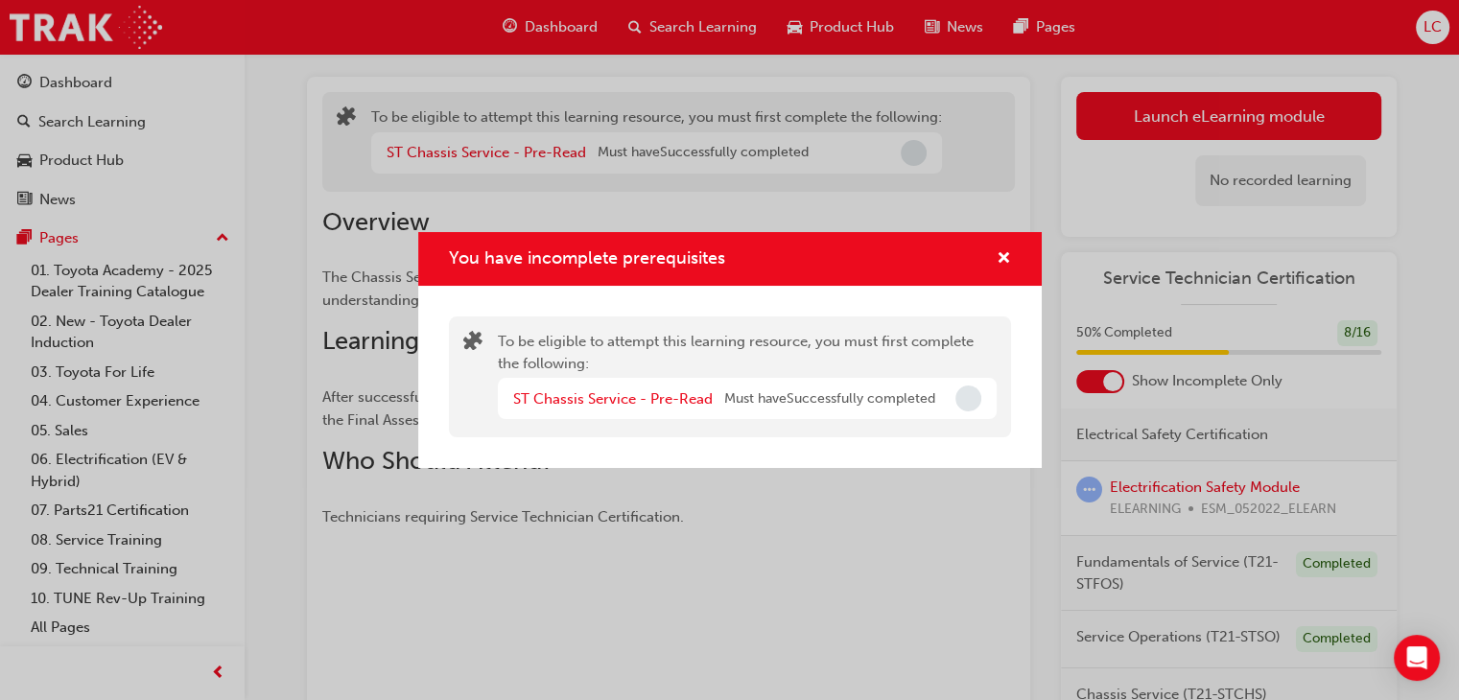
click at [813, 400] on span "Must have Successfully completed" at bounding box center [829, 399] width 211 height 22
click at [649, 392] on link "ST Chassis Service - Pre-Read" at bounding box center [612, 398] width 199 height 17
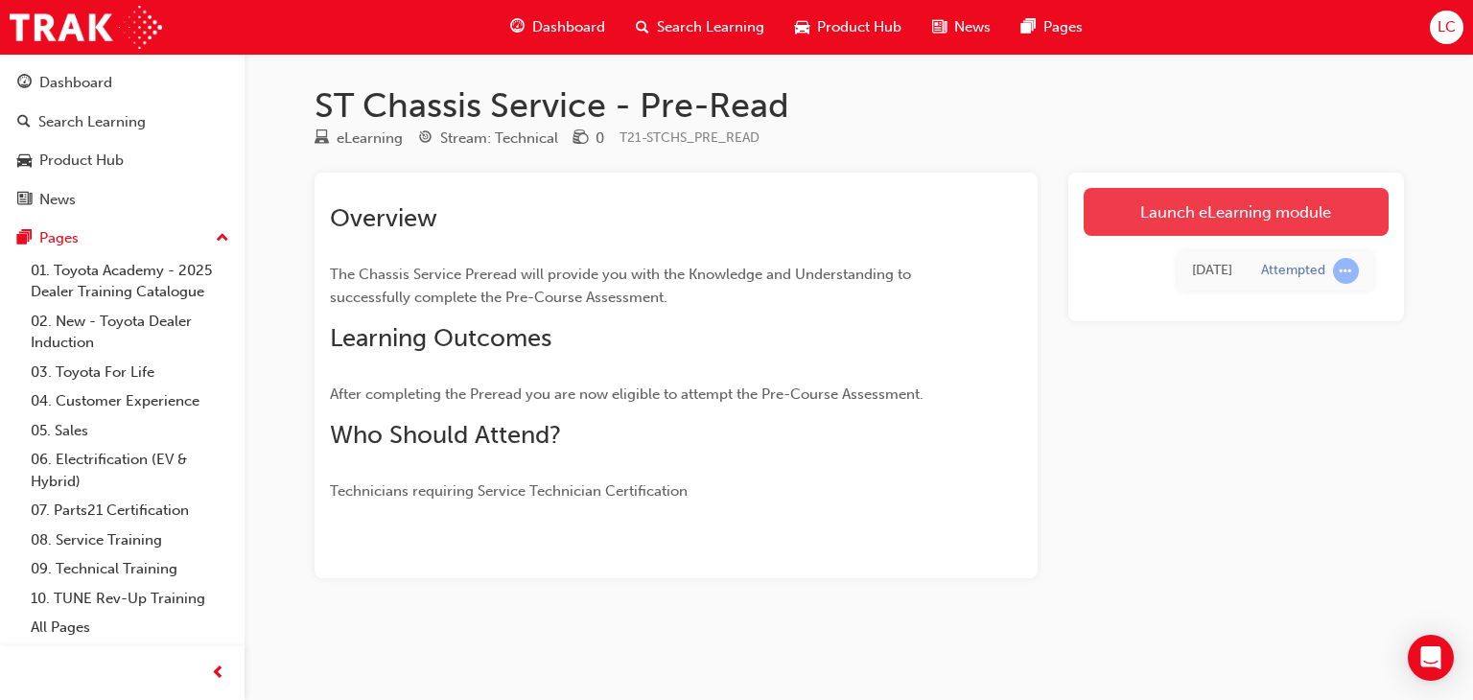
click at [1360, 220] on link "Launch eLearning module" at bounding box center [1236, 212] width 305 height 48
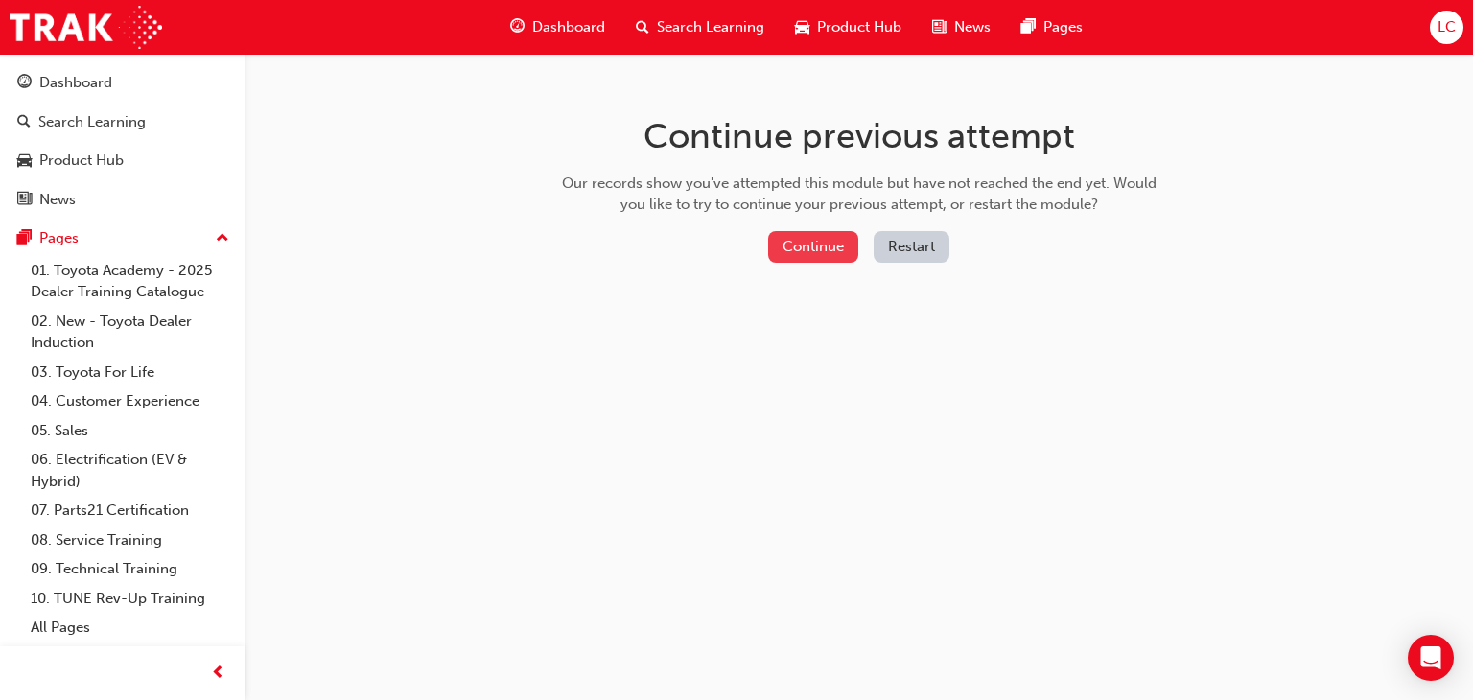
click at [822, 254] on button "Continue" at bounding box center [813, 247] width 90 height 32
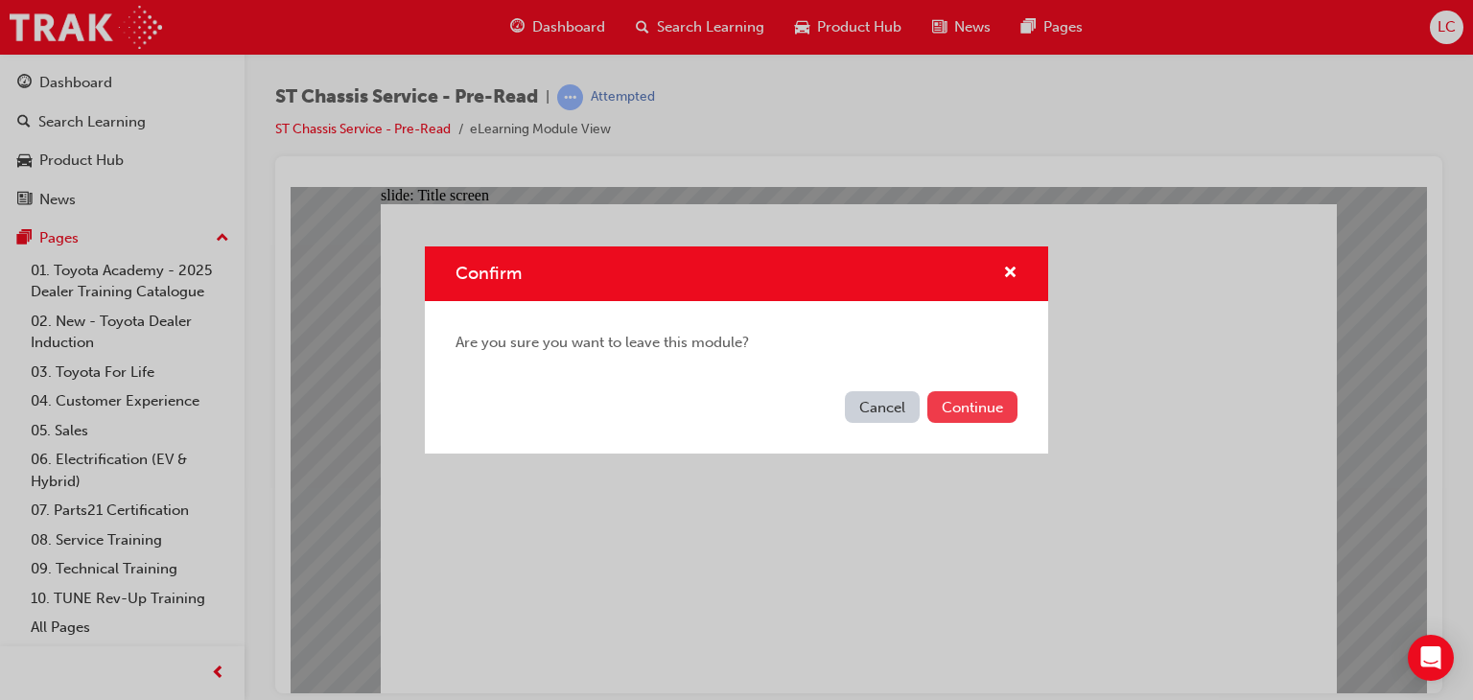
click at [948, 416] on button "Continue" at bounding box center [972, 407] width 90 height 32
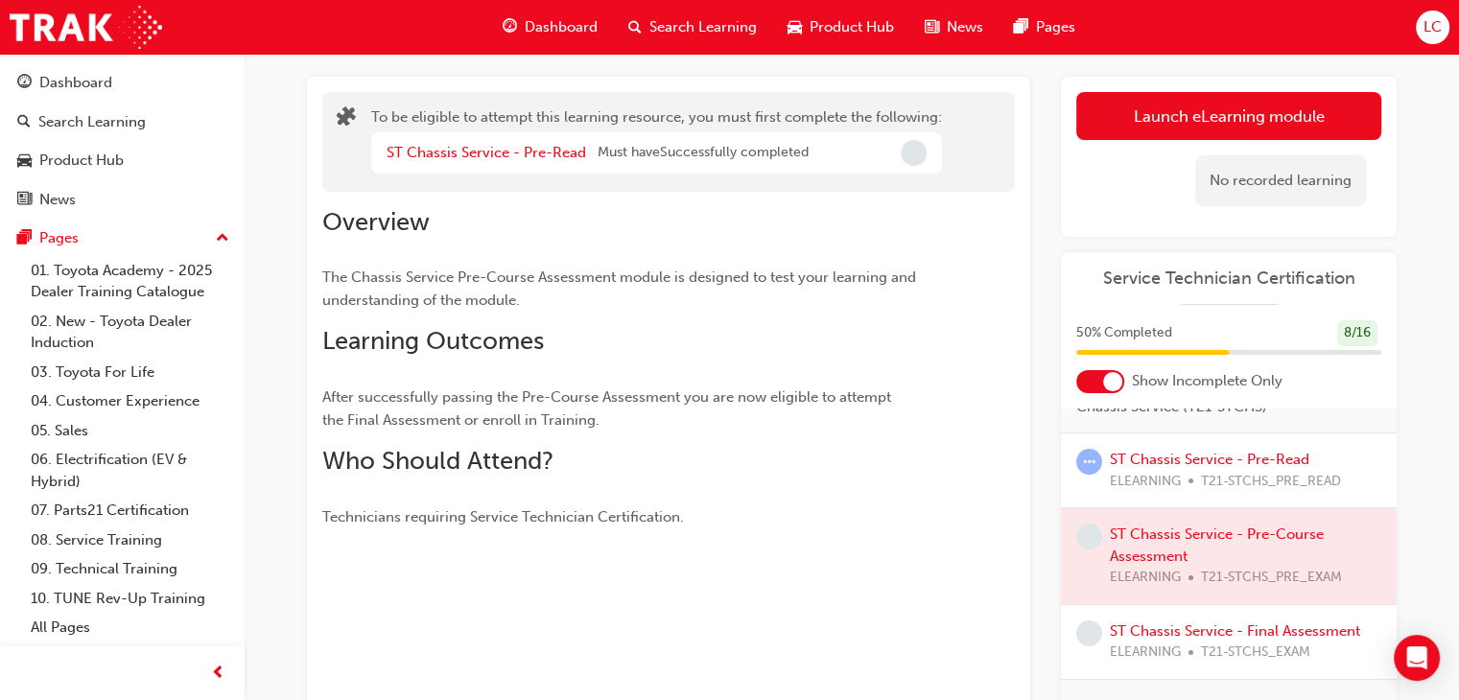
scroll to position [384, 0]
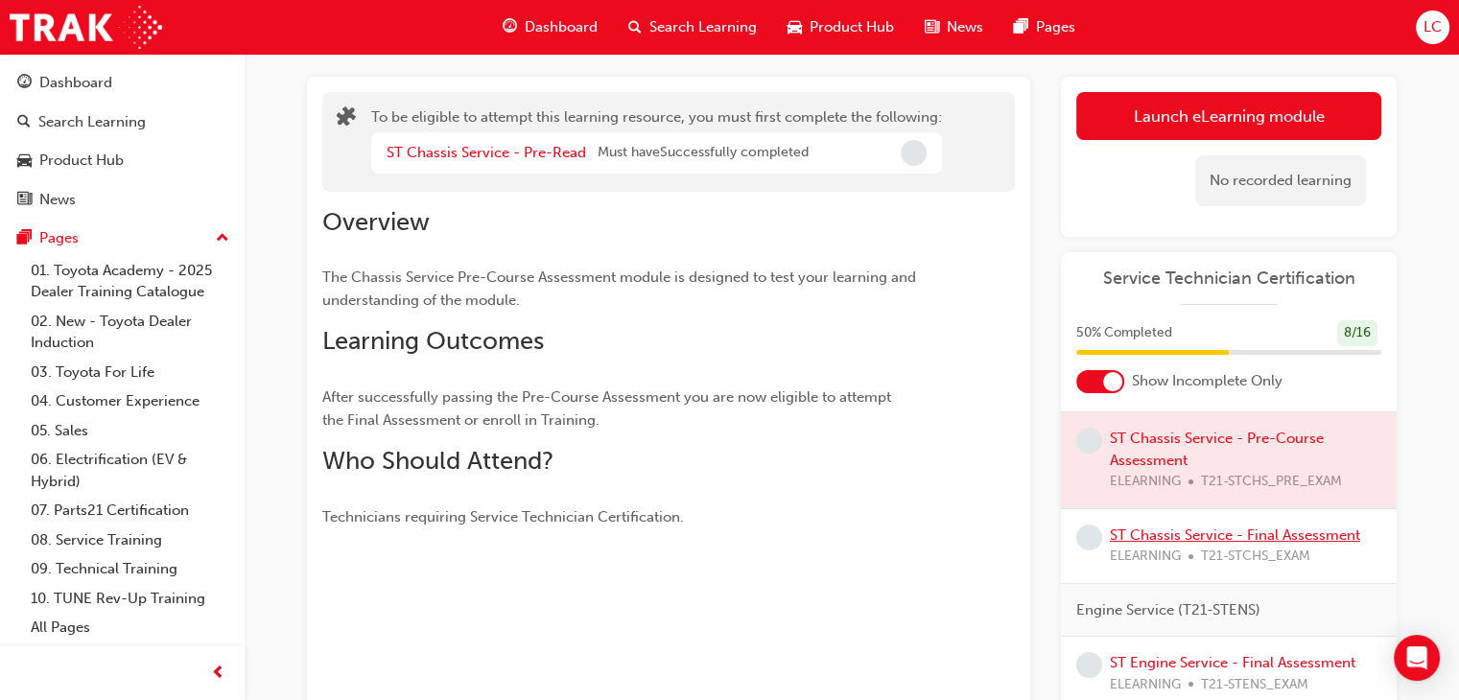
click at [1272, 544] on link "ST Chassis Service - Final Assessment" at bounding box center [1235, 535] width 250 height 17
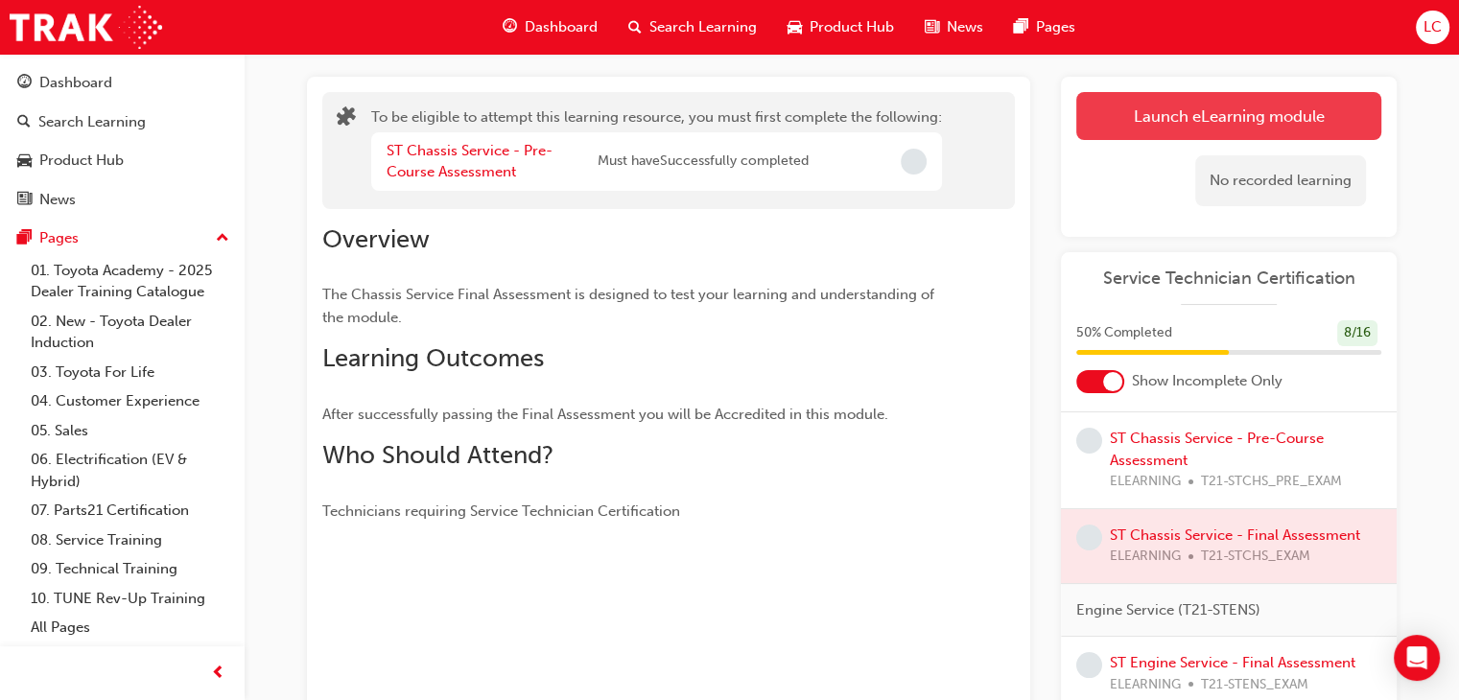
click at [1271, 106] on button "Launch eLearning module" at bounding box center [1228, 116] width 305 height 48
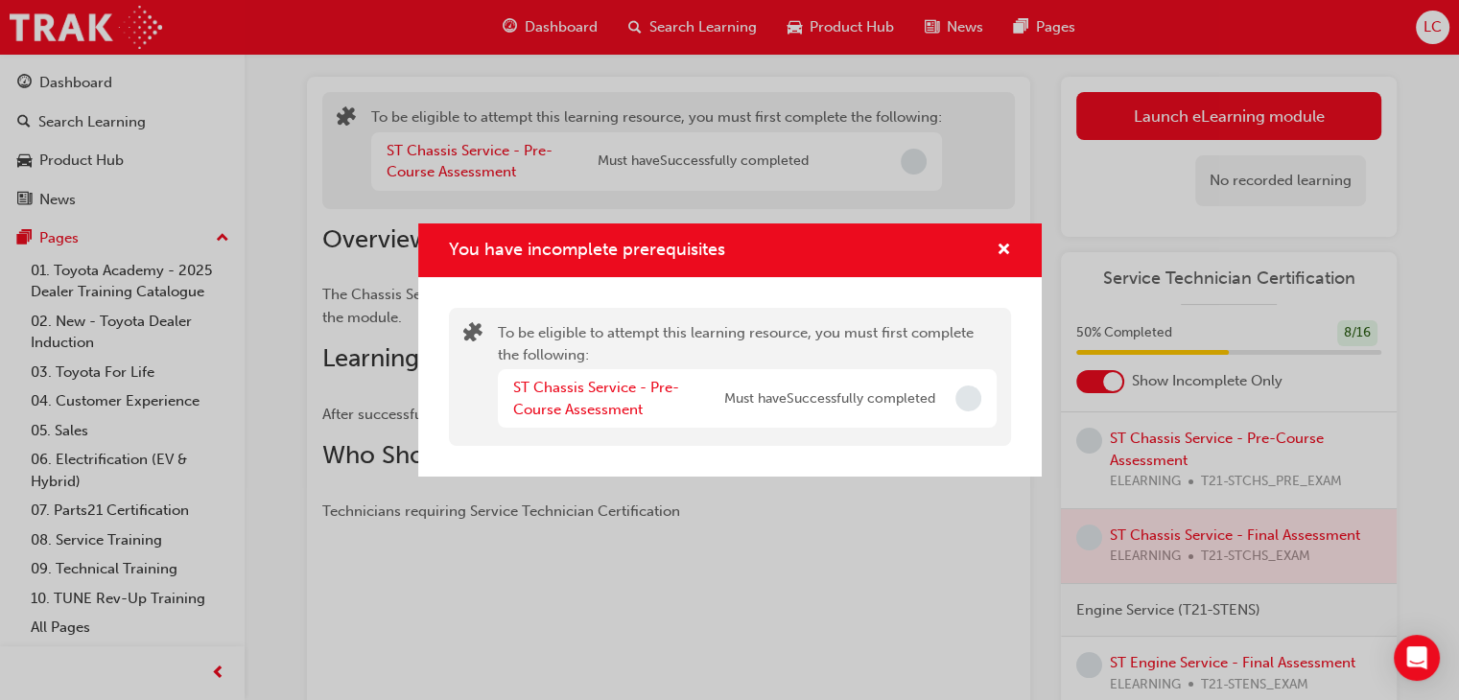
click at [1017, 377] on div "To be eligible to attempt this learning resource, you must first complete the f…" at bounding box center [729, 376] width 623 height 199
click at [979, 392] on div "You have incomplete prerequisites" at bounding box center [968, 399] width 26 height 26
drag, startPoint x: 979, startPoint y: 392, endPoint x: 733, endPoint y: 384, distance: 246.6
click at [936, 393] on div "ST Chassis Service - Pre-Course Assessment Must have Successfully completed" at bounding box center [747, 398] width 499 height 59
click at [624, 379] on link "ST Chassis Service - Pre-Course Assessment" at bounding box center [596, 398] width 166 height 39
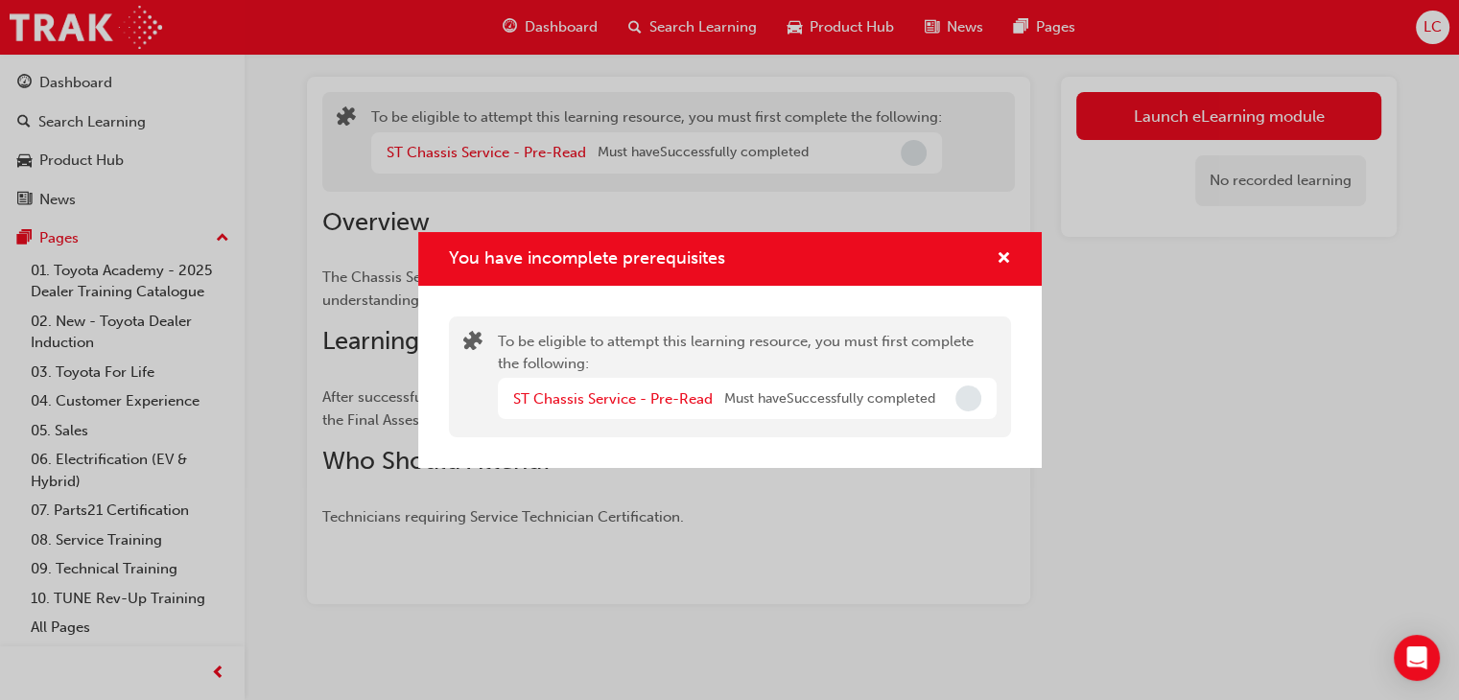
click at [637, 377] on div "To be eligible to attempt this learning resource, you must first complete the f…" at bounding box center [747, 377] width 499 height 92
click at [637, 398] on link "ST Chassis Service - Pre-Read" at bounding box center [612, 398] width 199 height 17
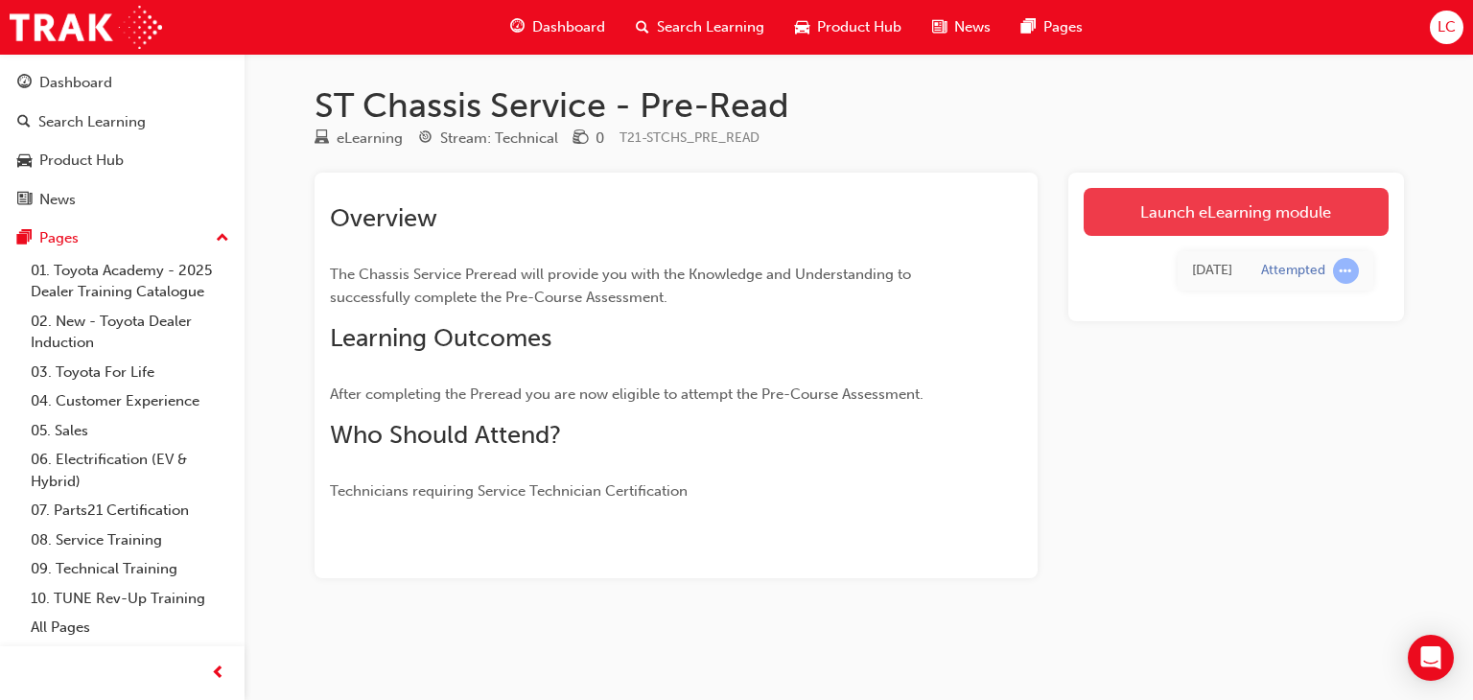
click at [1179, 208] on link "Launch eLearning module" at bounding box center [1236, 212] width 305 height 48
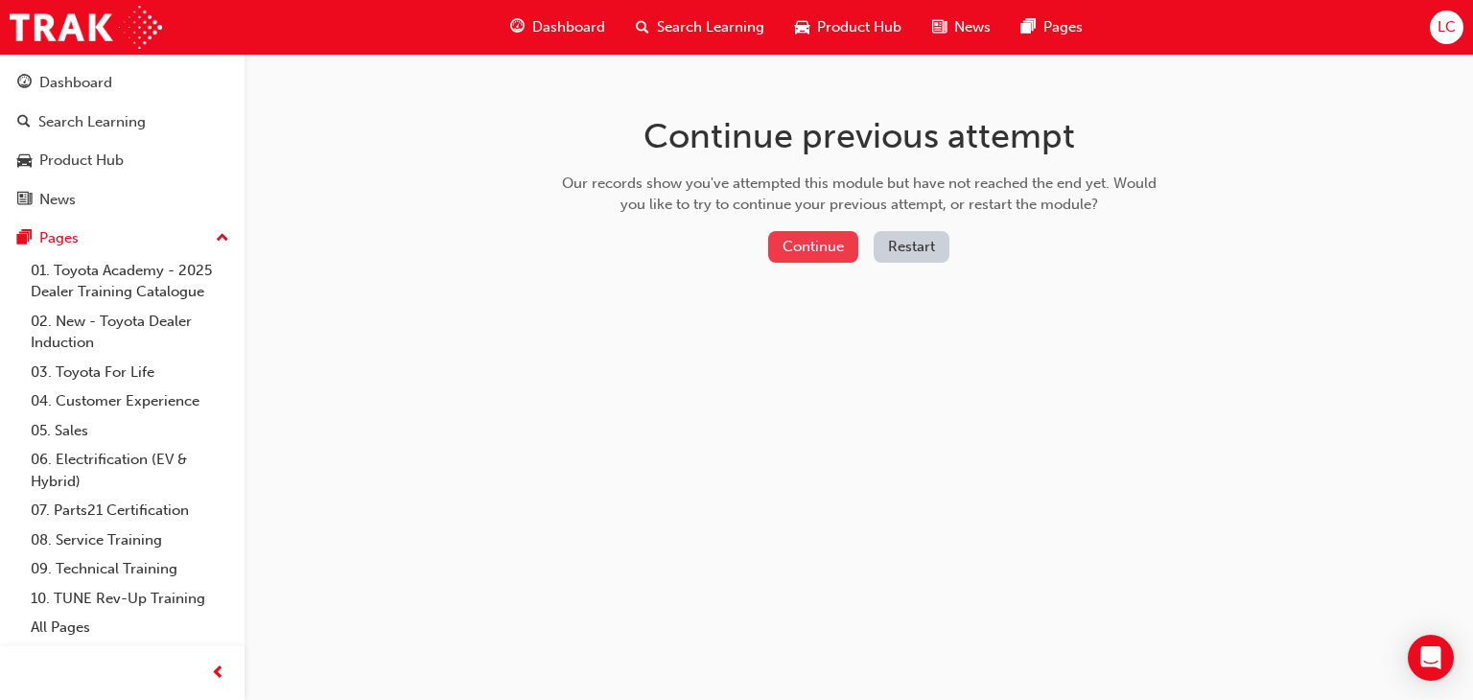
click at [797, 245] on button "Continue" at bounding box center [813, 247] width 90 height 32
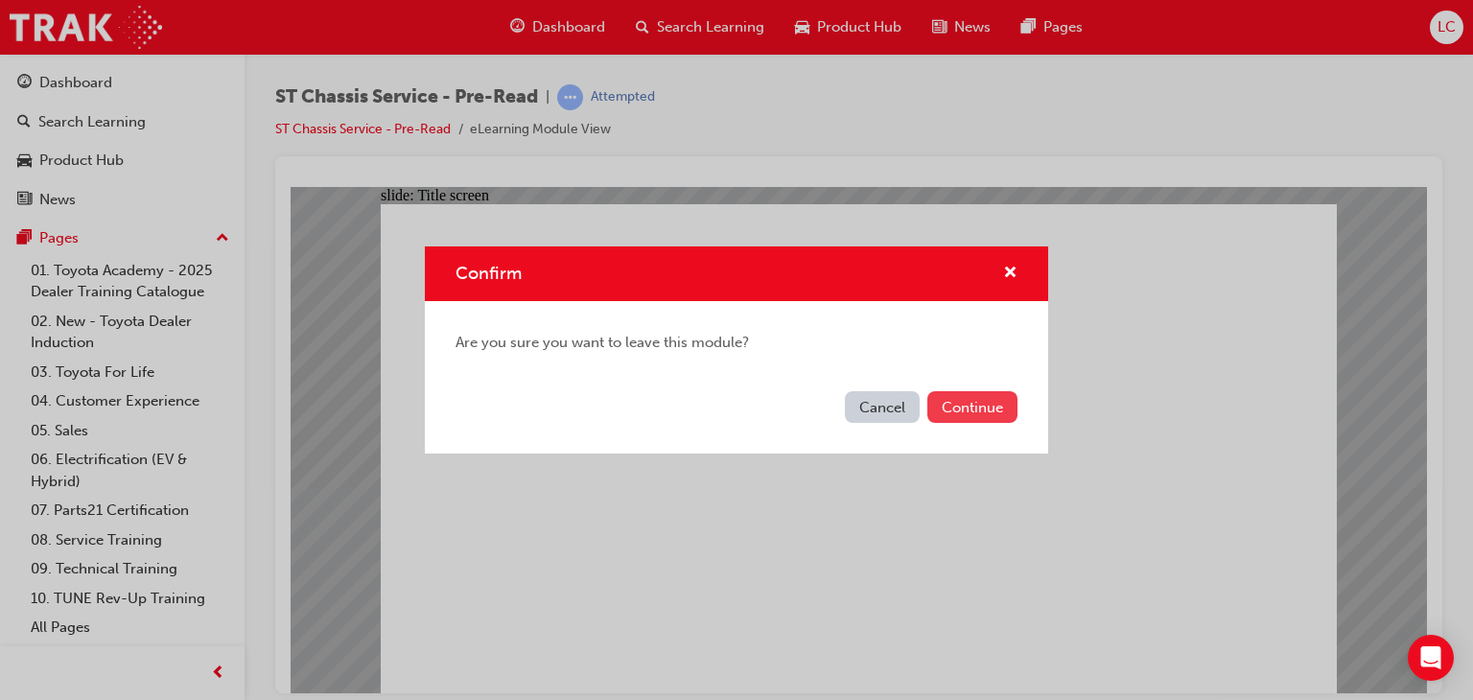
click at [988, 402] on button "Continue" at bounding box center [972, 407] width 90 height 32
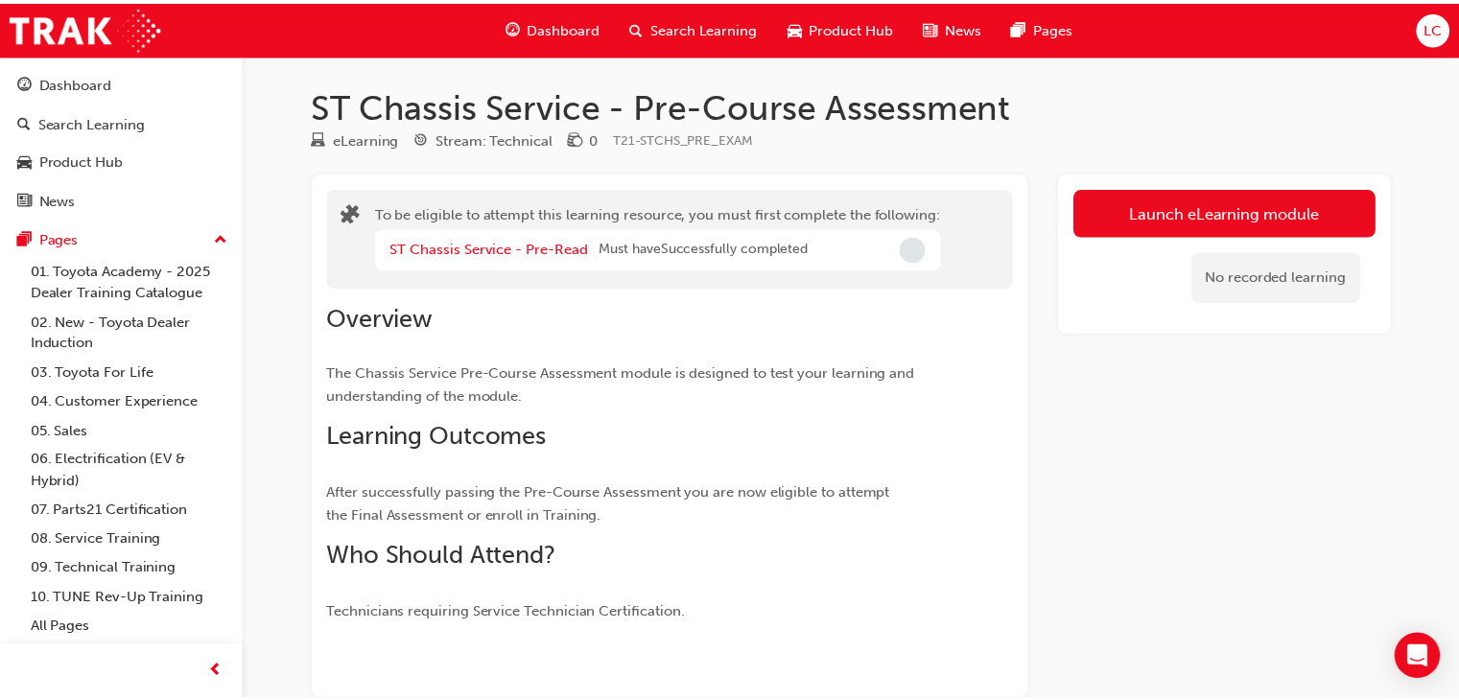
scroll to position [96, 0]
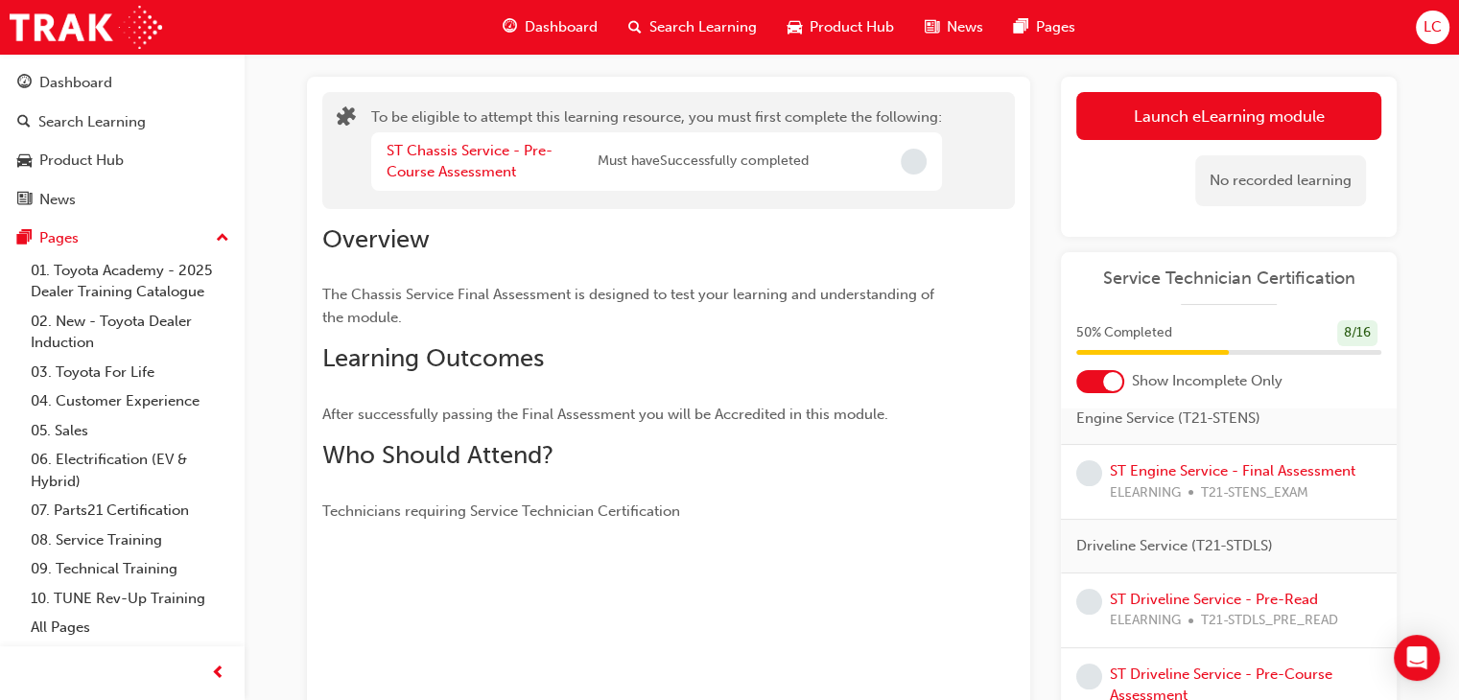
scroll to position [639, 0]
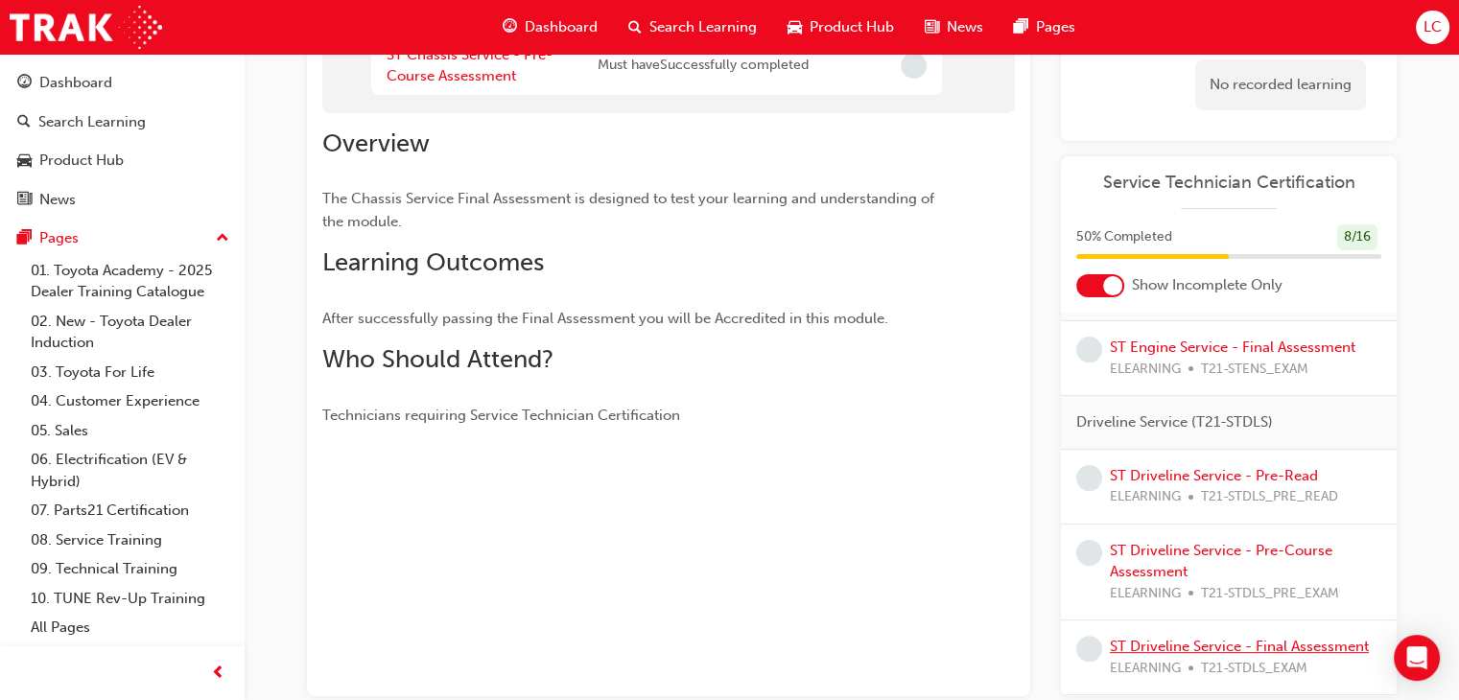
click at [1200, 638] on link "ST Driveline Service - Final Assessment" at bounding box center [1239, 646] width 259 height 17
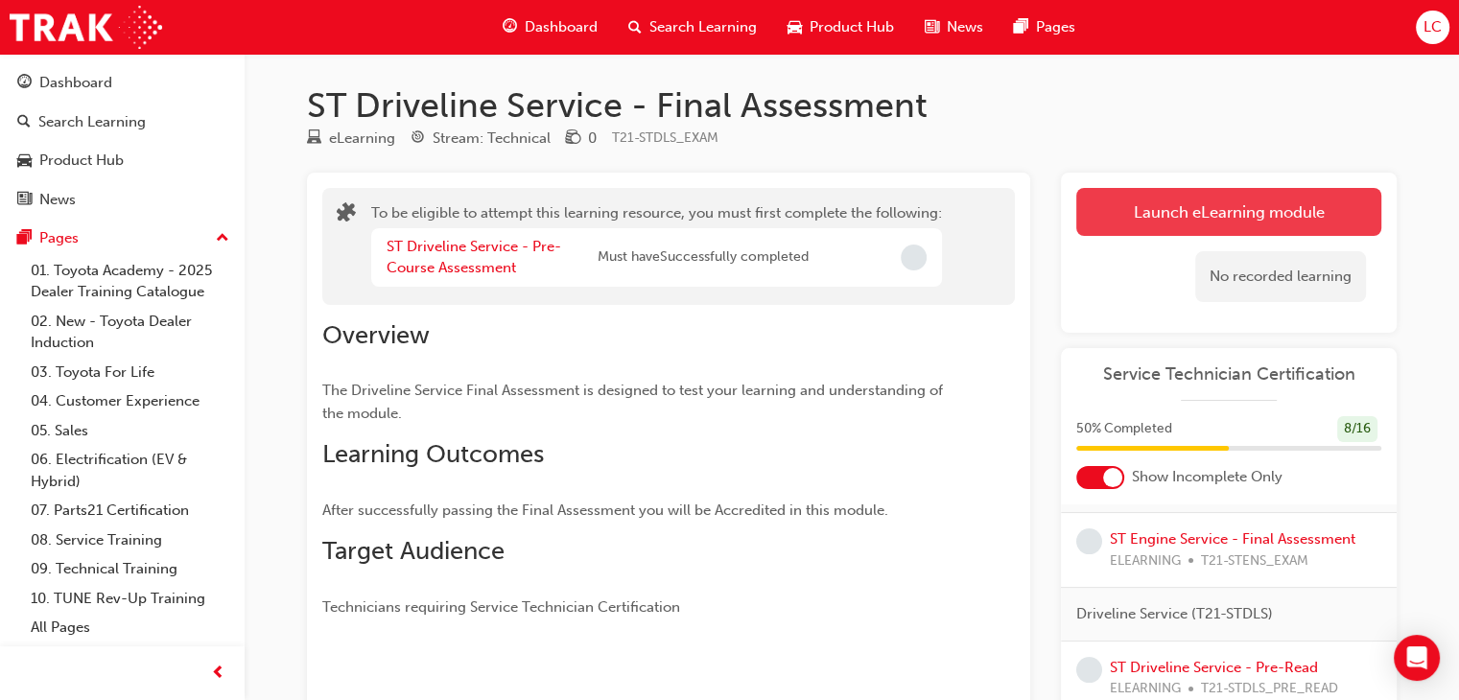
click at [1086, 203] on button "Launch eLearning module" at bounding box center [1228, 212] width 305 height 48
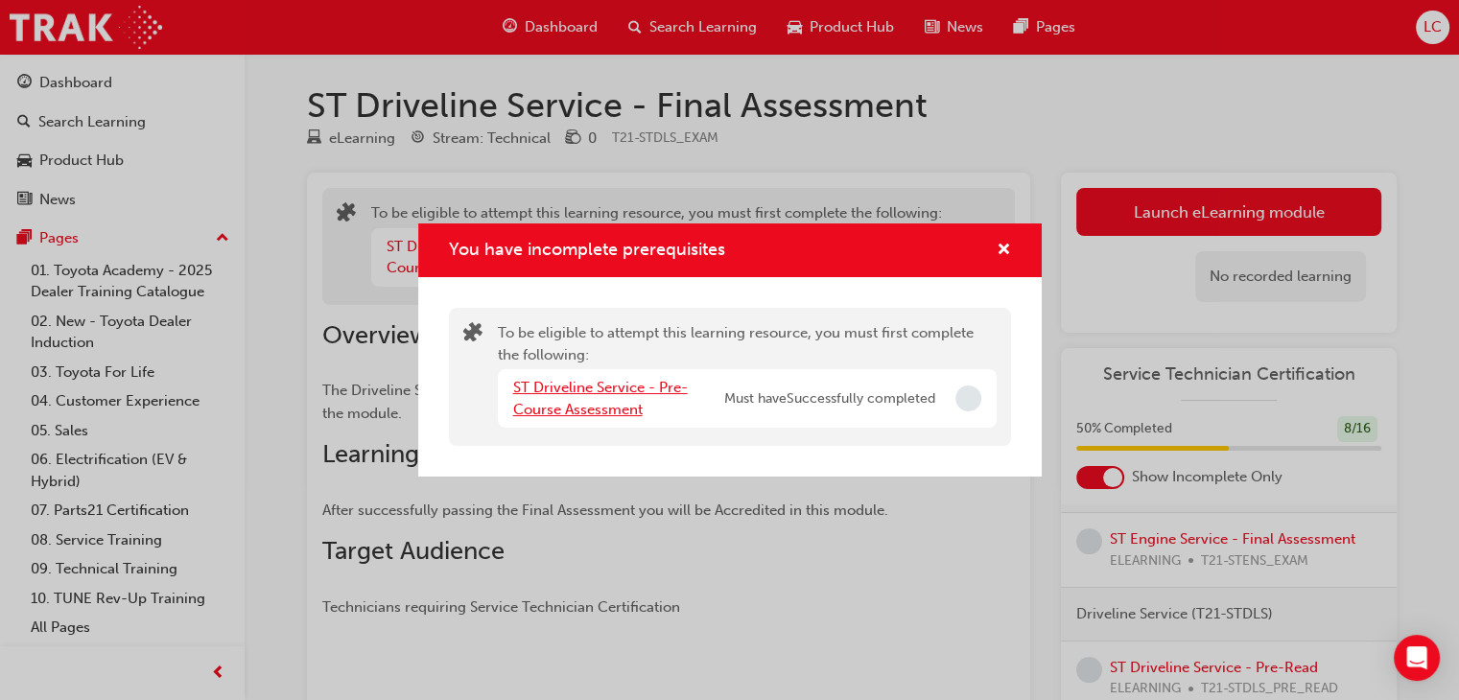
click at [561, 396] on link "ST Driveline Service - Pre-Course Assessment" at bounding box center [600, 398] width 175 height 39
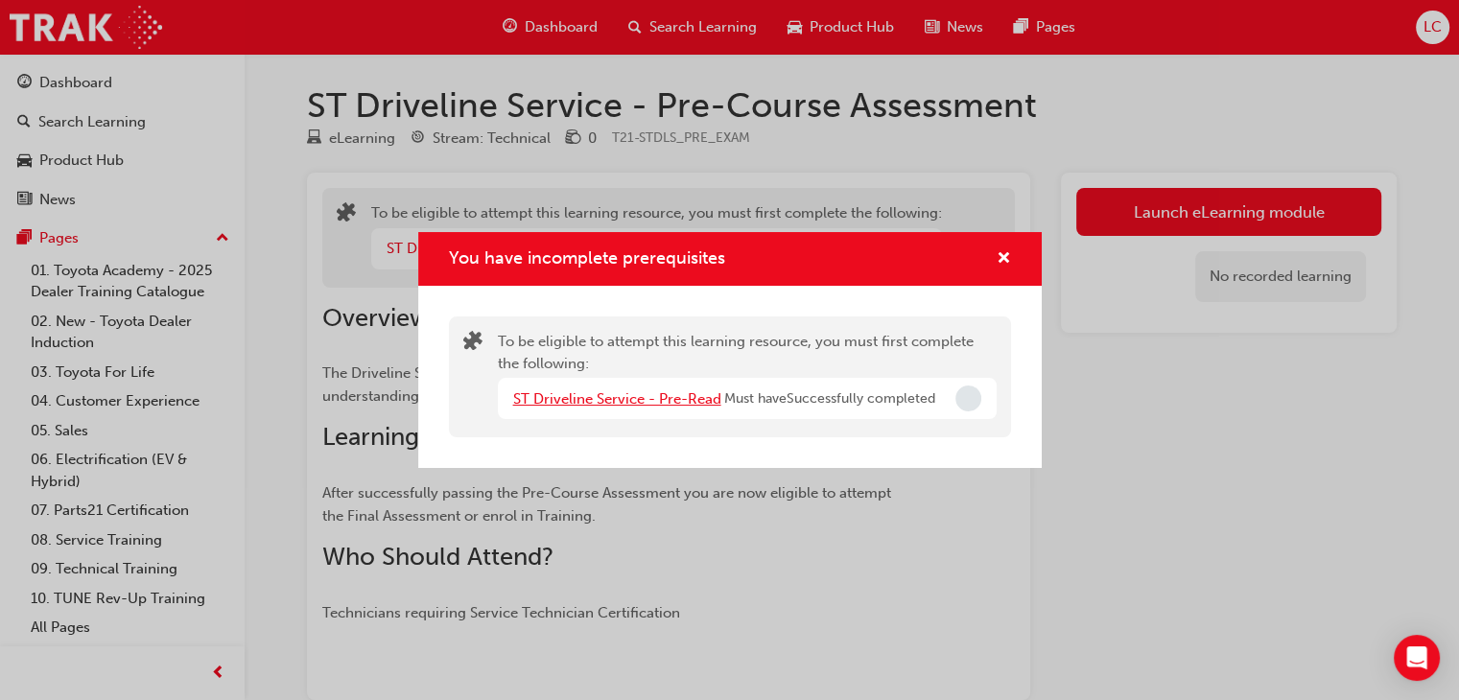
click at [621, 401] on link "ST Driveline Service - Pre-Read" at bounding box center [617, 398] width 208 height 17
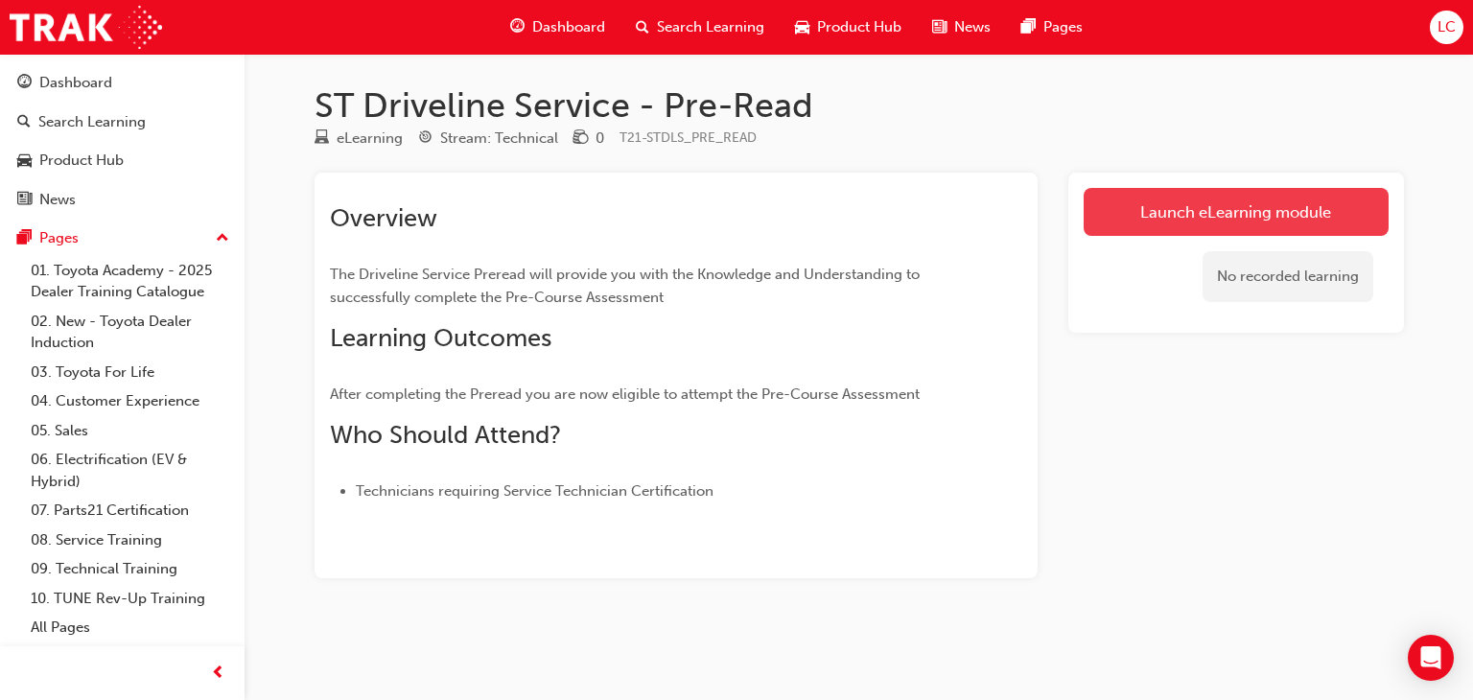
click at [1201, 207] on link "Launch eLearning module" at bounding box center [1236, 212] width 305 height 48
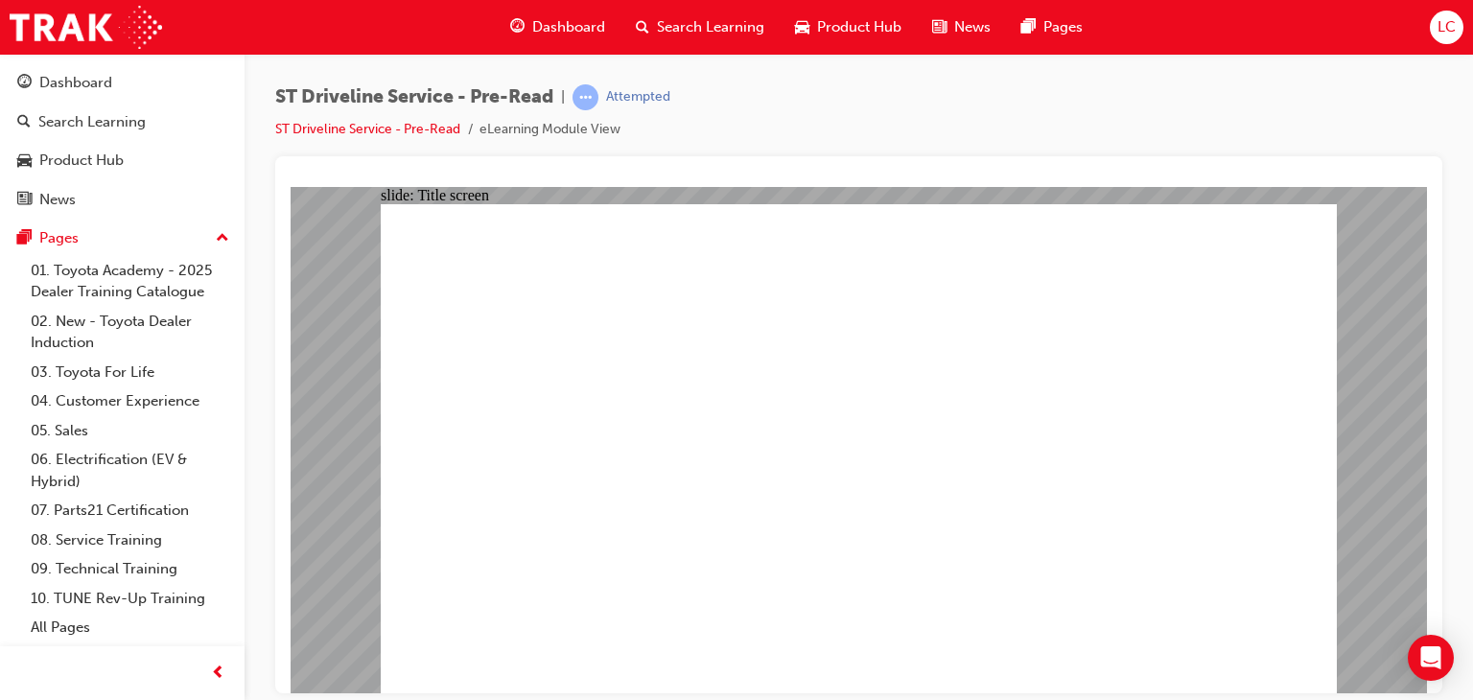
drag, startPoint x: 953, startPoint y: 371, endPoint x: 927, endPoint y: 406, distance: 43.2
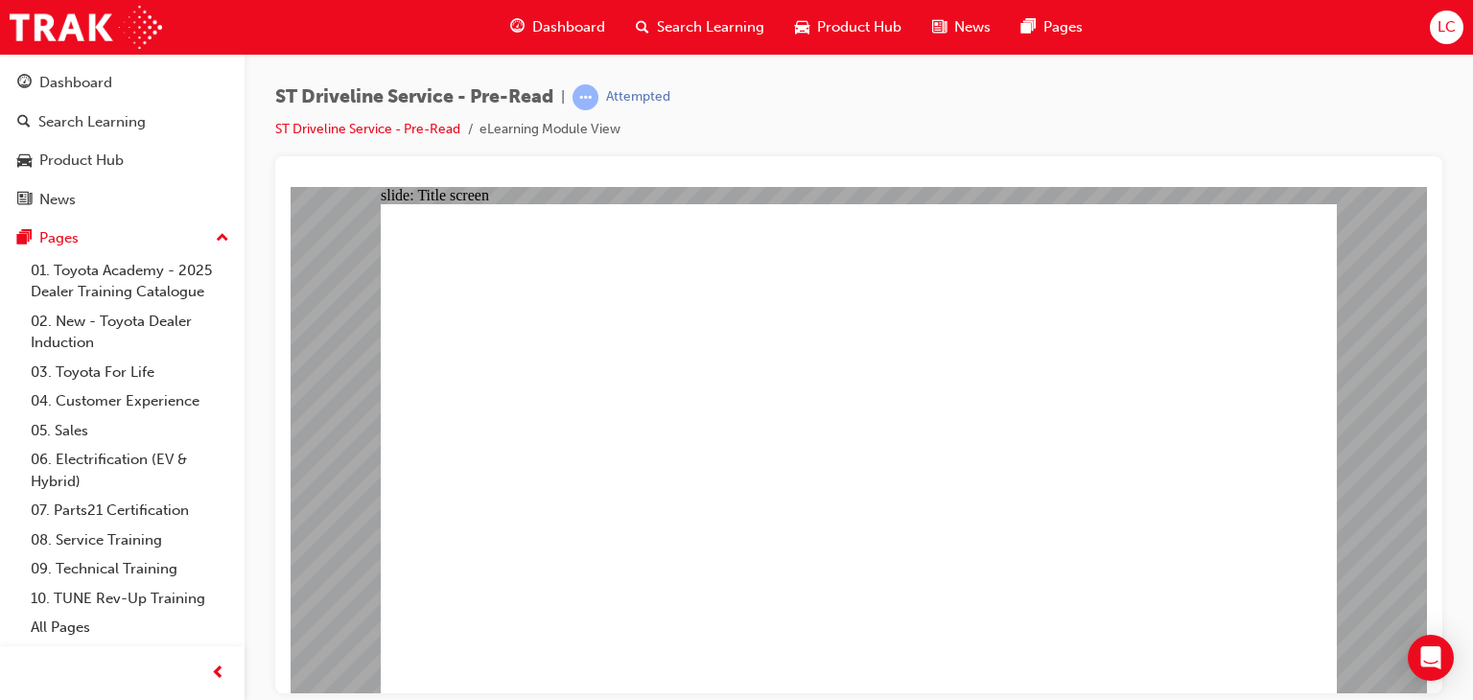
drag, startPoint x: 936, startPoint y: 605, endPoint x: 857, endPoint y: 632, distance: 83.1
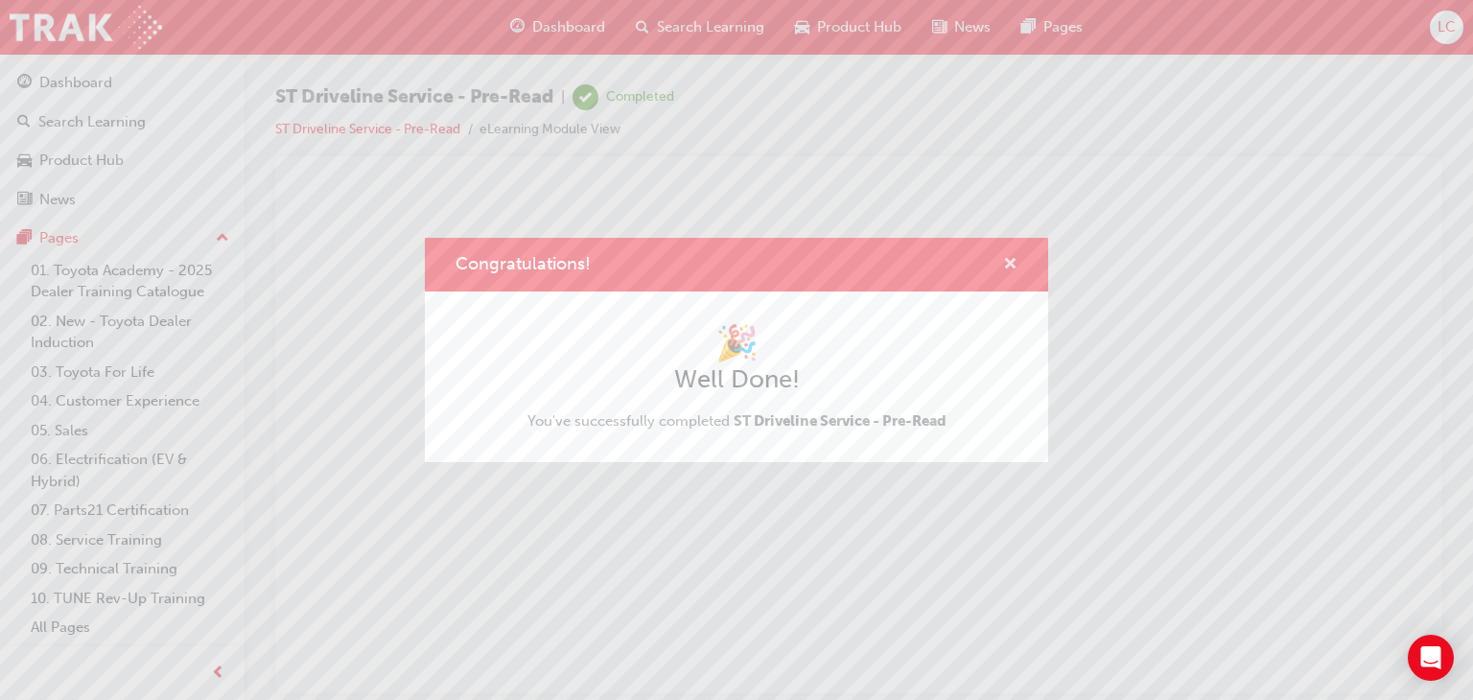
click at [1015, 276] on button "Congratulations!" at bounding box center [1010, 265] width 14 height 24
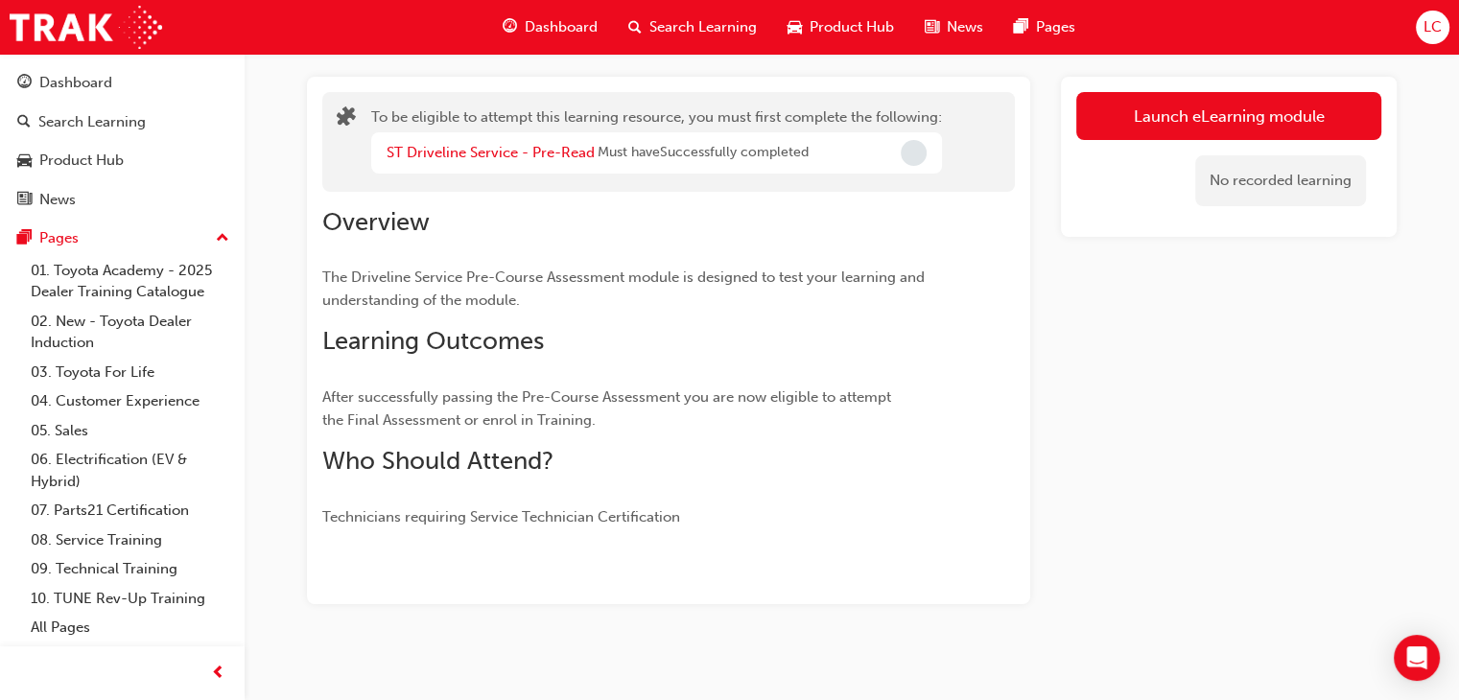
scroll to position [110, 0]
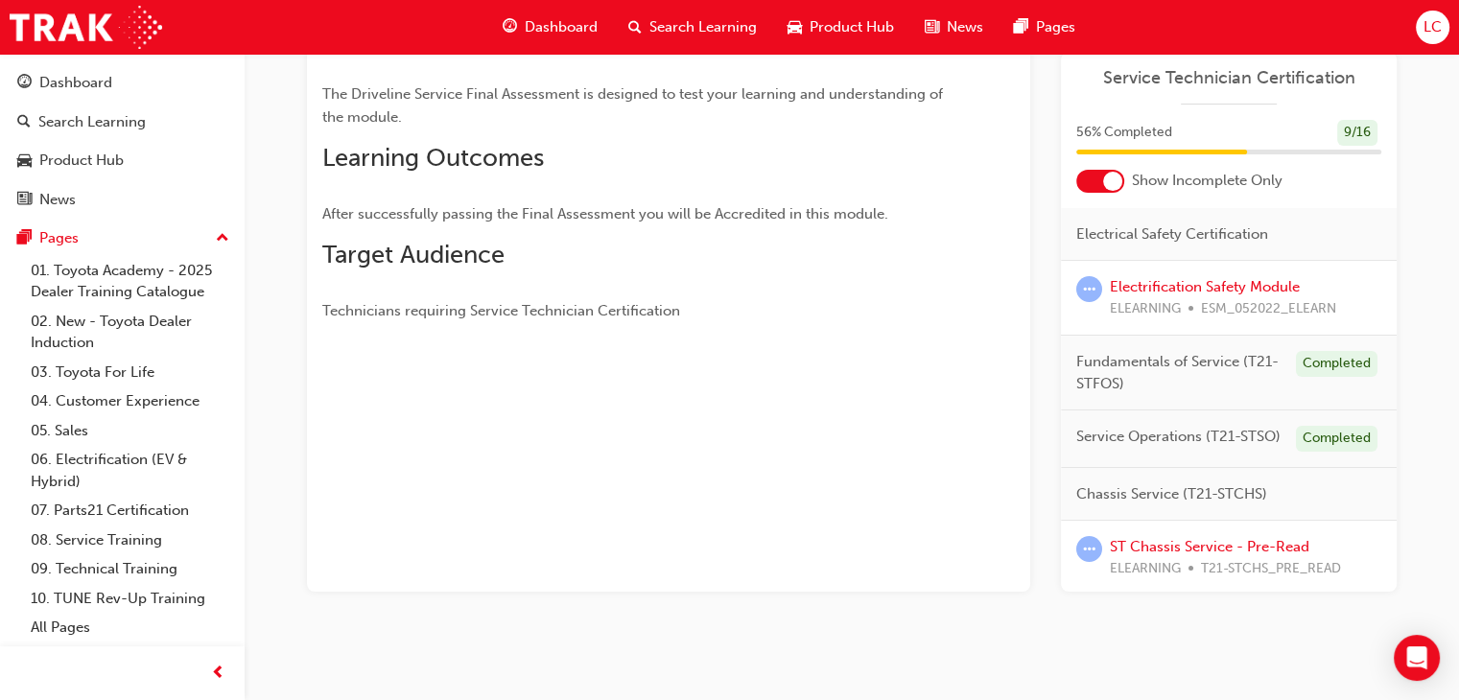
scroll to position [192, 0]
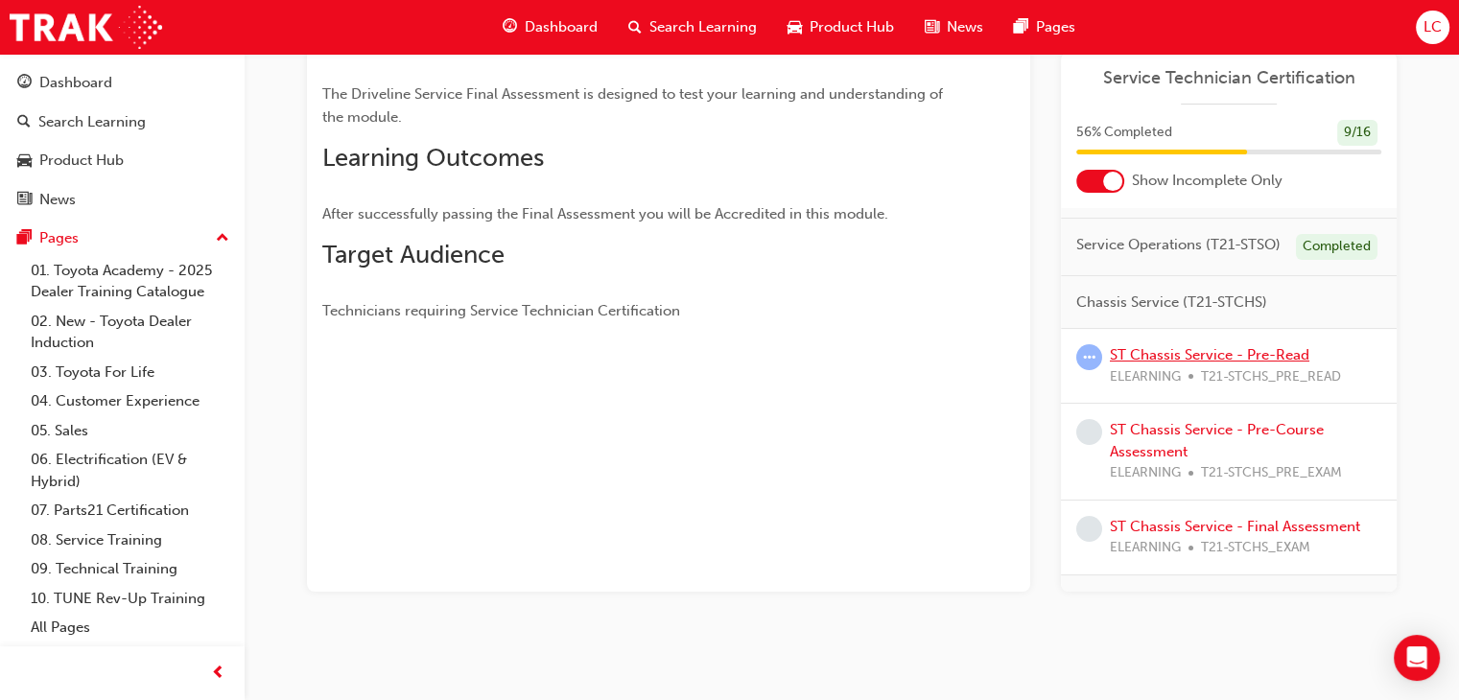
click at [1213, 362] on link "ST Chassis Service - Pre-Read" at bounding box center [1209, 354] width 199 height 17
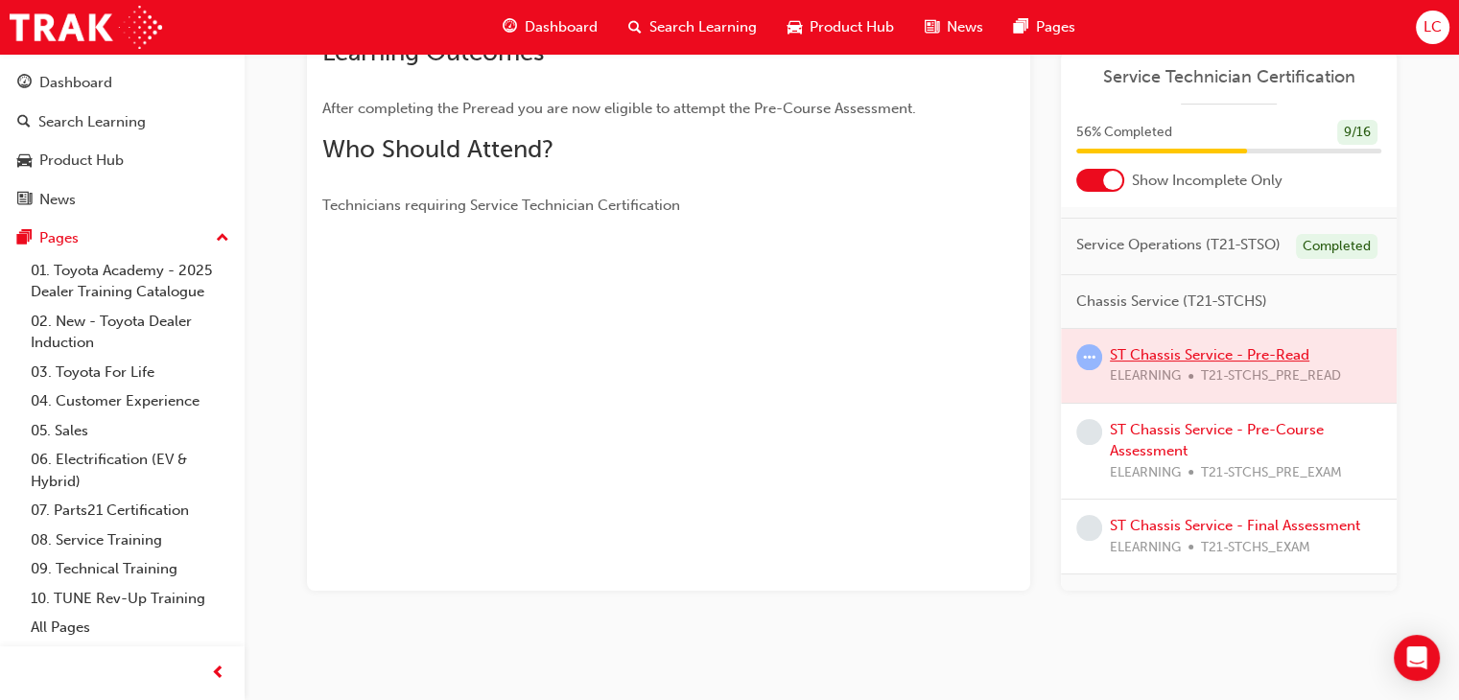
scroll to position [180, 0]
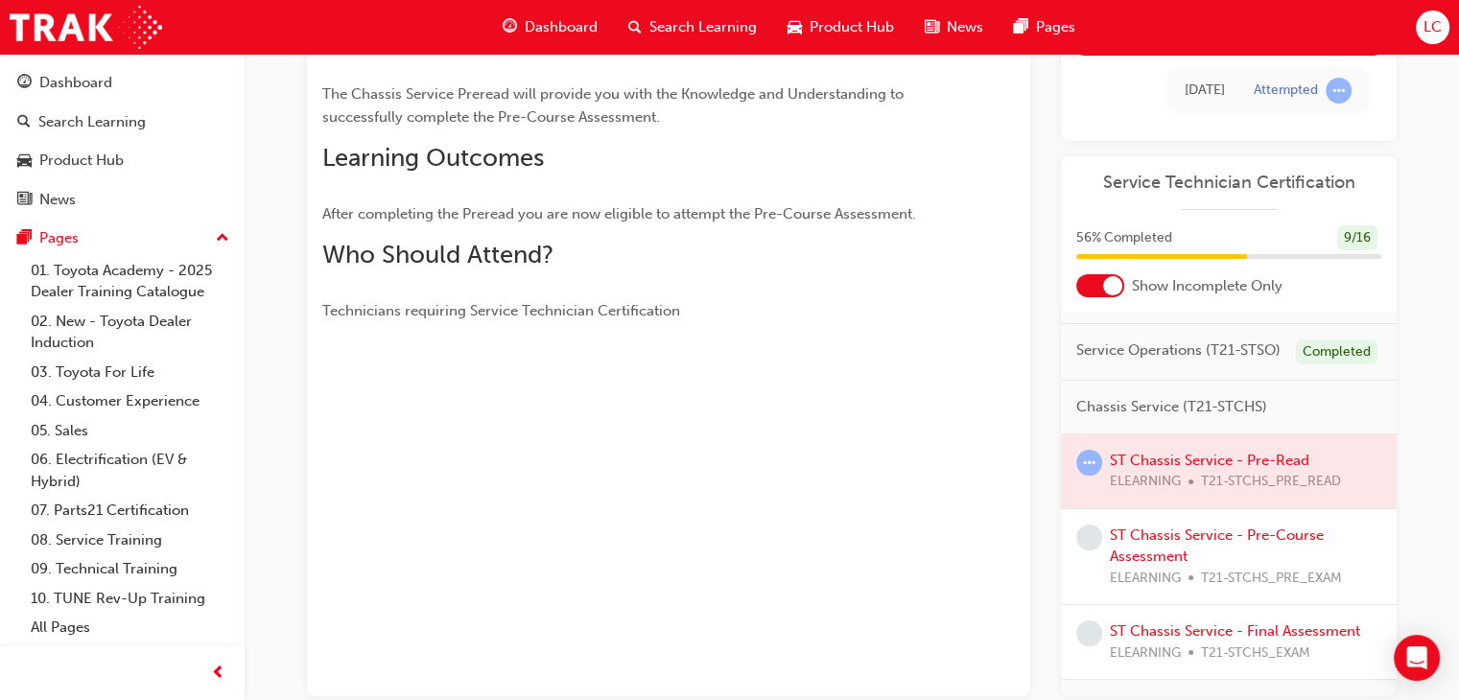
click at [1198, 477] on div at bounding box center [1229, 471] width 336 height 74
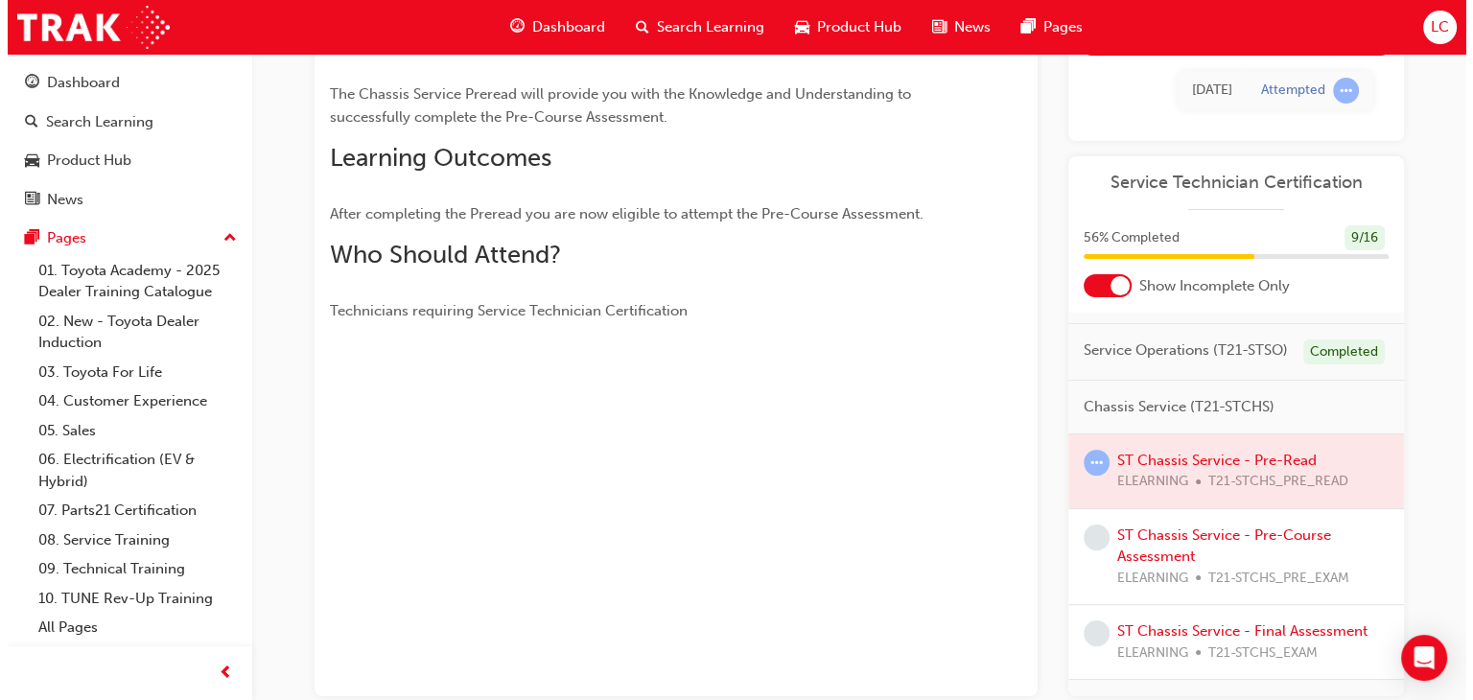
scroll to position [0, 0]
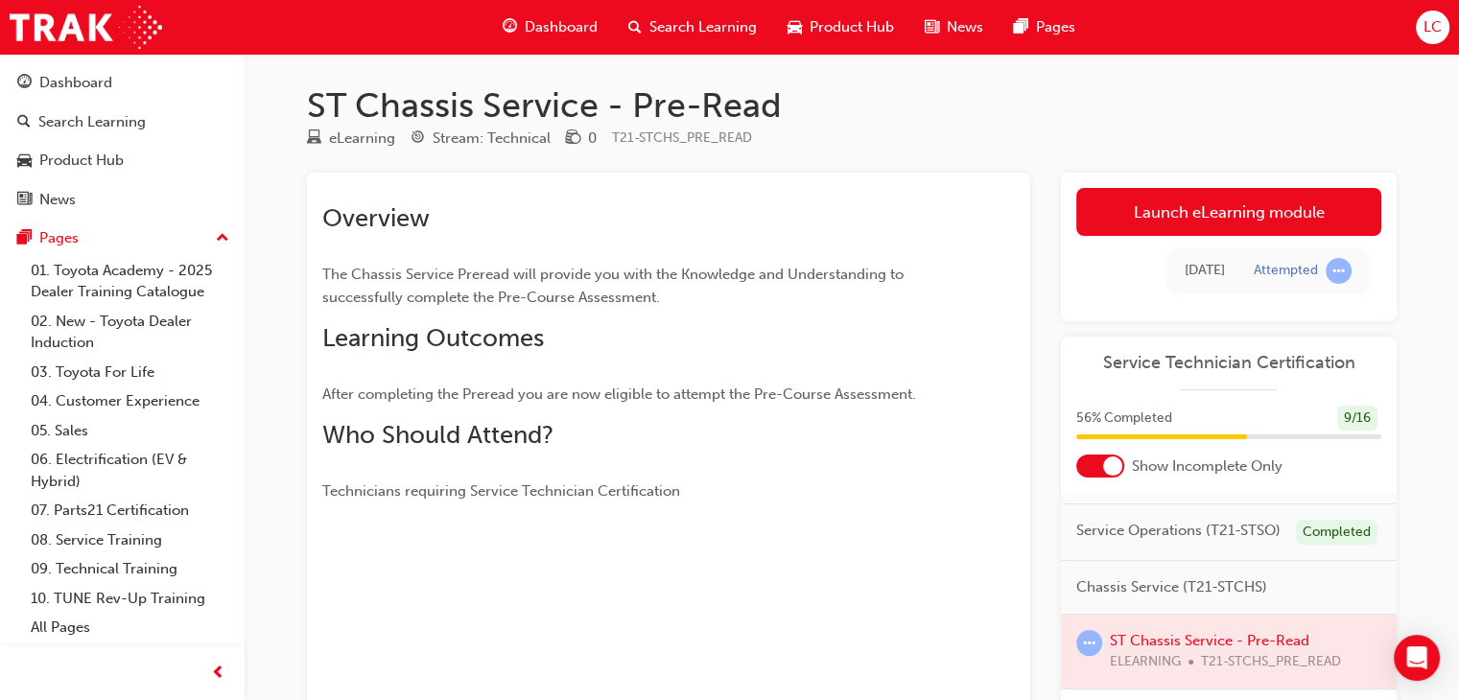
click at [1225, 216] on link "Launch eLearning module" at bounding box center [1228, 212] width 305 height 48
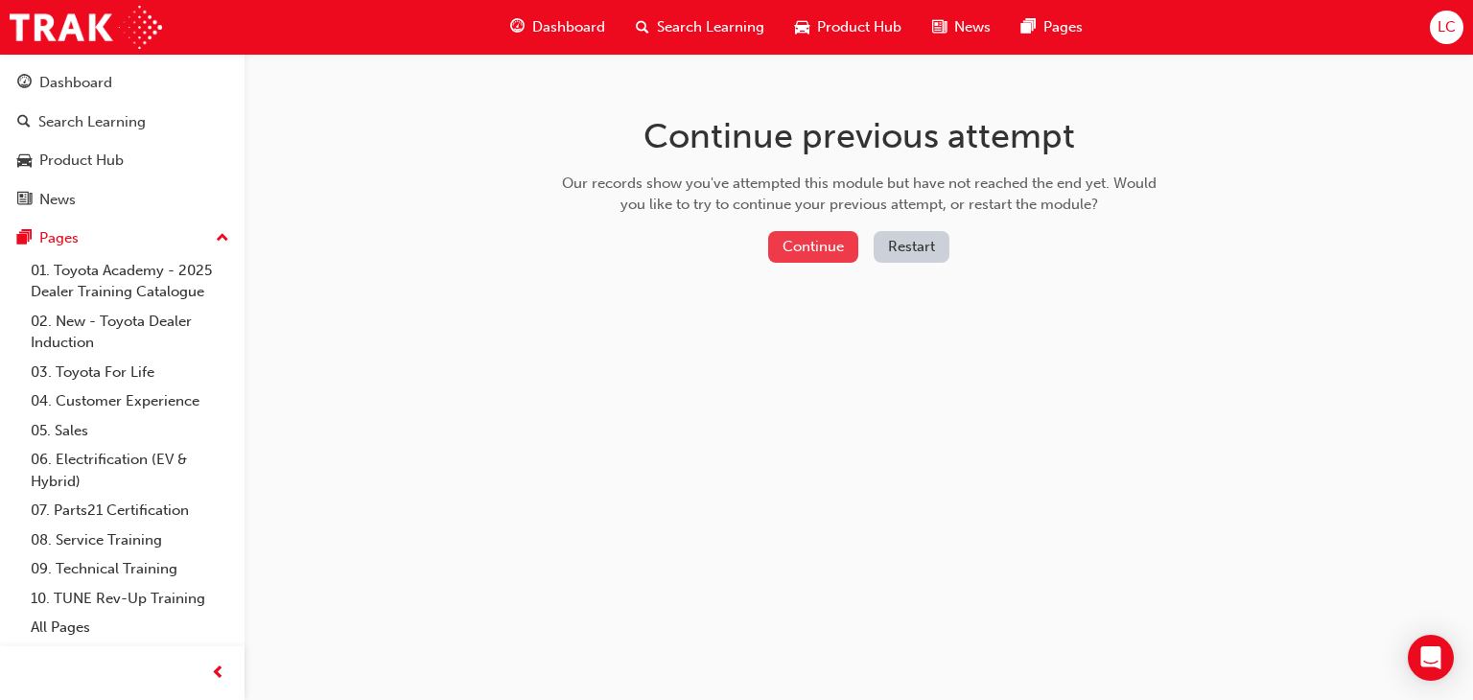
click at [833, 241] on button "Continue" at bounding box center [813, 247] width 90 height 32
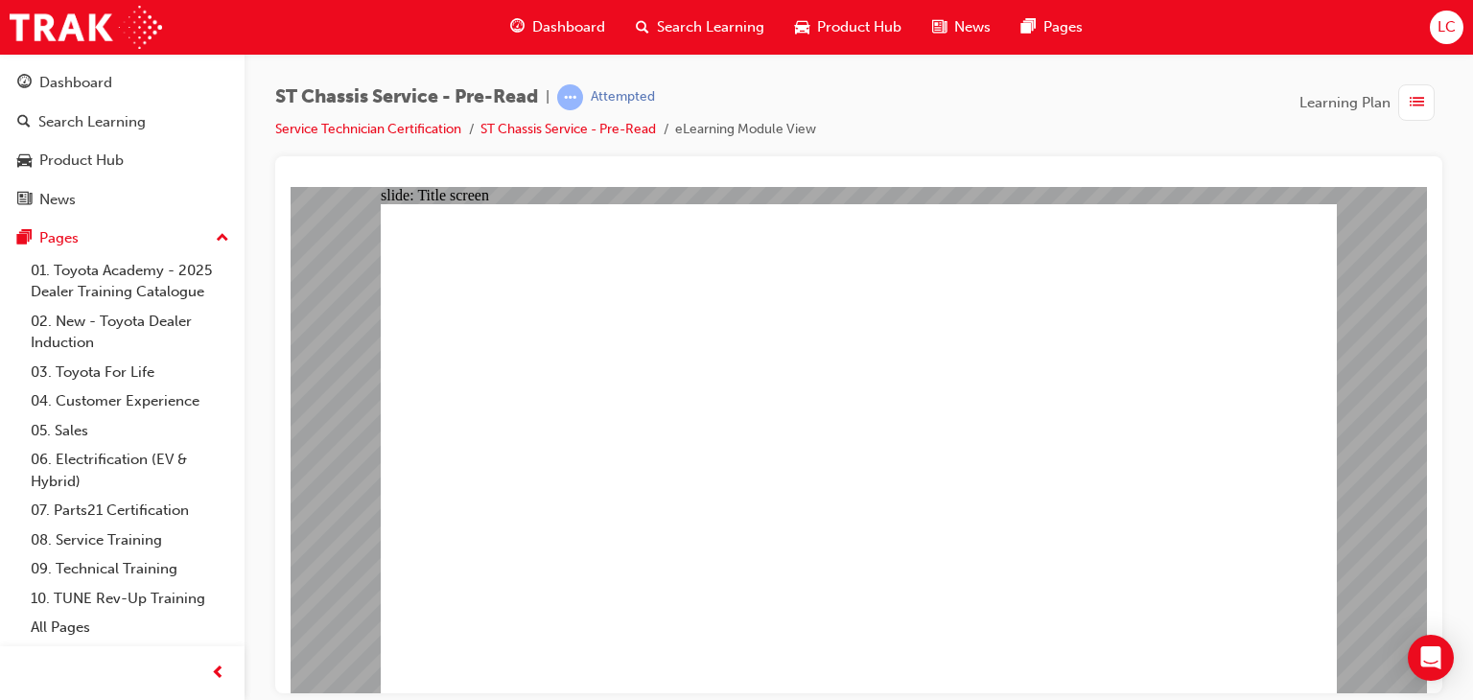
drag, startPoint x: 860, startPoint y: 348, endPoint x: 866, endPoint y: 434, distance: 86.5
click at [882, 699] on html "Your version of Internet Explorer is outdated and not supported. Please upgrade…" at bounding box center [736, 350] width 1473 height 700
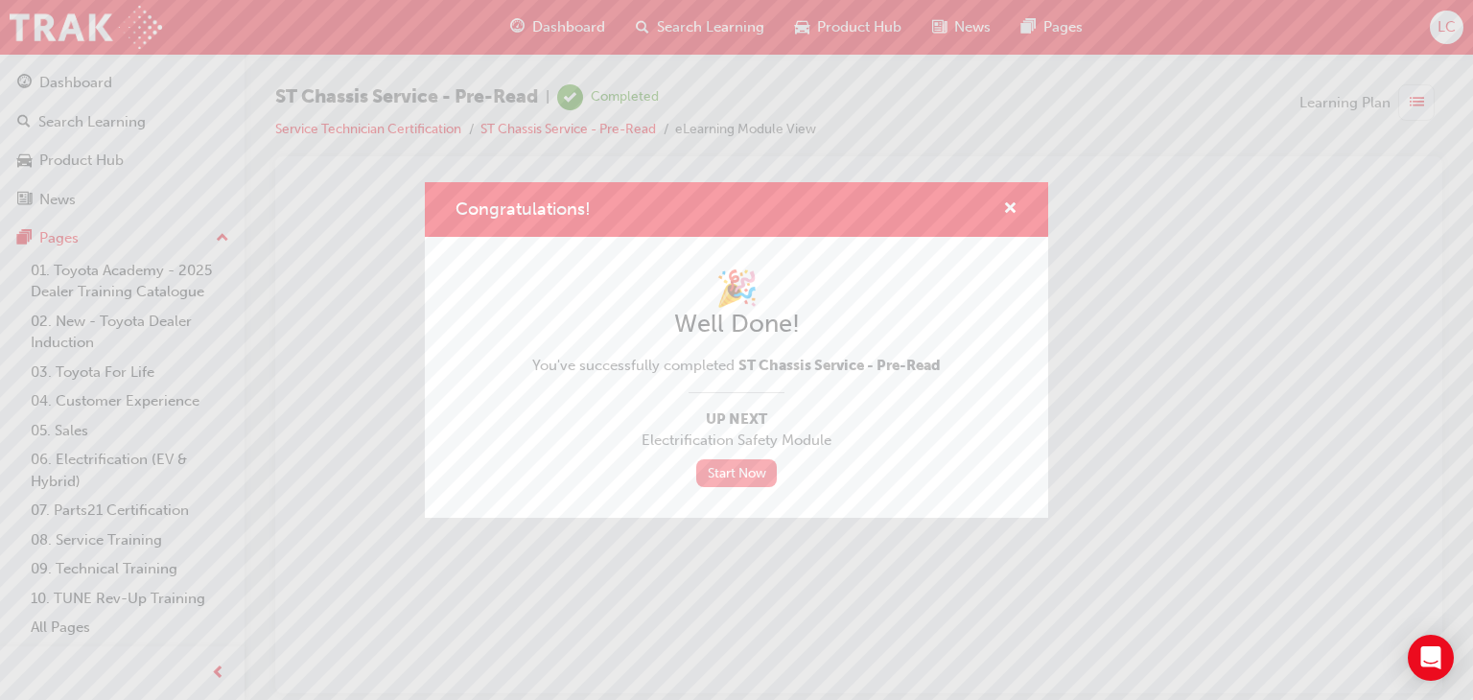
click at [730, 474] on link "Start Now" at bounding box center [736, 473] width 81 height 28
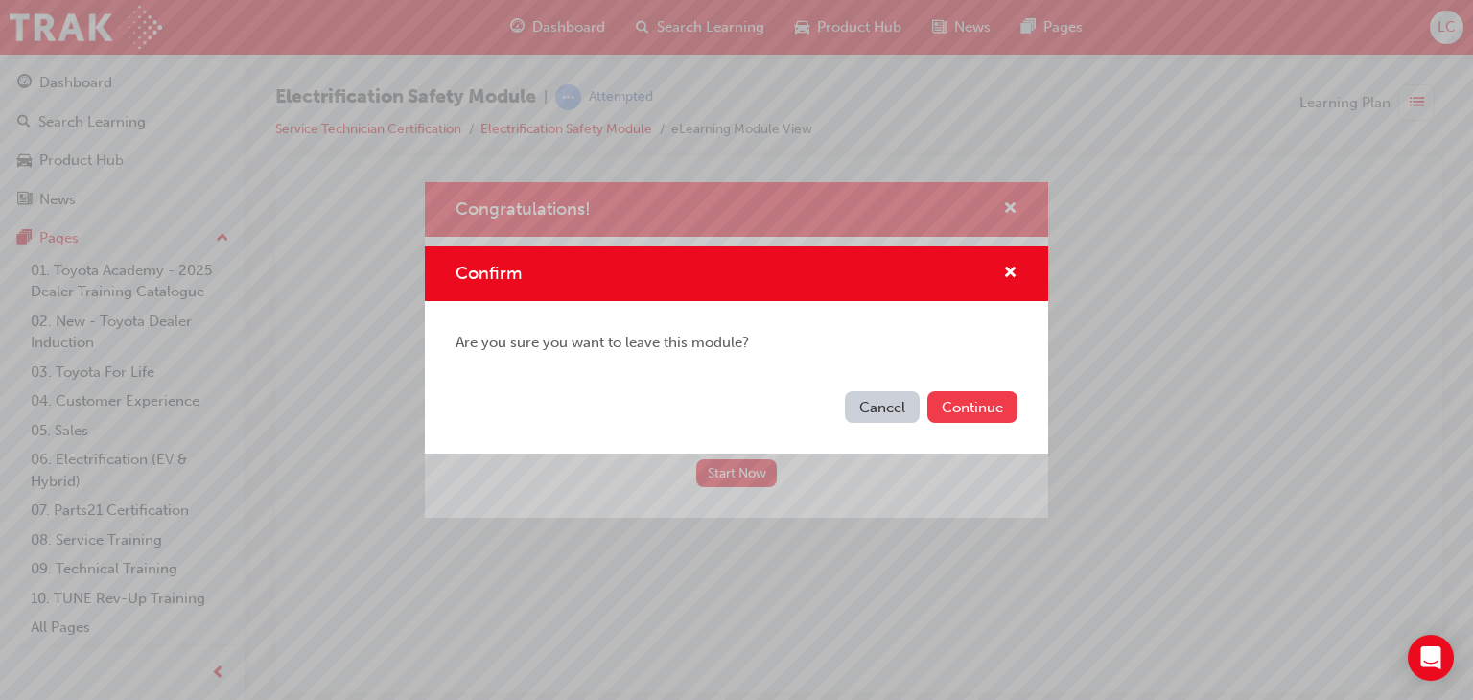
click at [987, 392] on button "Continue" at bounding box center [972, 407] width 90 height 32
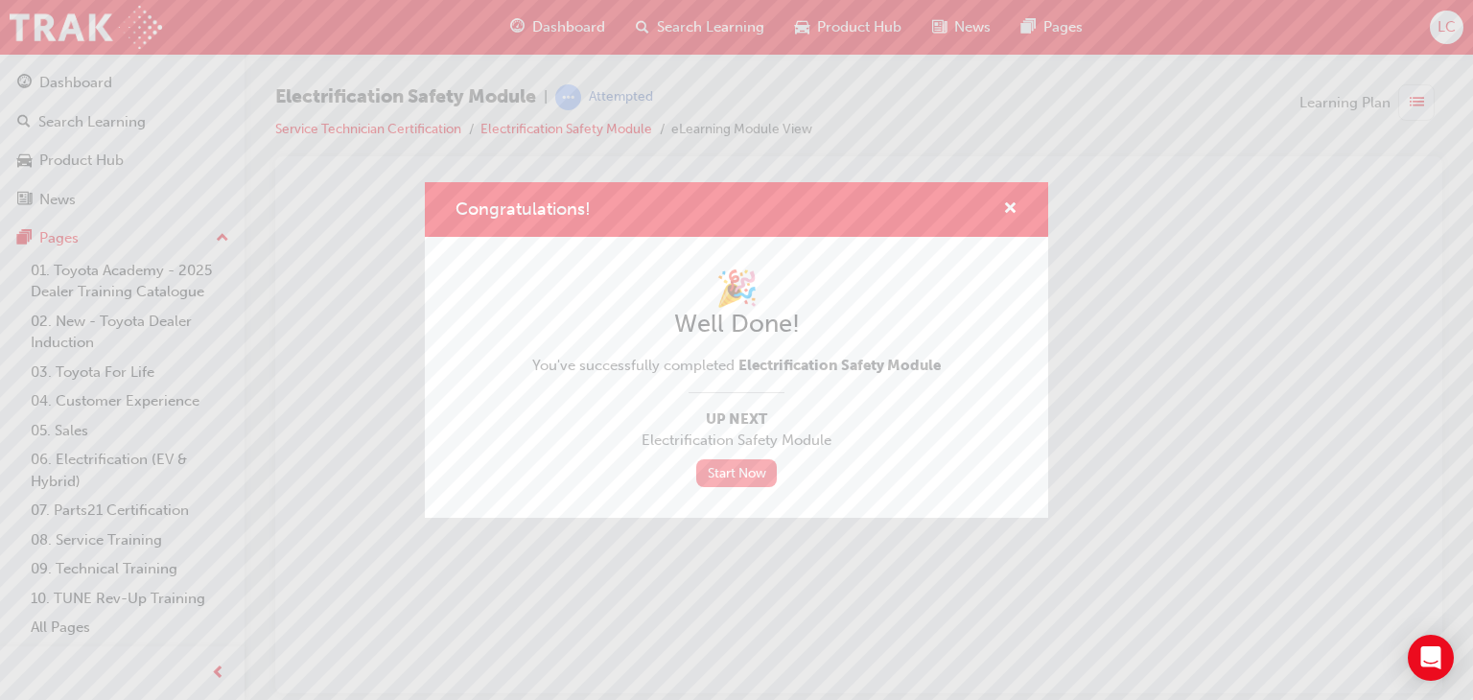
click at [756, 463] on link "Start Now" at bounding box center [736, 473] width 81 height 28
click at [733, 471] on link "Start Now" at bounding box center [736, 473] width 81 height 28
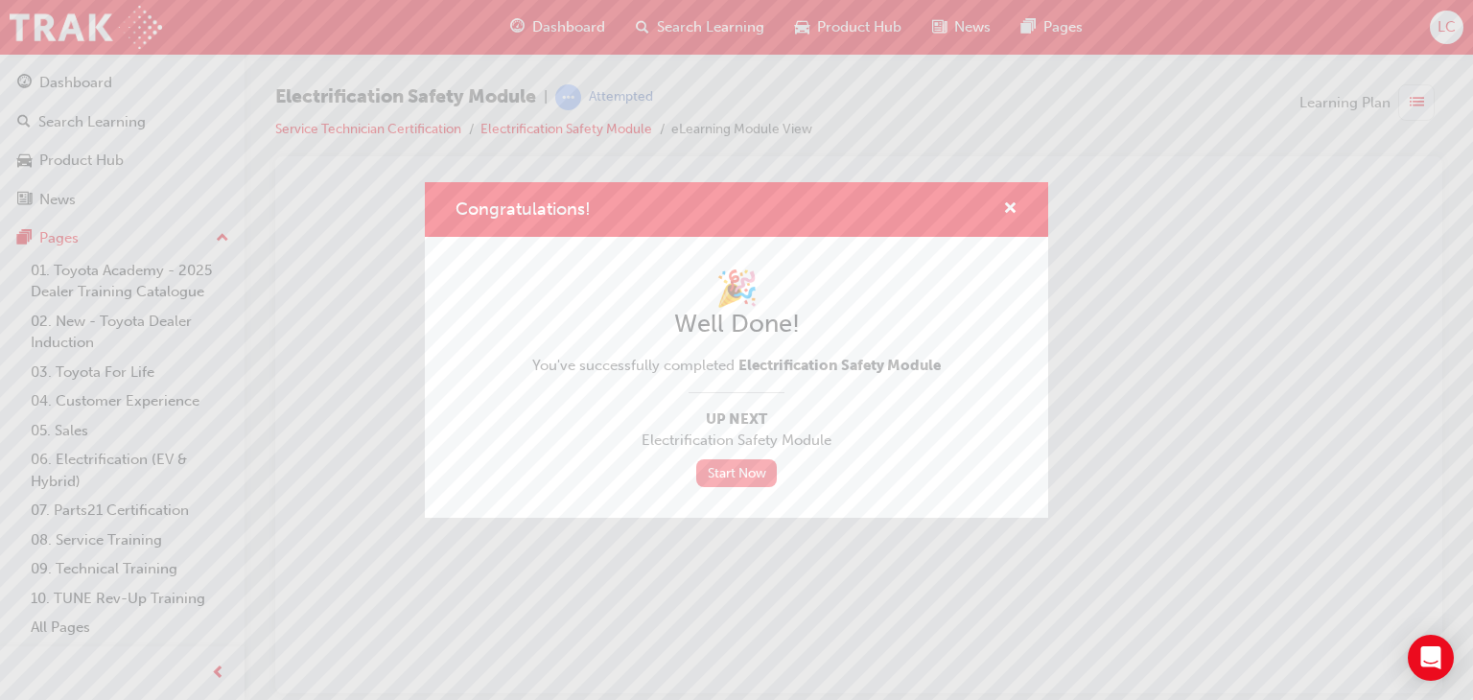
click at [719, 491] on div "🎉 Well Done! You've successfully completed Electrification Safety Module Up Nex…" at bounding box center [736, 377] width 623 height 281
click at [719, 468] on link "Start Now" at bounding box center [736, 473] width 81 height 28
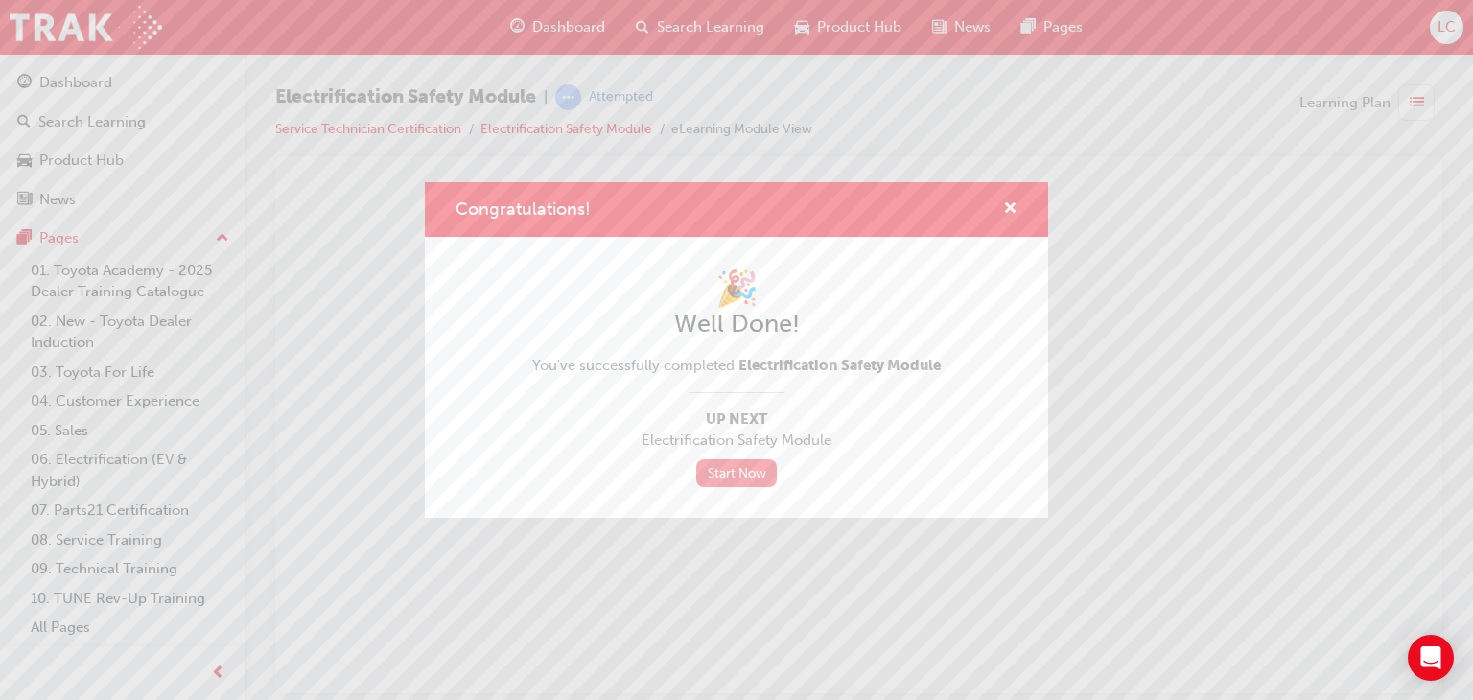
click at [719, 468] on link "Start Now" at bounding box center [736, 473] width 81 height 28
click at [1011, 201] on span "cross-icon" at bounding box center [1010, 209] width 14 height 17
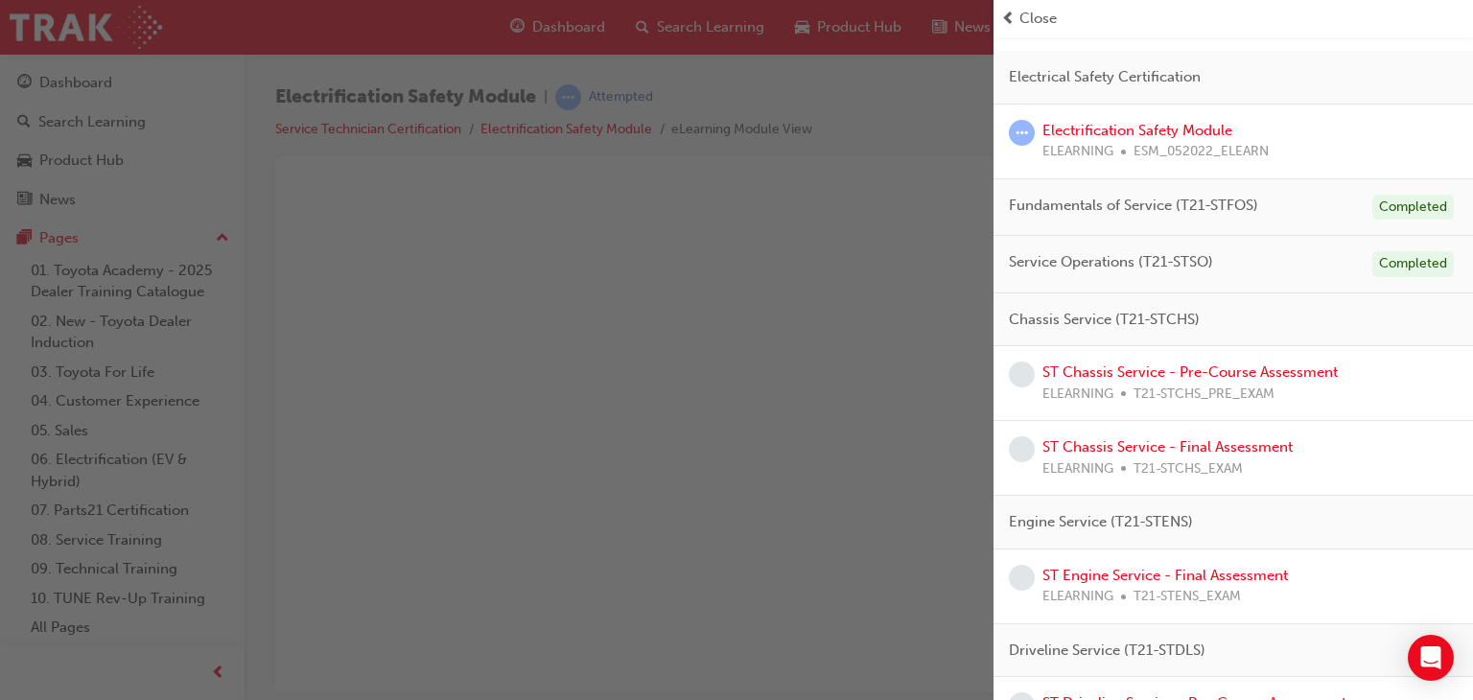
scroll to position [288, 0]
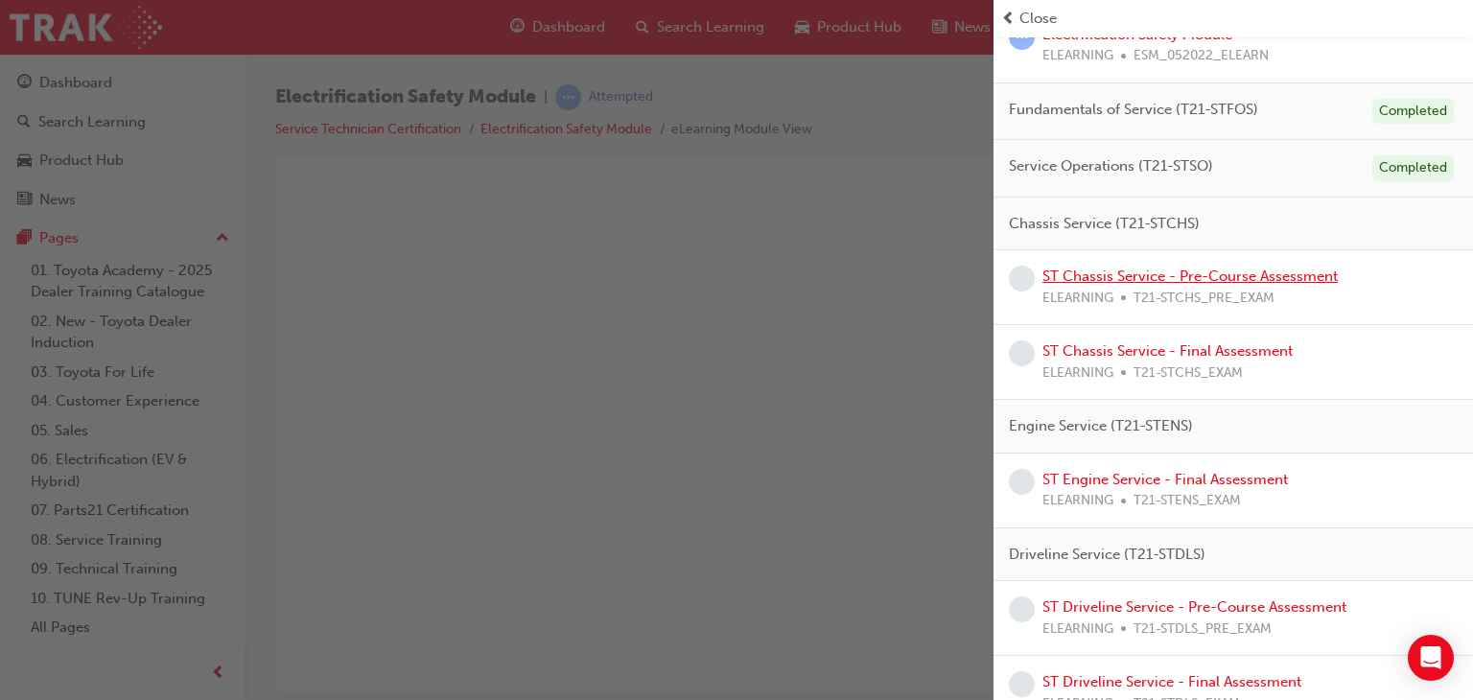
click at [1211, 277] on link "ST Chassis Service - Pre-Course Assessment" at bounding box center [1190, 276] width 295 height 17
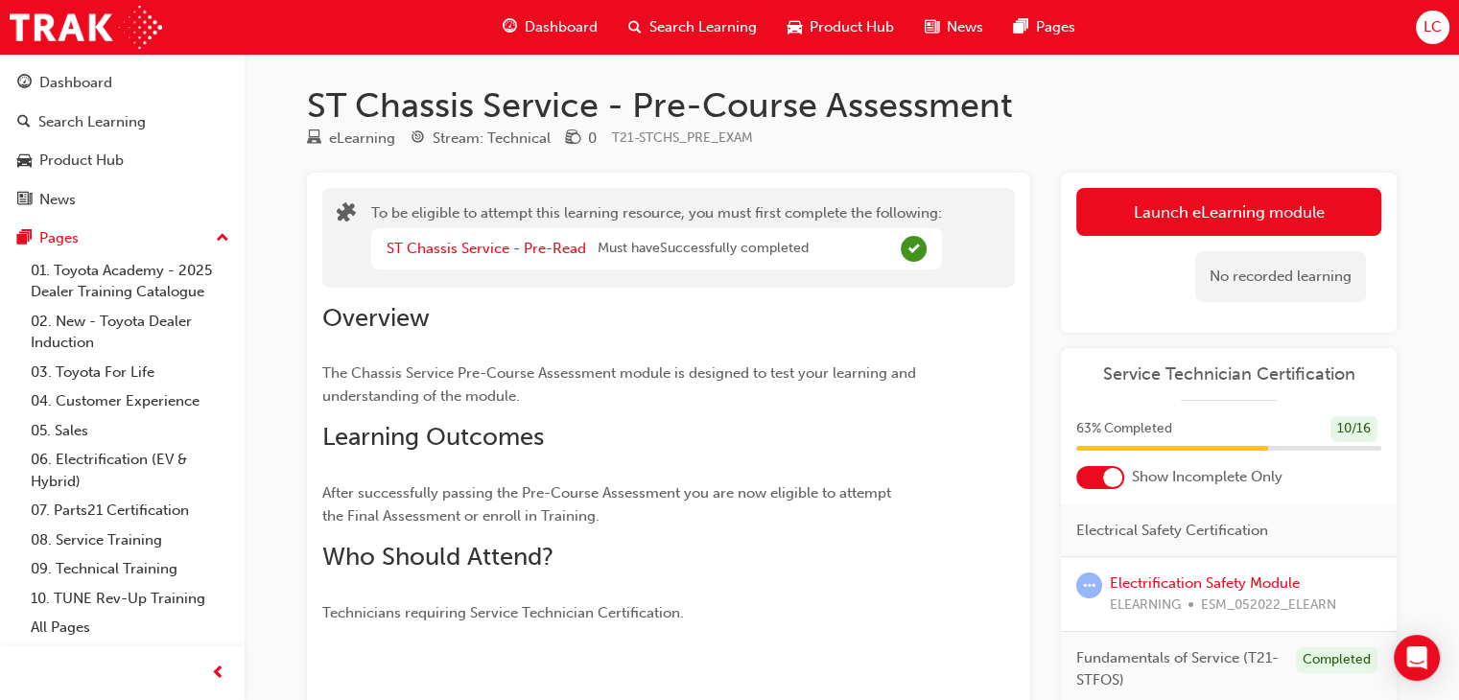
click at [1136, 180] on div "Launch eLearning module Learning Plan No recorded learning" at bounding box center [1229, 253] width 336 height 160
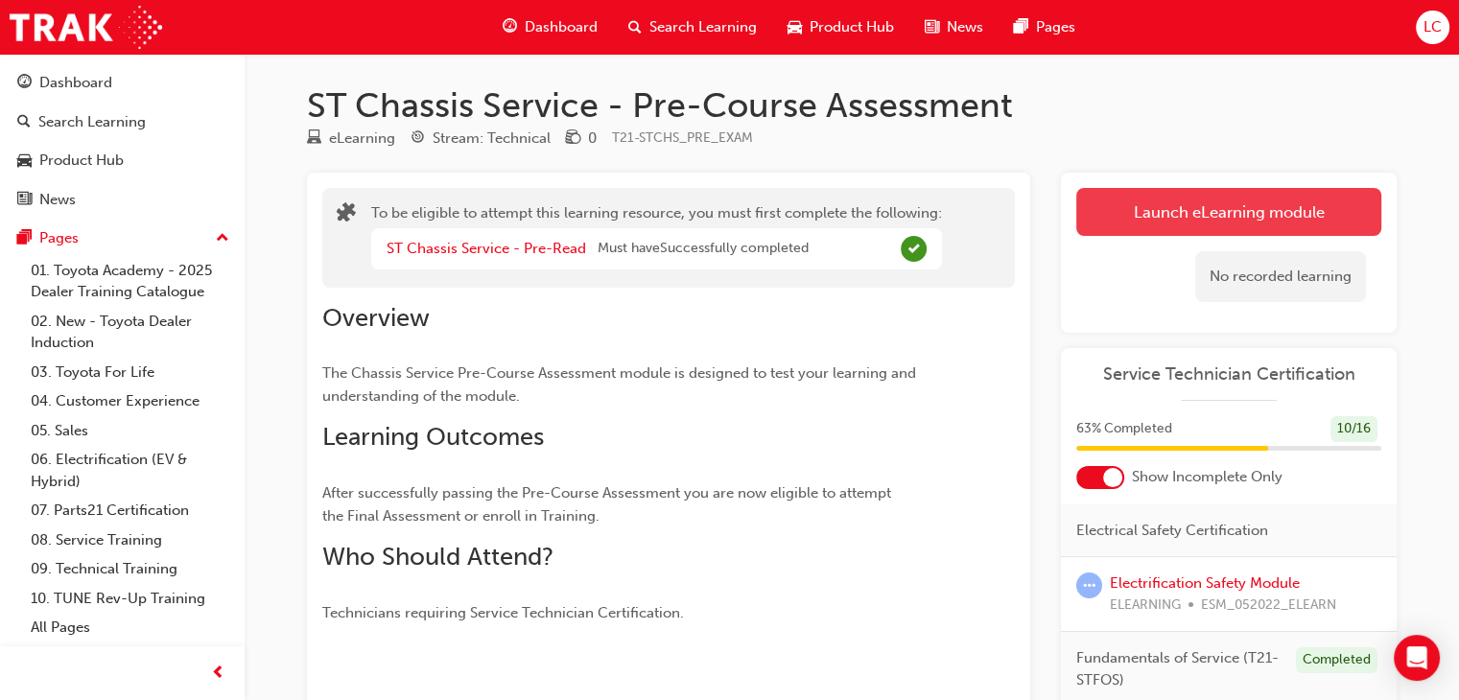
click at [1137, 212] on button "Launch eLearning module" at bounding box center [1228, 212] width 305 height 48
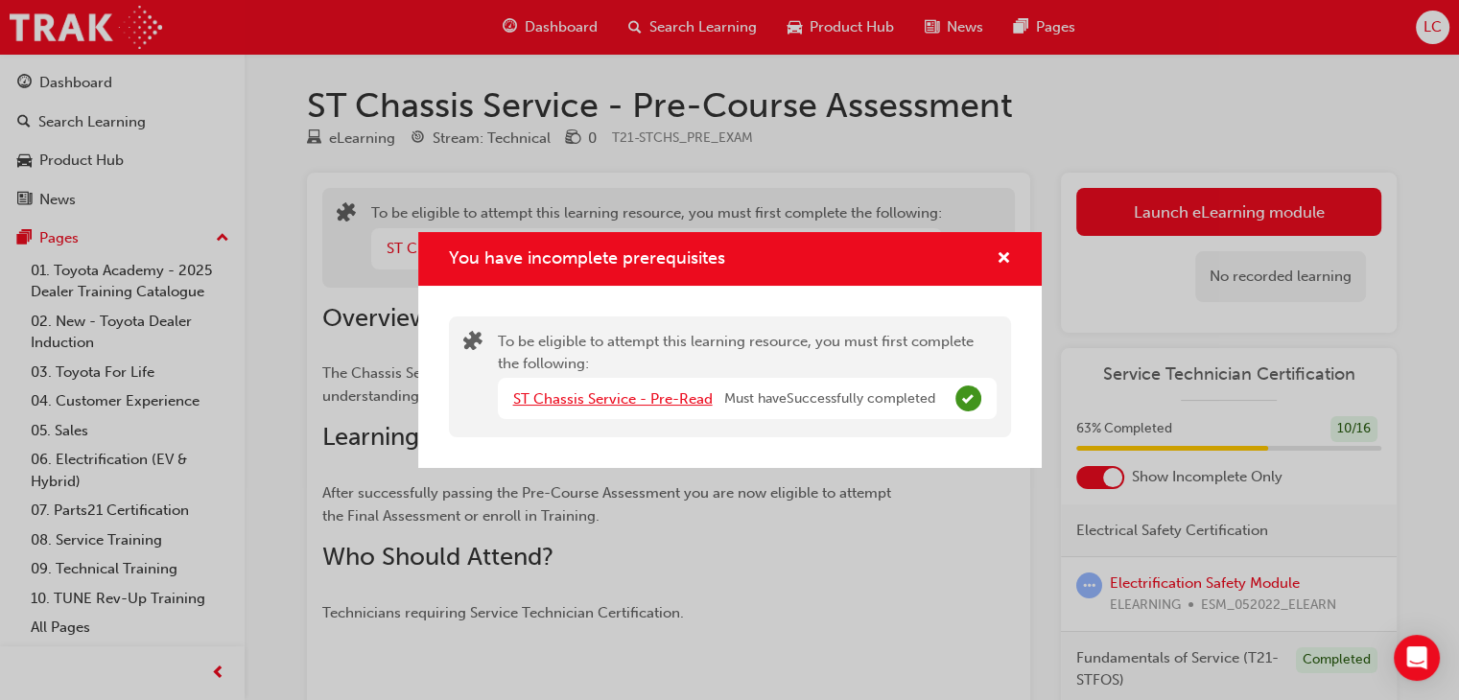
click at [676, 400] on link "ST Chassis Service - Pre-Read" at bounding box center [612, 398] width 199 height 17
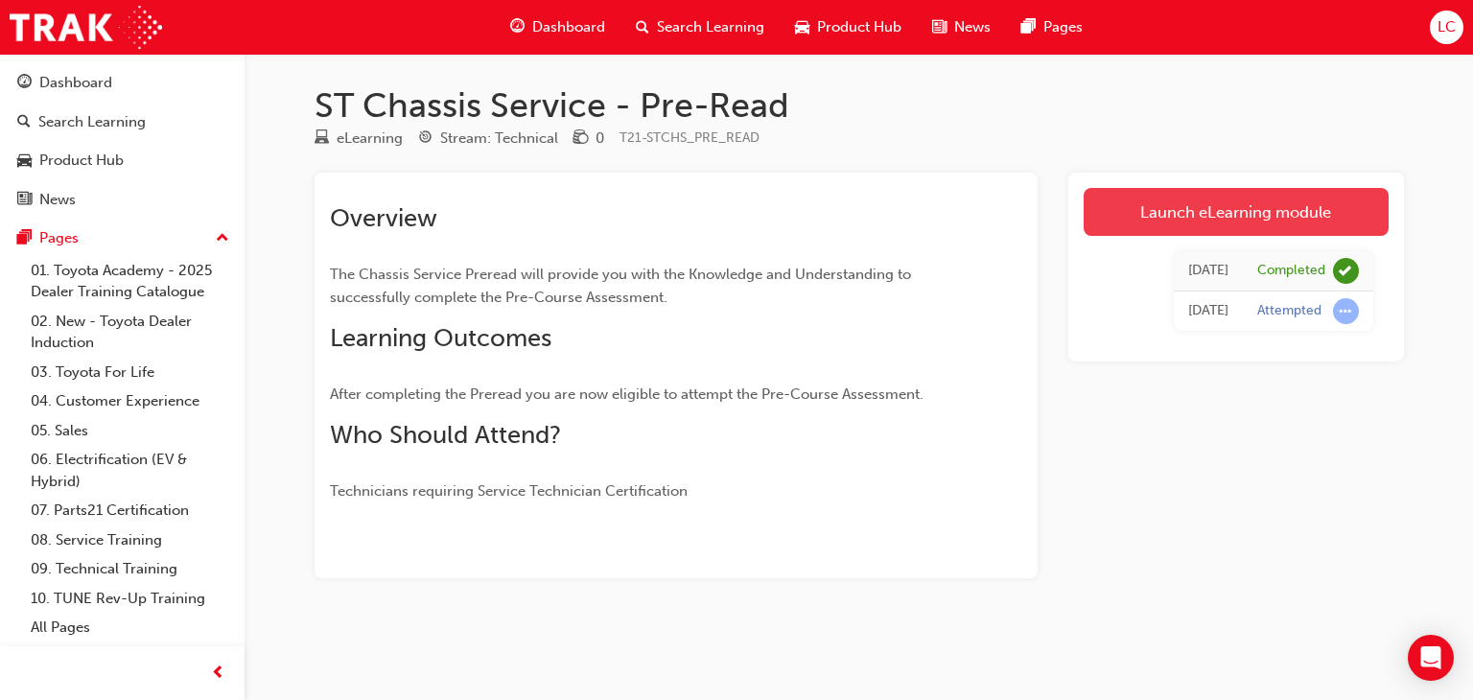
click at [1206, 199] on link "Launch eLearning module" at bounding box center [1236, 212] width 305 height 48
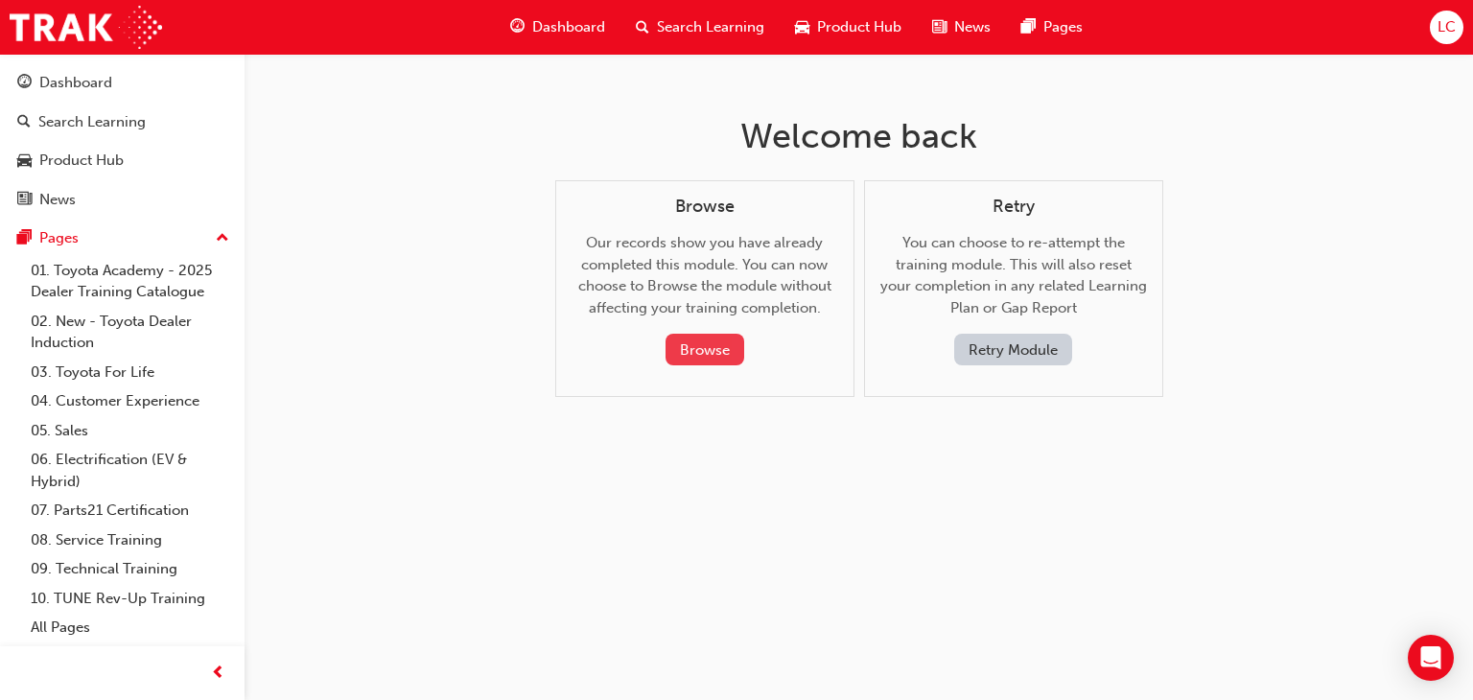
click at [691, 346] on button "Browse" at bounding box center [705, 350] width 79 height 32
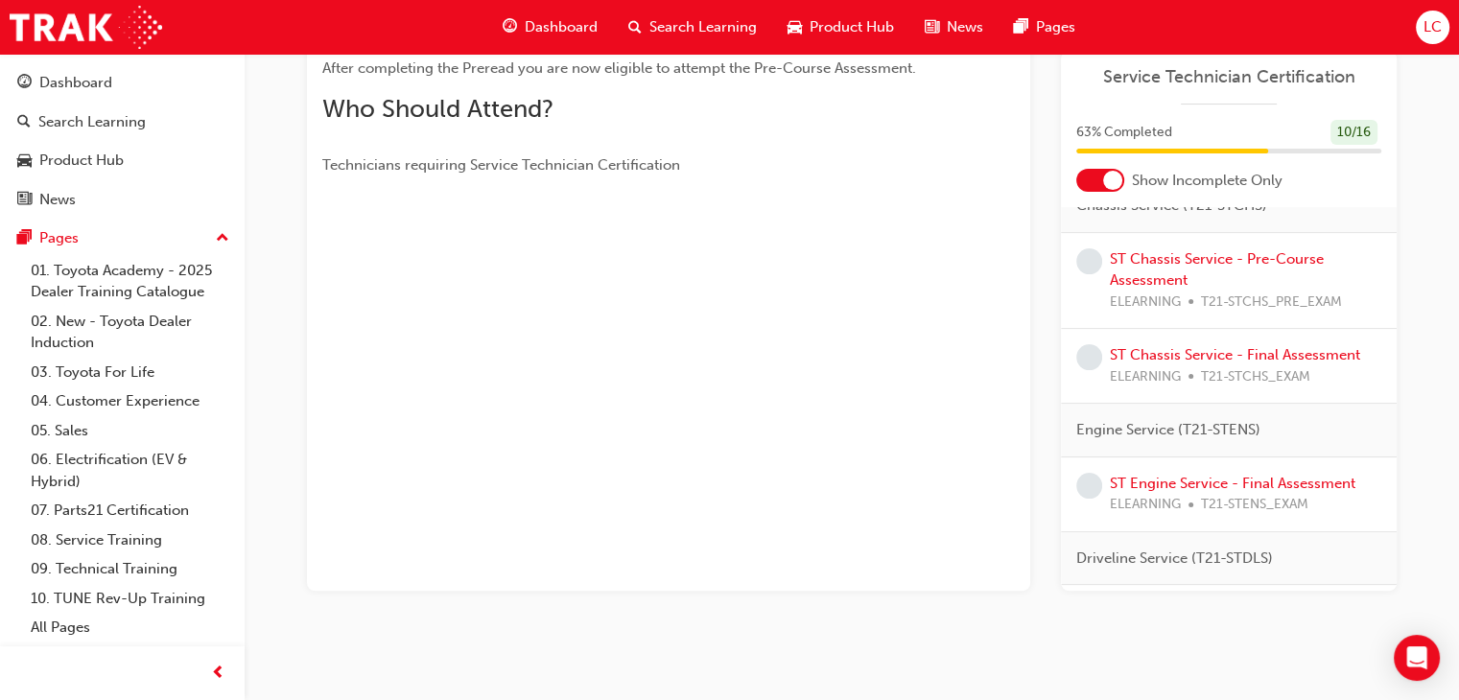
scroll to position [384, 0]
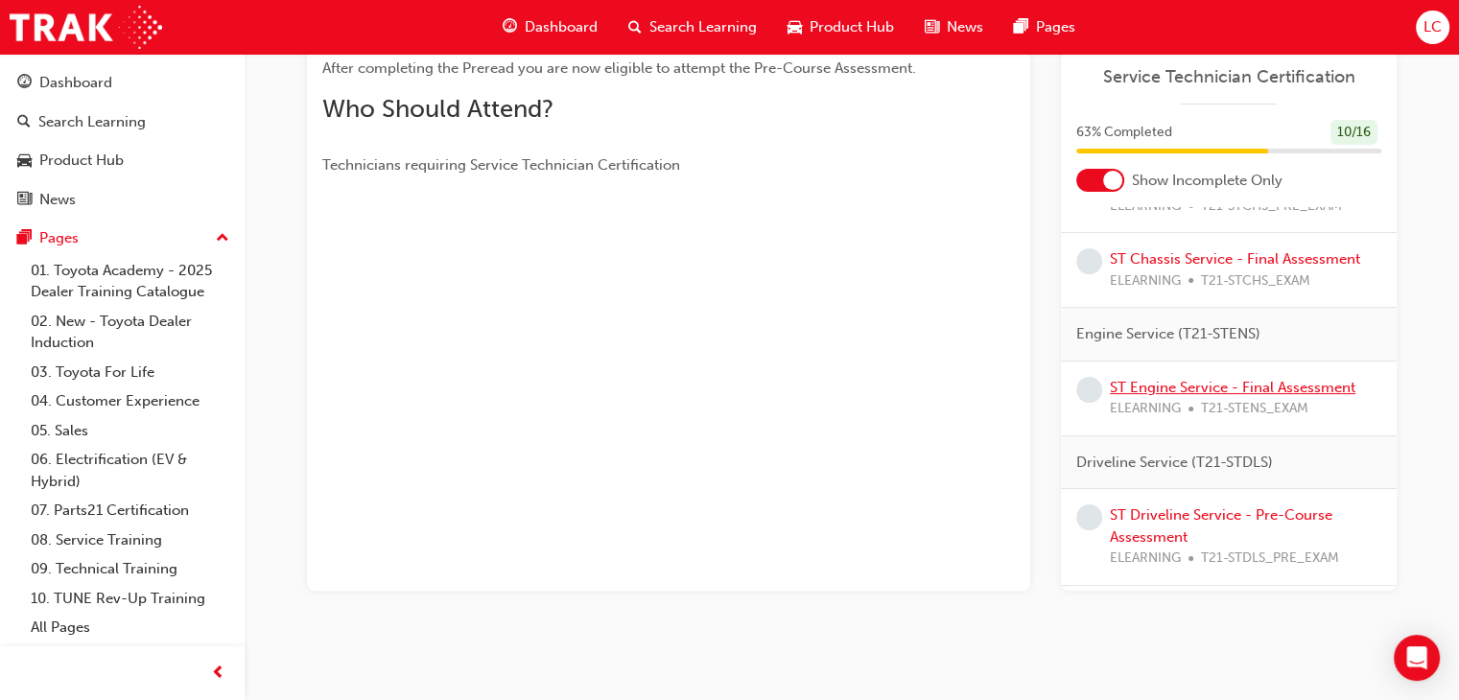
click at [1212, 396] on link "ST Engine Service - Final Assessment" at bounding box center [1233, 387] width 246 height 17
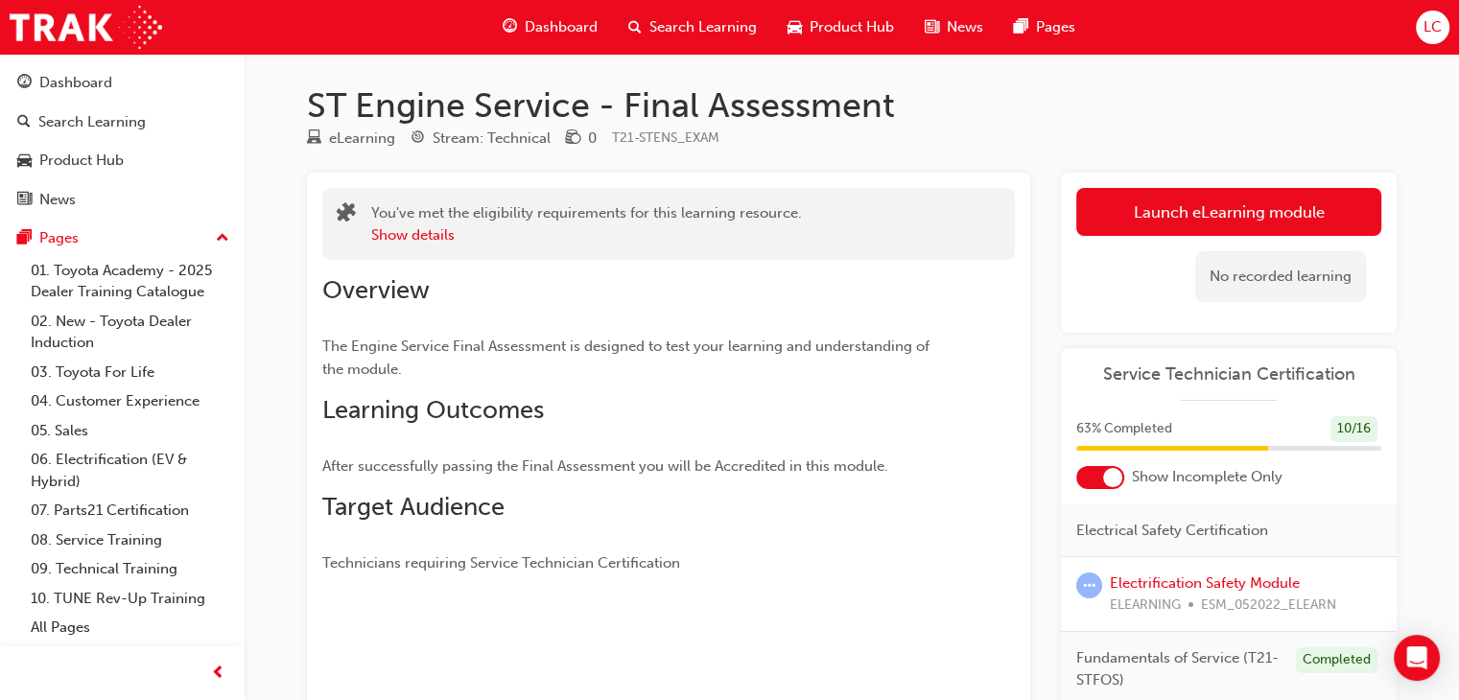
click at [1214, 185] on div "Launch eLearning module Learning Plan No recorded learning" at bounding box center [1229, 253] width 336 height 160
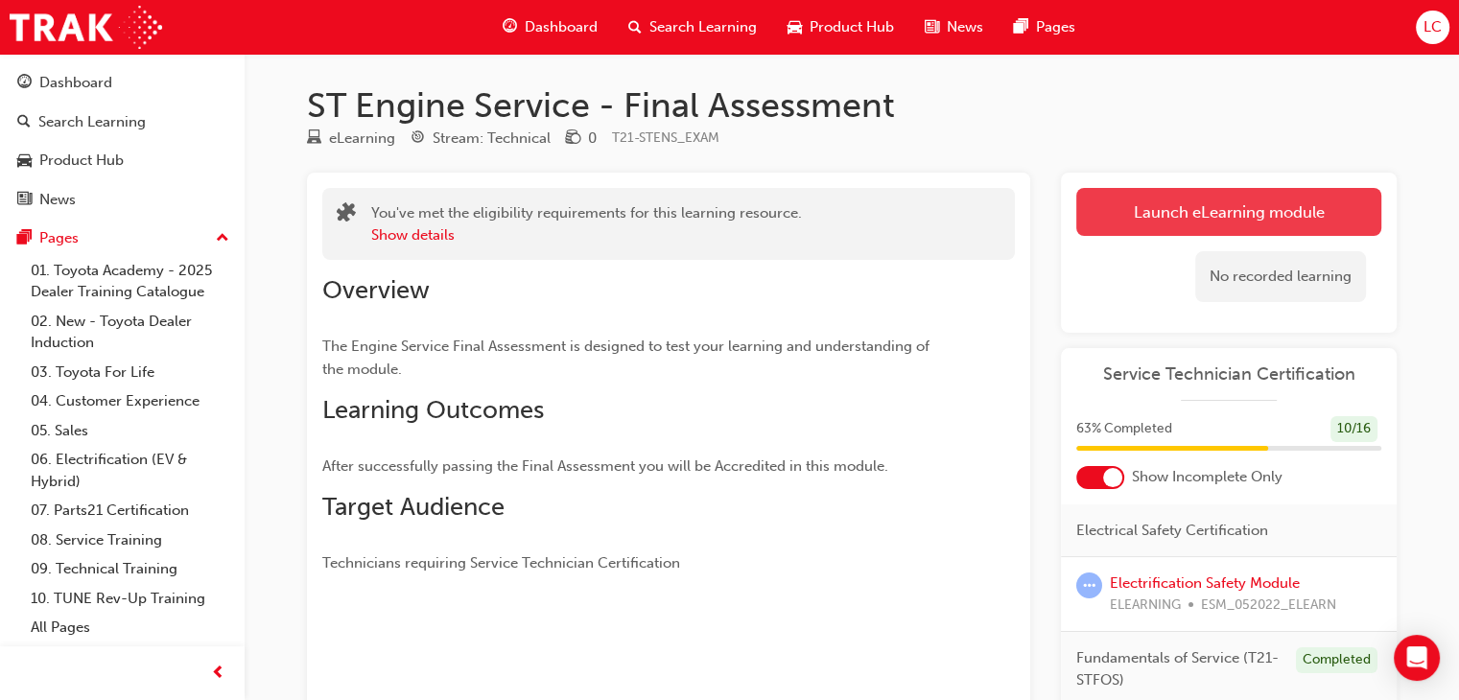
click at [1210, 204] on link "Launch eLearning module" at bounding box center [1228, 212] width 305 height 48
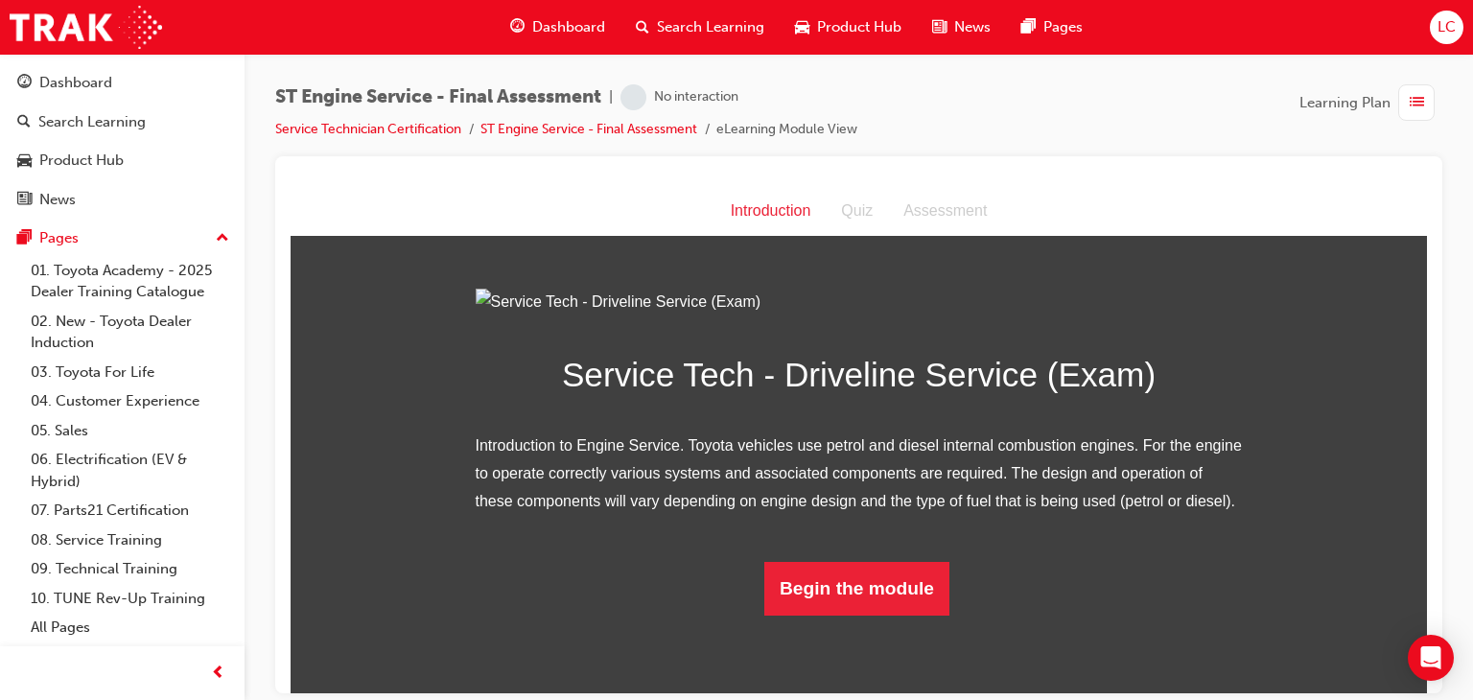
scroll to position [133, 0]
click at [827, 615] on button "Begin the module" at bounding box center [856, 588] width 185 height 54
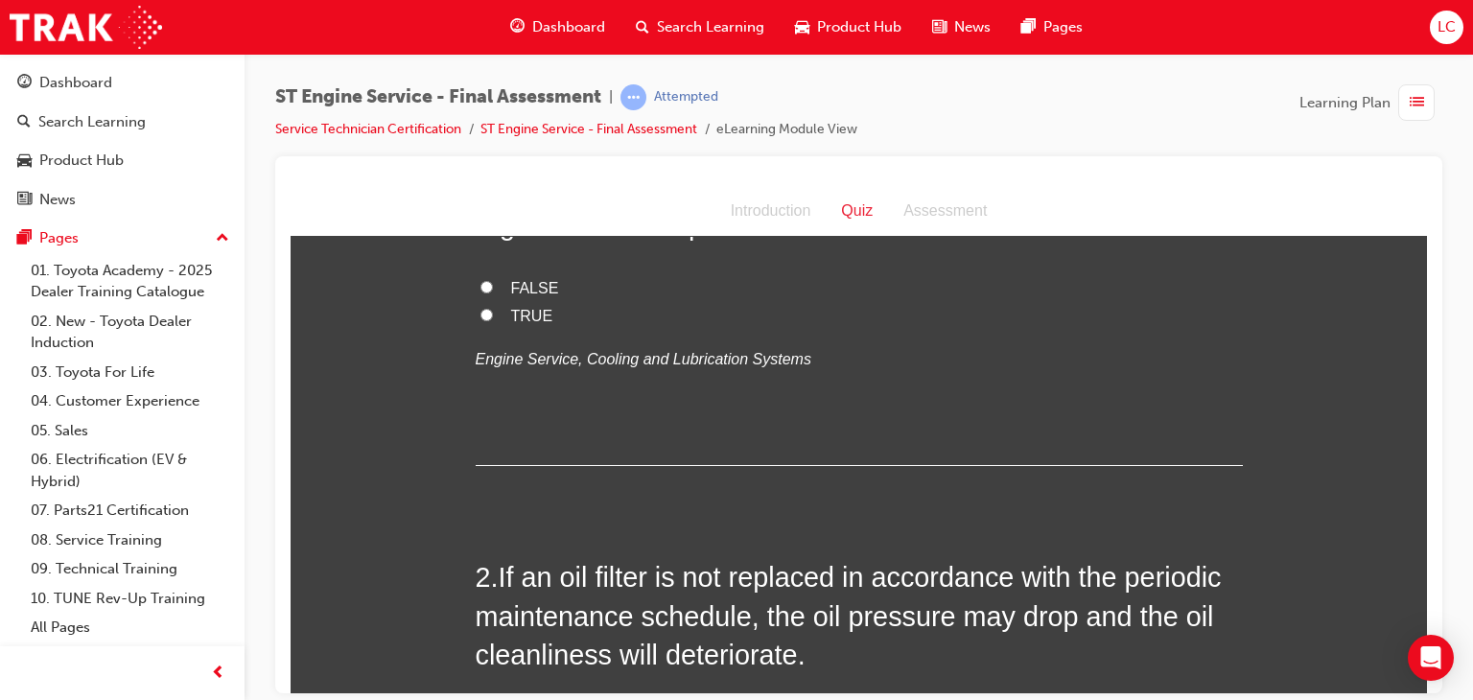
scroll to position [0, 0]
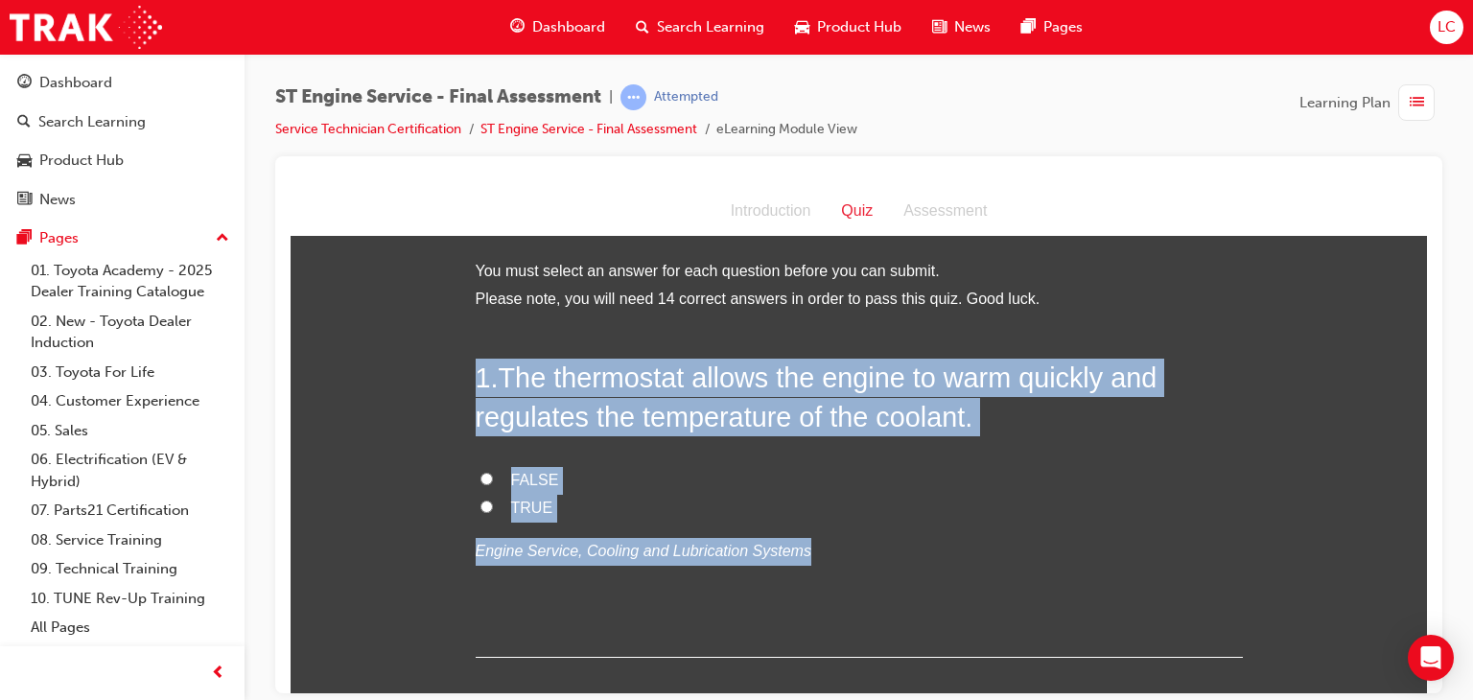
drag, startPoint x: 460, startPoint y: 366, endPoint x: 859, endPoint y: 560, distance: 443.5
click at [573, 490] on label "FALSE" at bounding box center [859, 480] width 767 height 28
click at [493, 484] on input "FALSE" at bounding box center [486, 478] width 12 height 12
radio input "true"
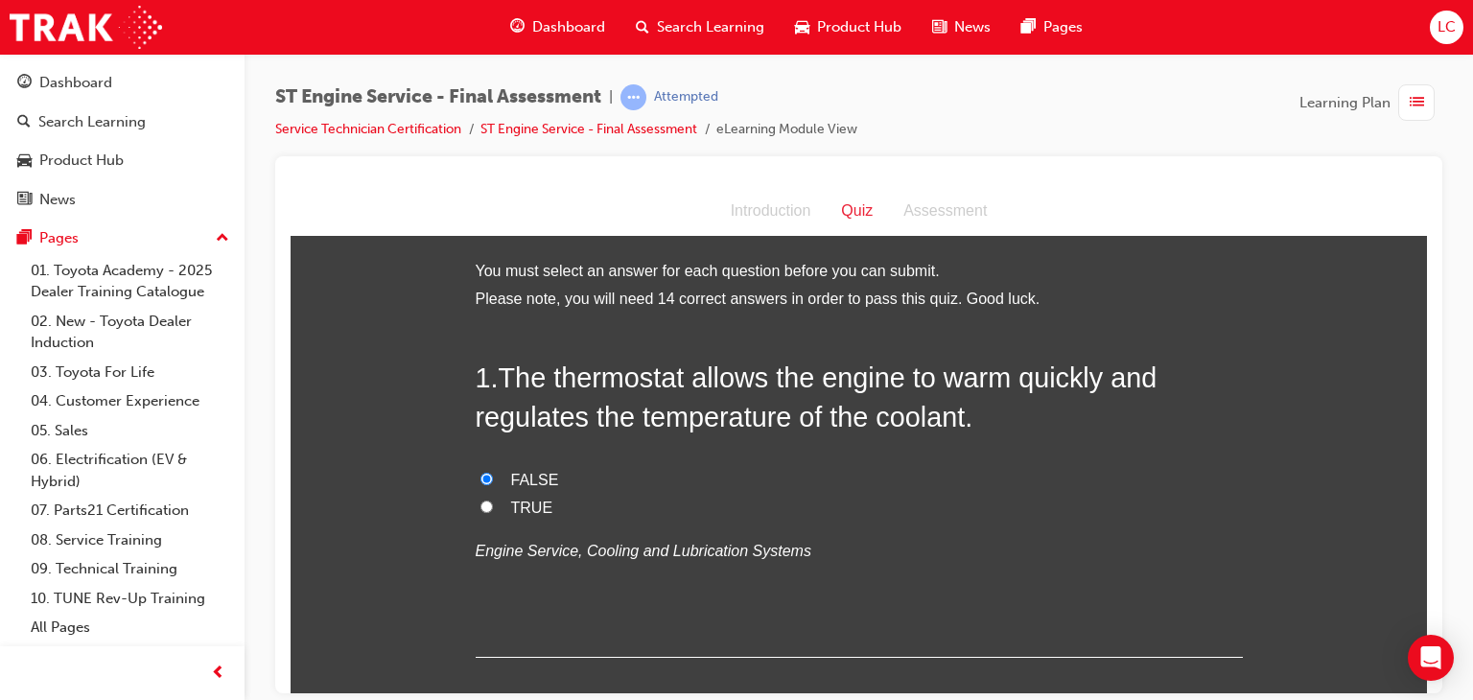
click at [500, 504] on label "TRUE" at bounding box center [859, 508] width 767 height 28
click at [493, 504] on input "TRUE" at bounding box center [486, 506] width 12 height 12
radio input "true"
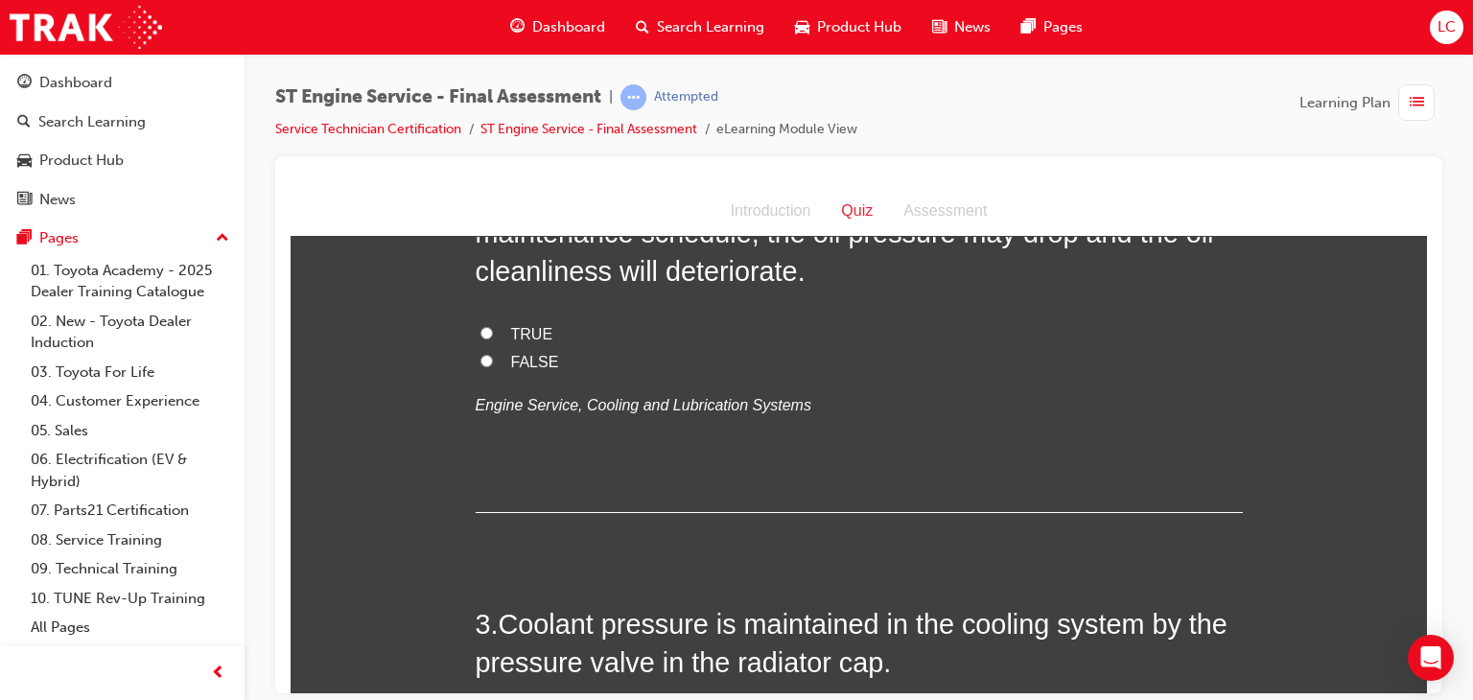
scroll to position [480, 0]
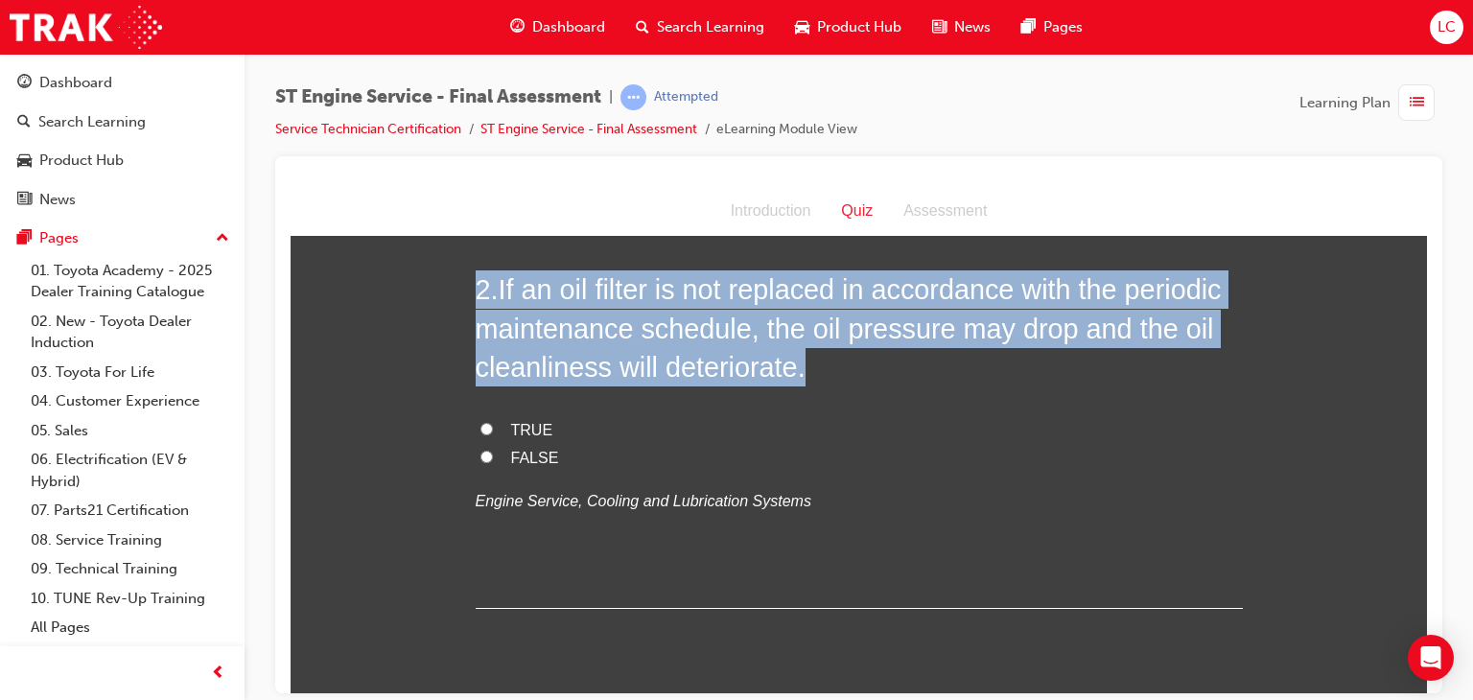
drag, startPoint x: 454, startPoint y: 268, endPoint x: 939, endPoint y: 536, distance: 554.6
click at [972, 487] on p "Engine Service, Cooling and Lubrication Systems" at bounding box center [859, 501] width 767 height 28
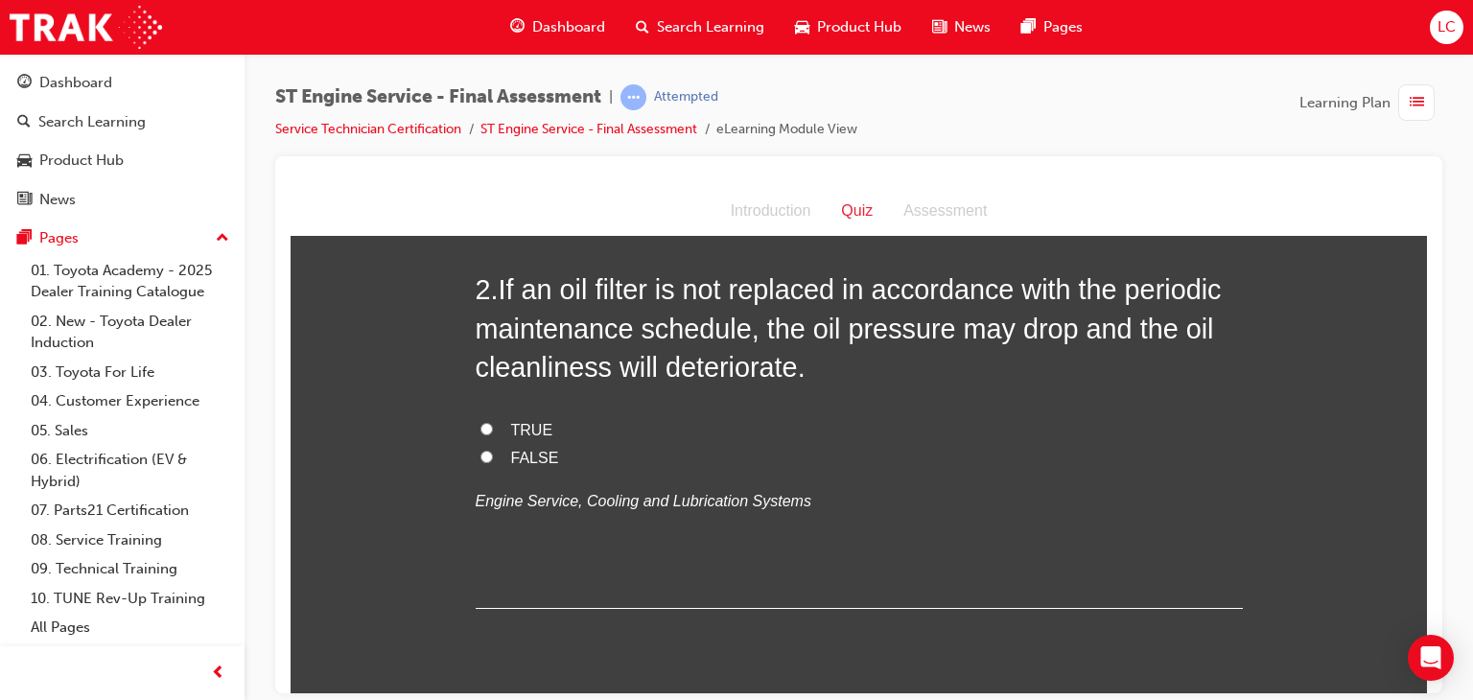
click at [487, 419] on label "TRUE" at bounding box center [859, 430] width 767 height 28
click at [487, 422] on input "TRUE" at bounding box center [486, 428] width 12 height 12
radio input "true"
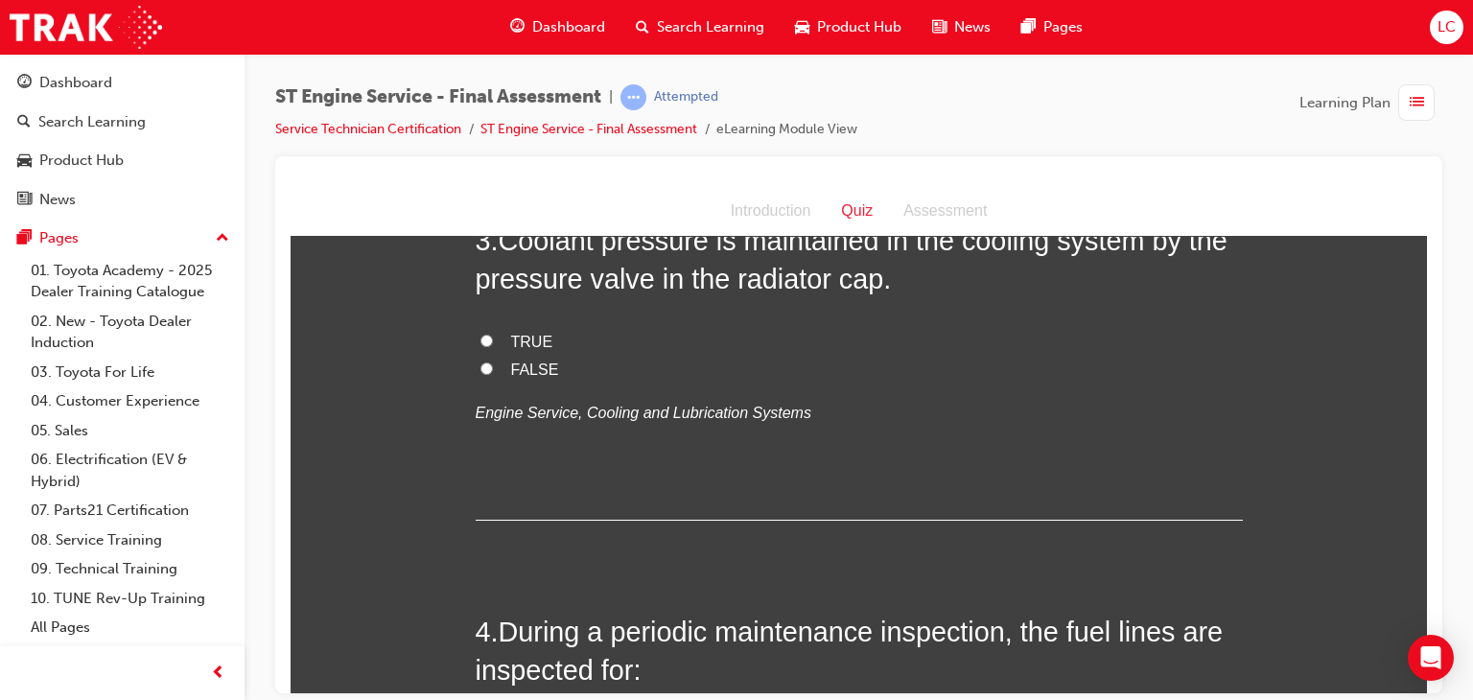
scroll to position [863, 0]
